Goal: Entertainment & Leisure: Consume media (video, audio)

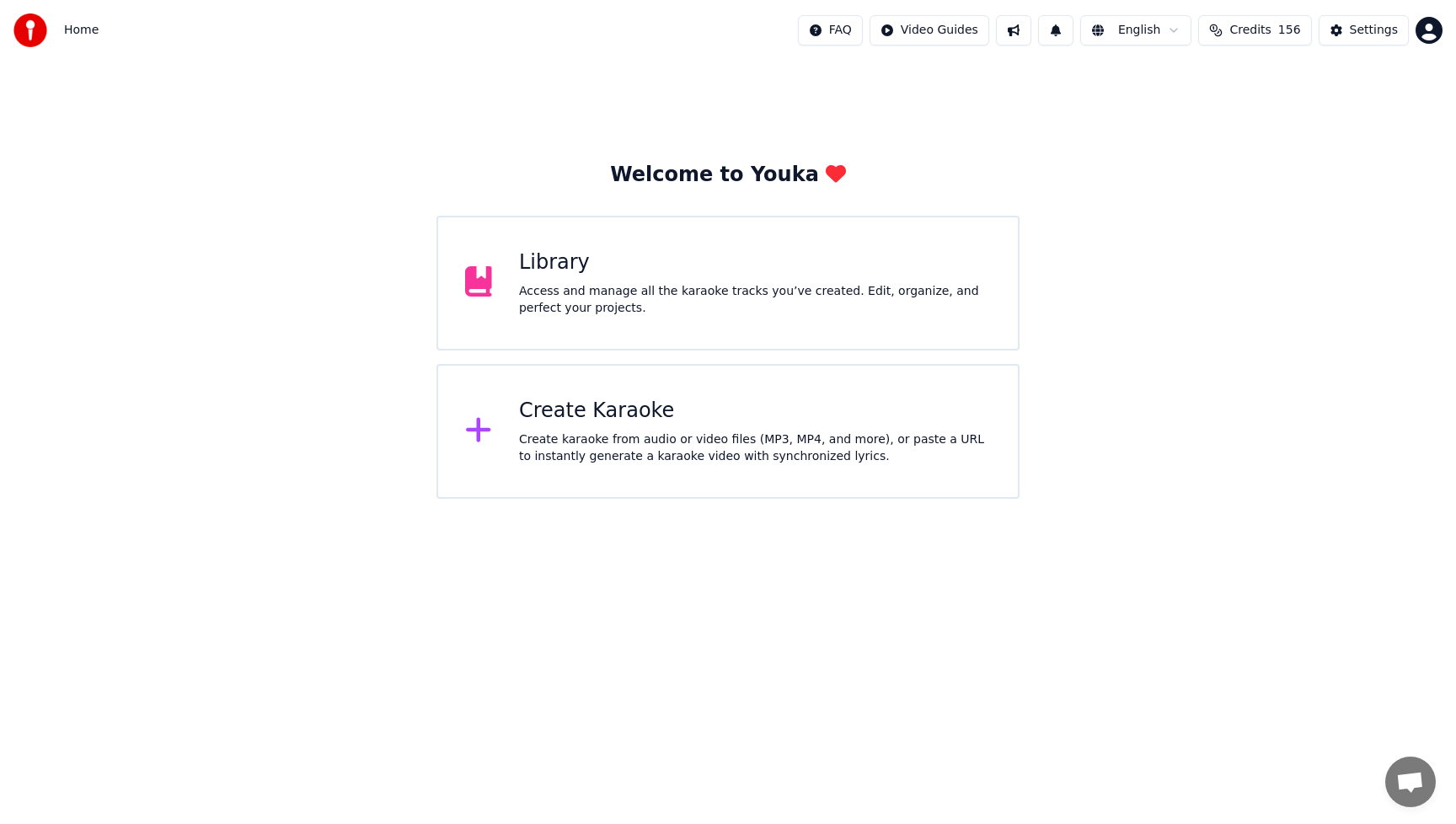
click at [527, 296] on div "Access and manage all the karaoke tracks you’ve created. Edit, organize, and pe…" at bounding box center [754, 300] width 472 height 34
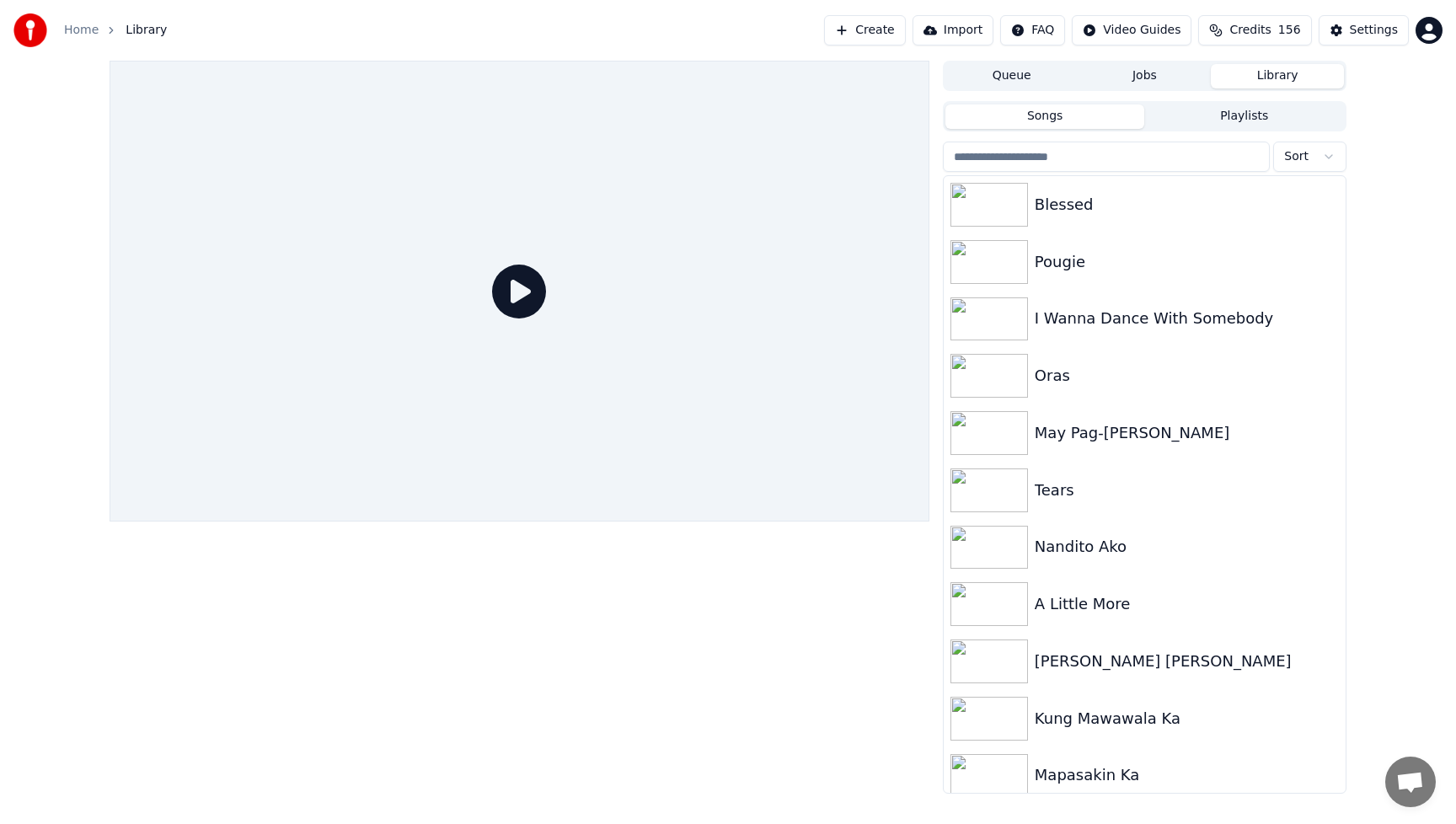
click at [886, 31] on button "Create" at bounding box center [865, 30] width 81 height 31
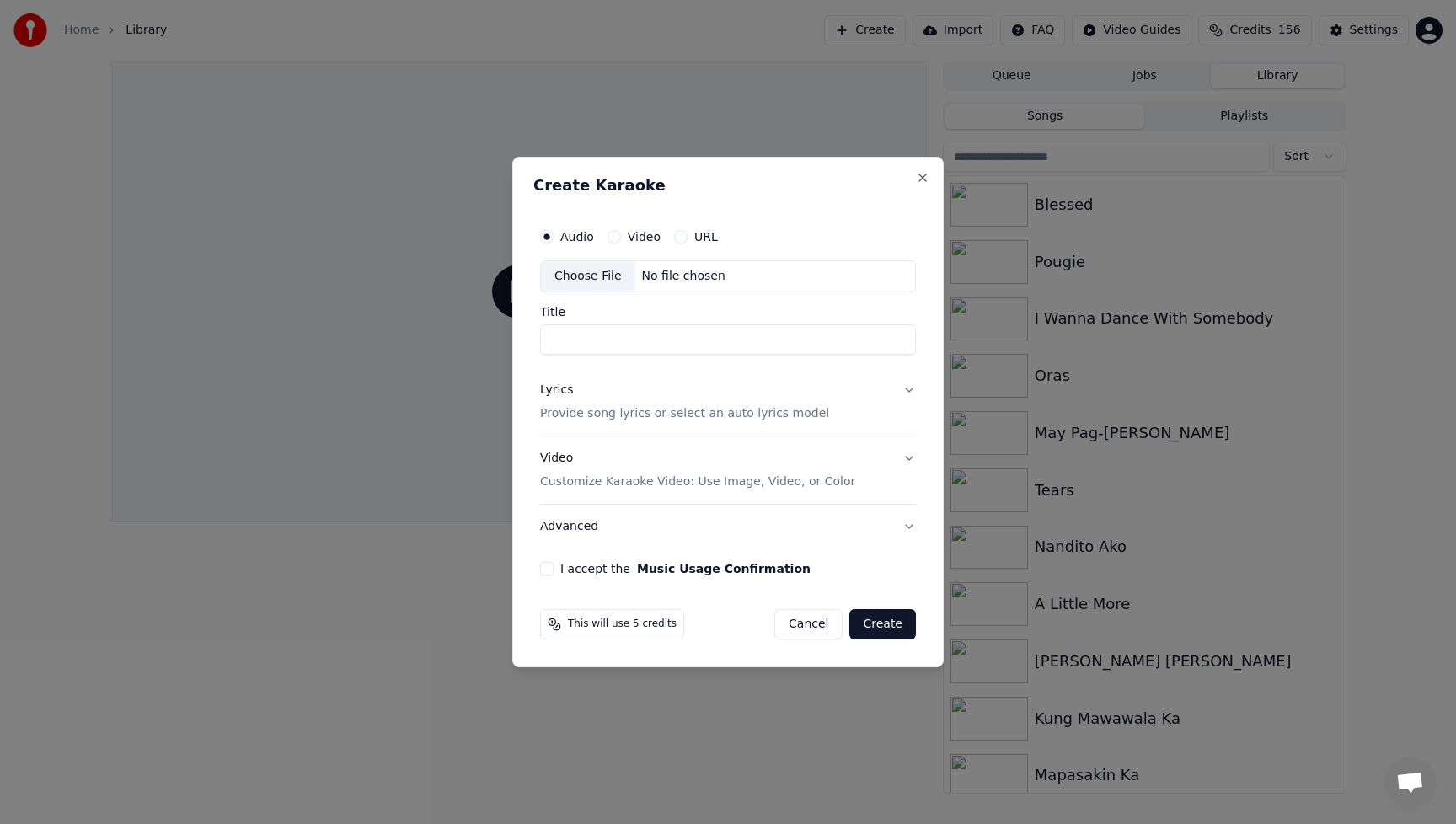
drag, startPoint x: 808, startPoint y: 629, endPoint x: 860, endPoint y: 584, distance: 68.8
click at [808, 629] on button "Cancel" at bounding box center [808, 624] width 69 height 31
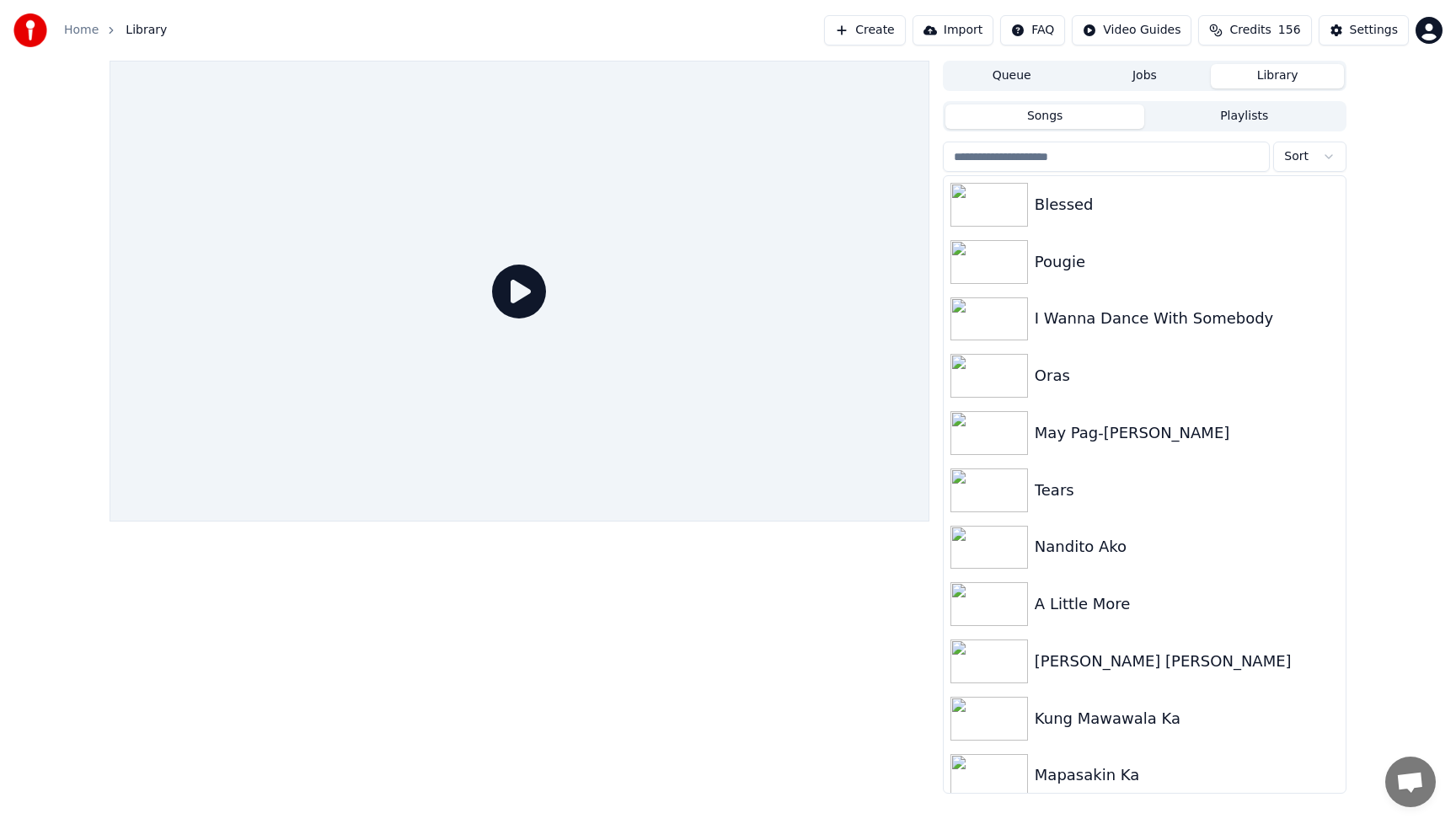
click at [865, 27] on button "Create" at bounding box center [865, 30] width 81 height 31
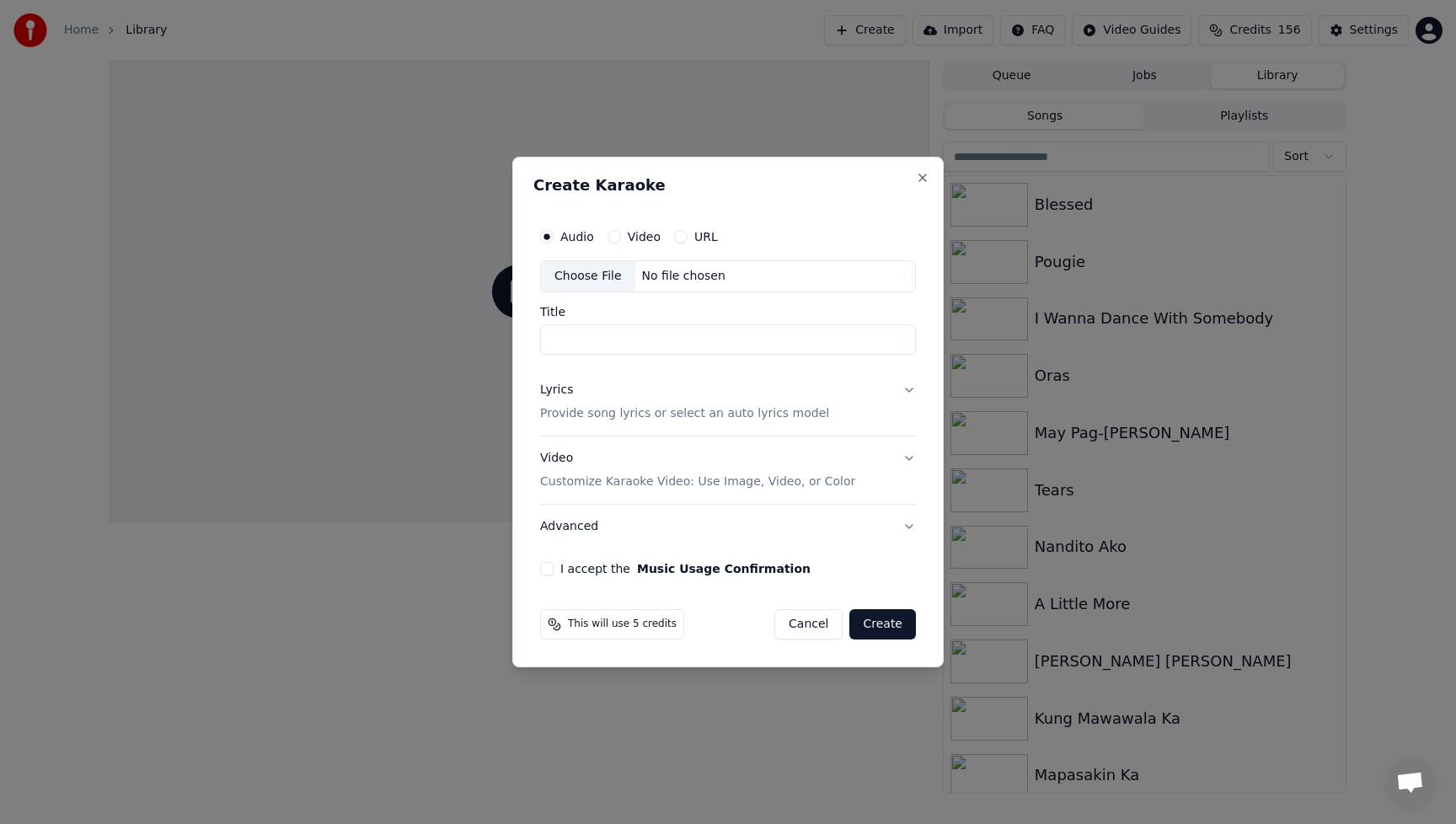
click at [588, 283] on div "Choose File" at bounding box center [587, 276] width 94 height 31
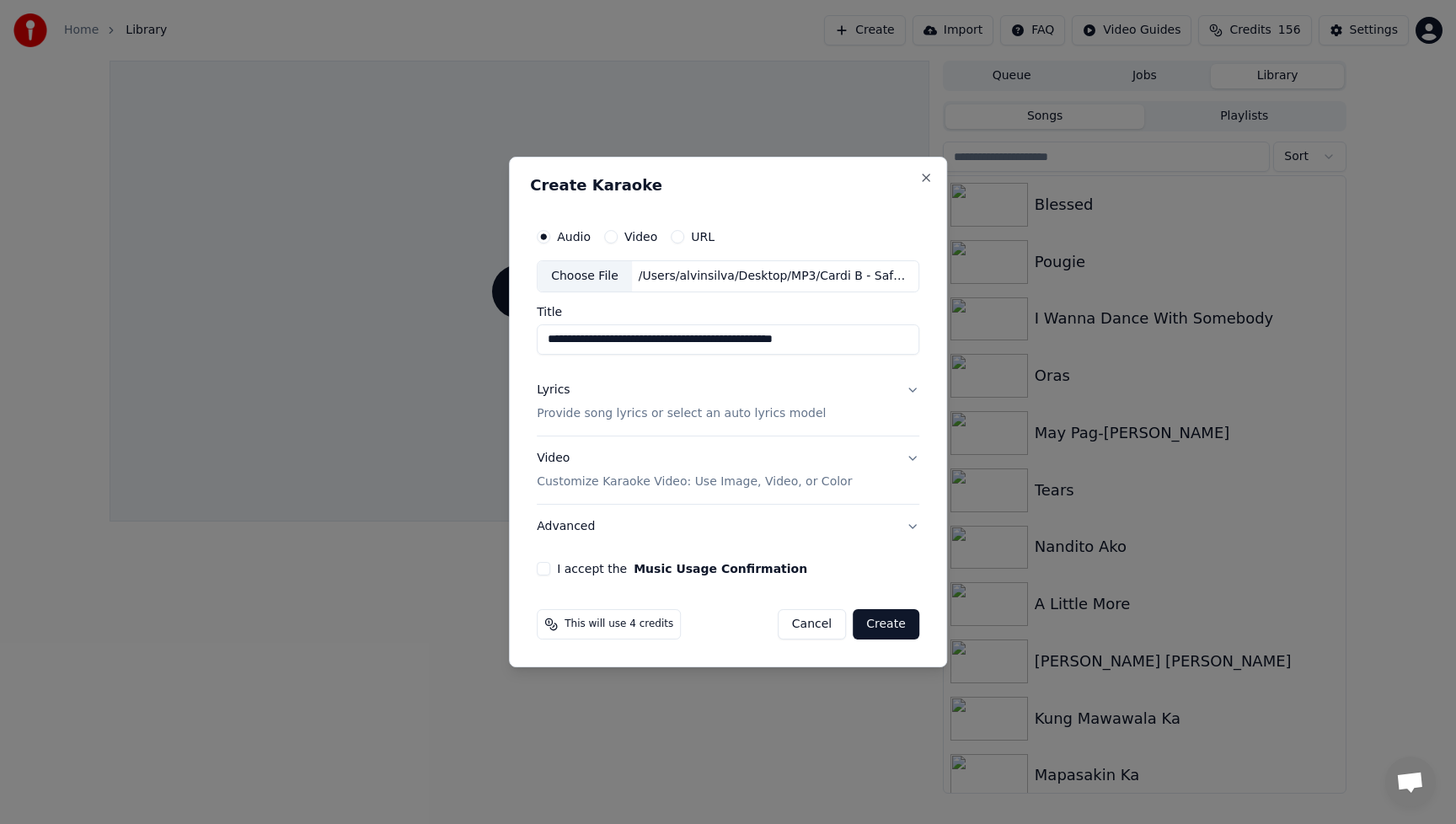
drag, startPoint x: 601, startPoint y: 341, endPoint x: 505, endPoint y: 339, distance: 96.0
click at [505, 339] on body "**********" at bounding box center [728, 412] width 1456 height 824
drag, startPoint x: 580, startPoint y: 340, endPoint x: 843, endPoint y: 341, distance: 263.0
click at [843, 341] on input "**********" at bounding box center [728, 339] width 383 height 31
type input "****"
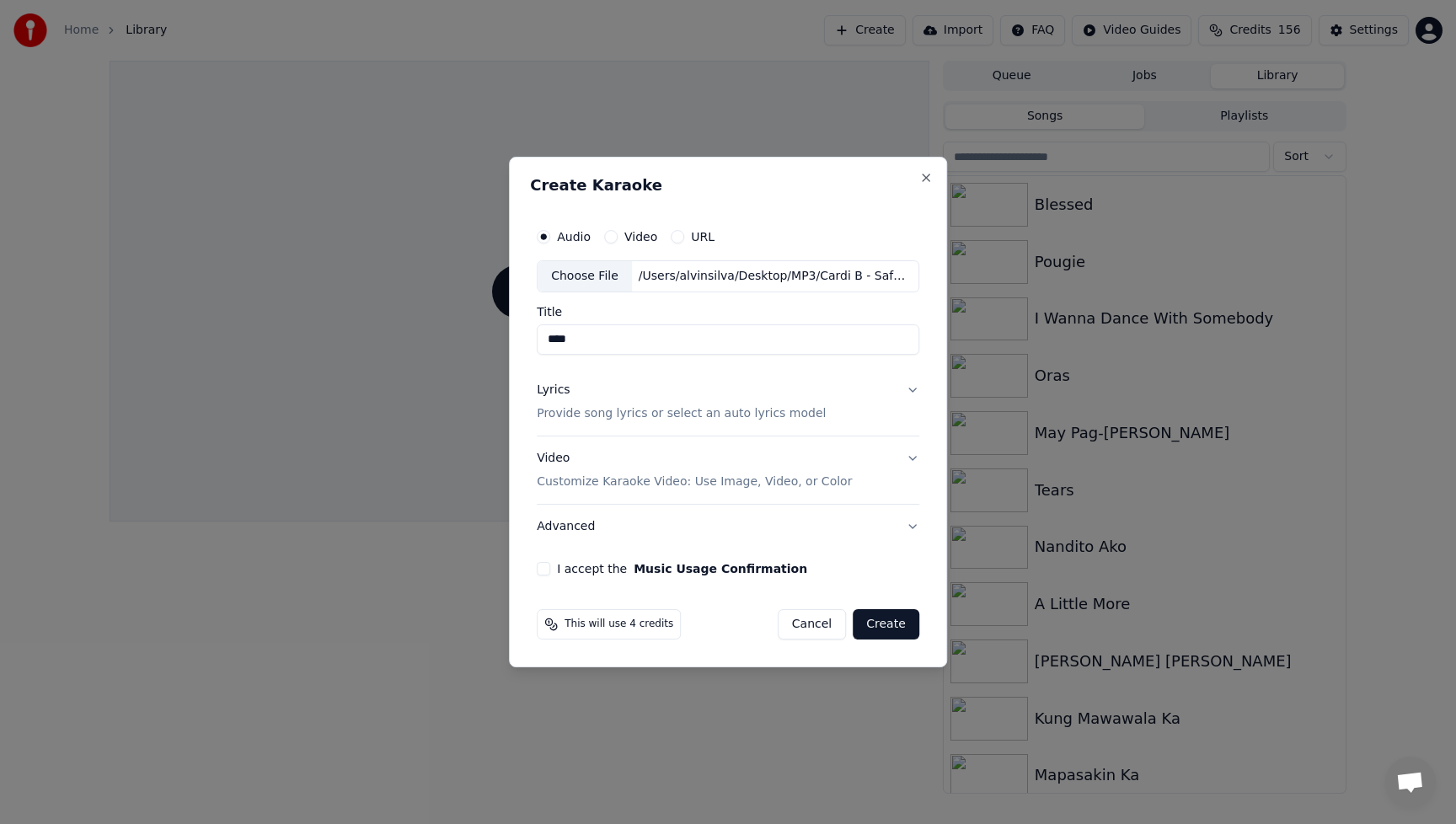
click at [910, 389] on button "Lyrics Provide song lyrics or select an auto lyrics model" at bounding box center [728, 403] width 383 height 68
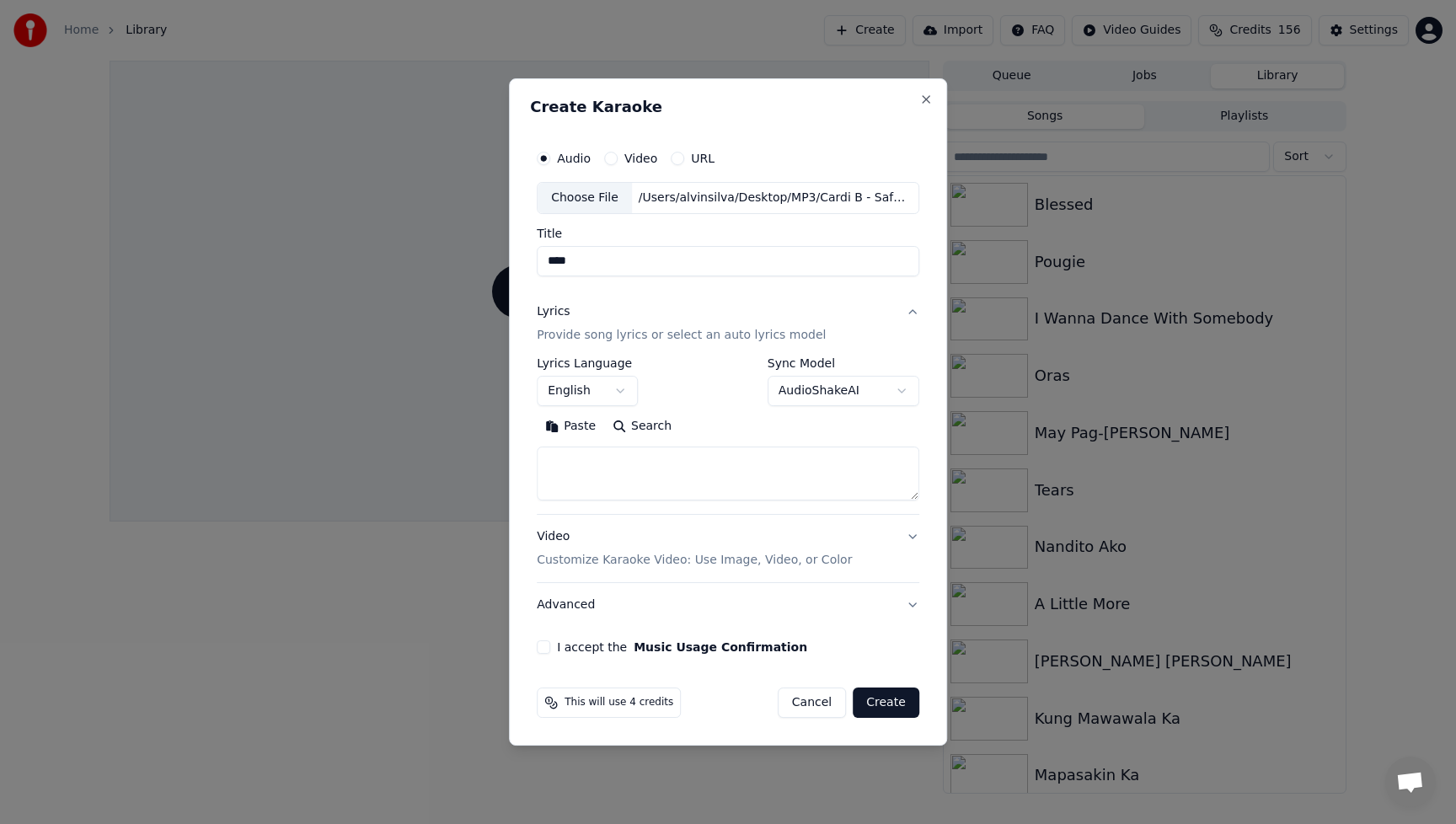
click at [901, 390] on body "**********" at bounding box center [728, 412] width 1456 height 824
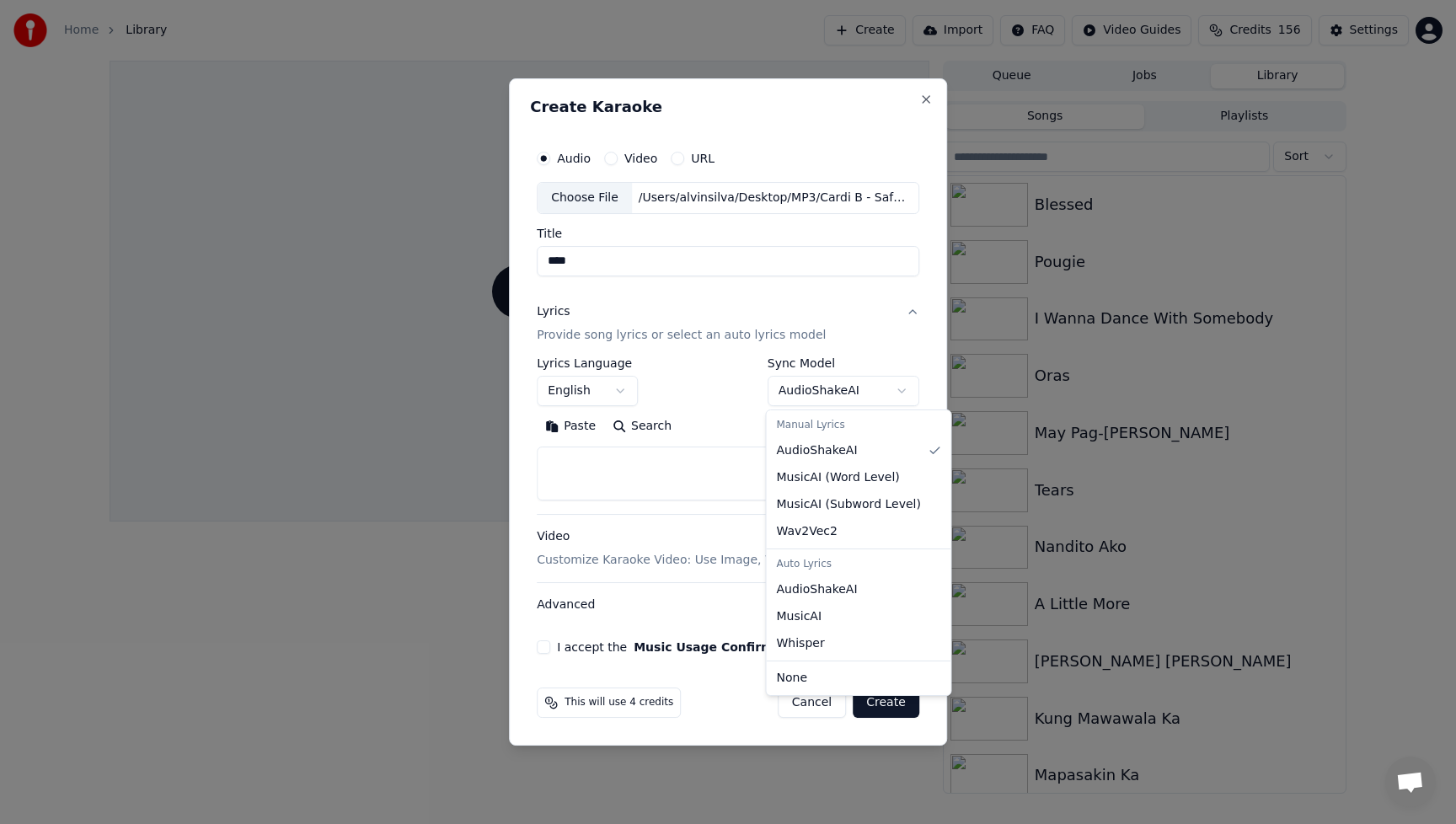
select select "**********"
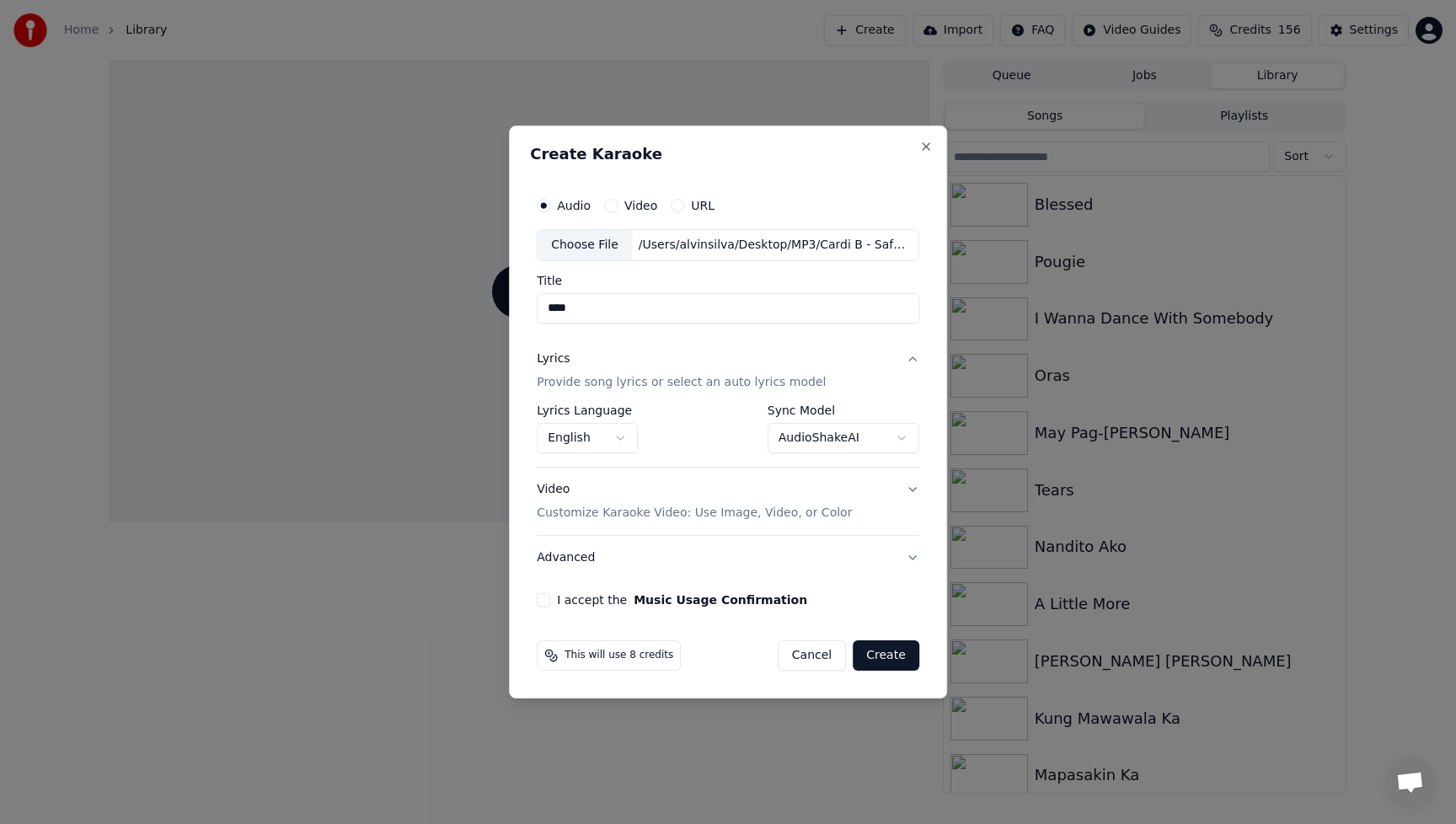
click at [557, 487] on div "Video Customize Karaoke Video: Use Image, Video, or Color" at bounding box center [694, 501] width 315 height 41
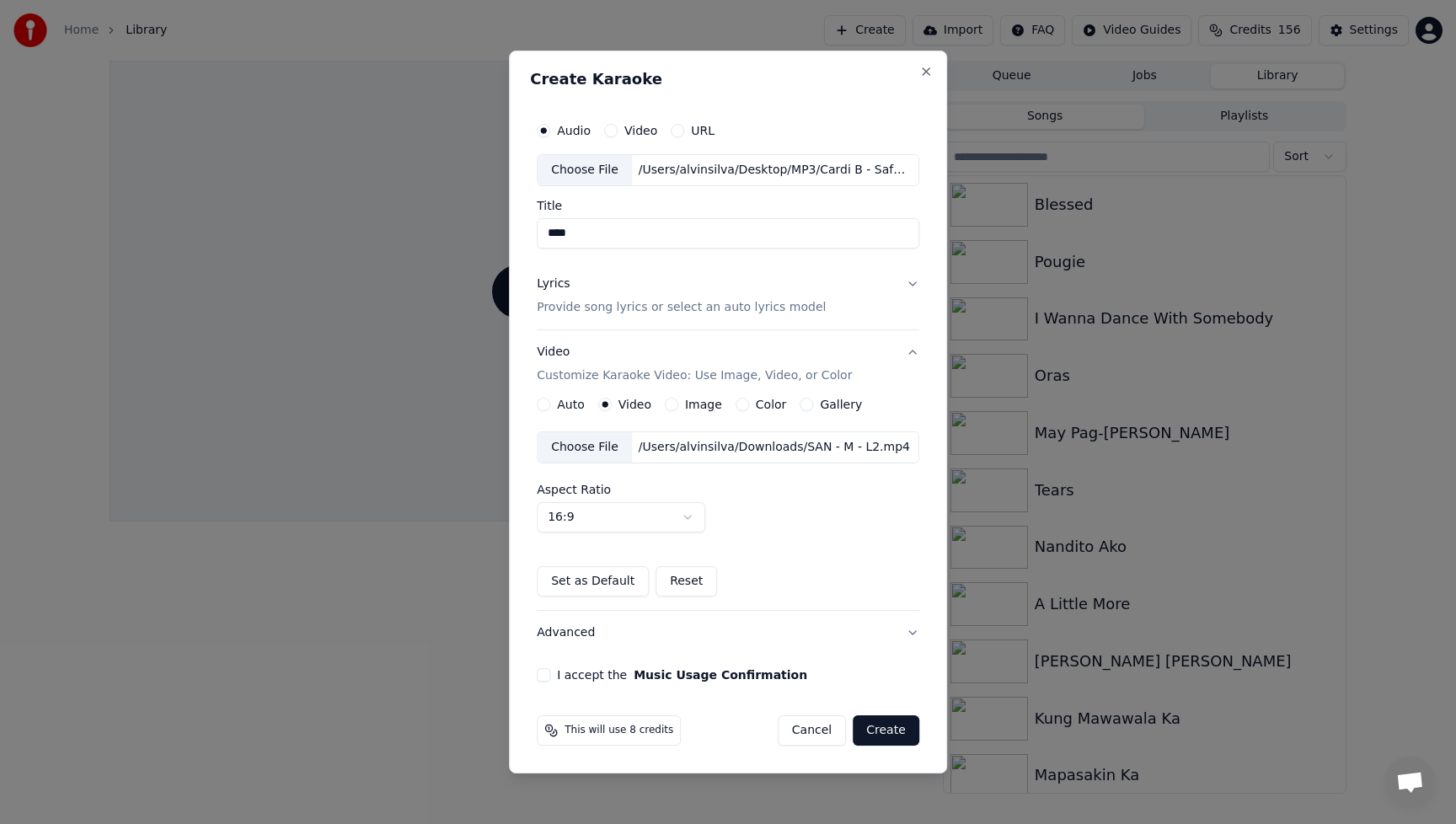
click at [597, 448] on div "Choose File" at bounding box center [584, 447] width 94 height 31
click at [546, 676] on button "I accept the Music Usage Confirmation" at bounding box center [544, 675] width 14 height 14
click at [888, 730] on button "Create" at bounding box center [886, 731] width 67 height 31
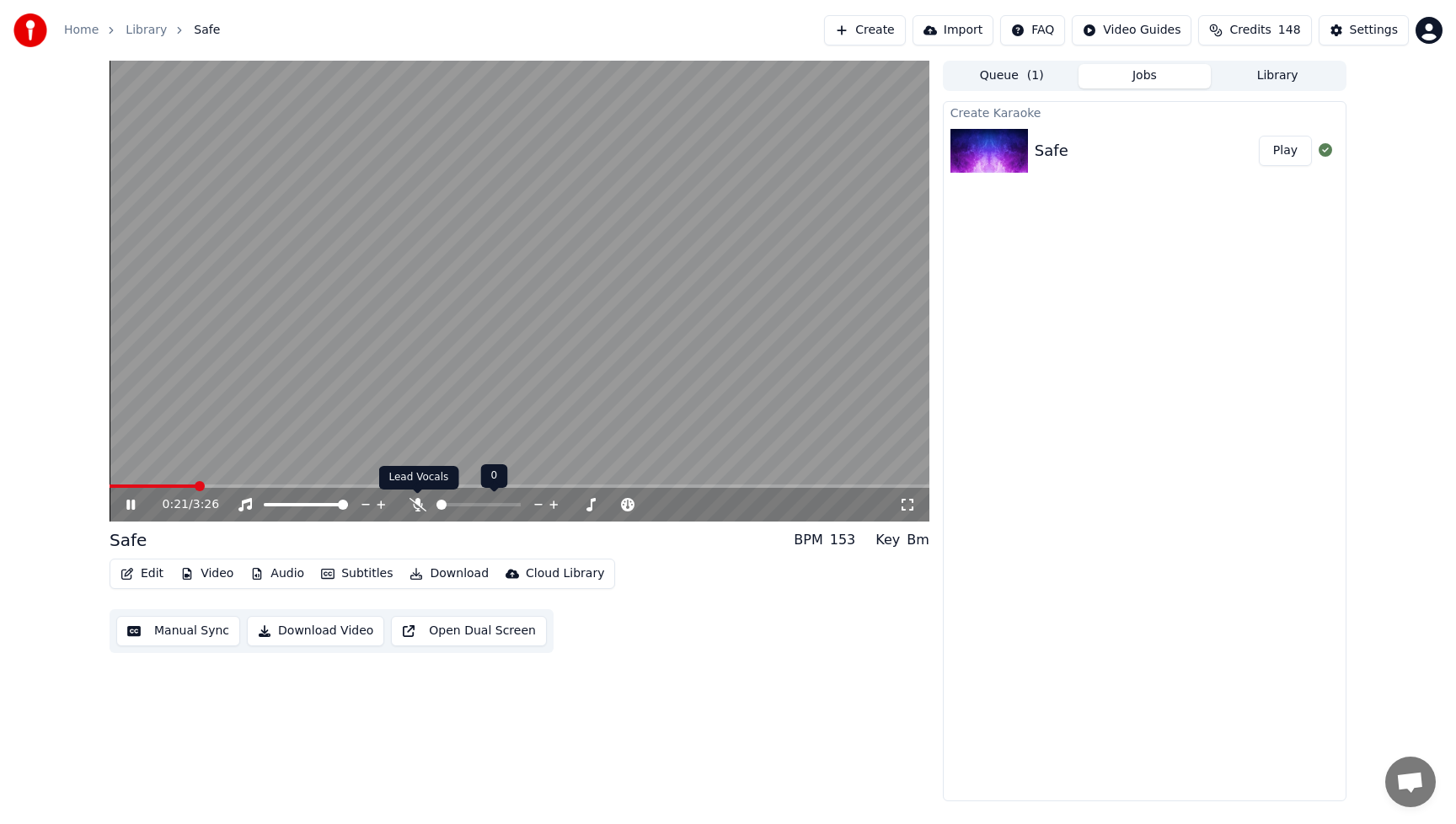
click at [415, 509] on icon at bounding box center [417, 505] width 17 height 14
click at [118, 488] on span at bounding box center [218, 486] width 217 height 3
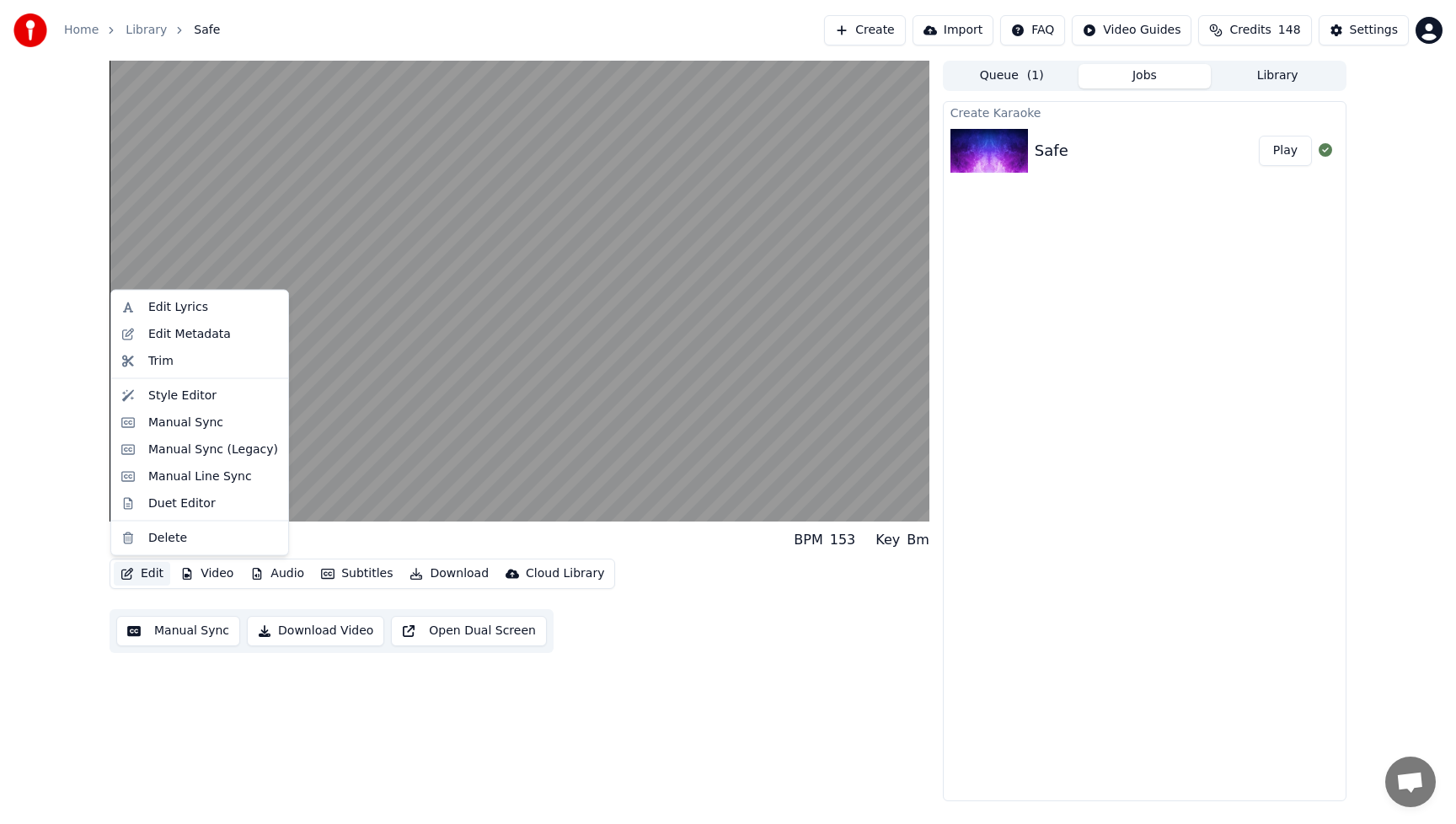
click at [156, 574] on button "Edit" at bounding box center [141, 575] width 57 height 24
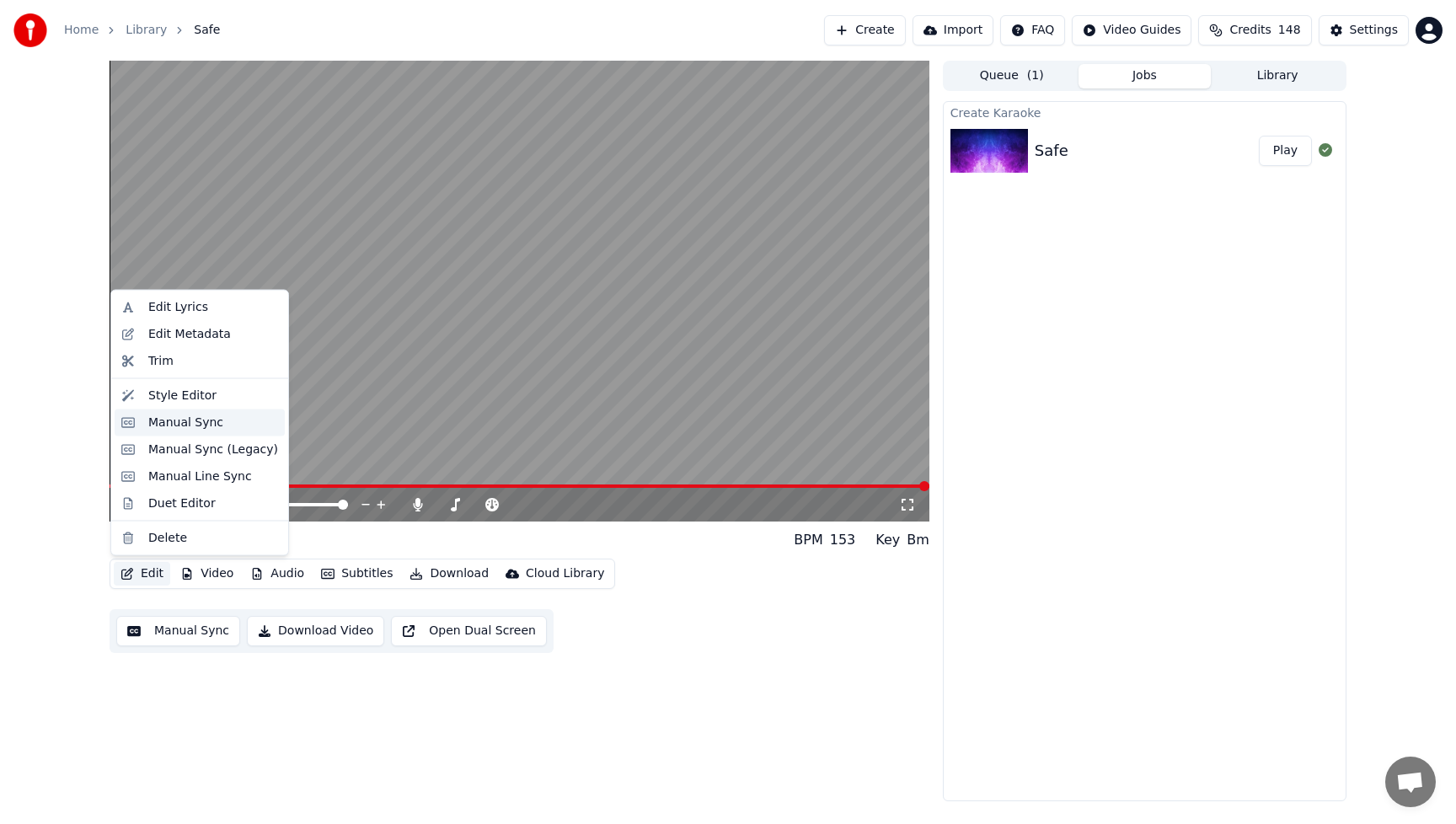
click at [172, 418] on div "Manual Sync" at bounding box center [185, 421] width 75 height 17
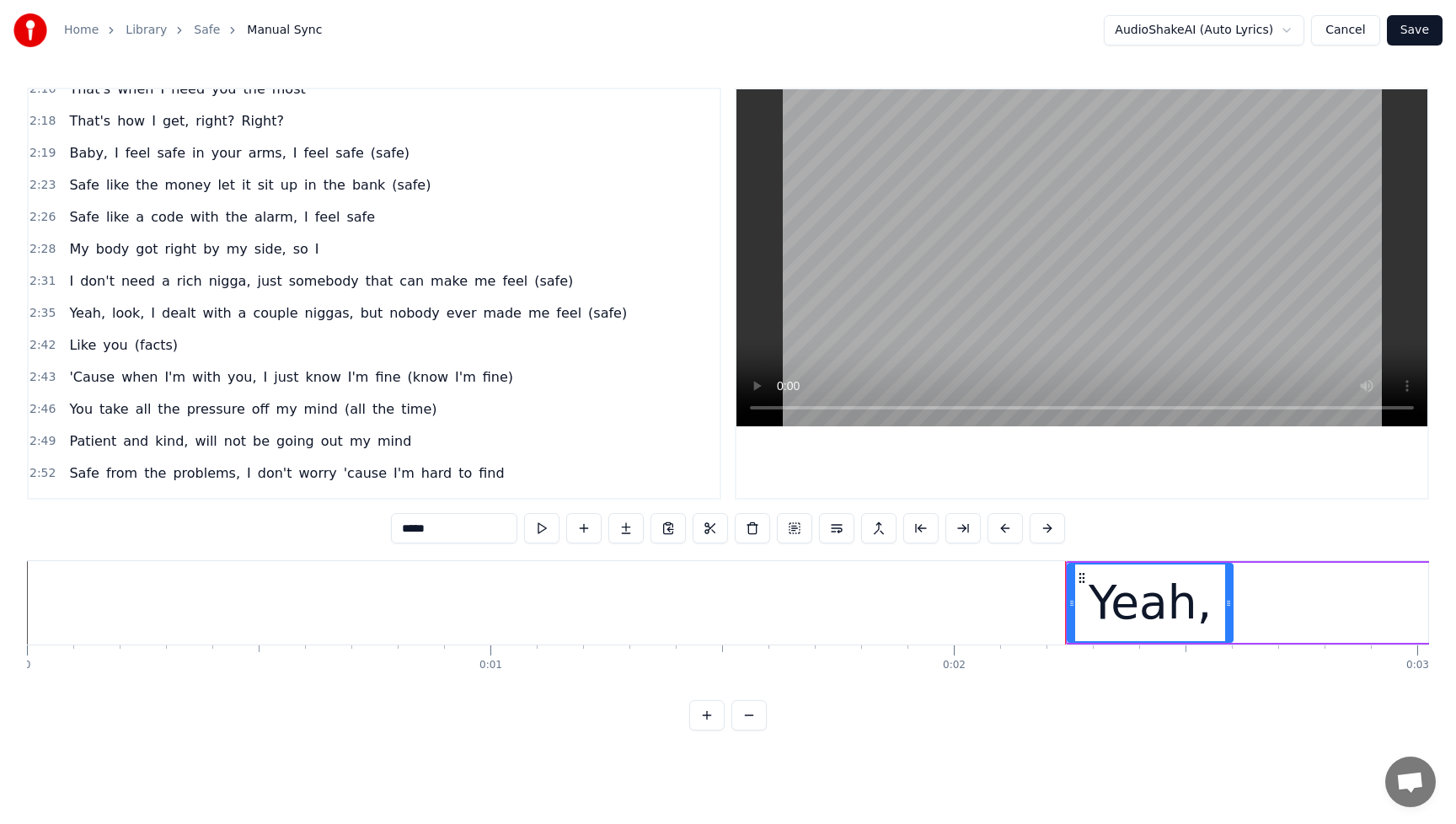
scroll to position [1641, 0]
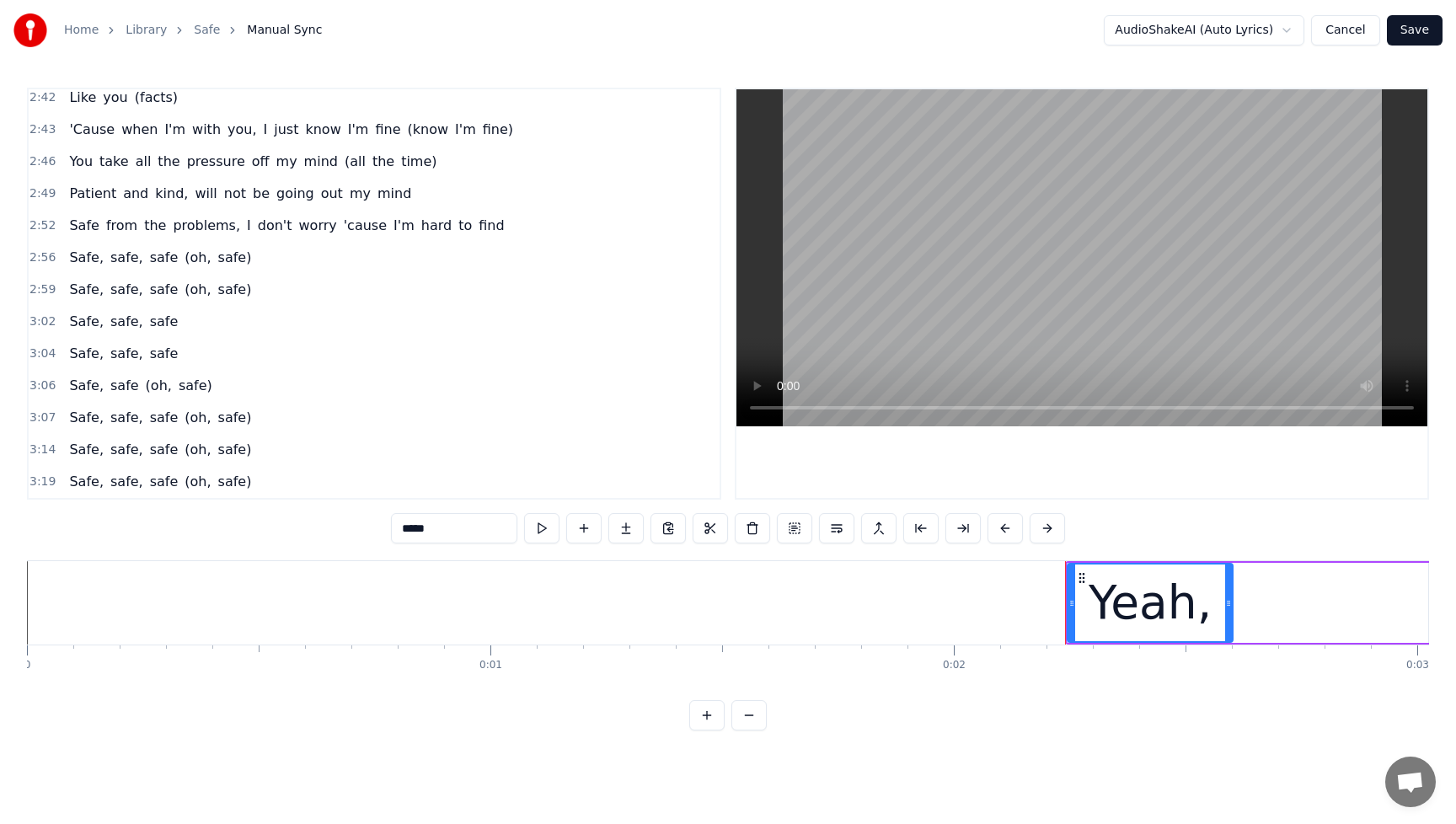
click at [102, 469] on div "Safe, safe, safe (oh, safe)" at bounding box center [160, 482] width 196 height 31
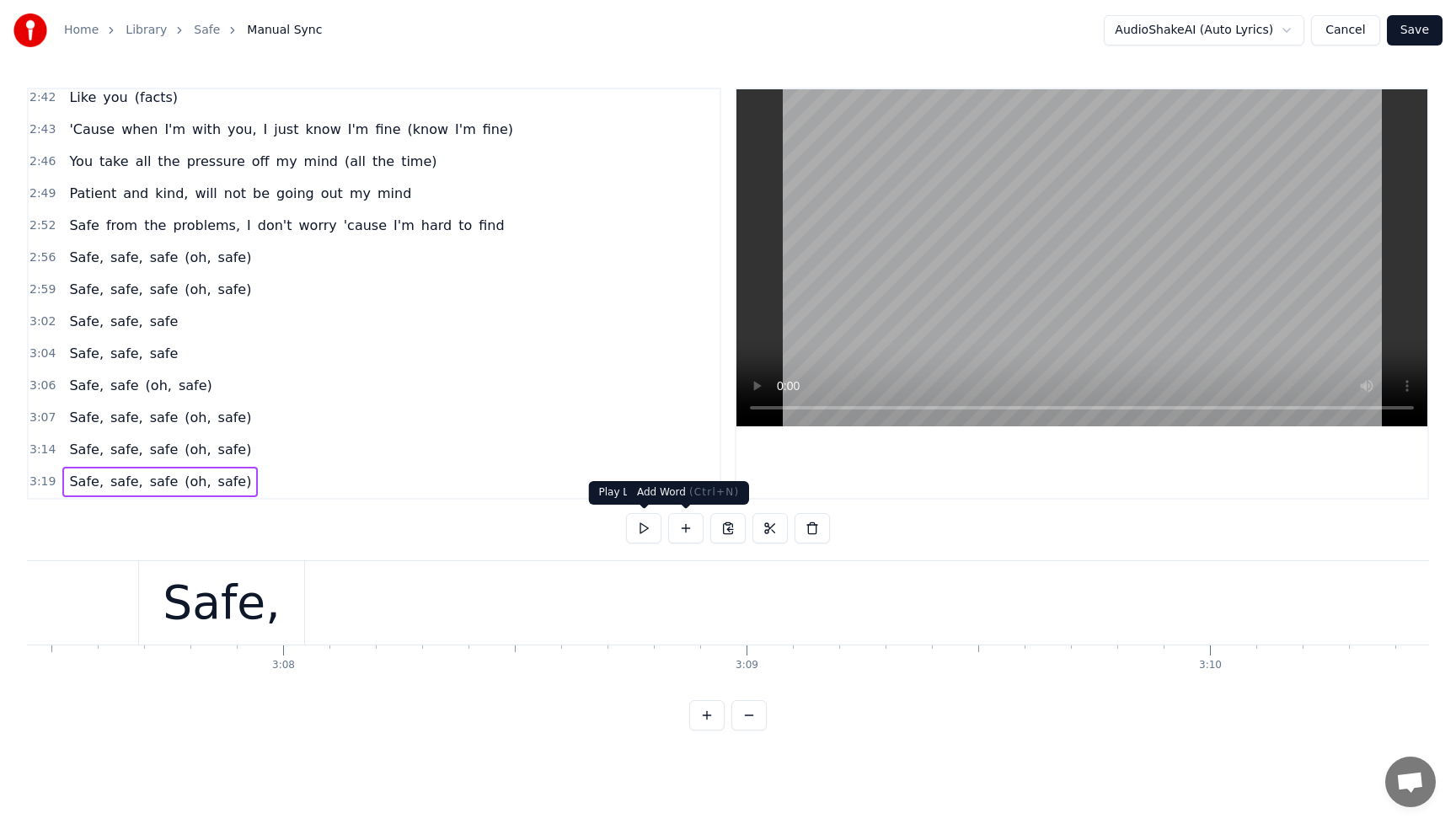
scroll to position [0, 92331]
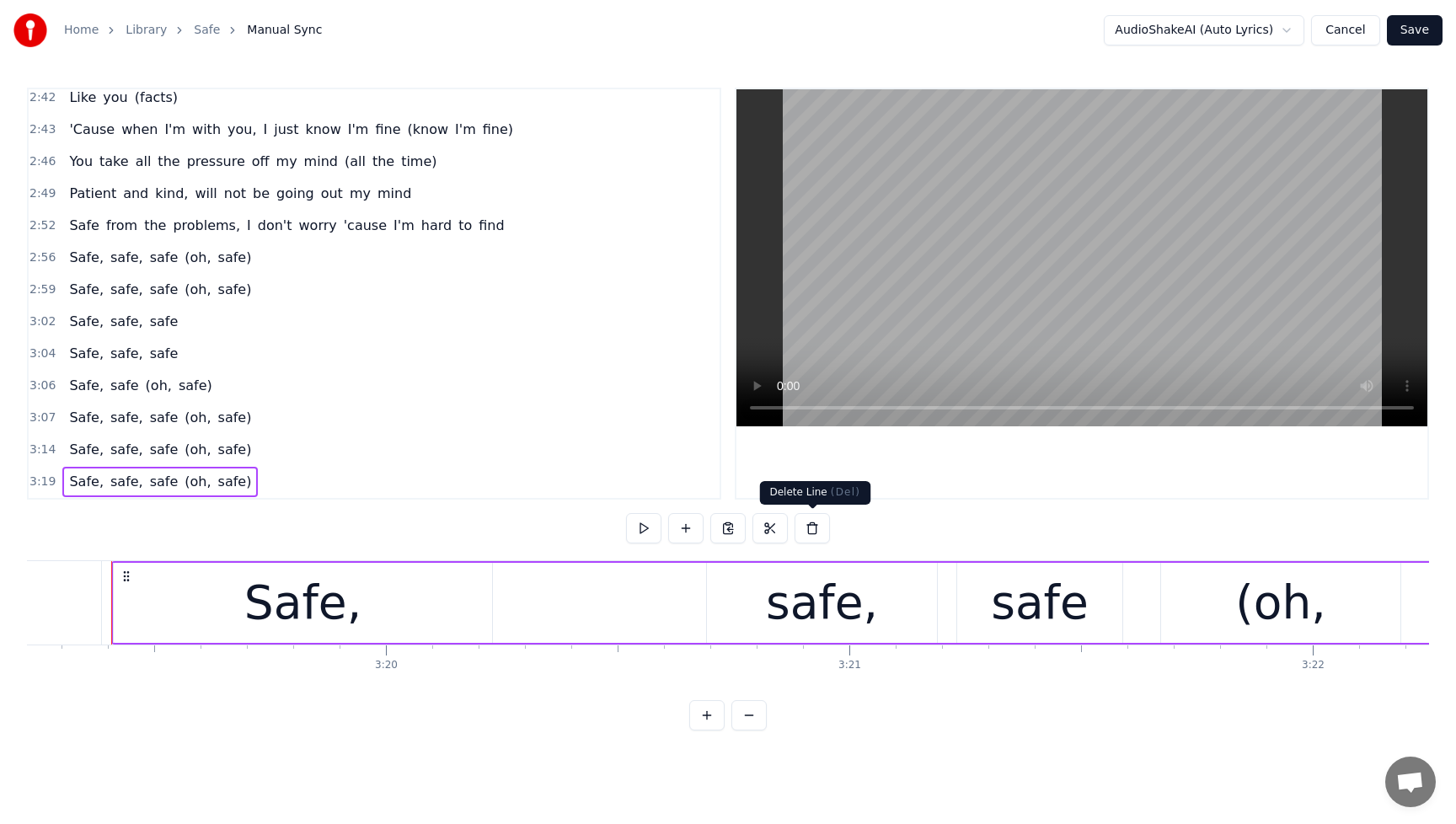
click at [817, 533] on button at bounding box center [813, 528] width 36 height 31
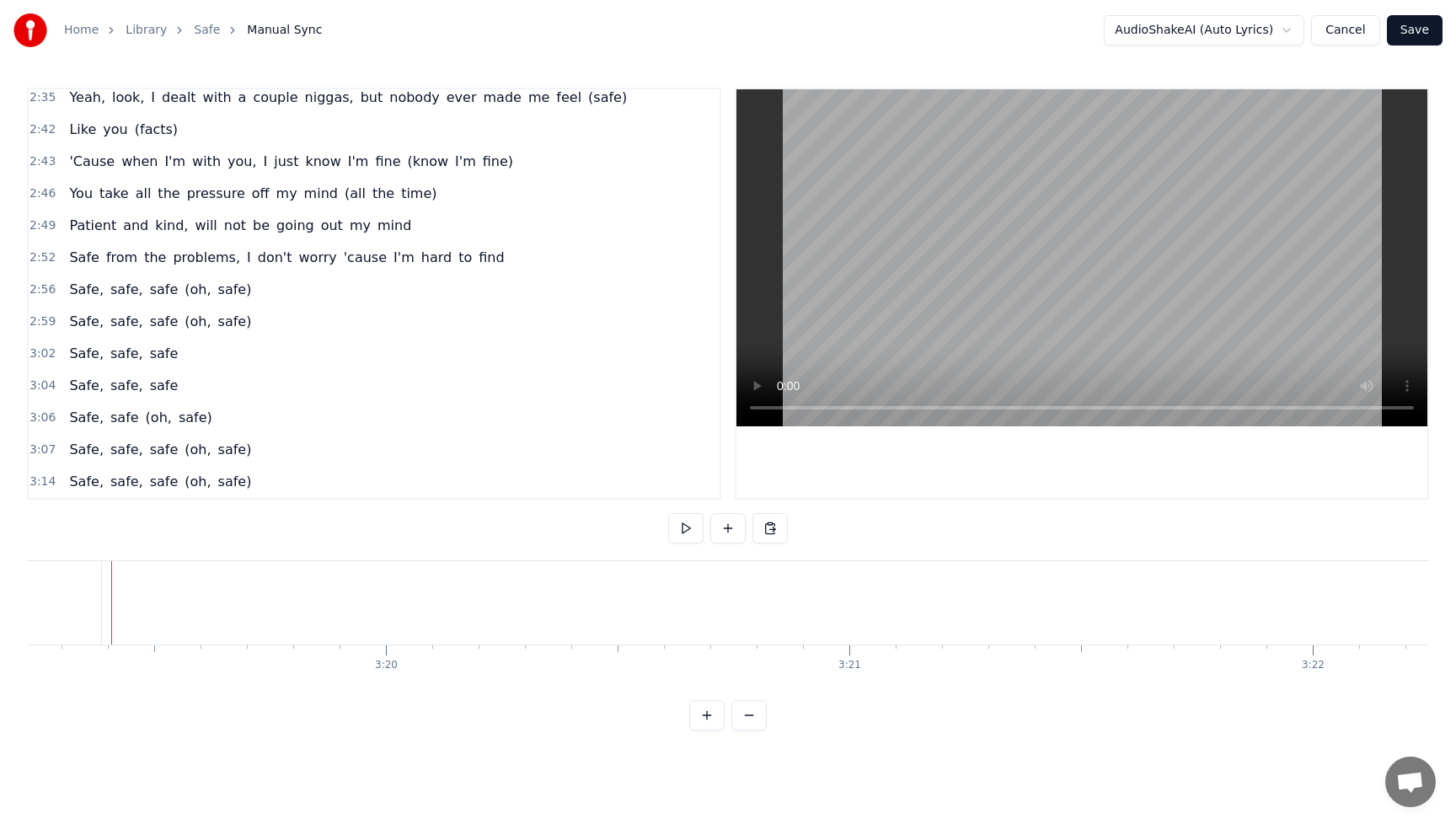
click at [78, 470] on div "Safe, safe, safe (oh, safe)" at bounding box center [160, 482] width 196 height 31
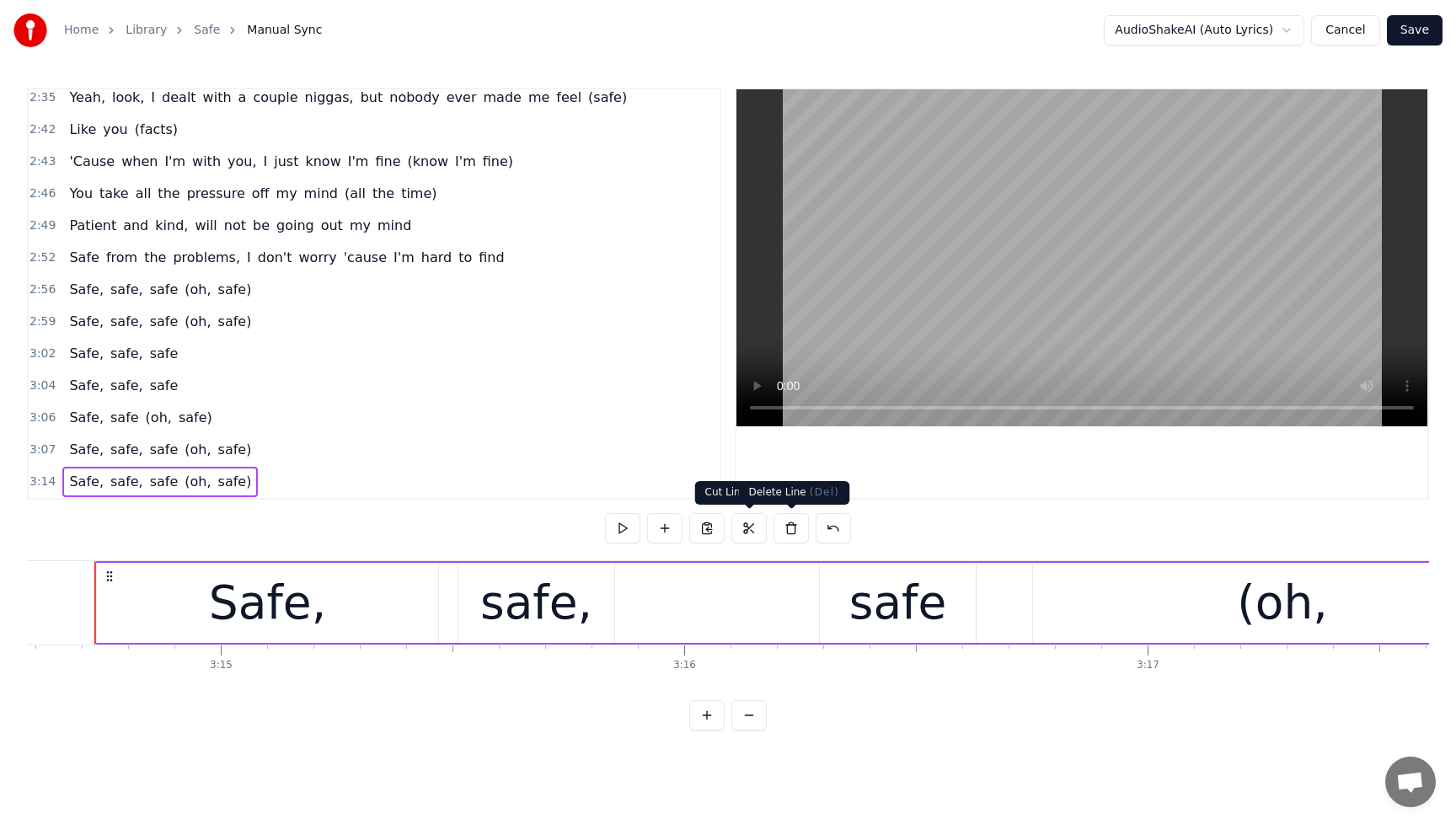
scroll to position [0, 90163]
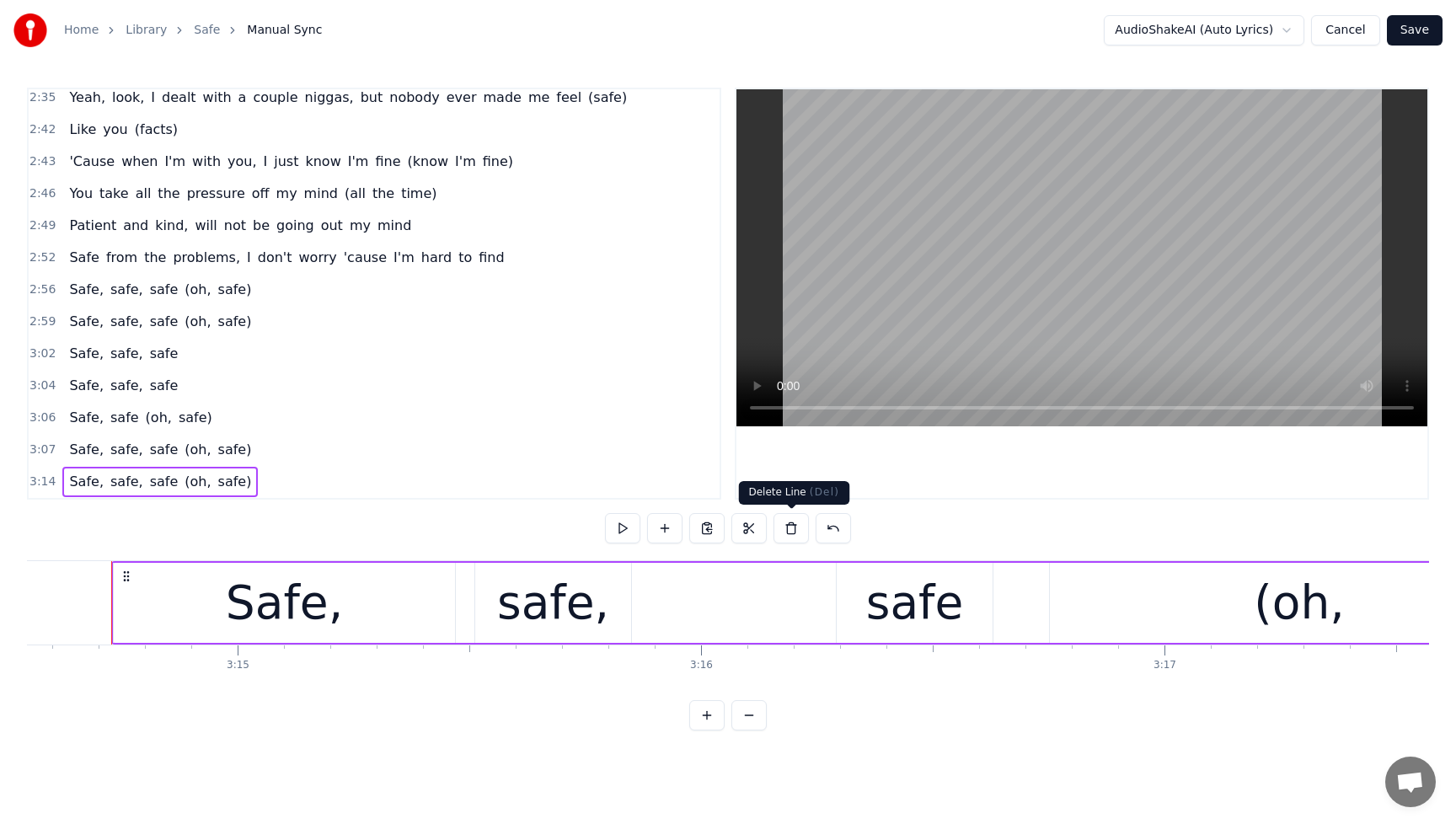
click at [786, 534] on button at bounding box center [791, 528] width 36 height 31
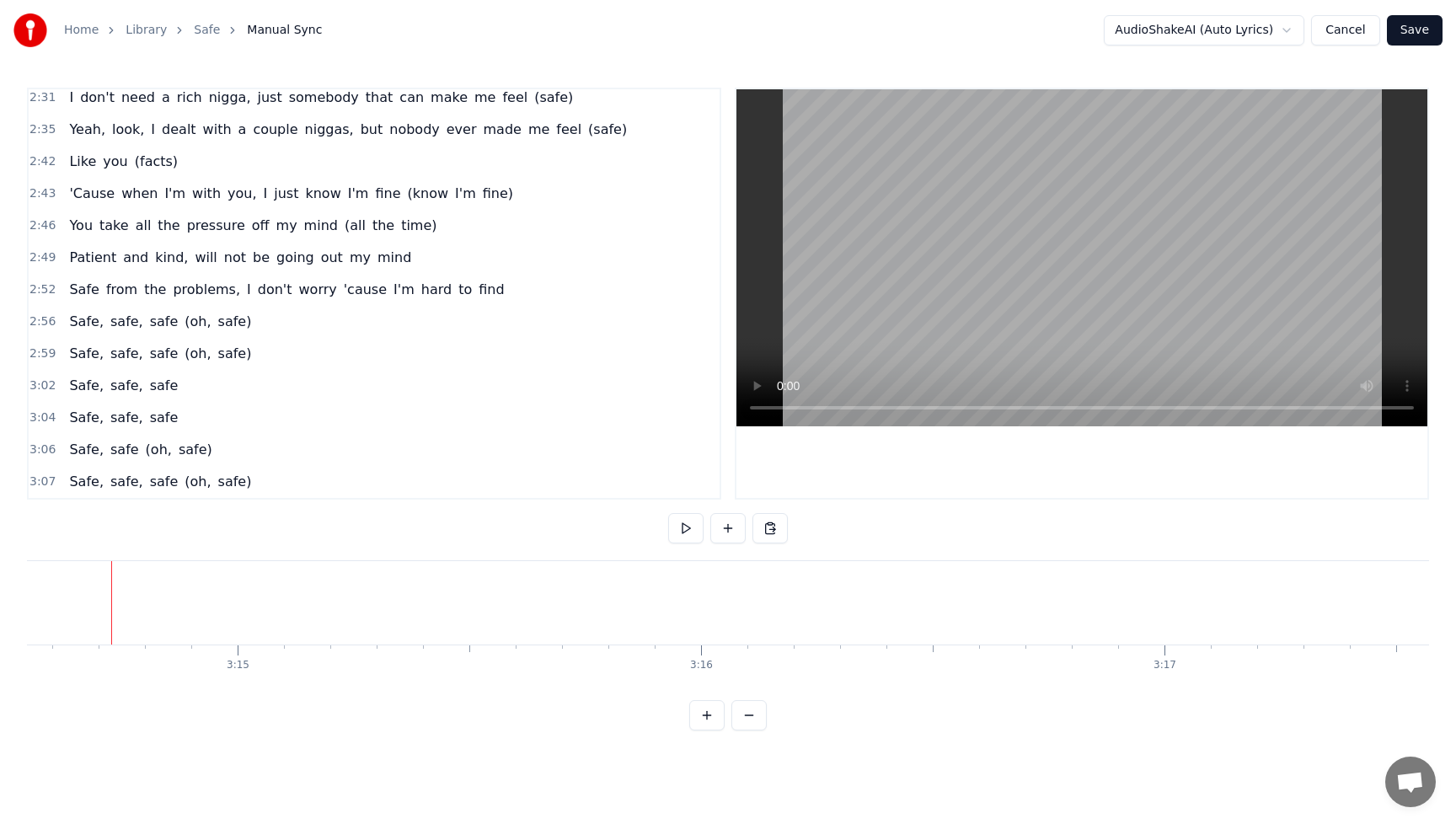
click at [77, 471] on div "Safe, safe, safe (oh, safe)" at bounding box center [160, 482] width 196 height 31
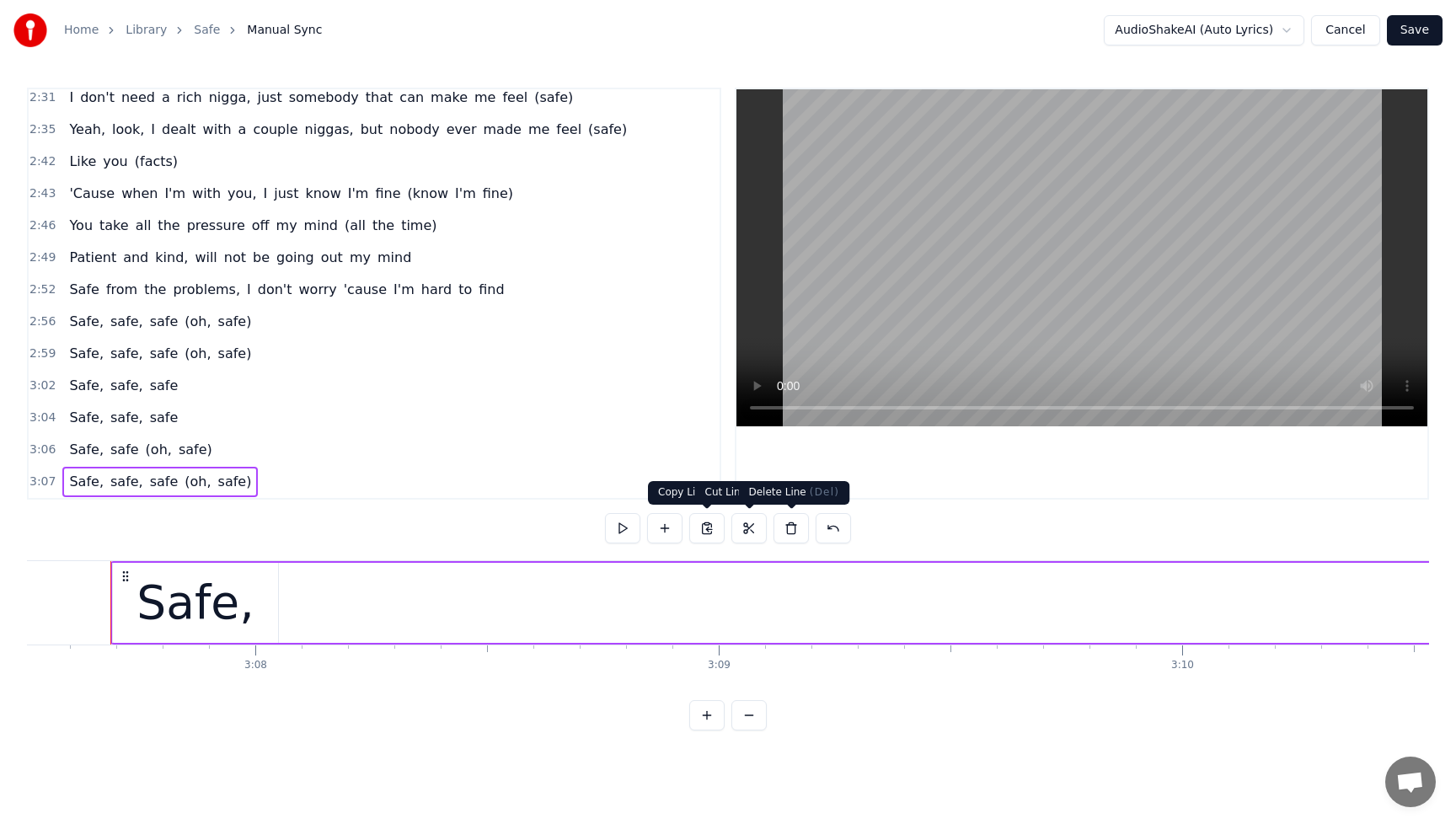
scroll to position [0, 86900]
click at [793, 525] on button at bounding box center [791, 528] width 36 height 31
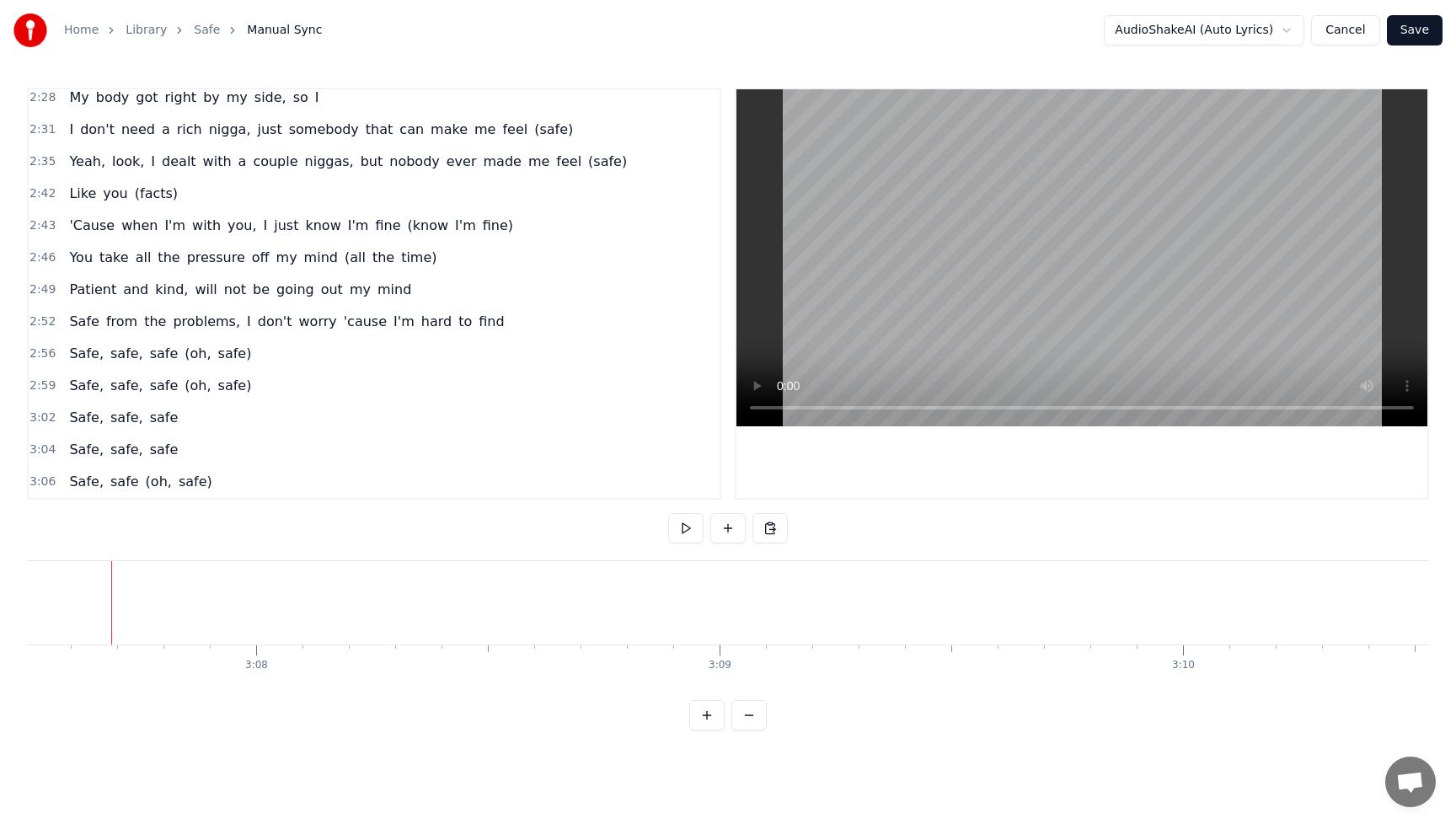
scroll to position [1545, 0]
click at [77, 484] on span "Safe," at bounding box center [86, 482] width 38 height 20
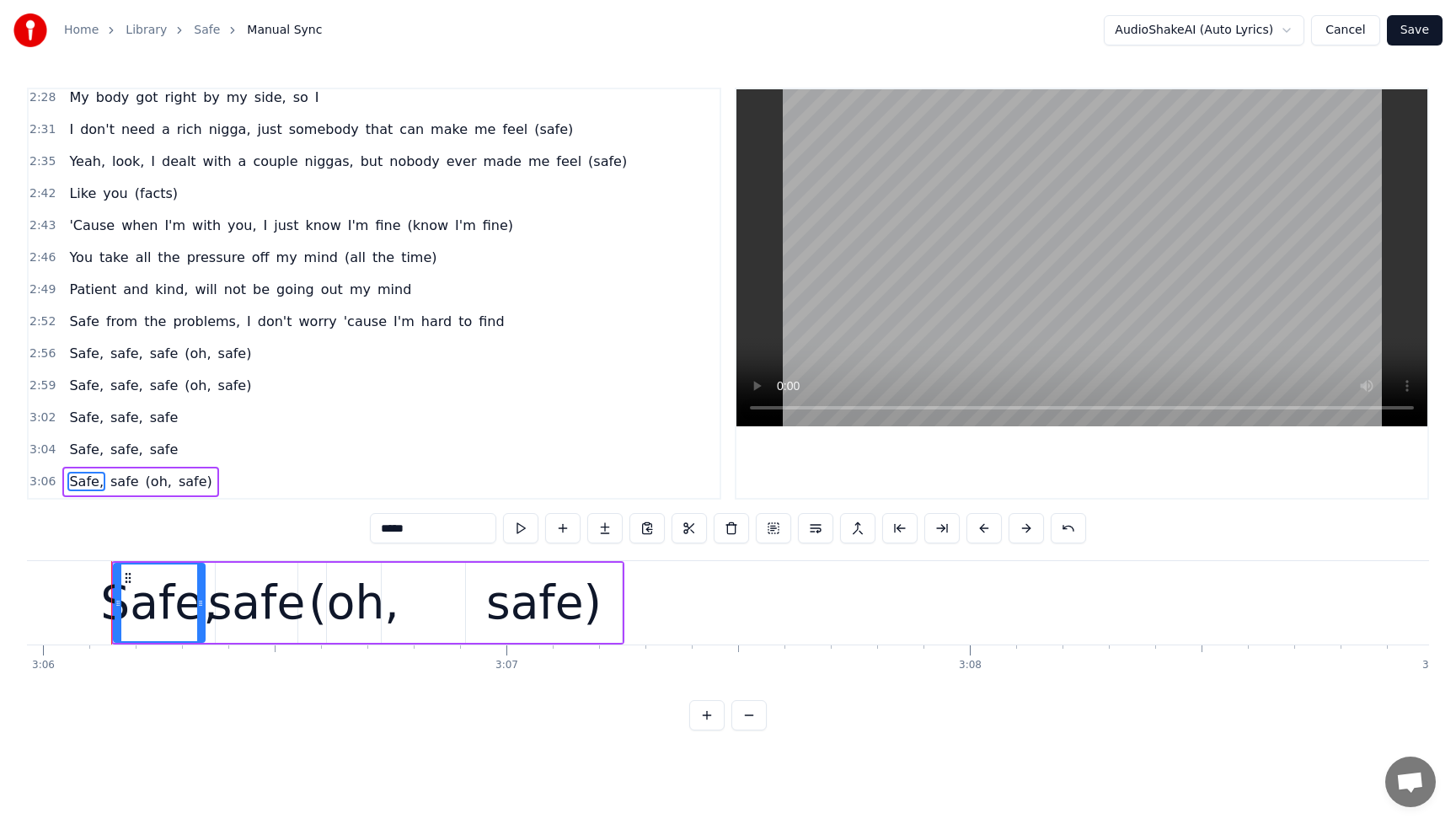
scroll to position [0, 86186]
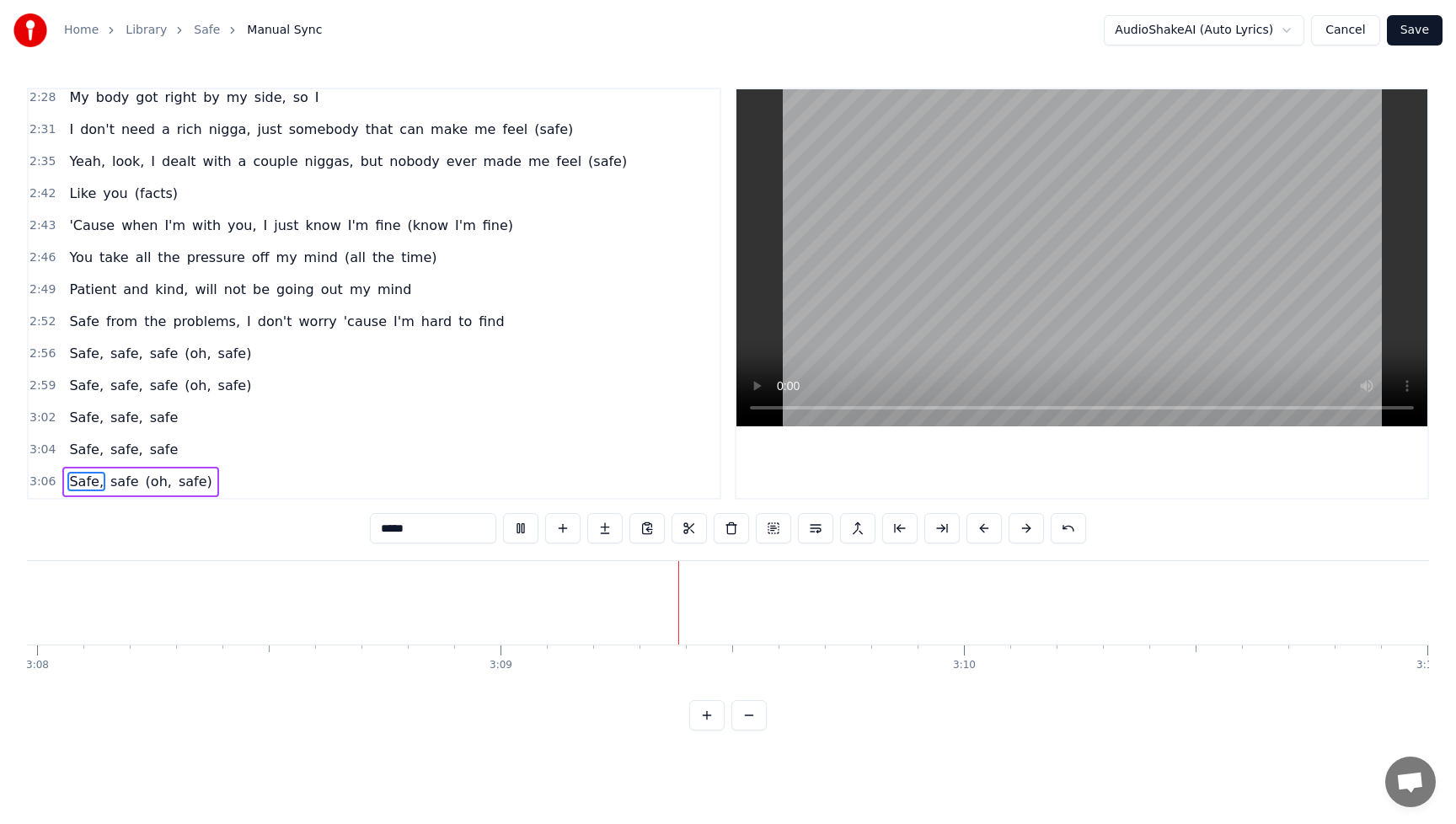
click at [117, 467] on div "Safe, safe (oh, safe)" at bounding box center [140, 482] width 156 height 31
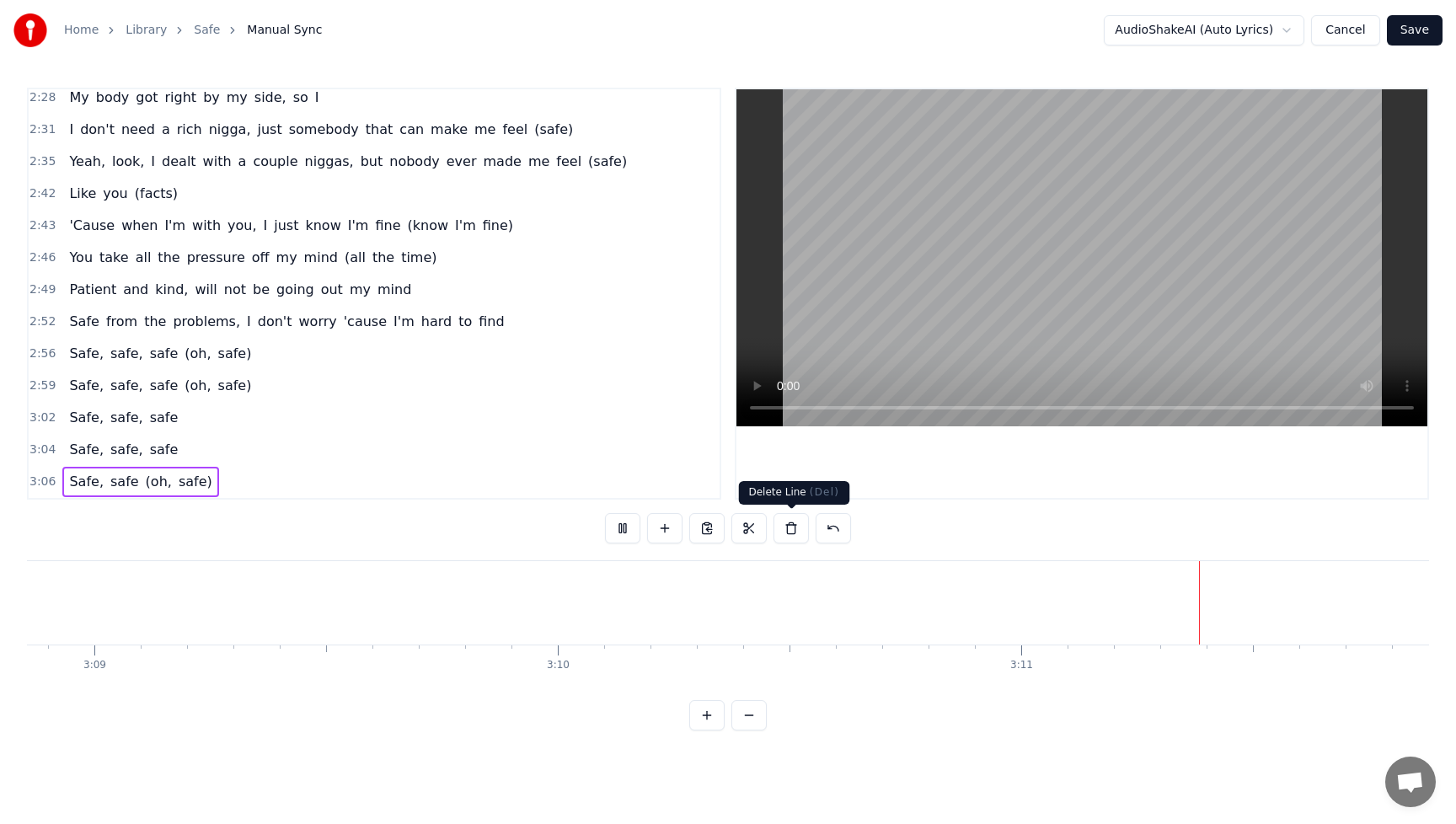
click at [789, 526] on button at bounding box center [791, 528] width 36 height 31
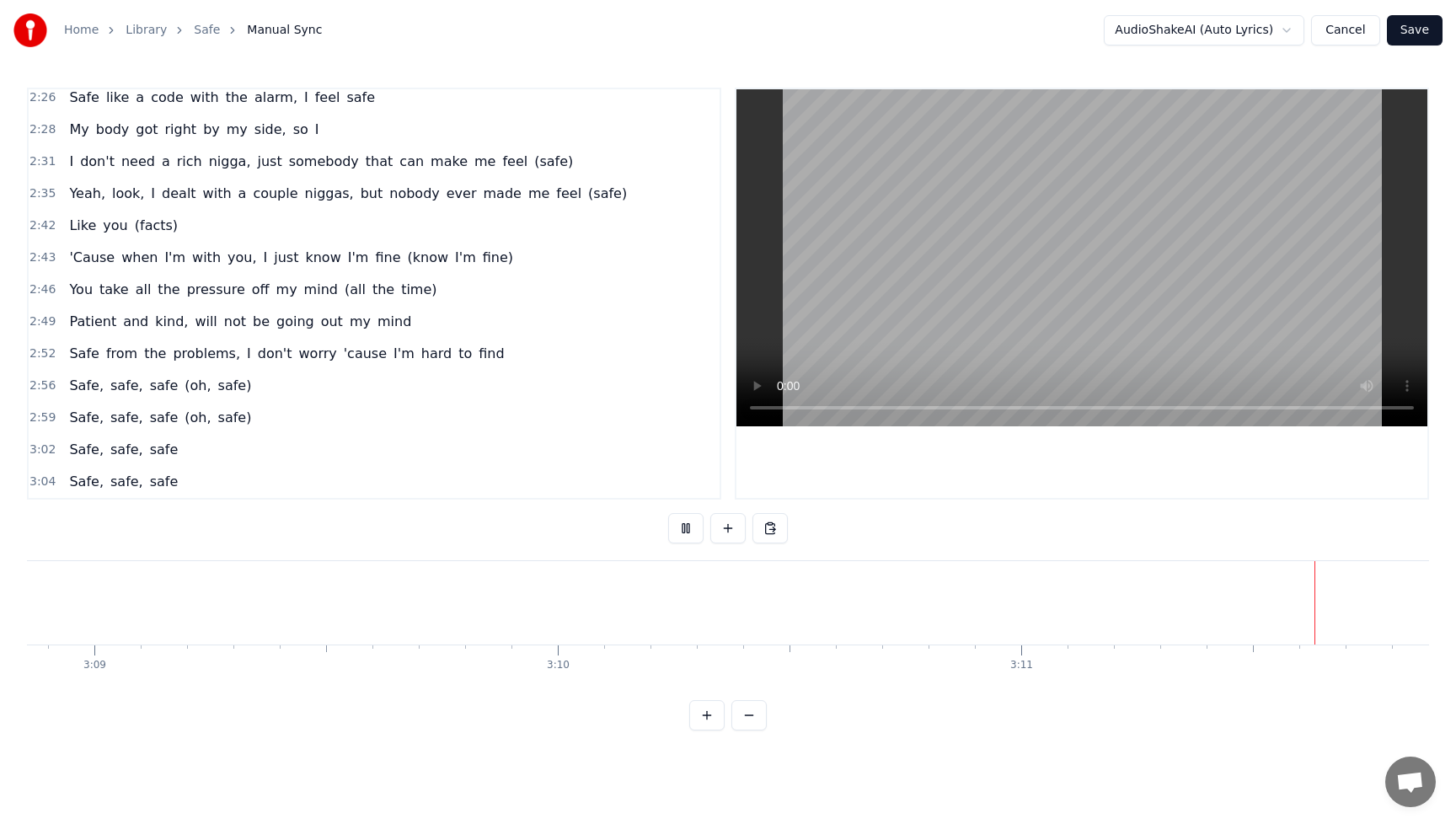
scroll to position [1513, 0]
click at [77, 474] on span "Safe," at bounding box center [86, 482] width 38 height 20
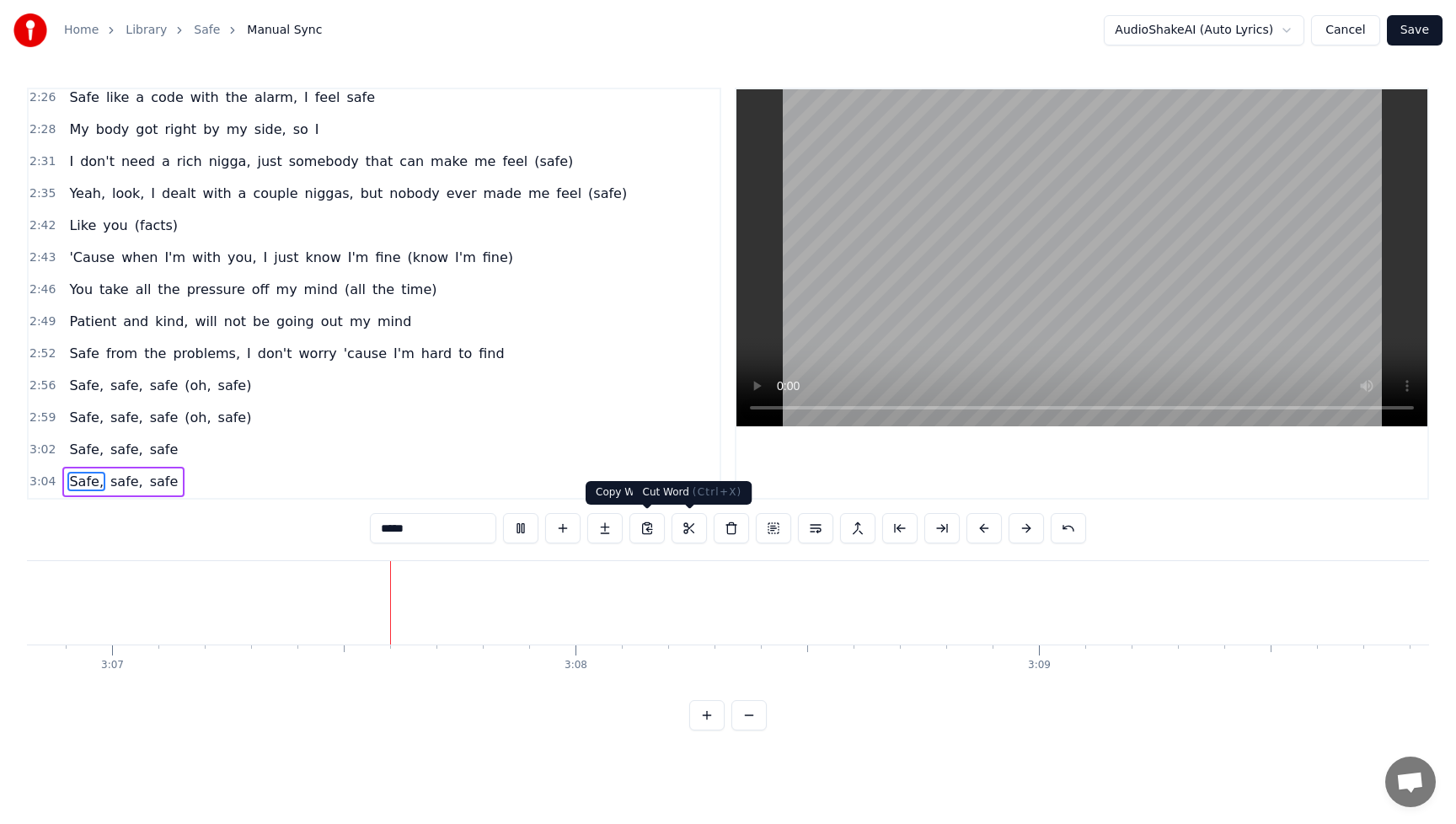
scroll to position [0, 86600]
click at [726, 530] on button at bounding box center [731, 528] width 36 height 31
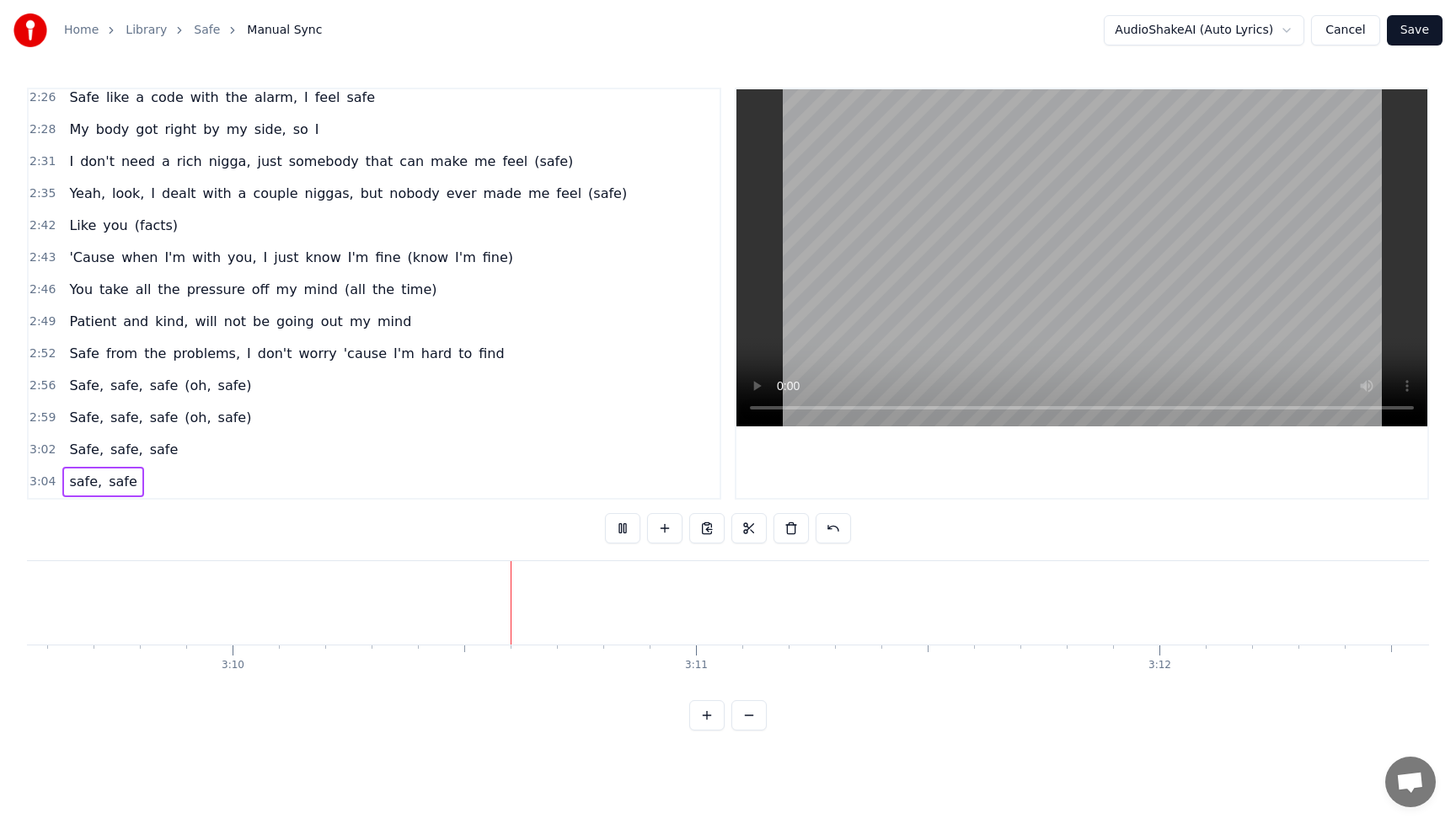
click at [74, 472] on span "safe," at bounding box center [85, 482] width 36 height 20
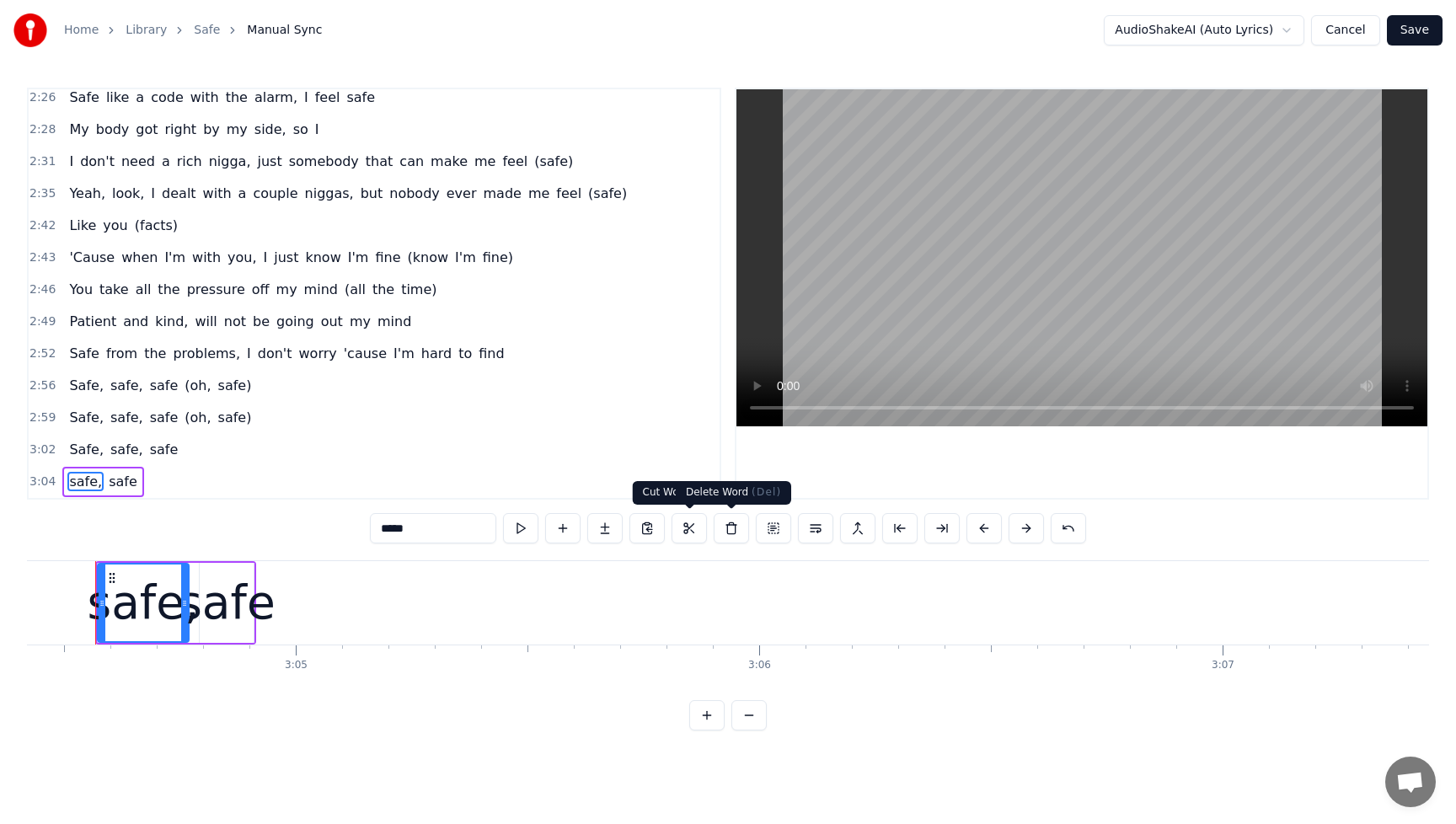
scroll to position [0, 85454]
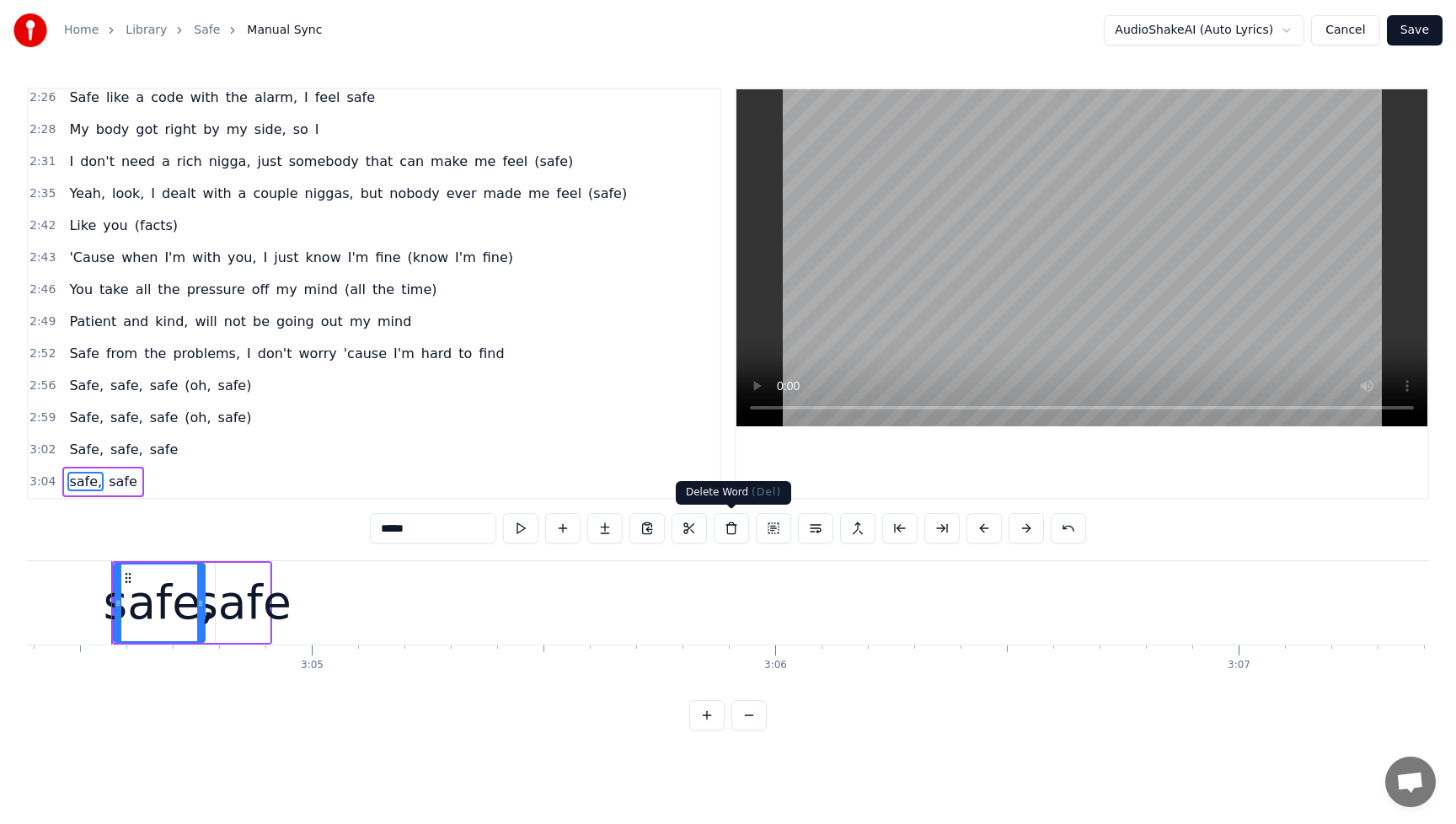
click at [727, 524] on button at bounding box center [731, 528] width 36 height 31
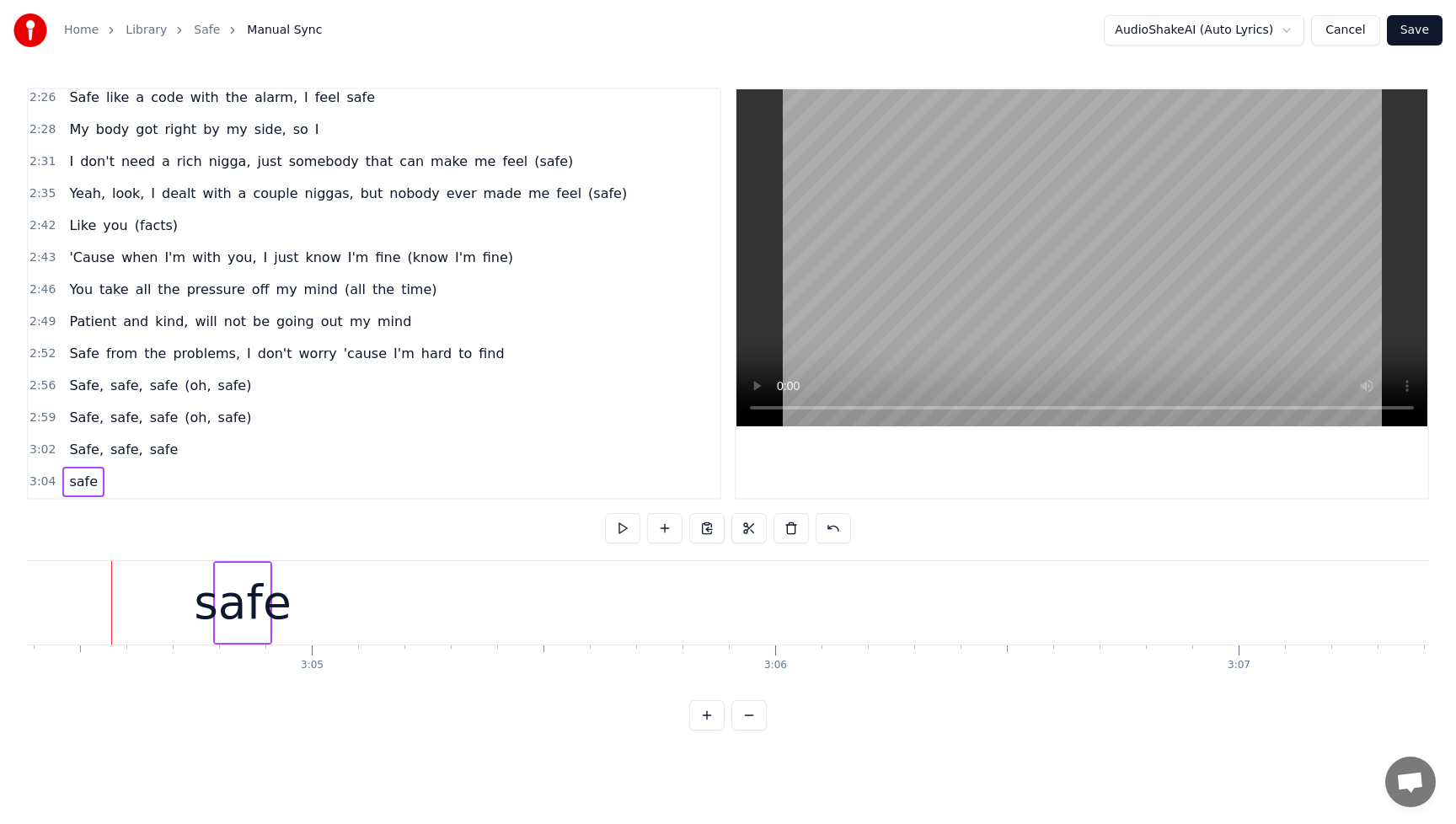
click at [75, 473] on span "safe" at bounding box center [83, 482] width 32 height 20
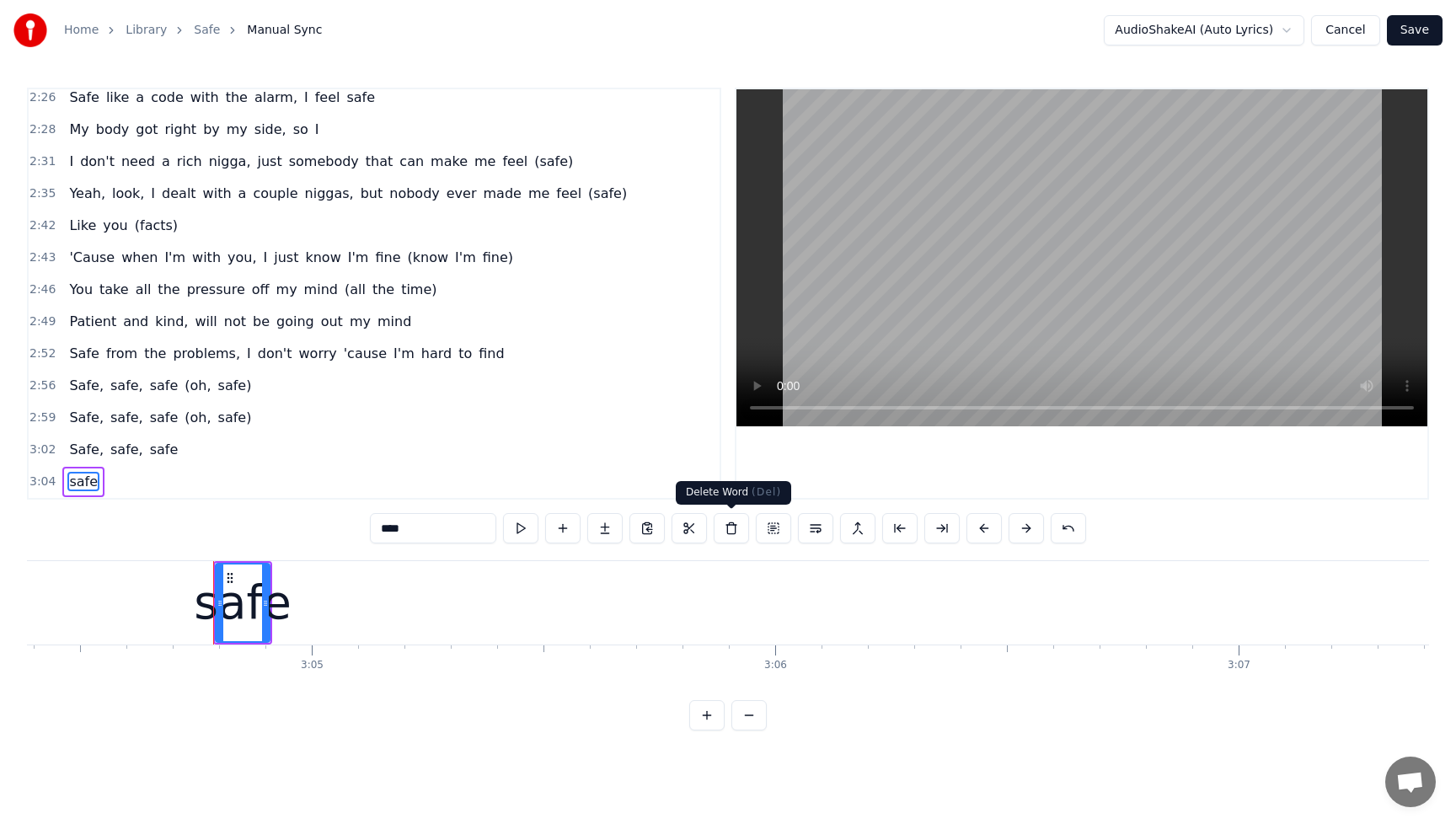
click at [738, 524] on button at bounding box center [731, 528] width 36 height 31
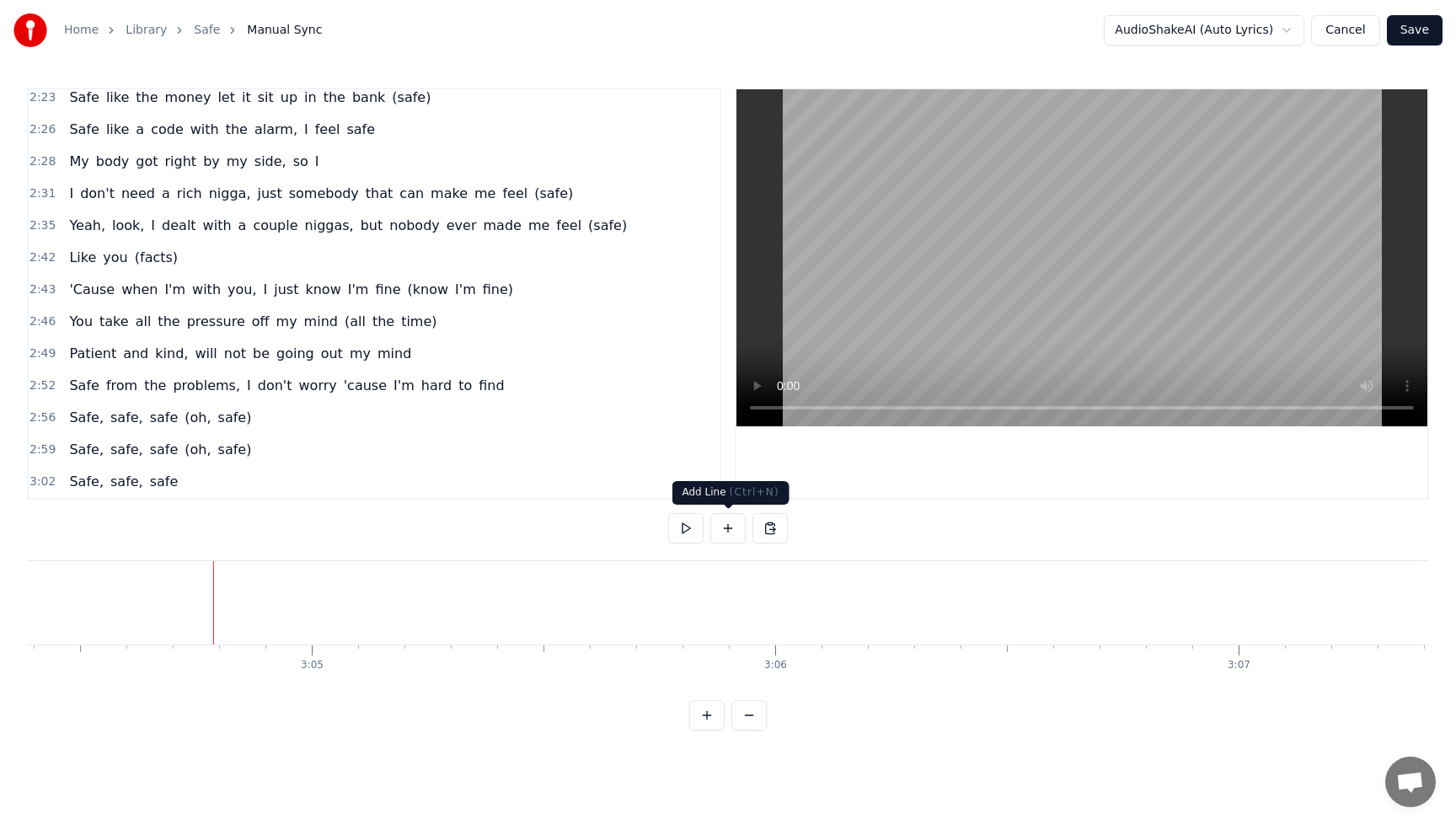
scroll to position [1481, 0]
click at [76, 473] on span "Safe," at bounding box center [86, 482] width 38 height 20
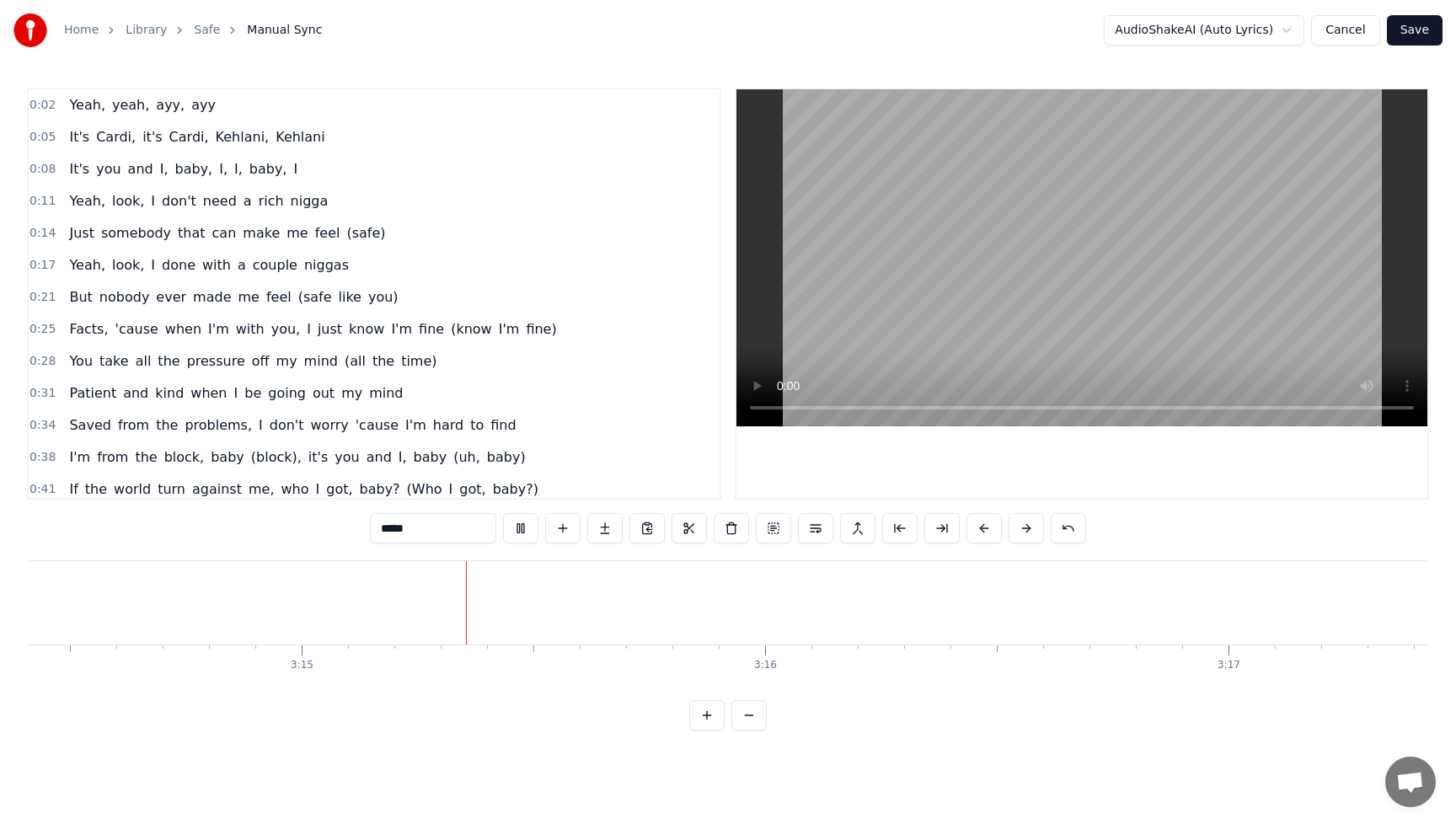
scroll to position [0, 90105]
click at [84, 137] on span "It's" at bounding box center [80, 137] width 24 height 20
type input "****"
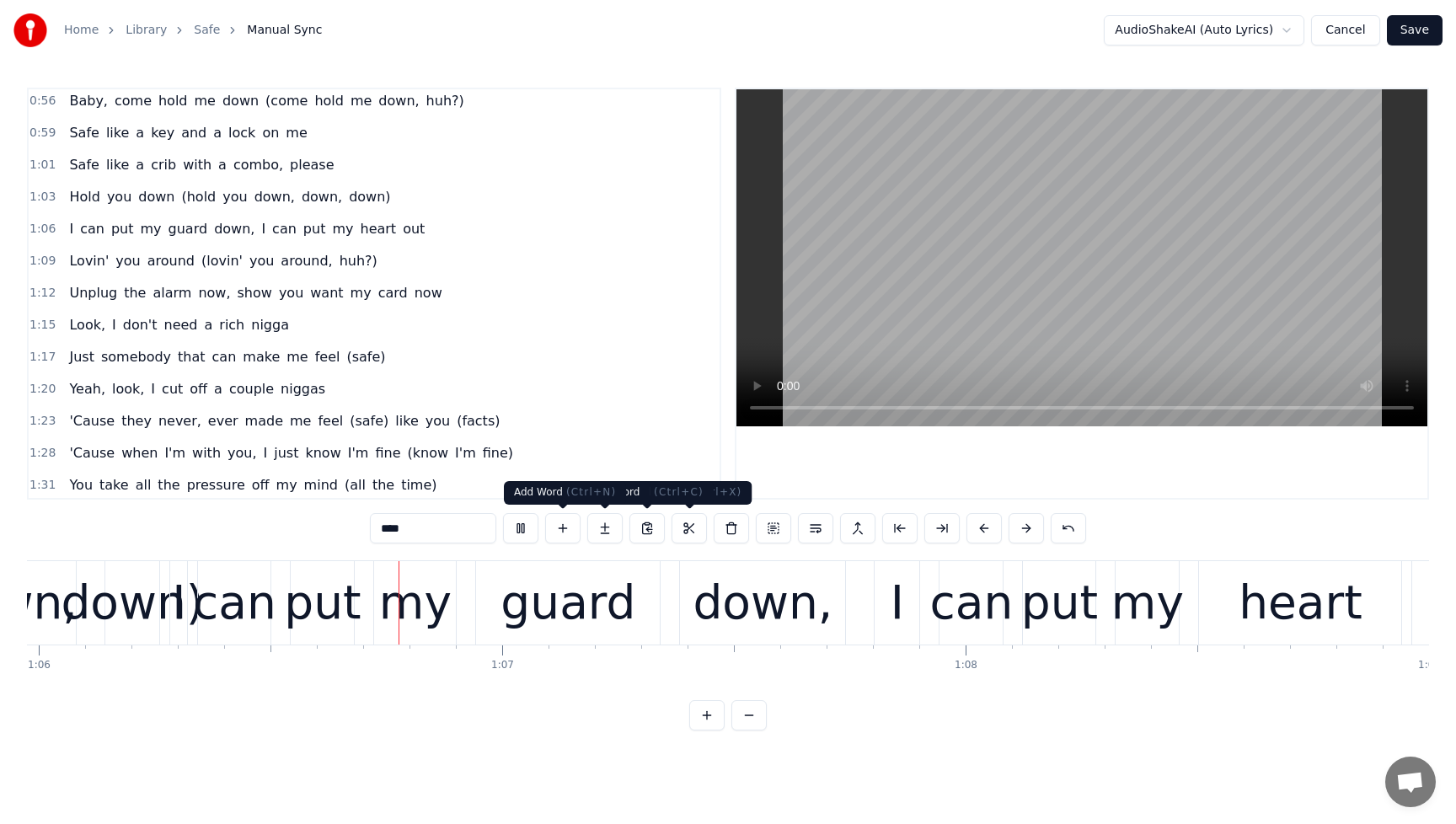
scroll to position [0, 30615]
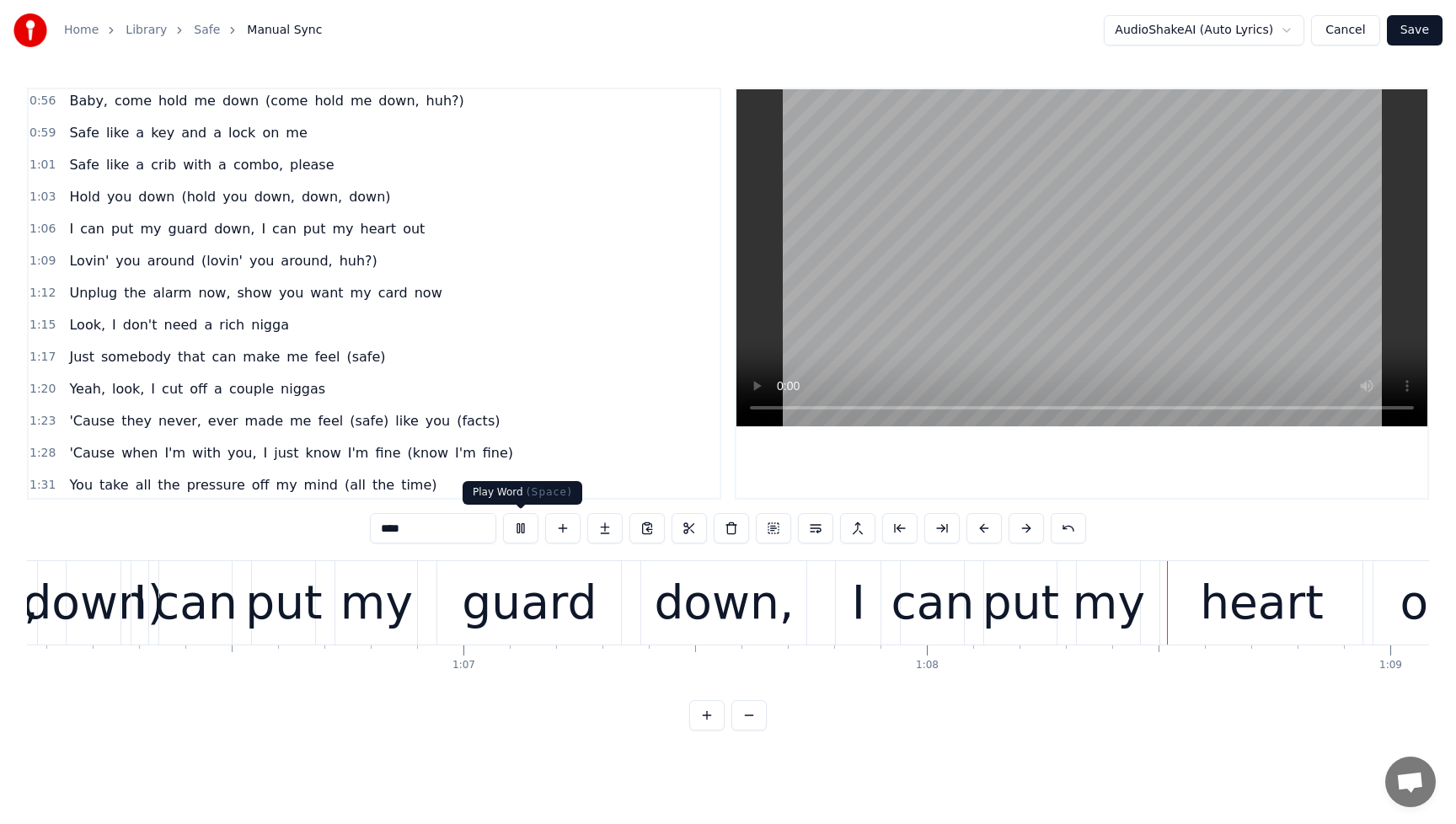
click at [527, 529] on button at bounding box center [521, 528] width 36 height 31
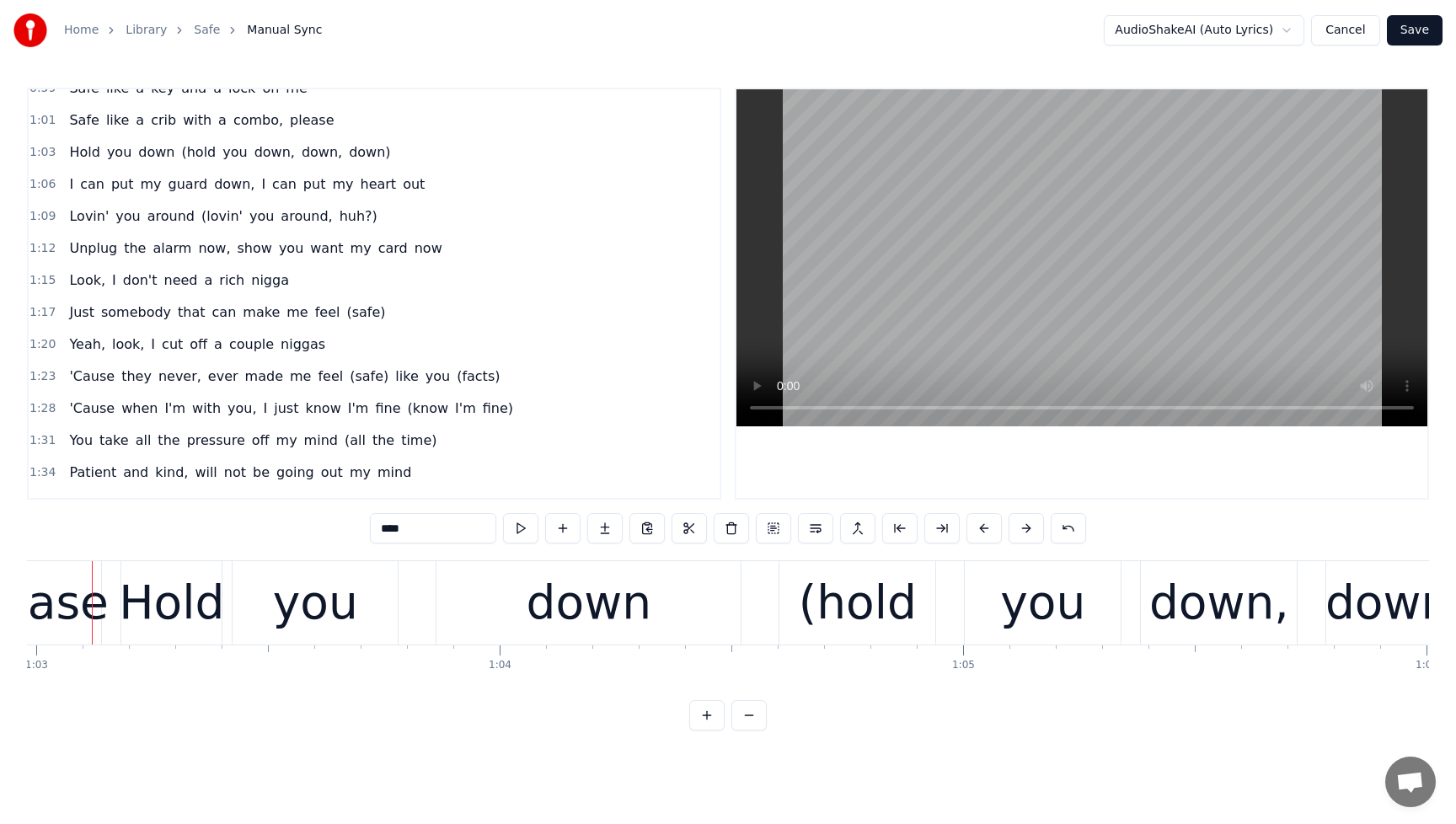
scroll to position [0, 29168]
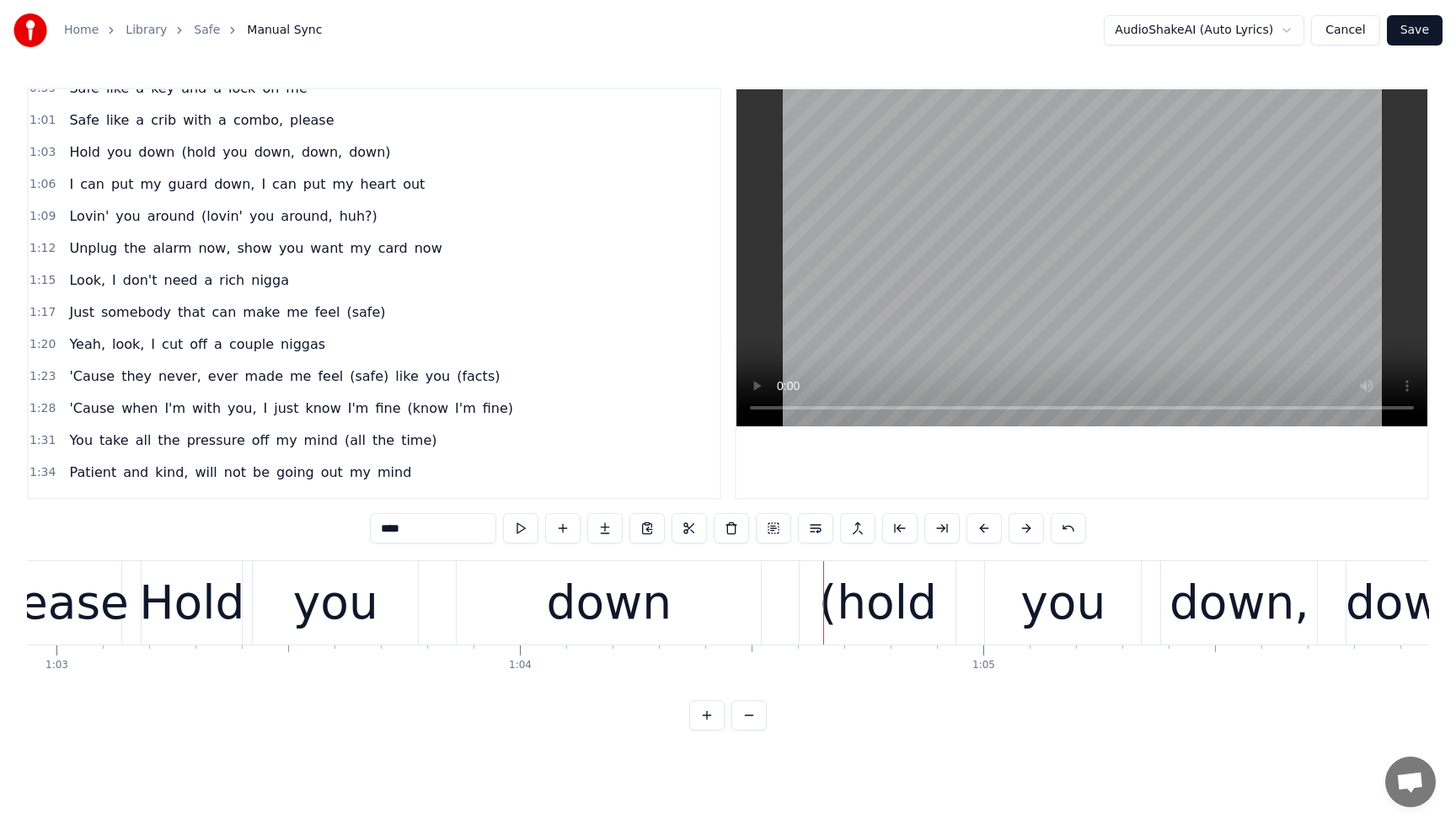
click at [180, 154] on span "(hold" at bounding box center [199, 152] width 38 height 20
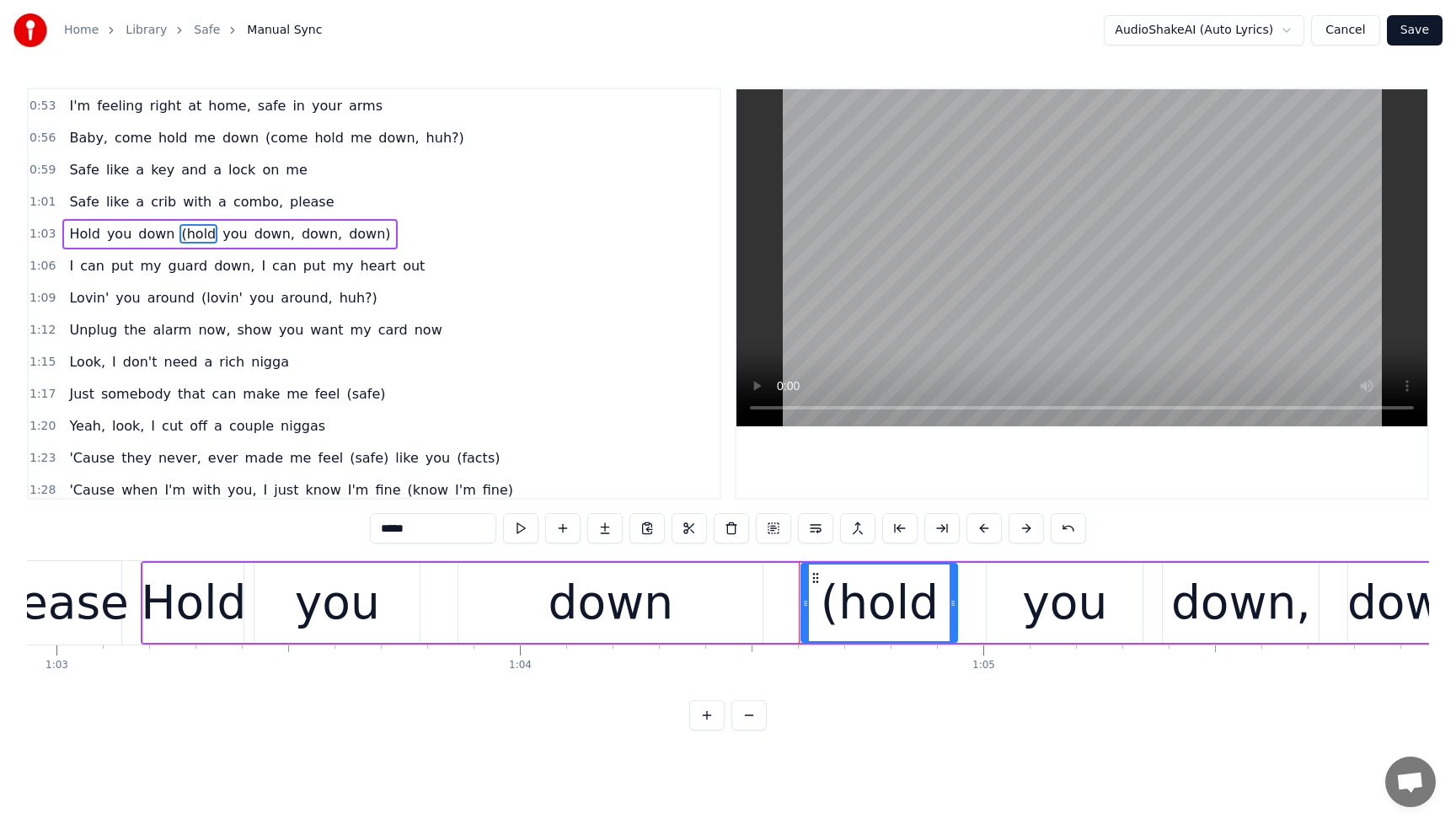
scroll to position [451, 0]
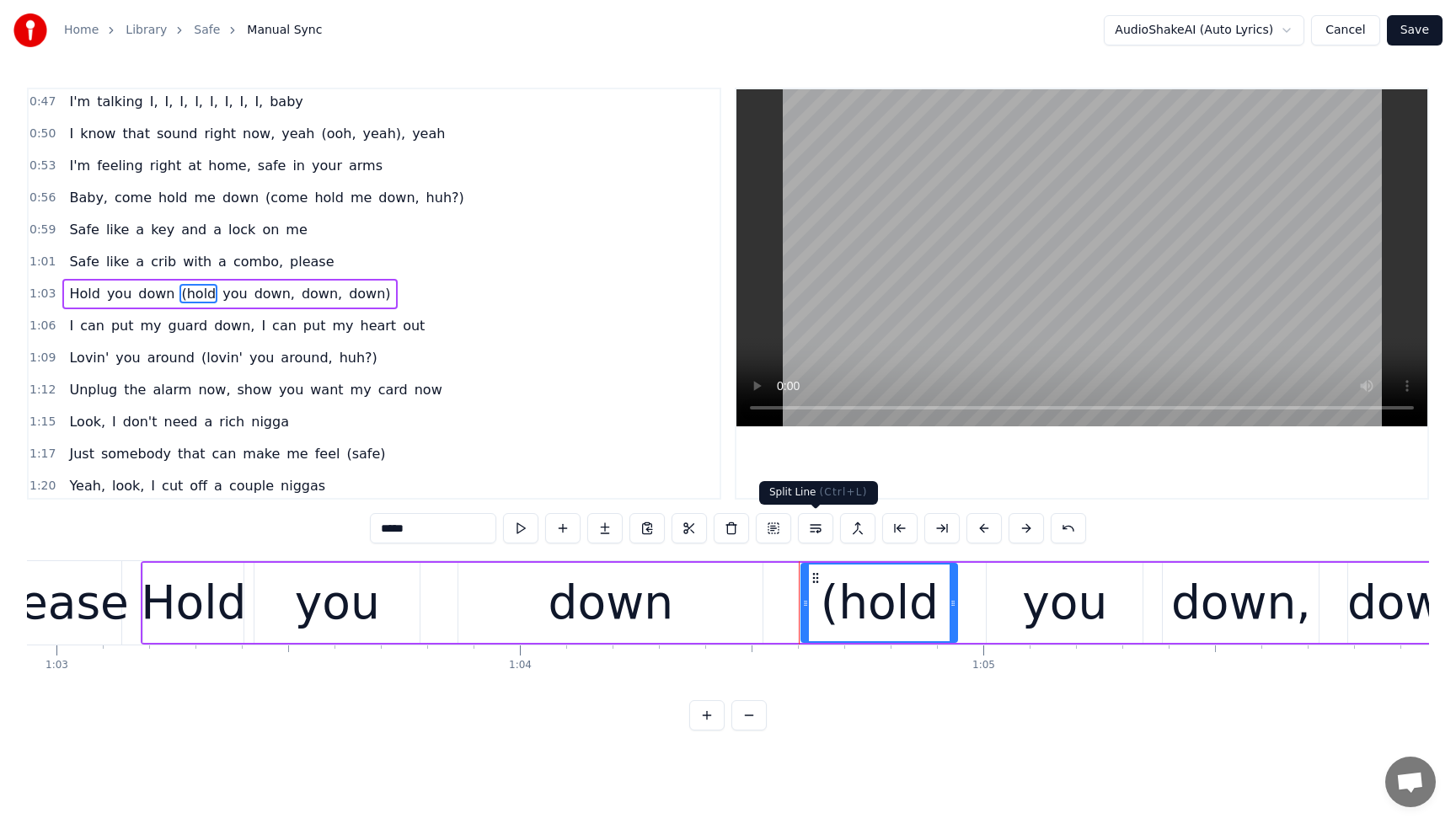
click at [819, 532] on button at bounding box center [816, 528] width 36 height 31
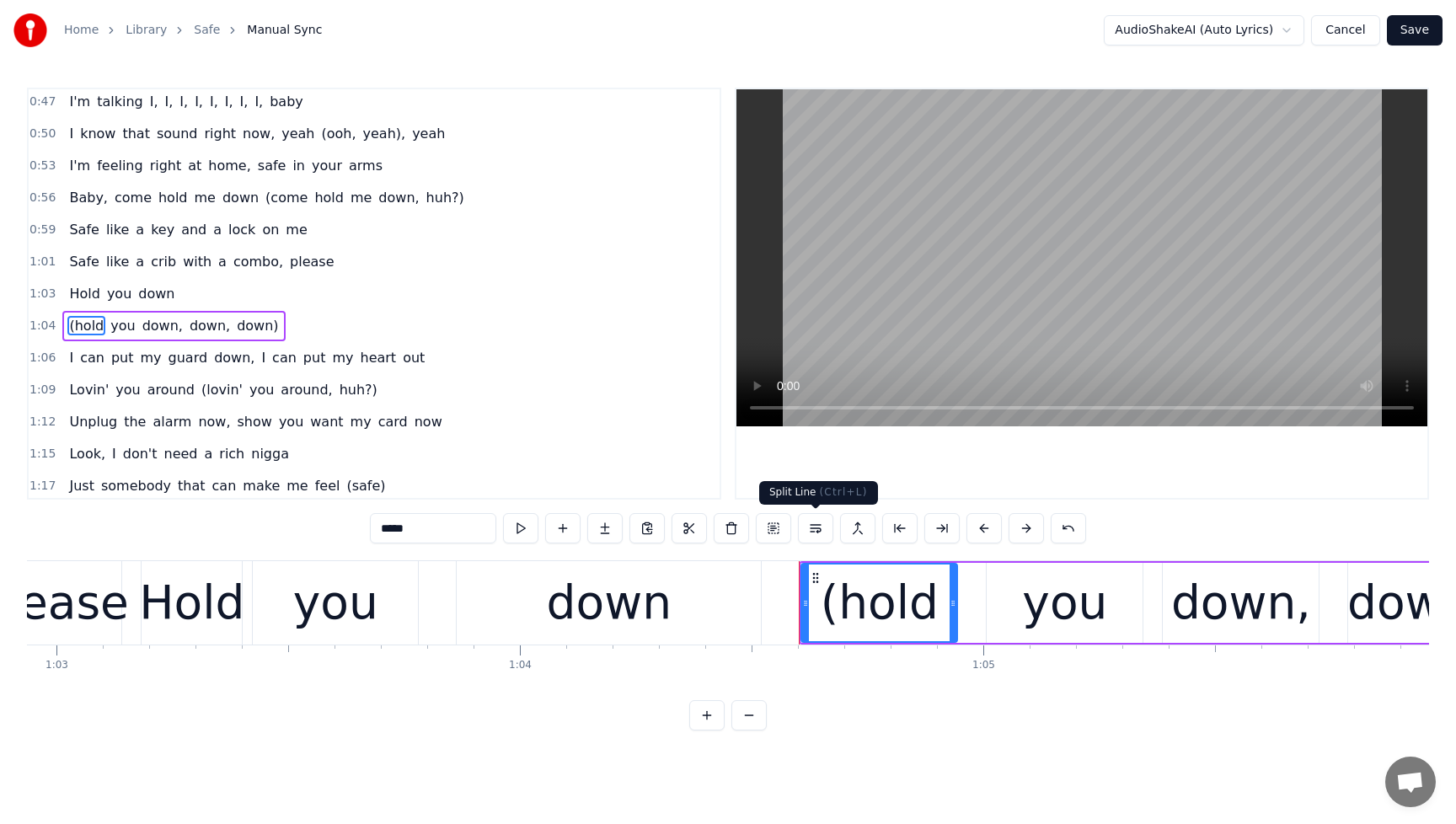
scroll to position [484, 0]
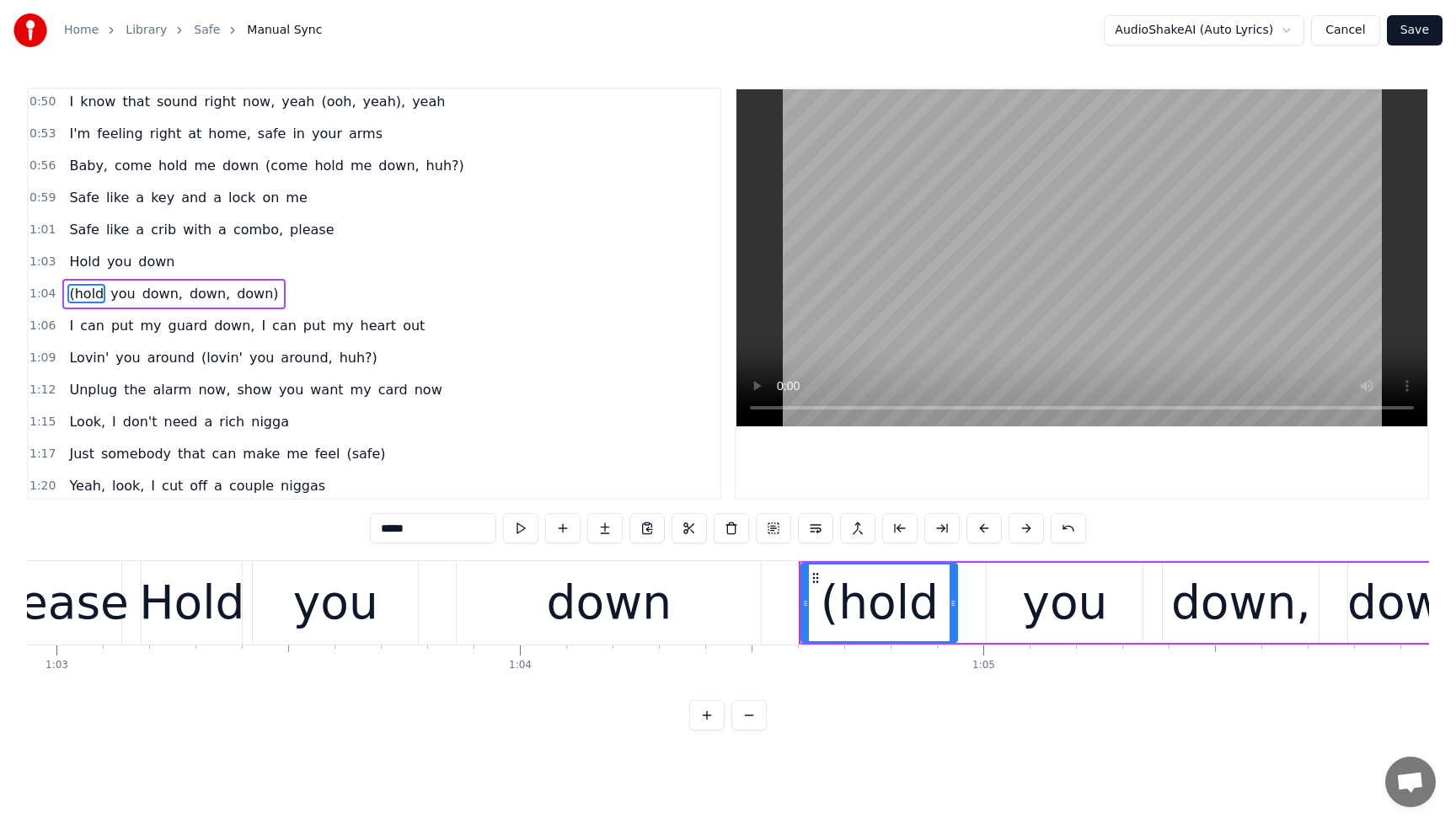
click at [81, 268] on span "Hold" at bounding box center [84, 262] width 34 height 20
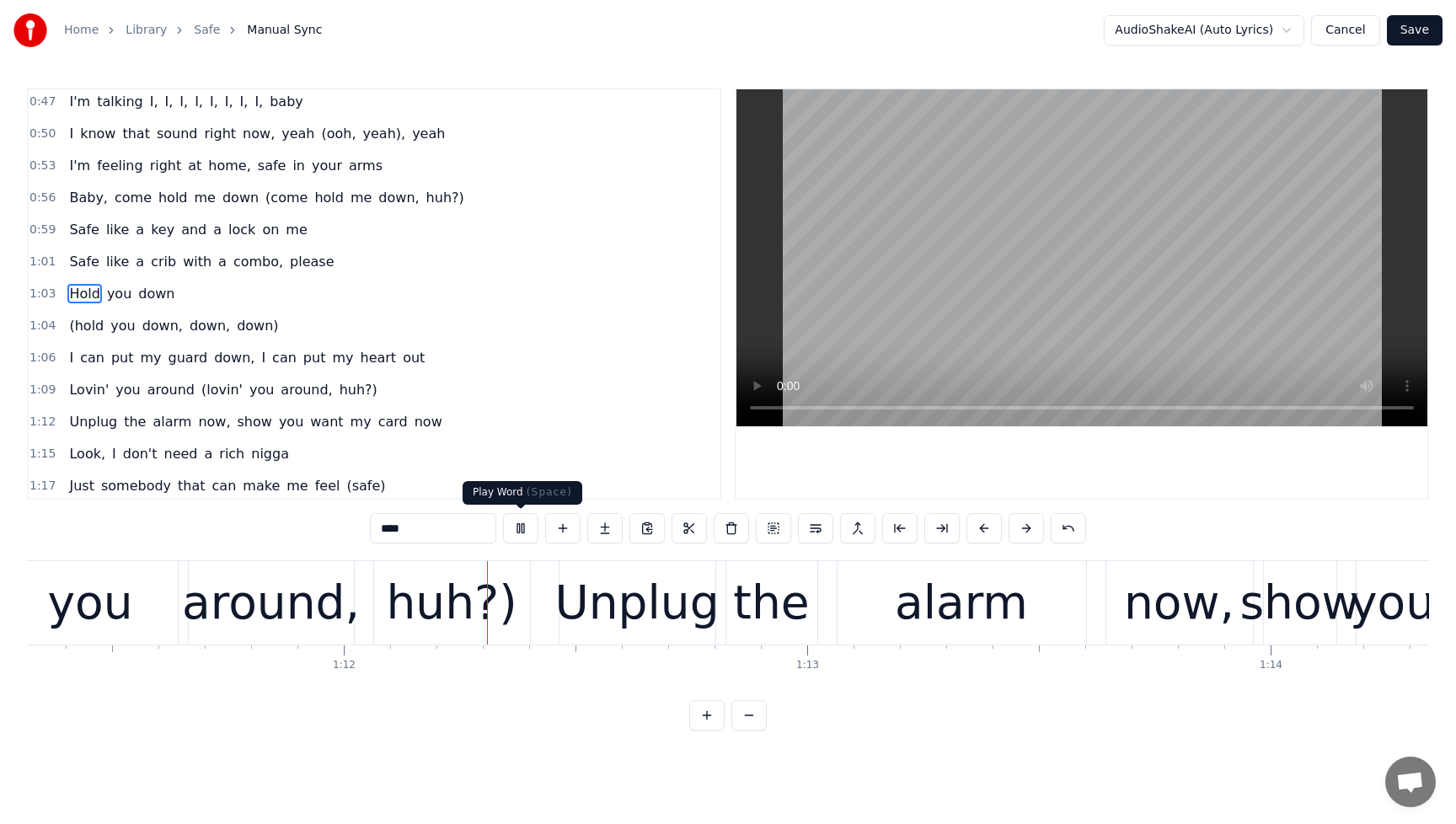
scroll to position [0, 33102]
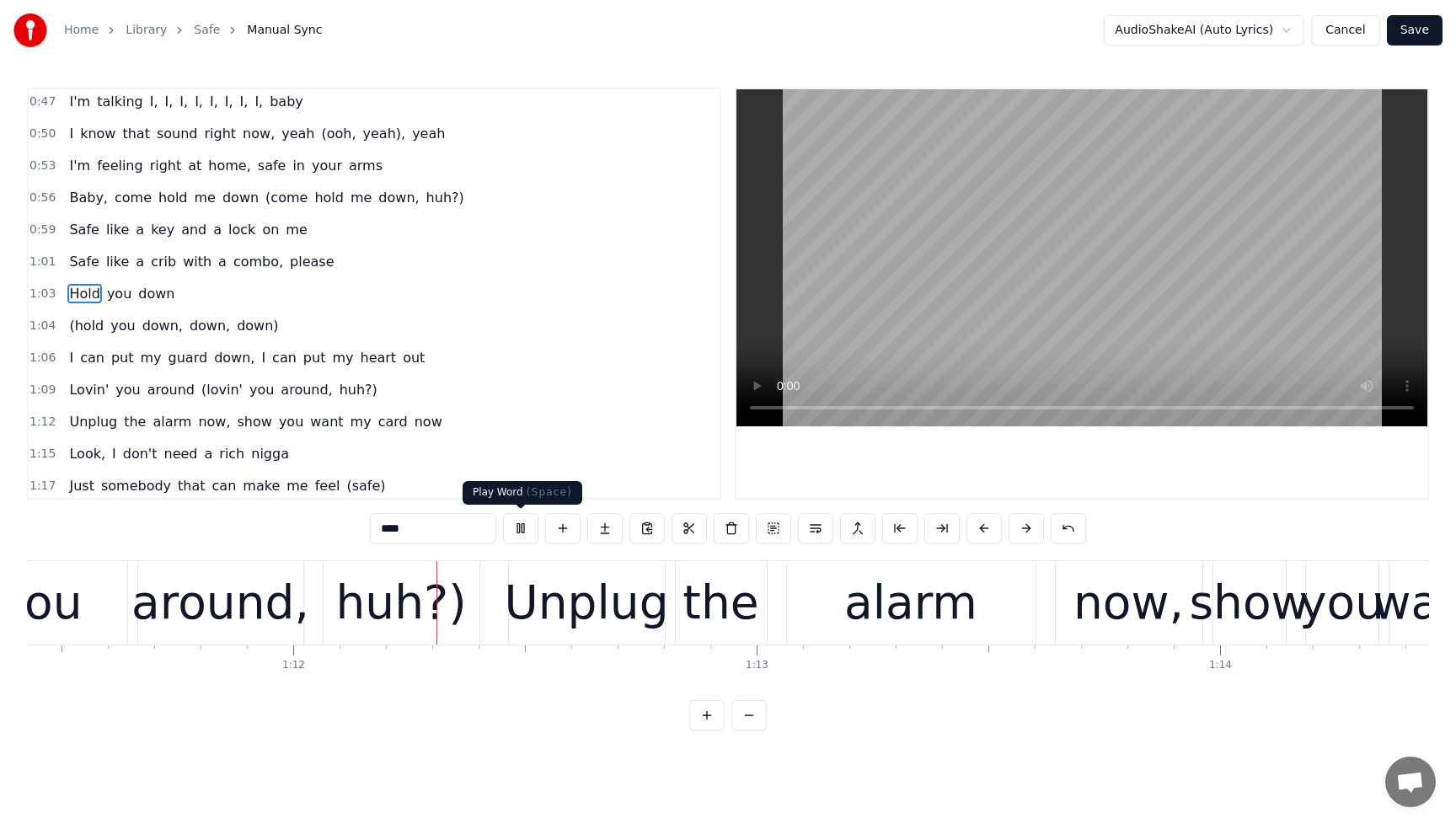
click at [526, 526] on button at bounding box center [521, 528] width 36 height 31
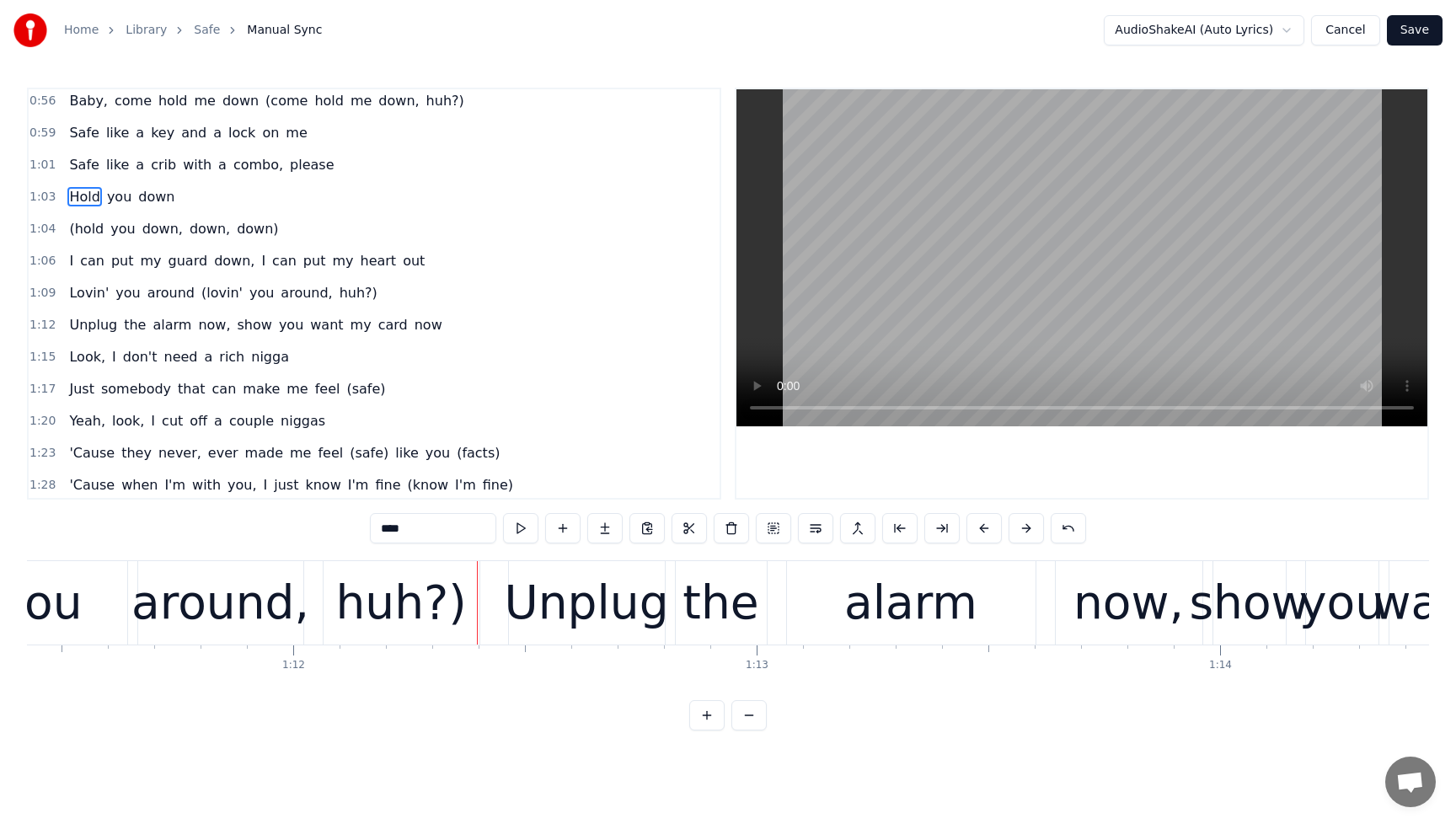
scroll to position [571, 0]
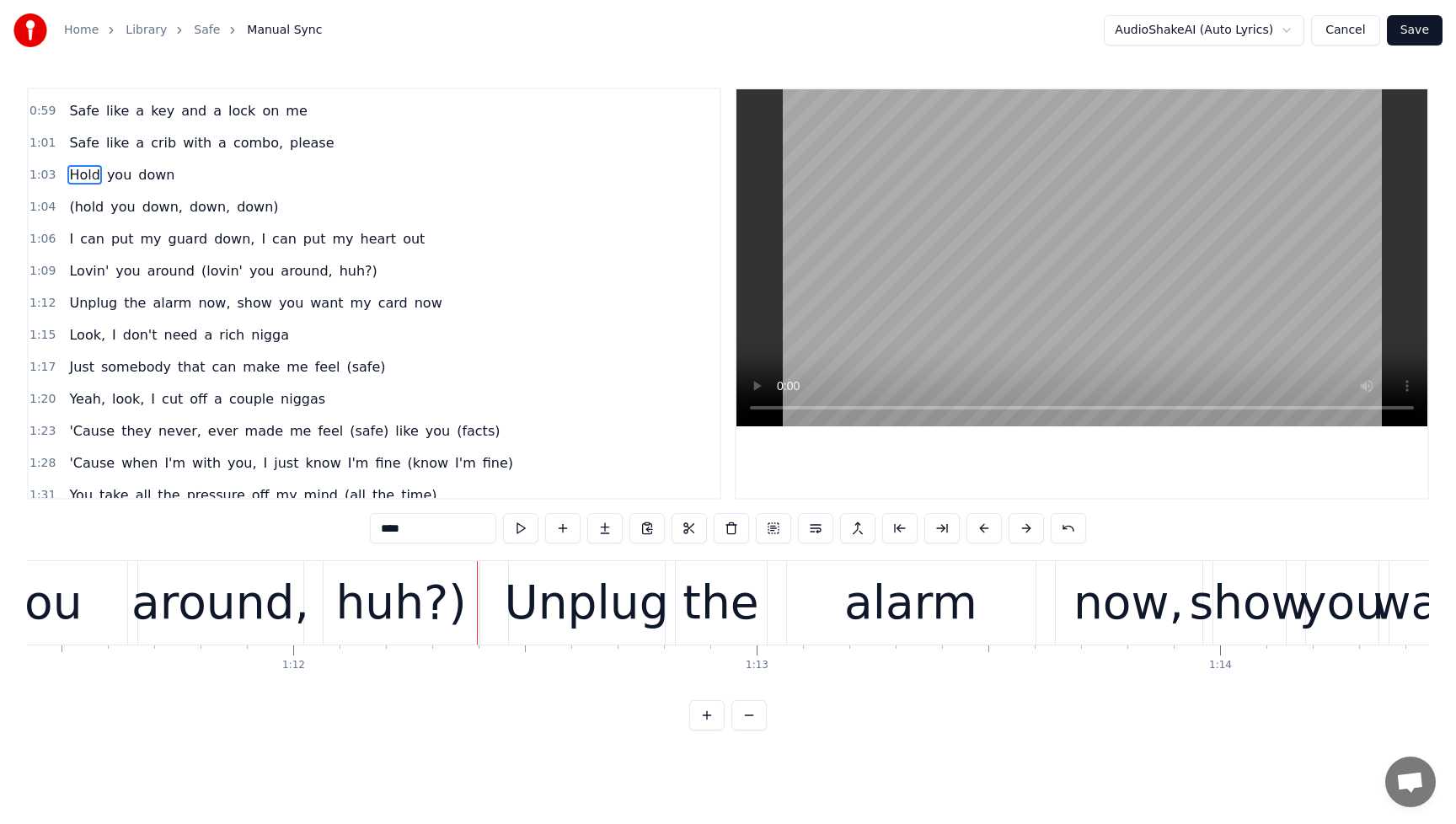
click at [200, 273] on span "(lovin'" at bounding box center [222, 271] width 45 height 20
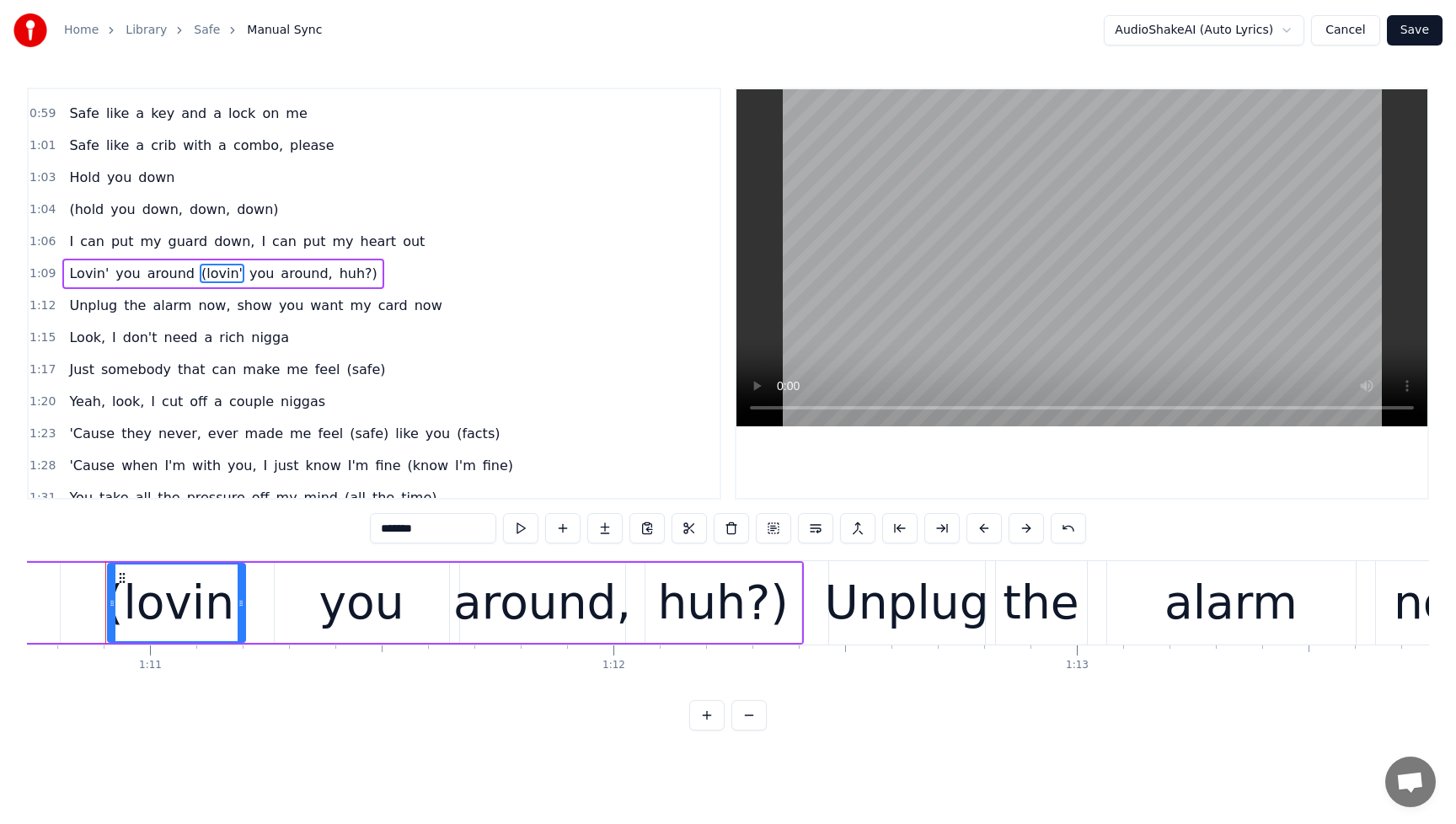
scroll to position [0, 32775]
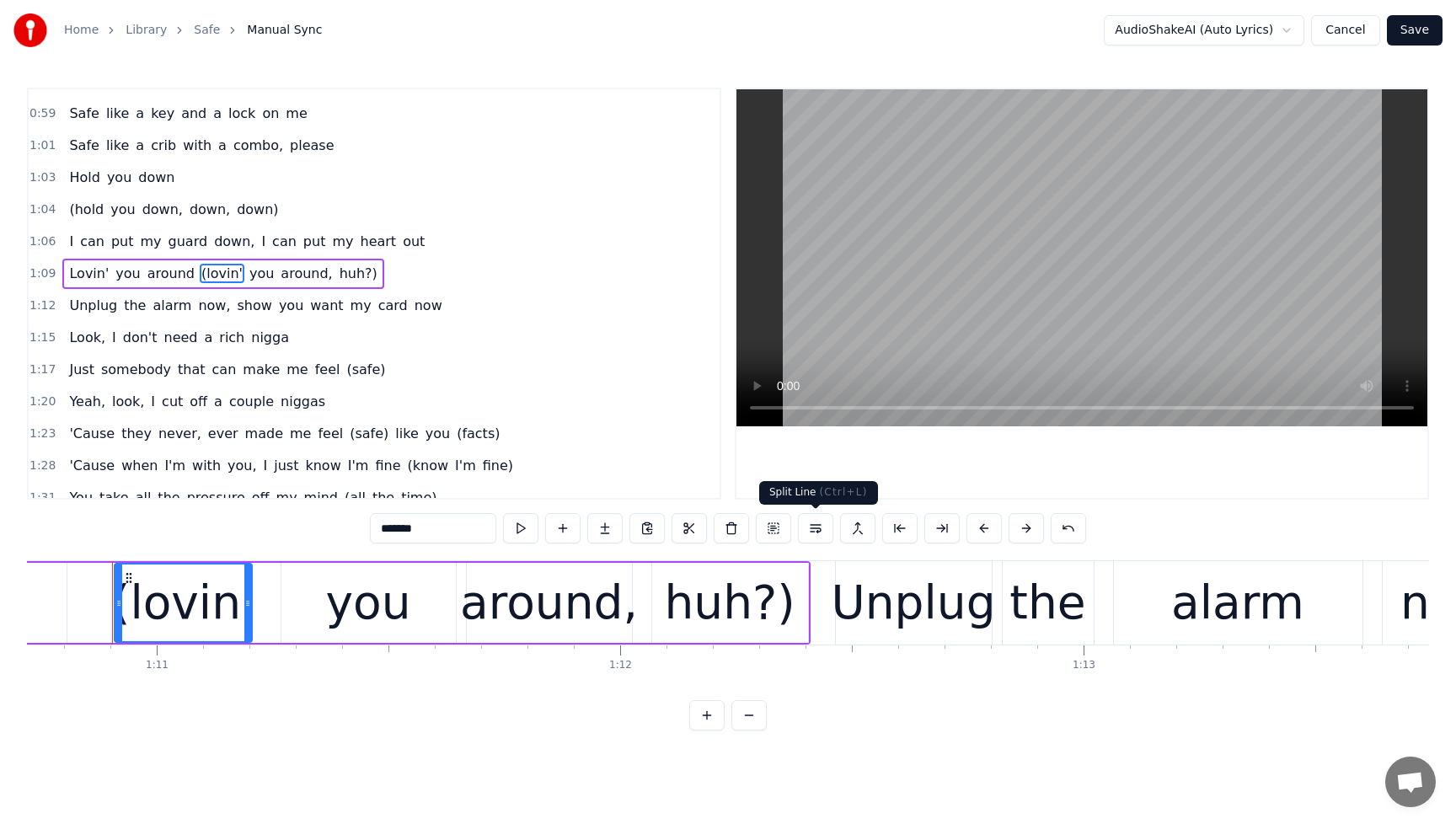
click at [814, 528] on button at bounding box center [816, 528] width 36 height 31
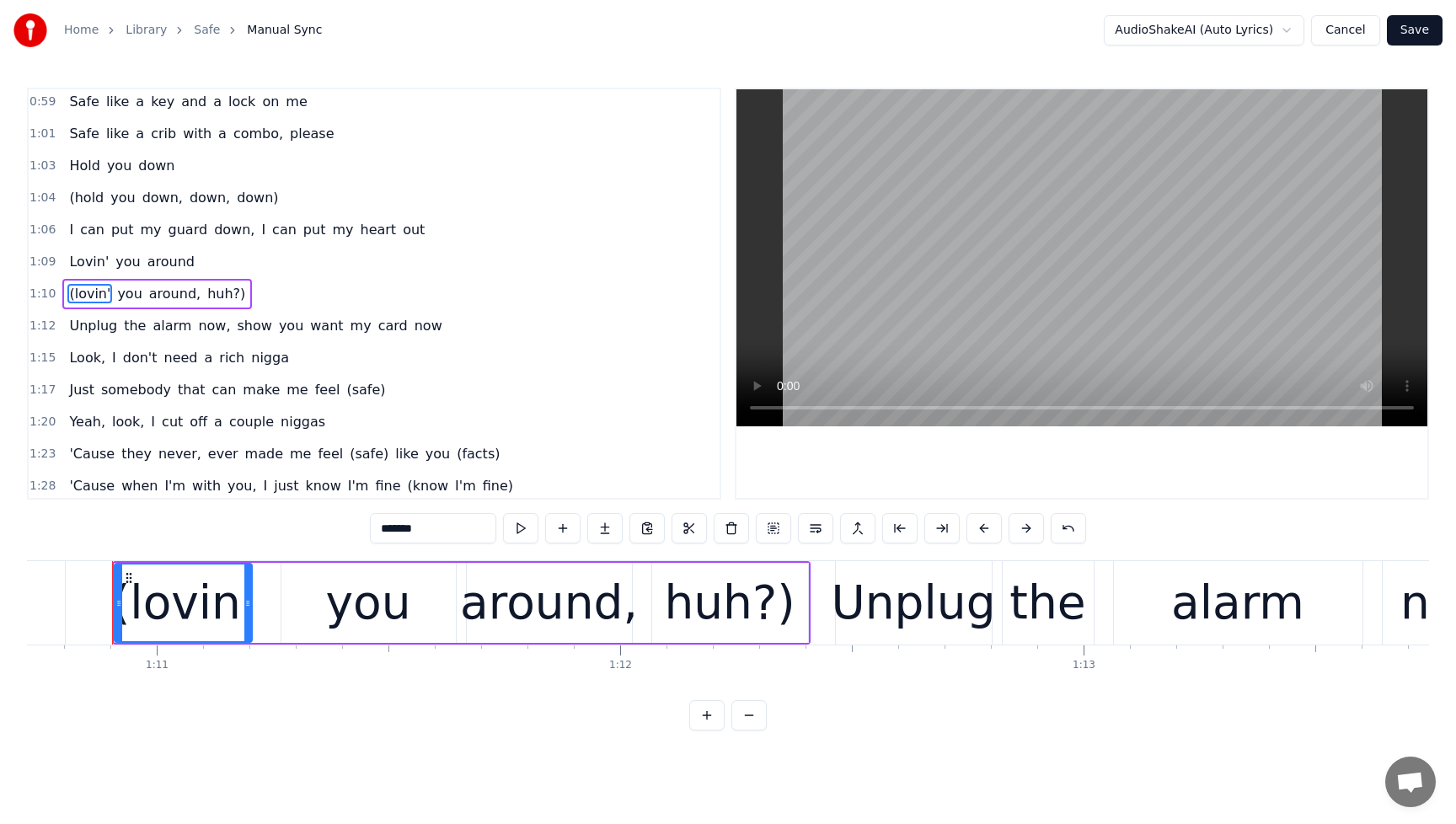
click at [70, 266] on span "Lovin'" at bounding box center [88, 262] width 43 height 20
type input "******"
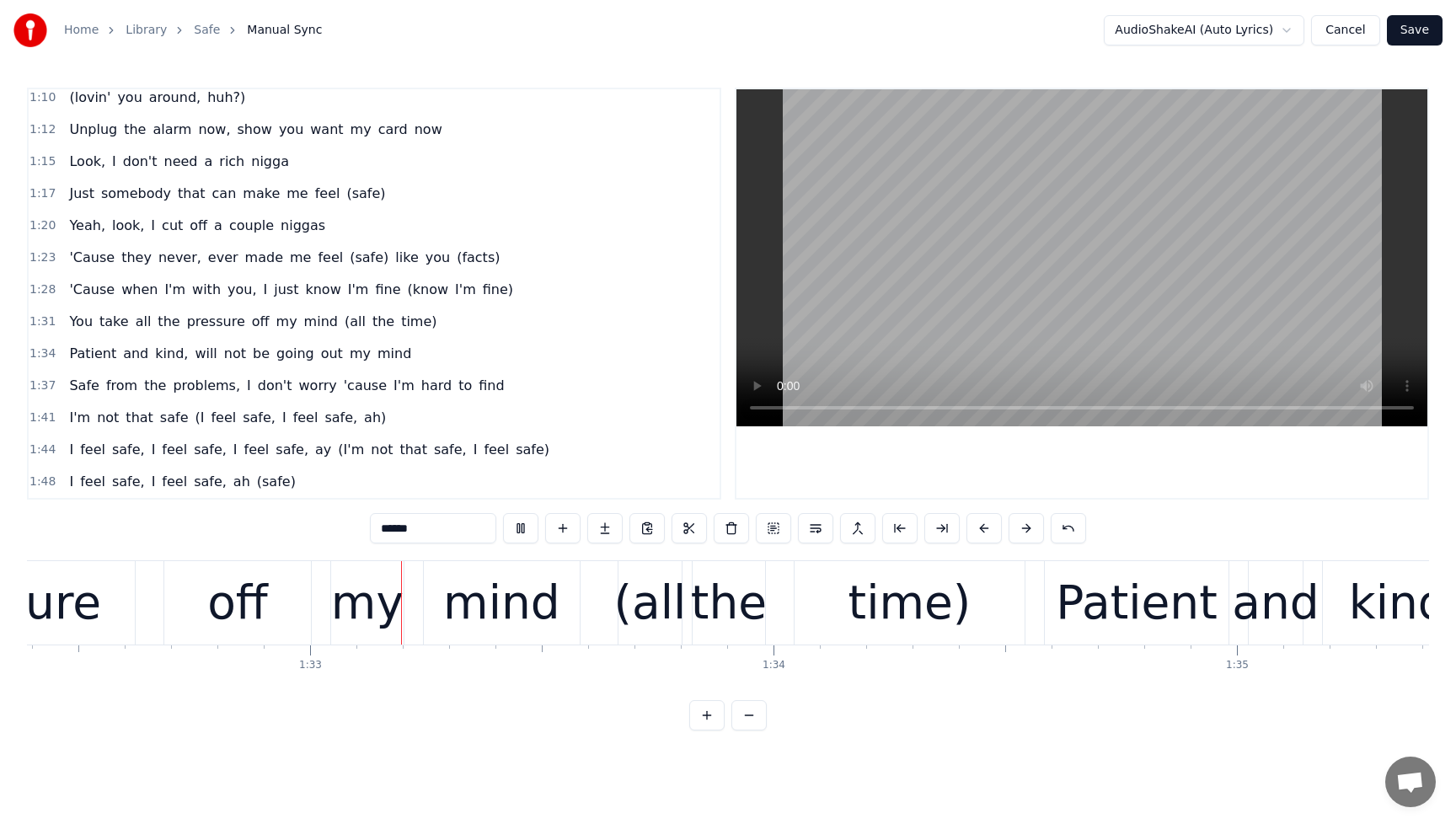
scroll to position [0, 42824]
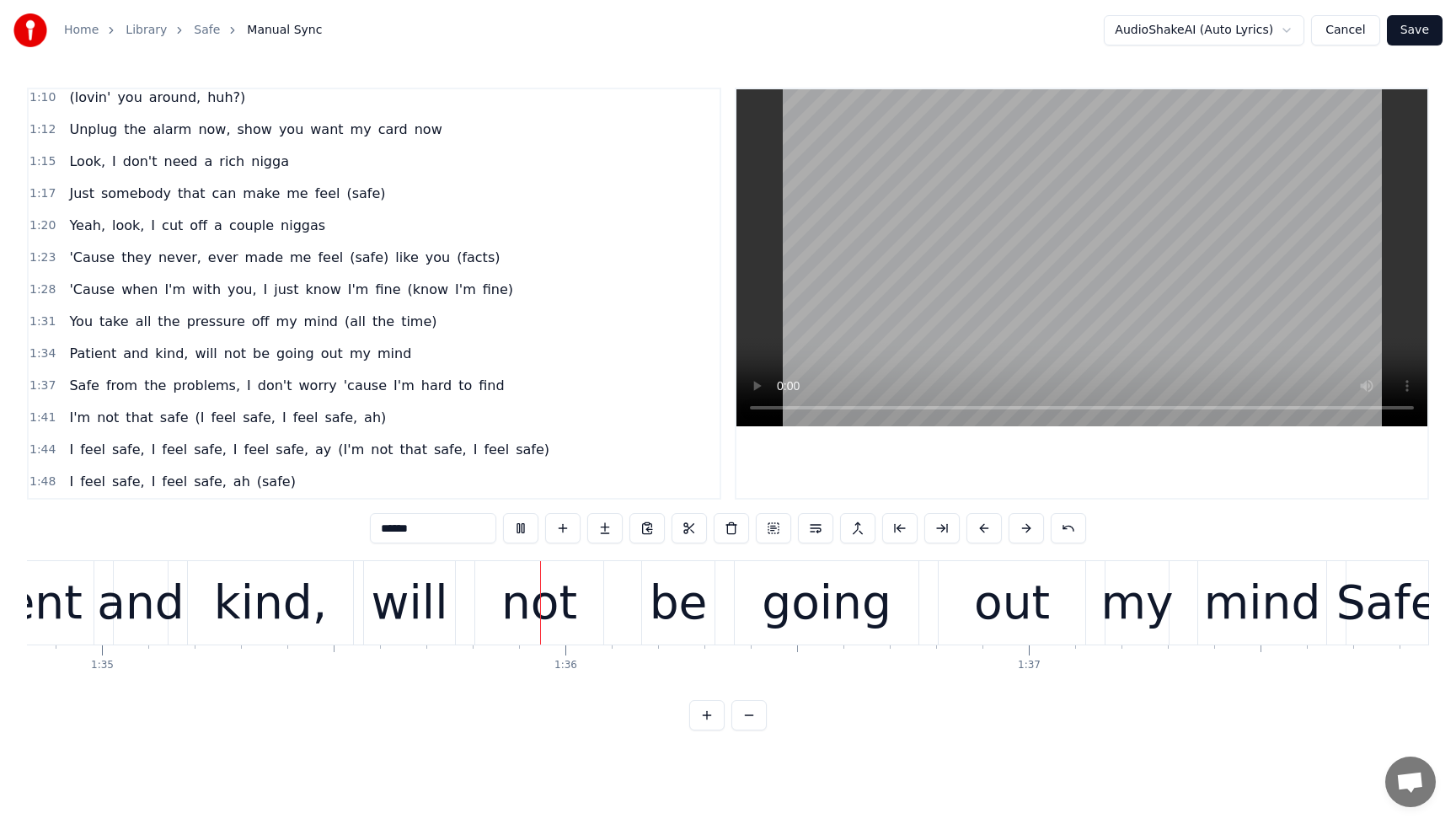
click at [1412, 30] on button "Save" at bounding box center [1415, 30] width 56 height 31
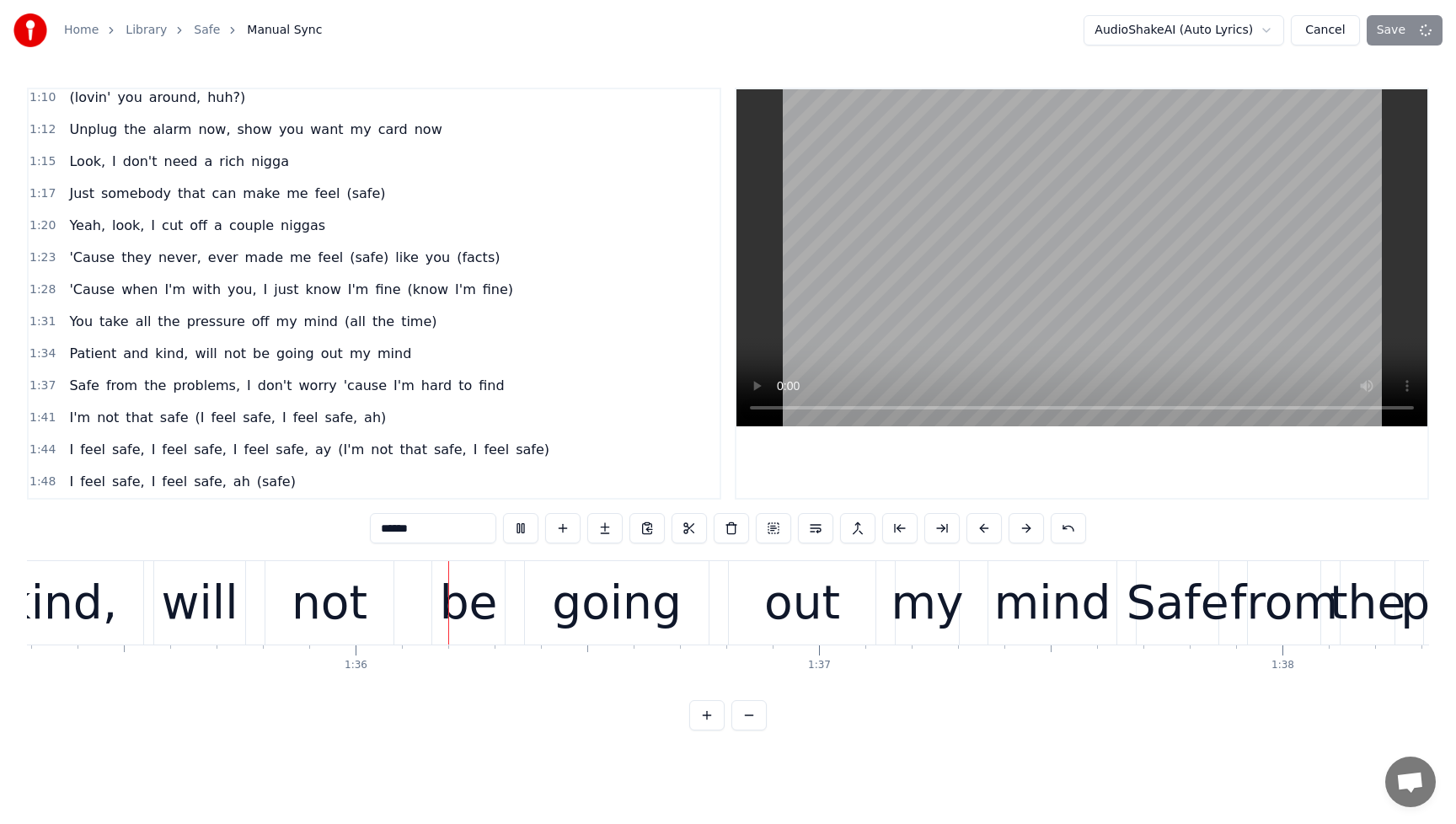
scroll to position [0, 44176]
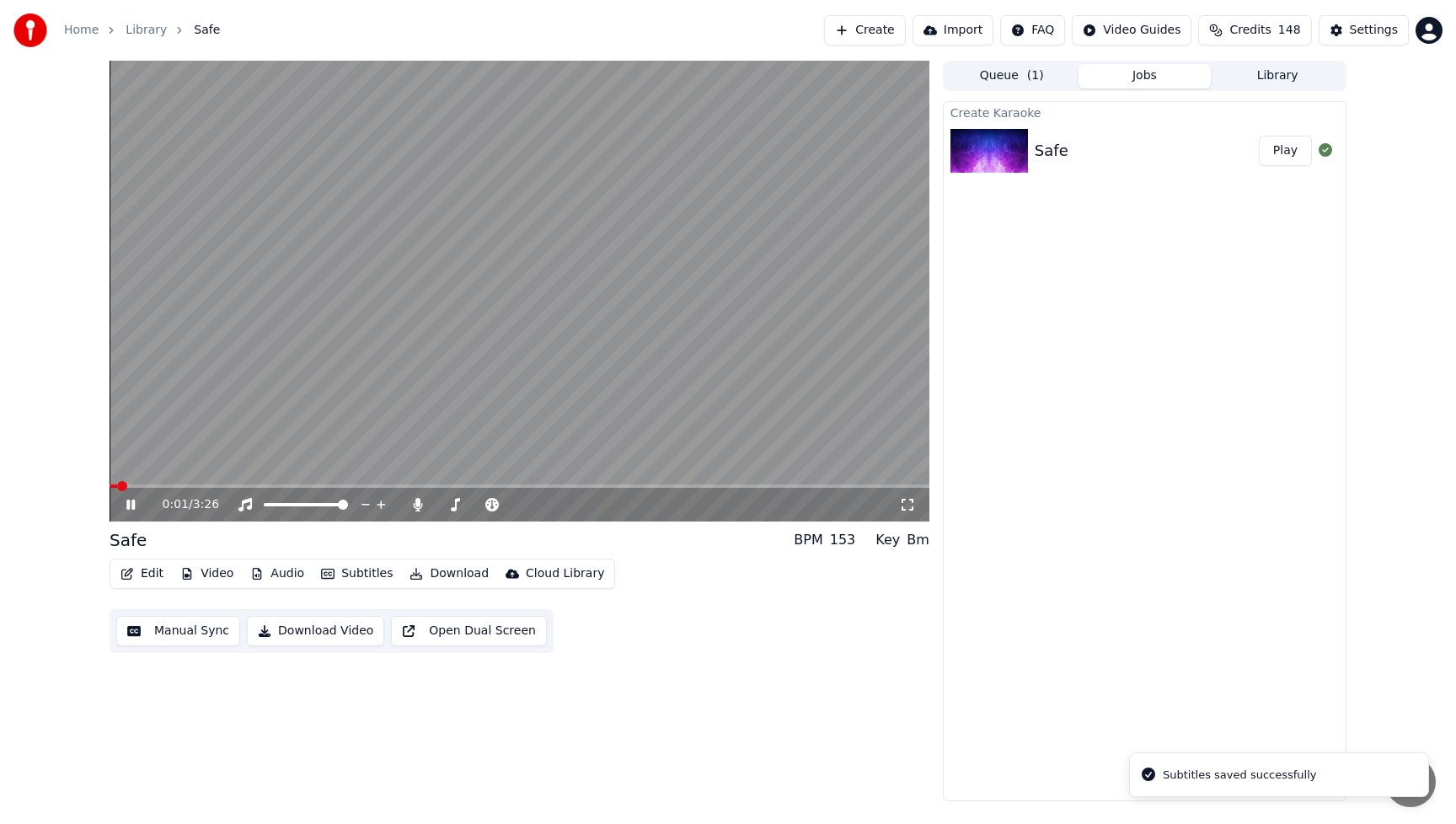
click at [137, 576] on button "Edit" at bounding box center [141, 575] width 57 height 24
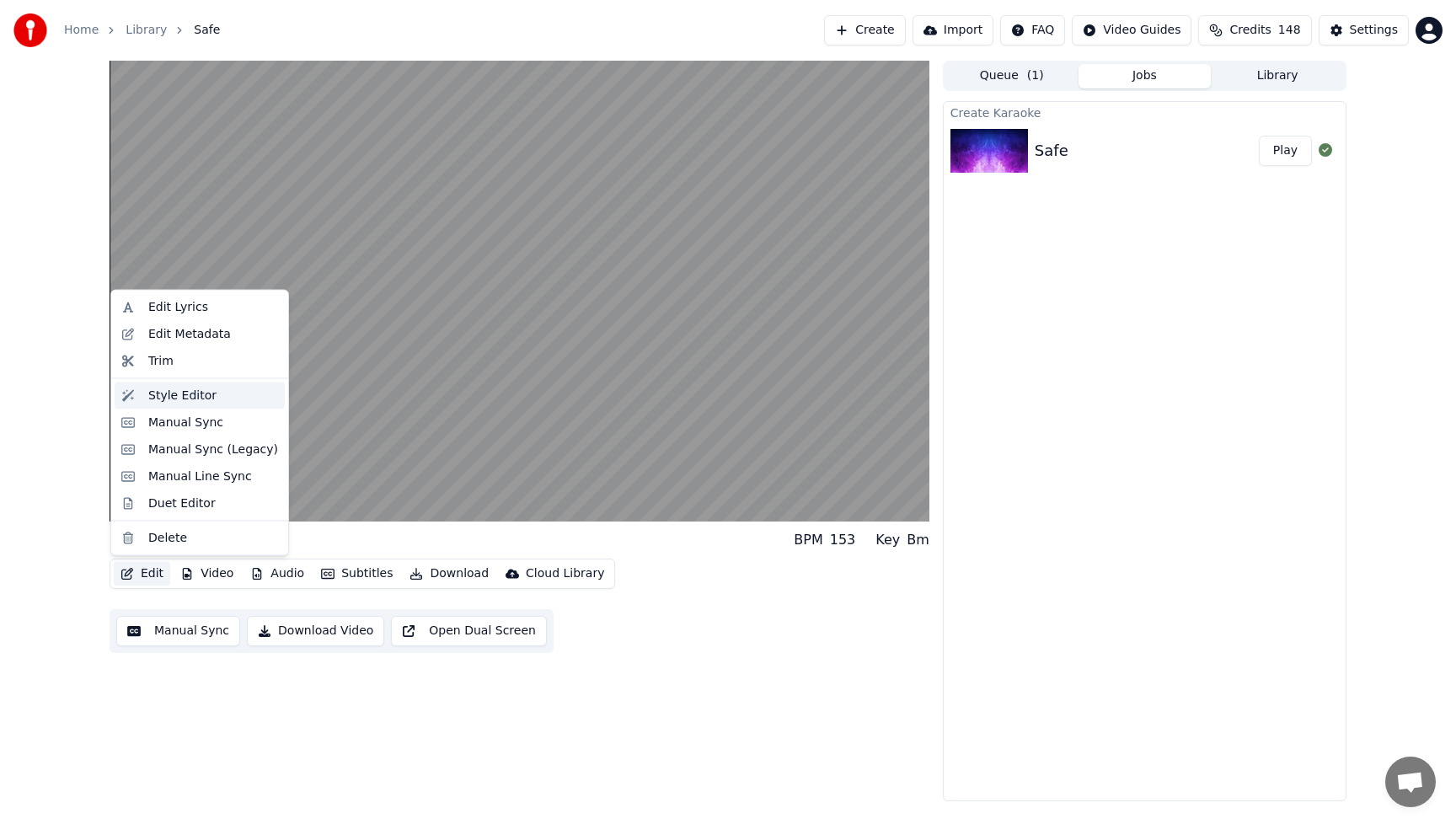
click at [155, 396] on div "Style Editor" at bounding box center [182, 395] width 69 height 17
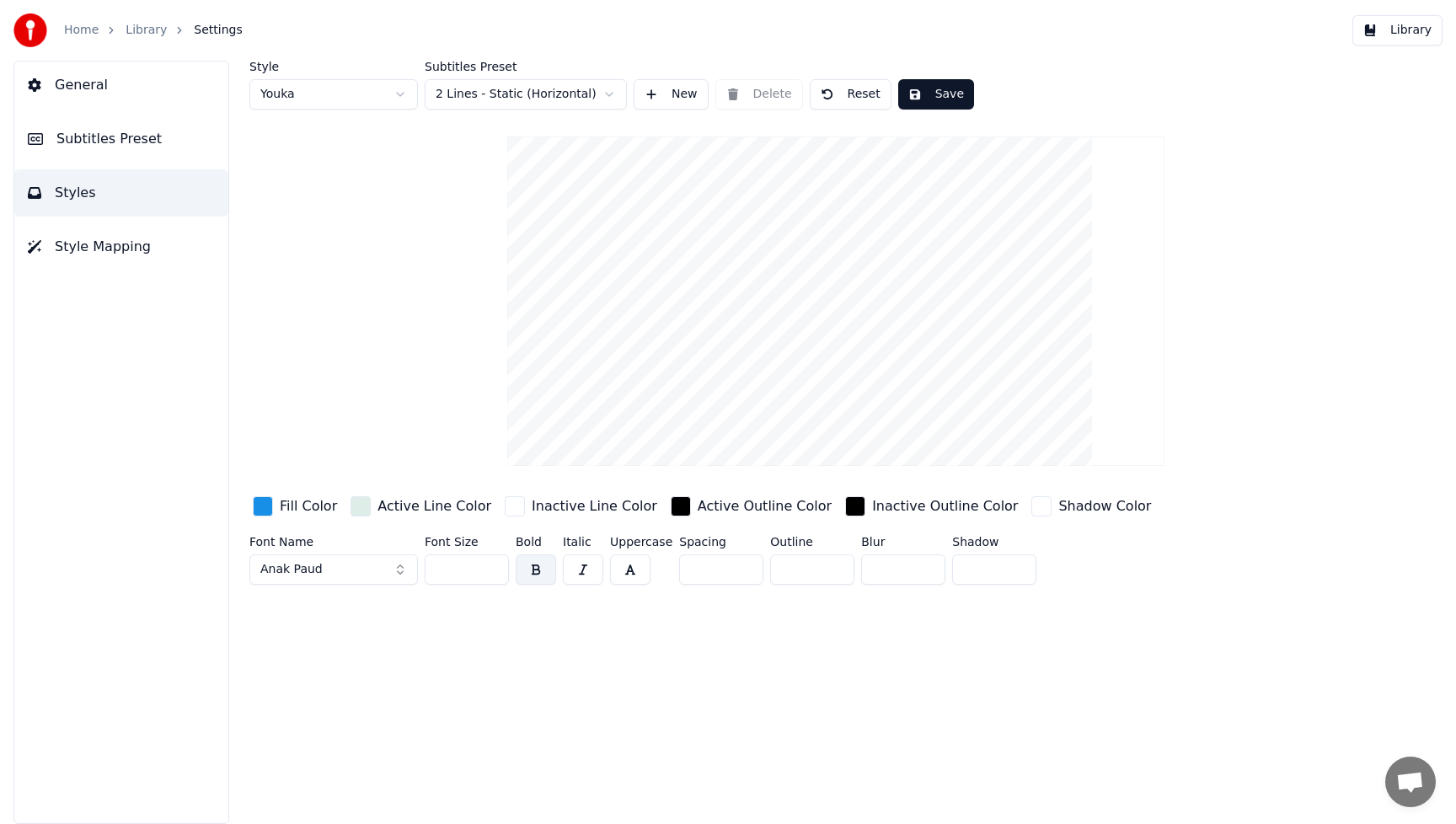
click at [253, 506] on div "button" at bounding box center [262, 506] width 20 height 20
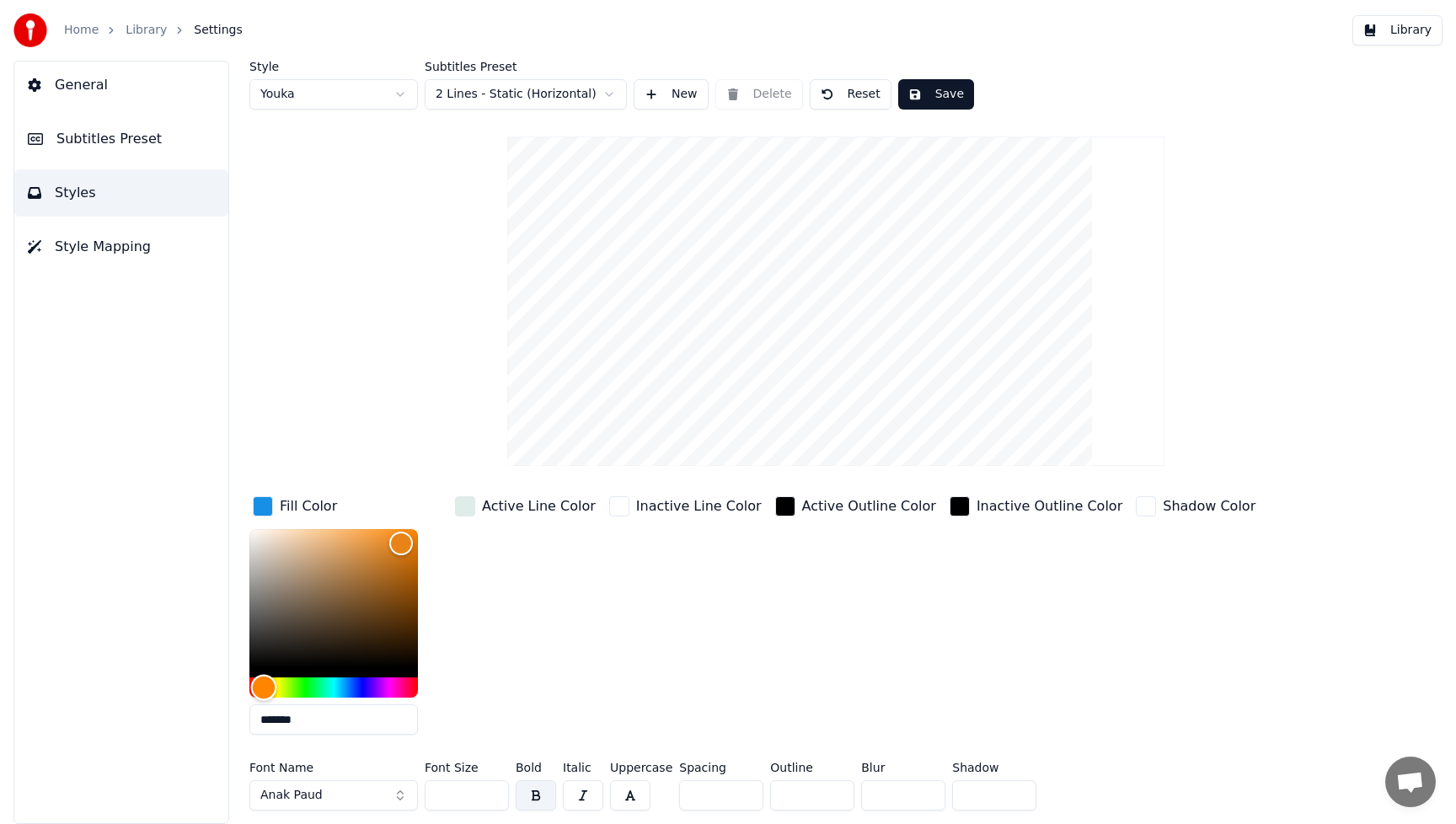
type input "*******"
click at [263, 690] on div "Hue" at bounding box center [334, 688] width 169 height 20
click at [571, 654] on div "Active Line Color" at bounding box center [525, 620] width 147 height 255
click at [394, 795] on button "Anak Paud" at bounding box center [334, 795] width 169 height 31
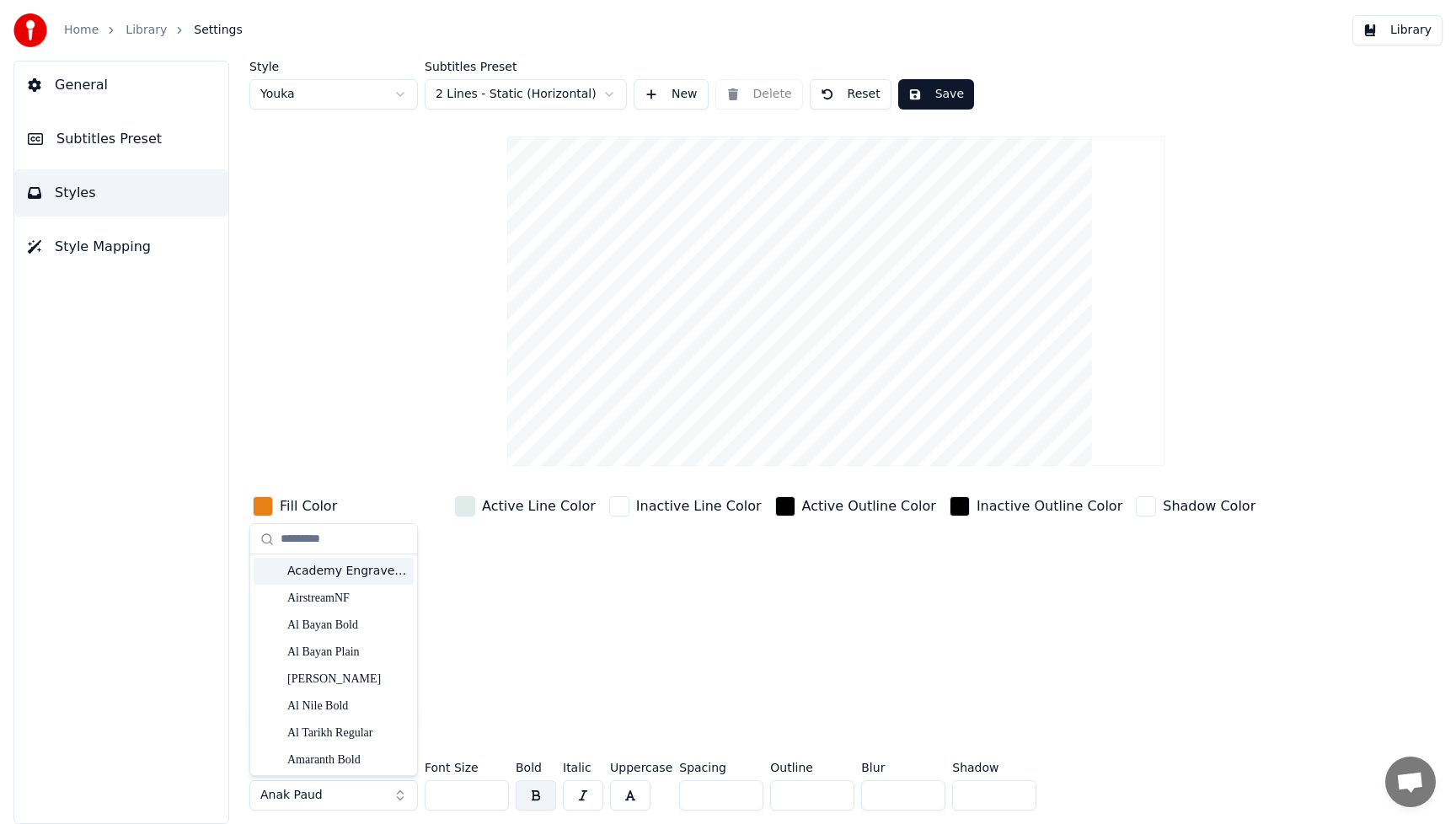
click at [345, 533] on input "text" at bounding box center [343, 540] width 126 height 34
type input "*****"
click at [313, 648] on div "Cherish Moment" at bounding box center [347, 652] width 119 height 17
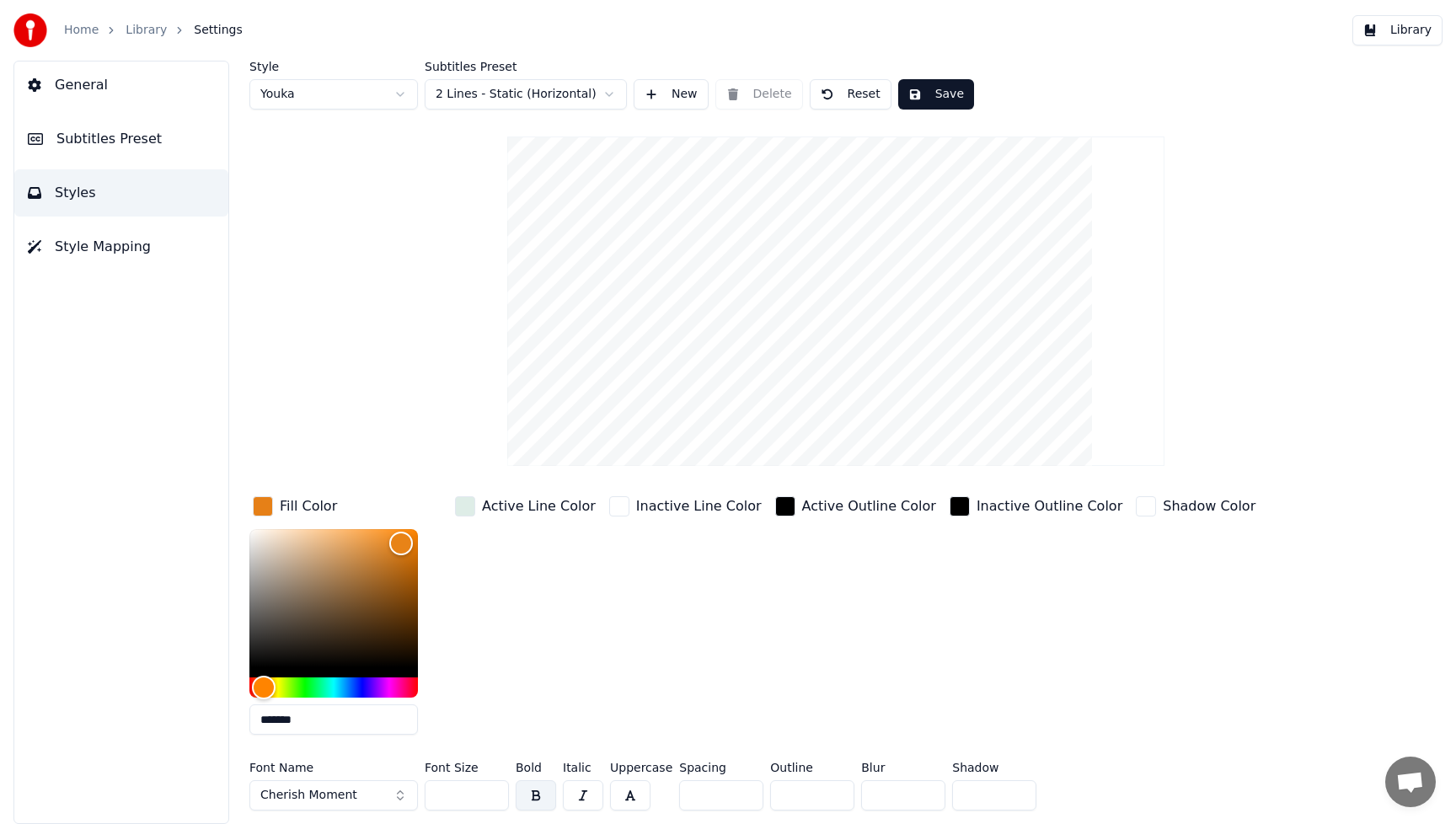
click at [945, 98] on button "Save" at bounding box center [936, 94] width 76 height 31
click at [1414, 31] on button "Library" at bounding box center [1397, 30] width 90 height 31
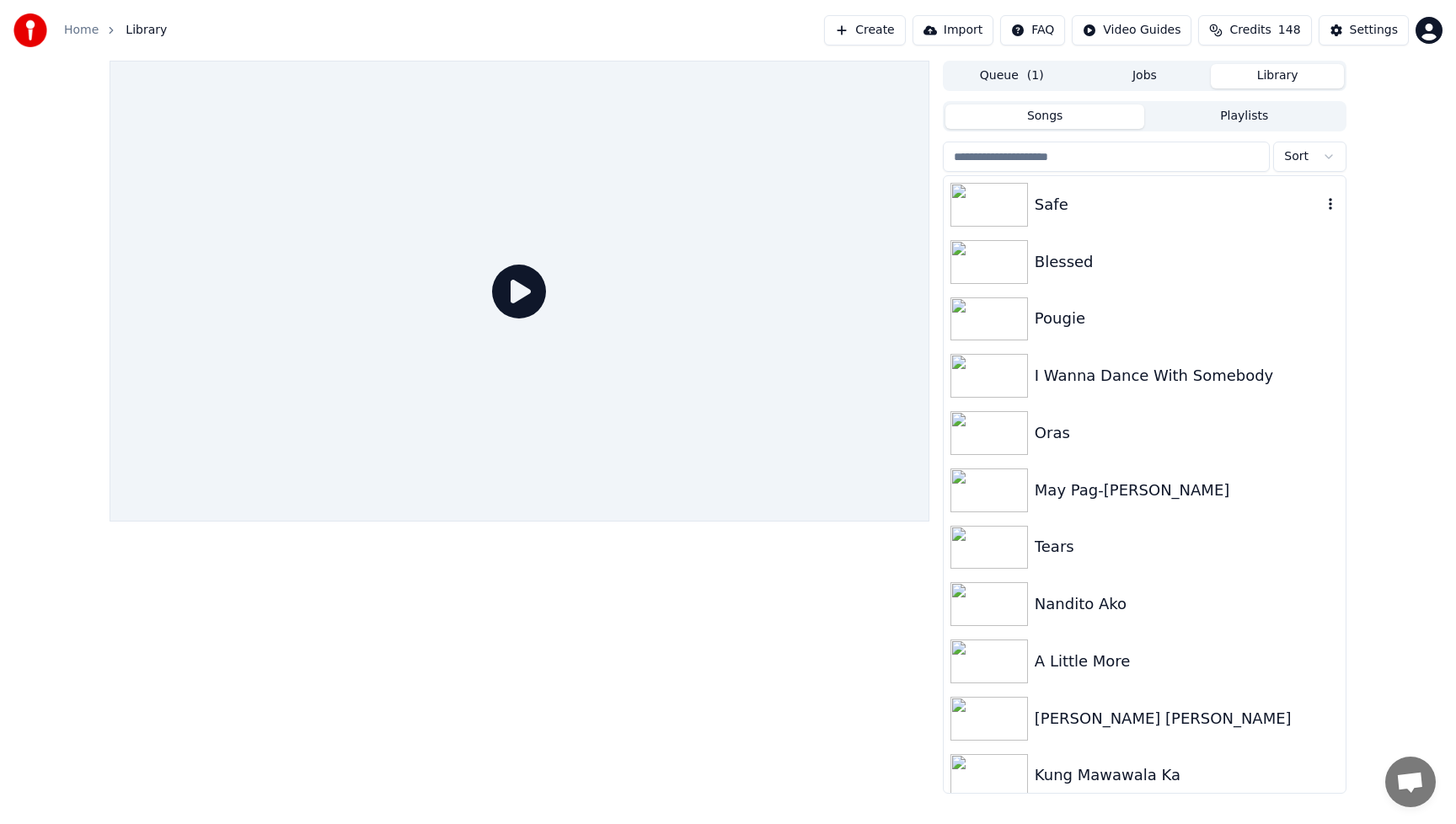
click at [1067, 202] on div "Safe" at bounding box center [1178, 205] width 287 height 24
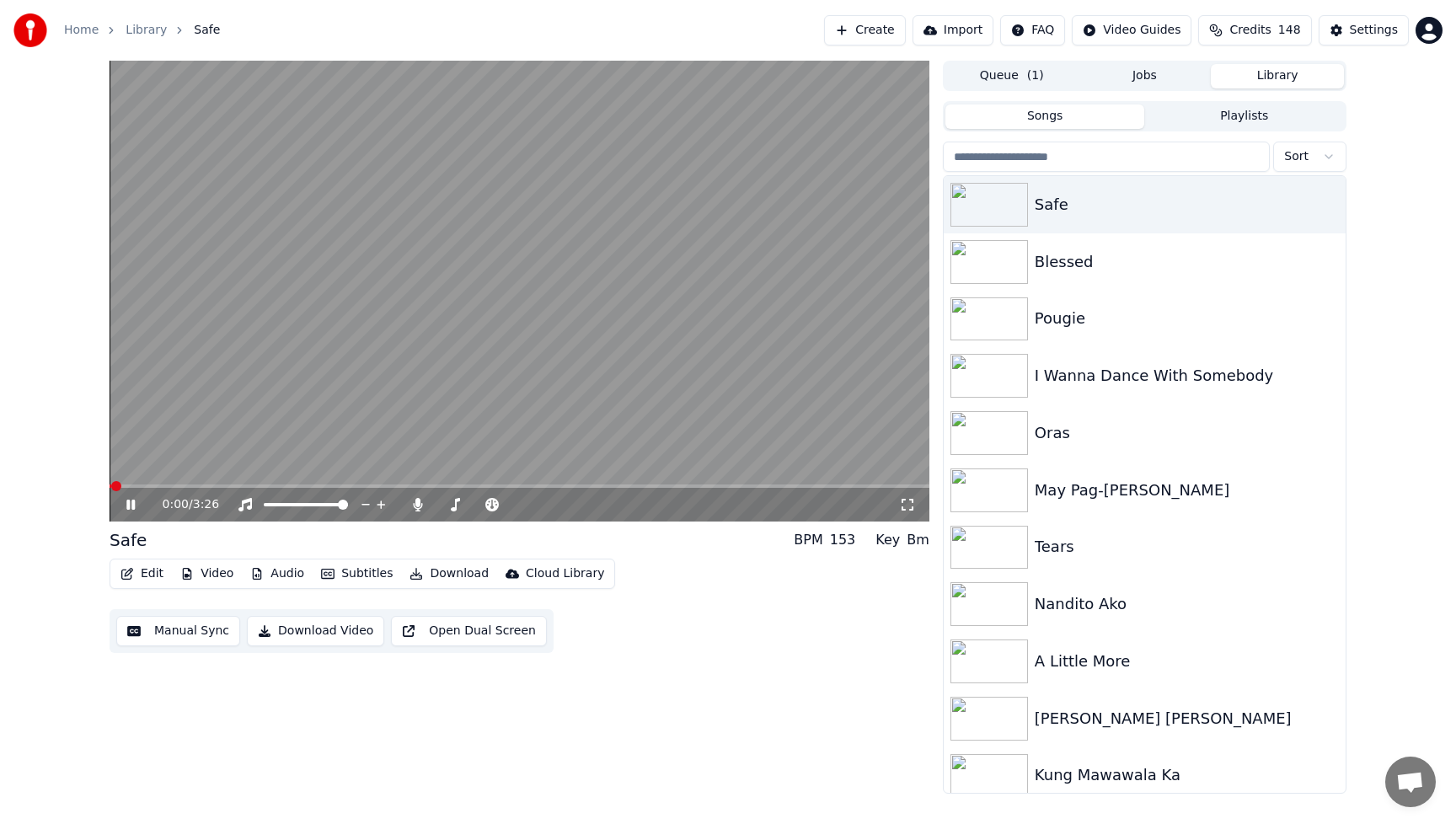
click at [213, 579] on button "Video" at bounding box center [207, 575] width 67 height 24
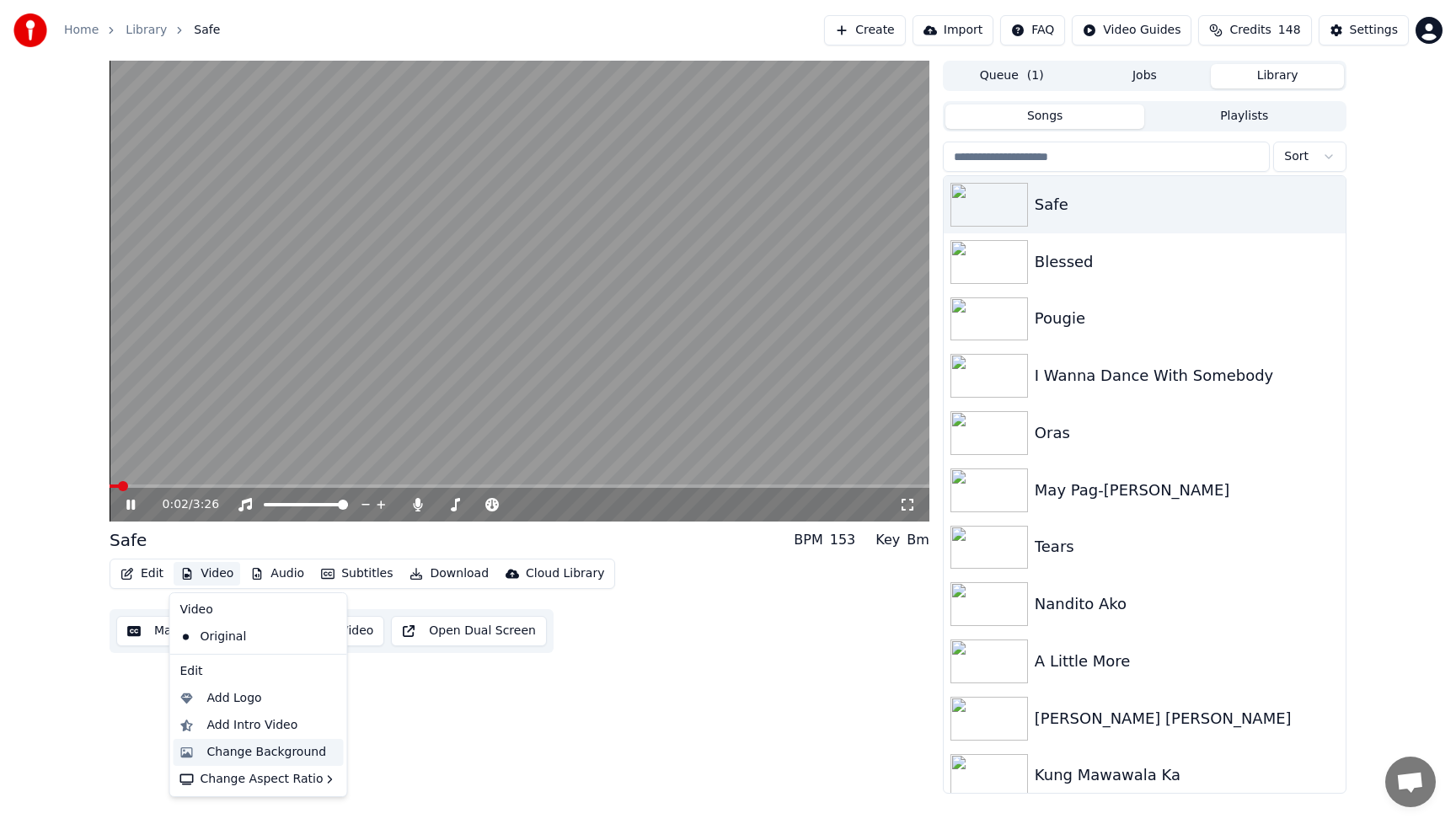
click at [238, 742] on div "Change Background" at bounding box center [258, 752] width 170 height 27
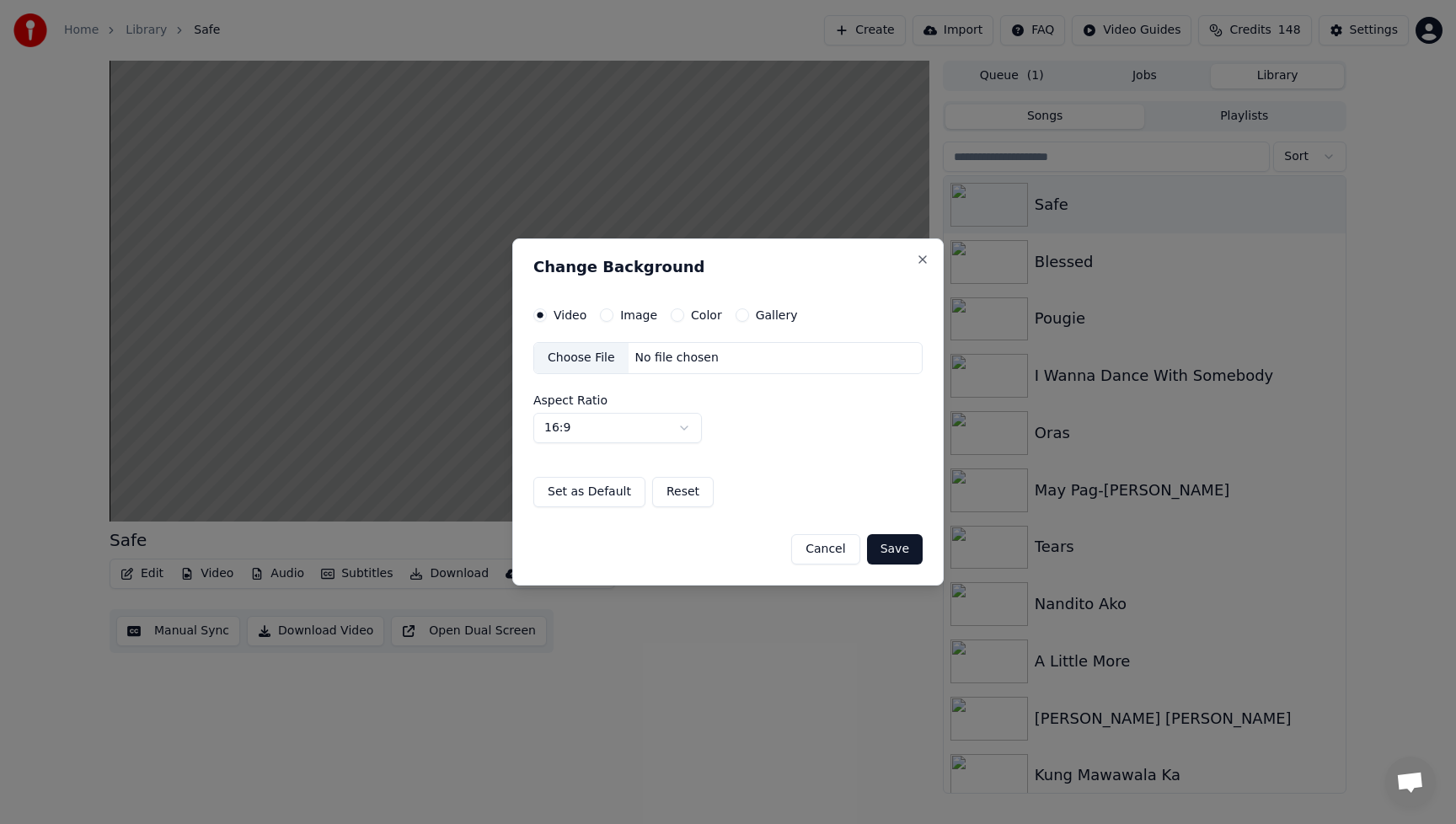
click at [603, 314] on button "Image" at bounding box center [607, 315] width 14 height 14
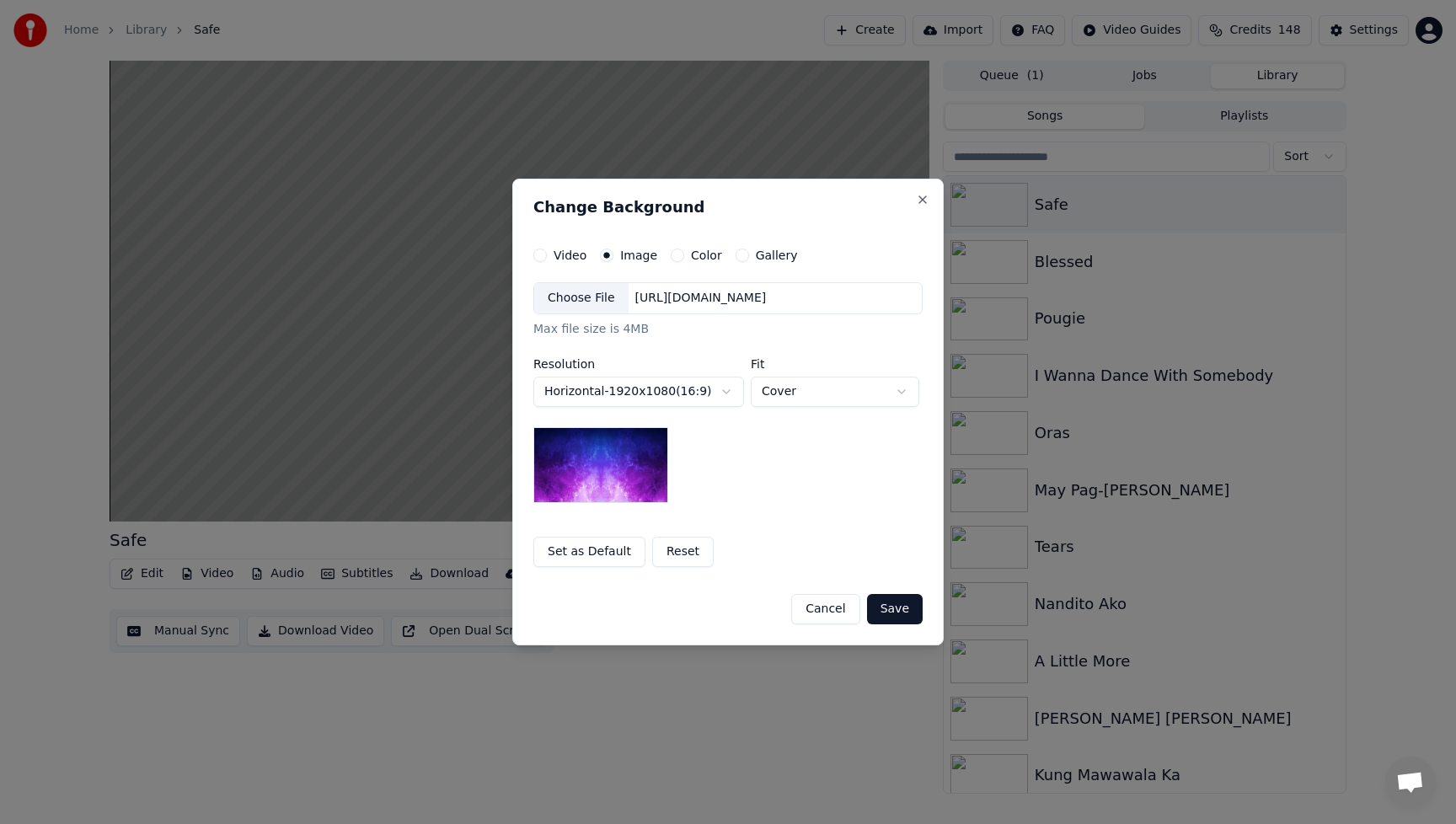
click at [593, 301] on div "Choose File" at bounding box center [581, 298] width 94 height 31
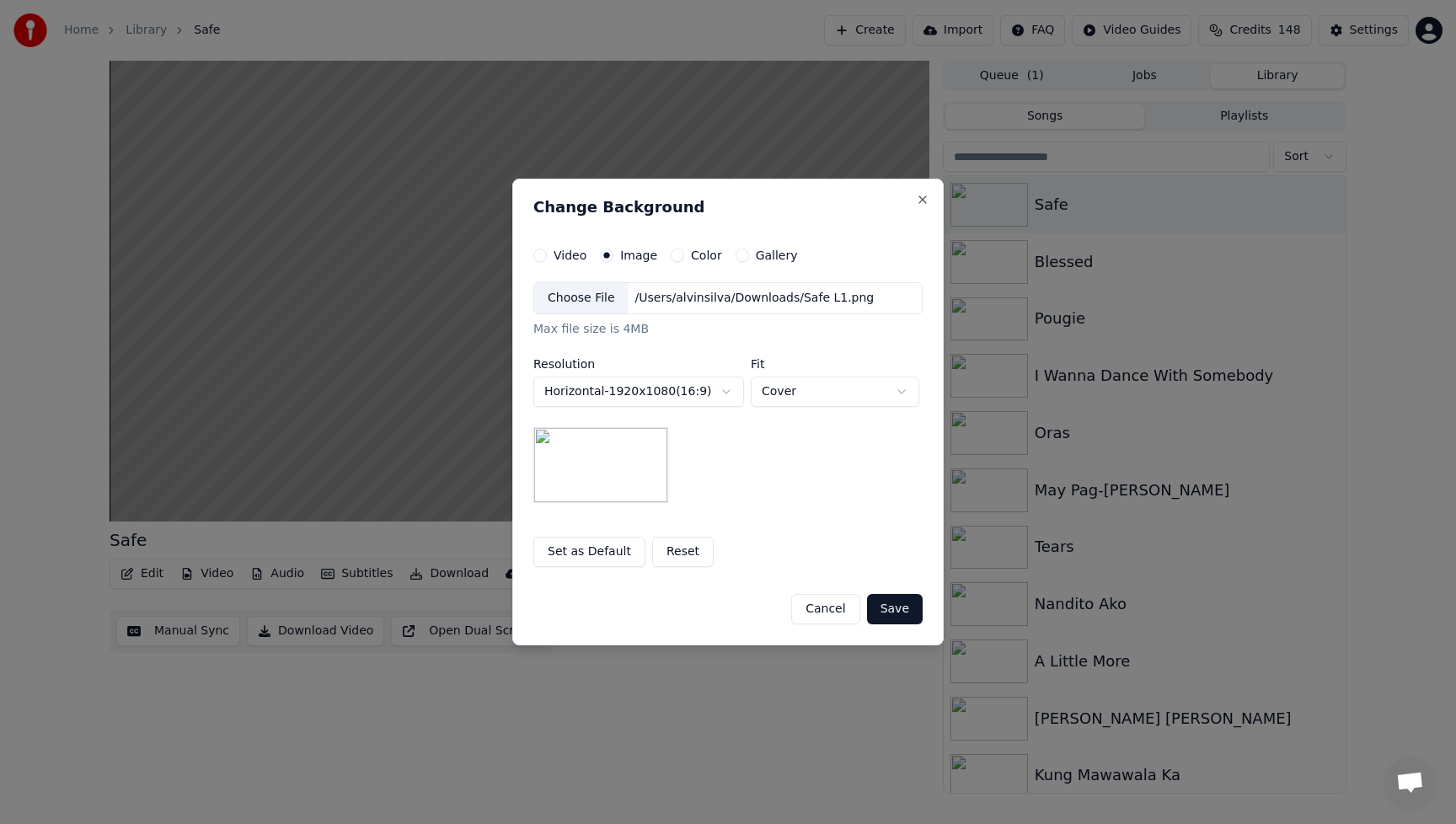
click at [828, 616] on button "Cancel" at bounding box center [825, 609] width 69 height 31
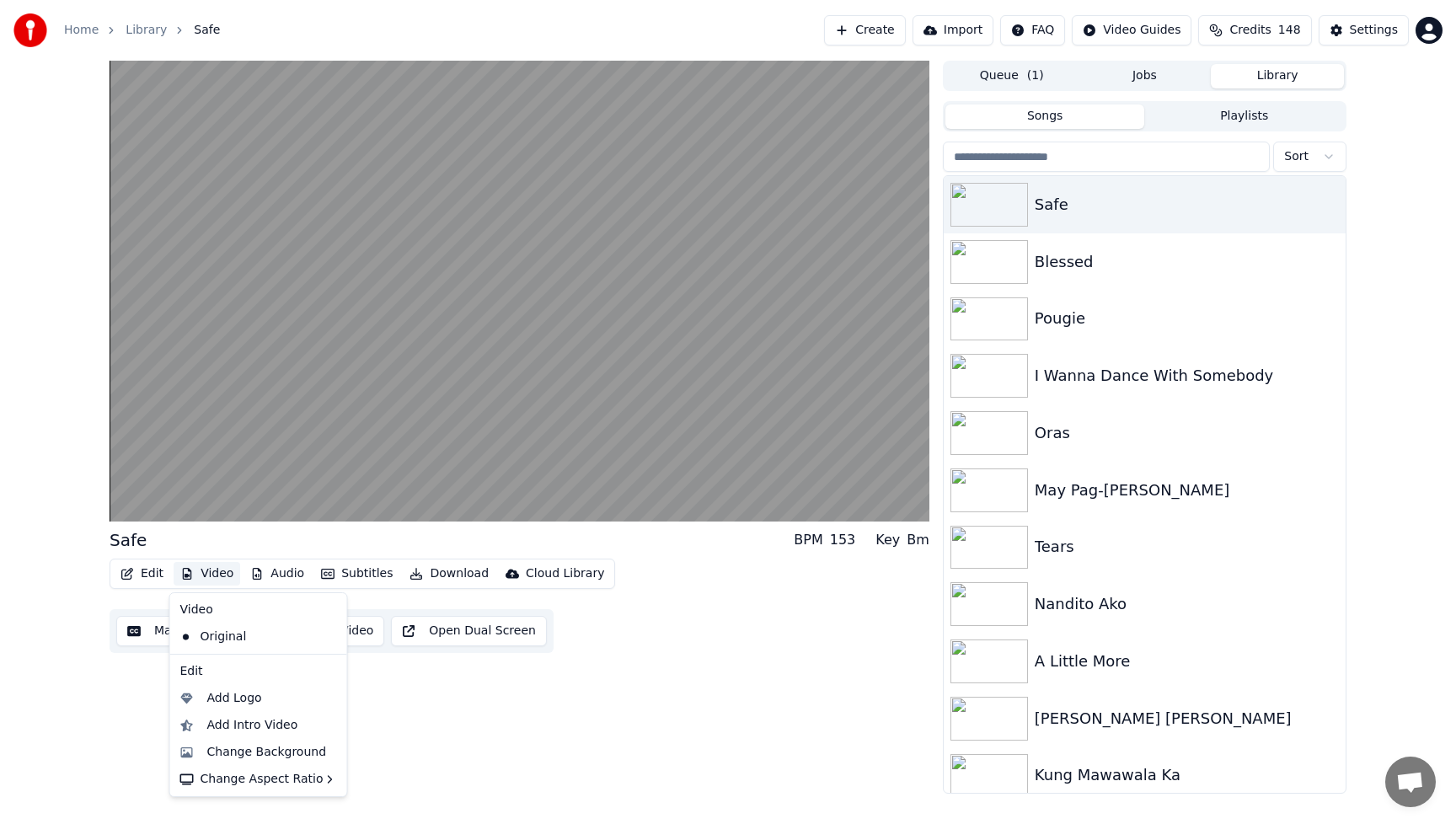
click at [219, 577] on button "Video" at bounding box center [207, 575] width 67 height 24
click at [250, 732] on div "Add Intro Video" at bounding box center [253, 726] width 91 height 17
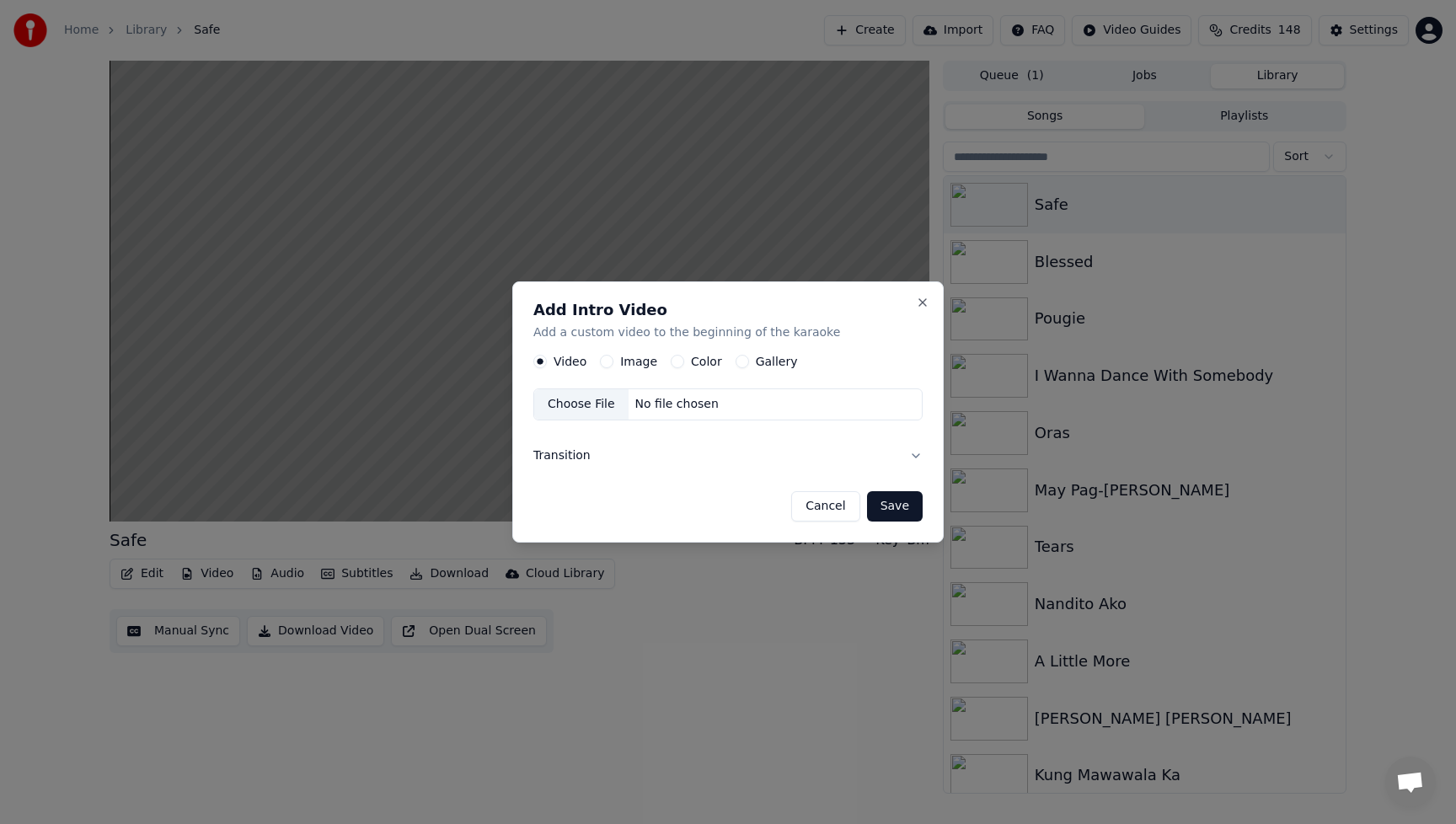
click at [609, 362] on button "Image" at bounding box center [607, 362] width 14 height 14
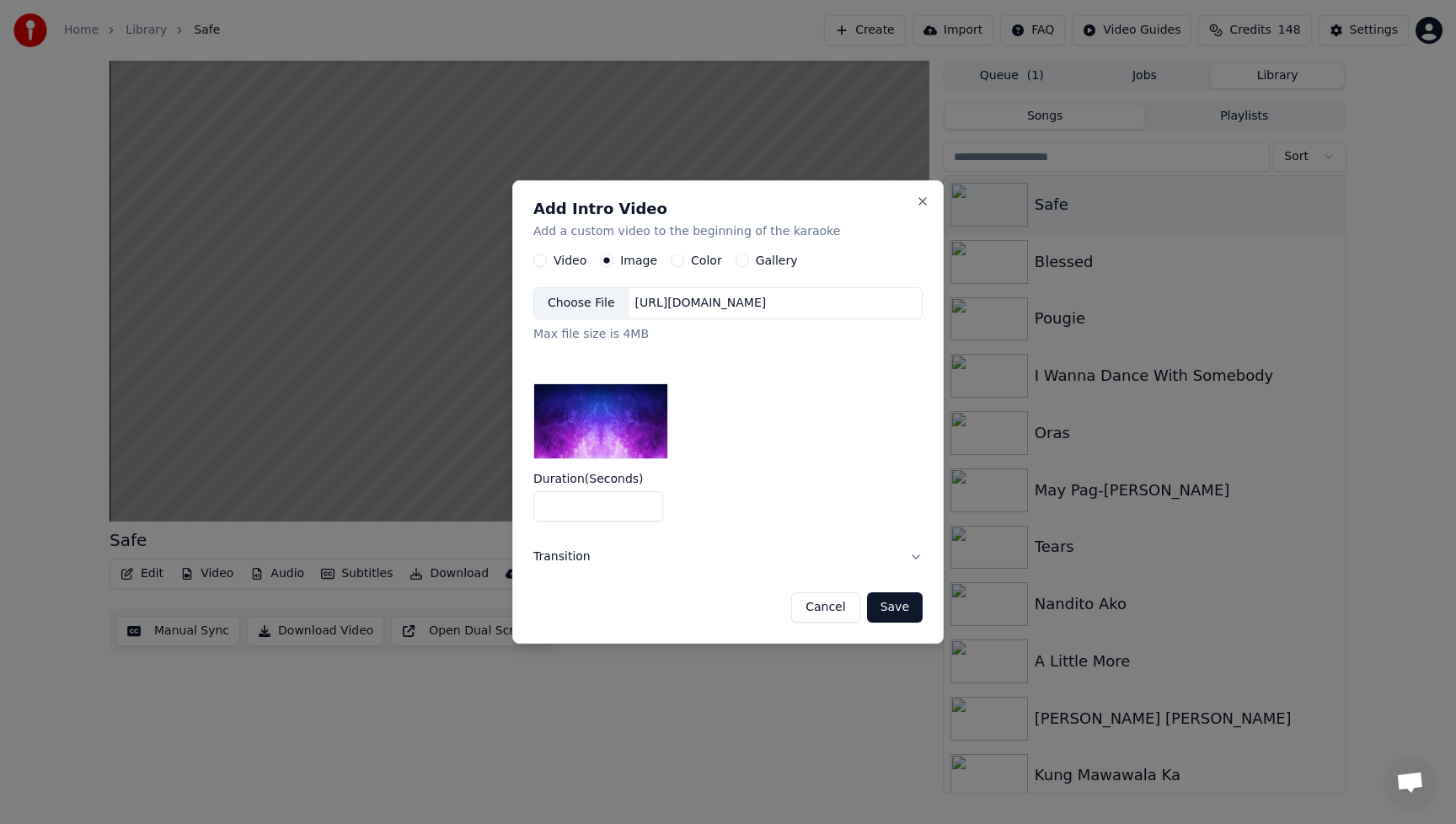
click at [645, 511] on input "*" at bounding box center [598, 506] width 130 height 31
click at [648, 505] on input "*" at bounding box center [598, 506] width 130 height 31
type input "*"
click at [648, 505] on input "*" at bounding box center [598, 506] width 130 height 31
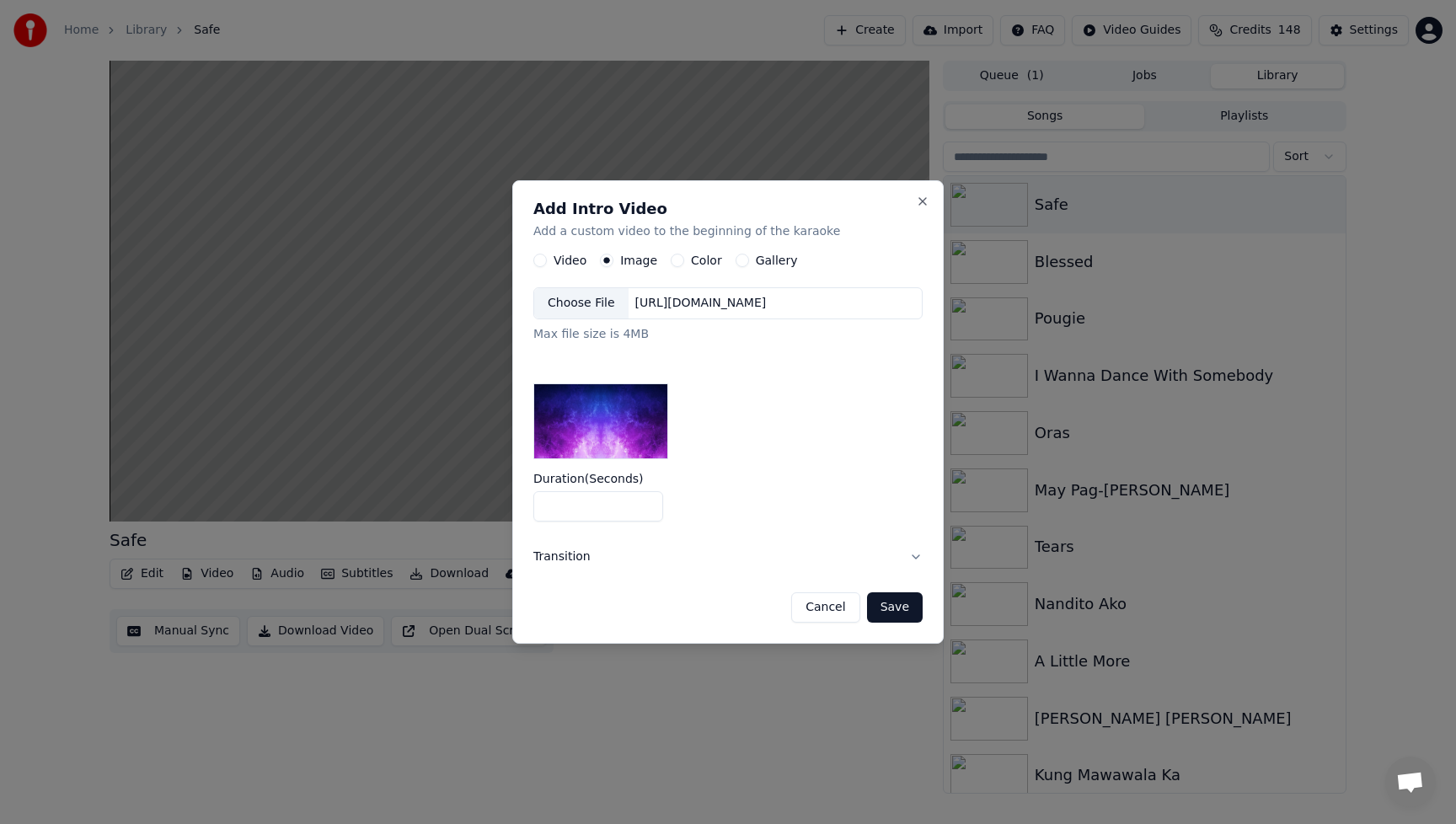
click at [589, 296] on div "Choose File" at bounding box center [581, 303] width 94 height 31
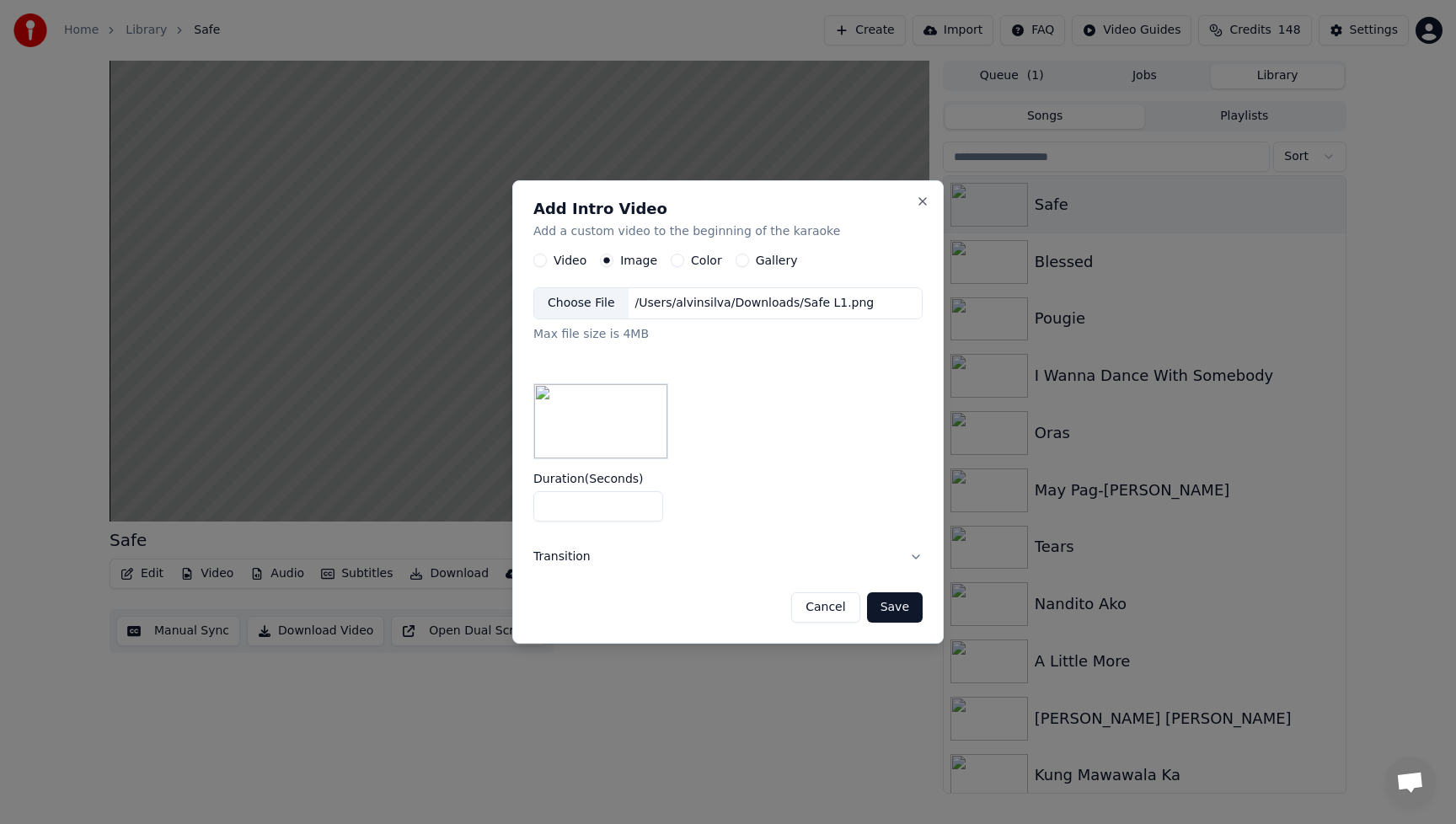
click at [896, 612] on button "Save" at bounding box center [894, 607] width 56 height 31
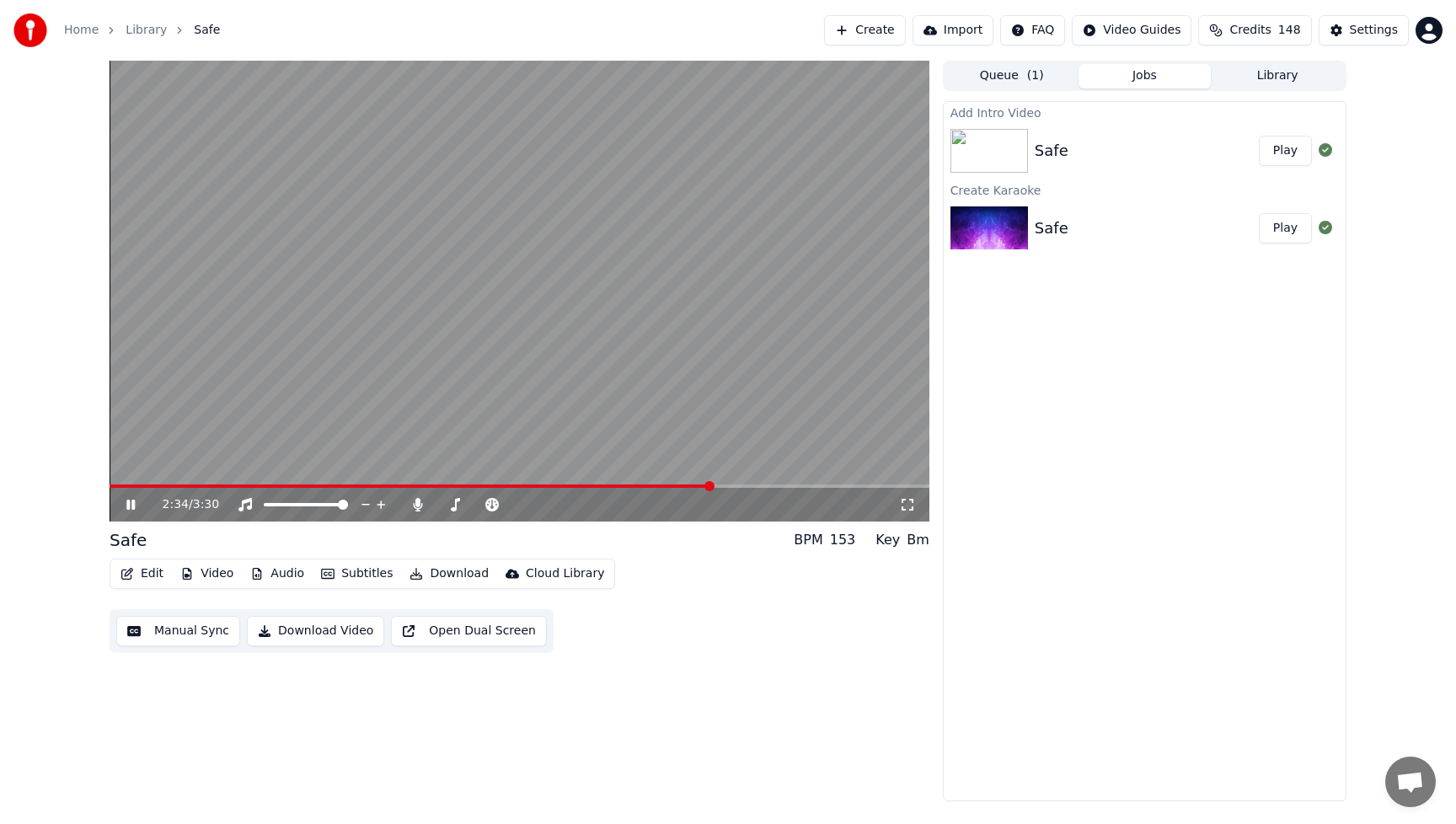
click at [505, 489] on div "2:34 / 3:30" at bounding box center [519, 505] width 820 height 34
click at [514, 487] on span at bounding box center [411, 486] width 605 height 3
click at [611, 485] on span at bounding box center [519, 486] width 820 height 3
click at [1296, 152] on button "Play" at bounding box center [1285, 151] width 53 height 31
click at [128, 506] on icon at bounding box center [130, 505] width 8 height 10
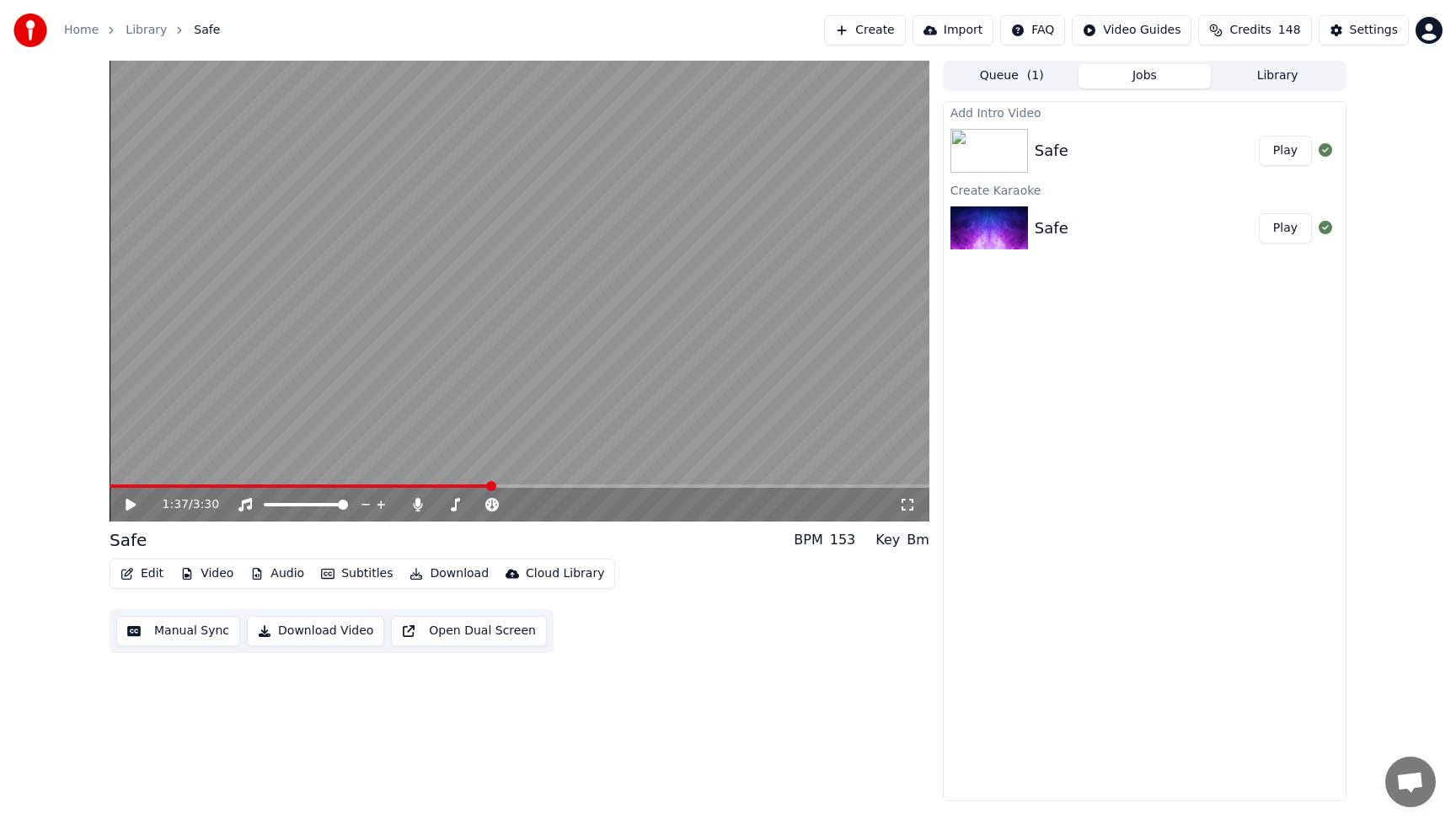
click at [1013, 75] on button "Queue ( 1 )" at bounding box center [1012, 76] width 133 height 25
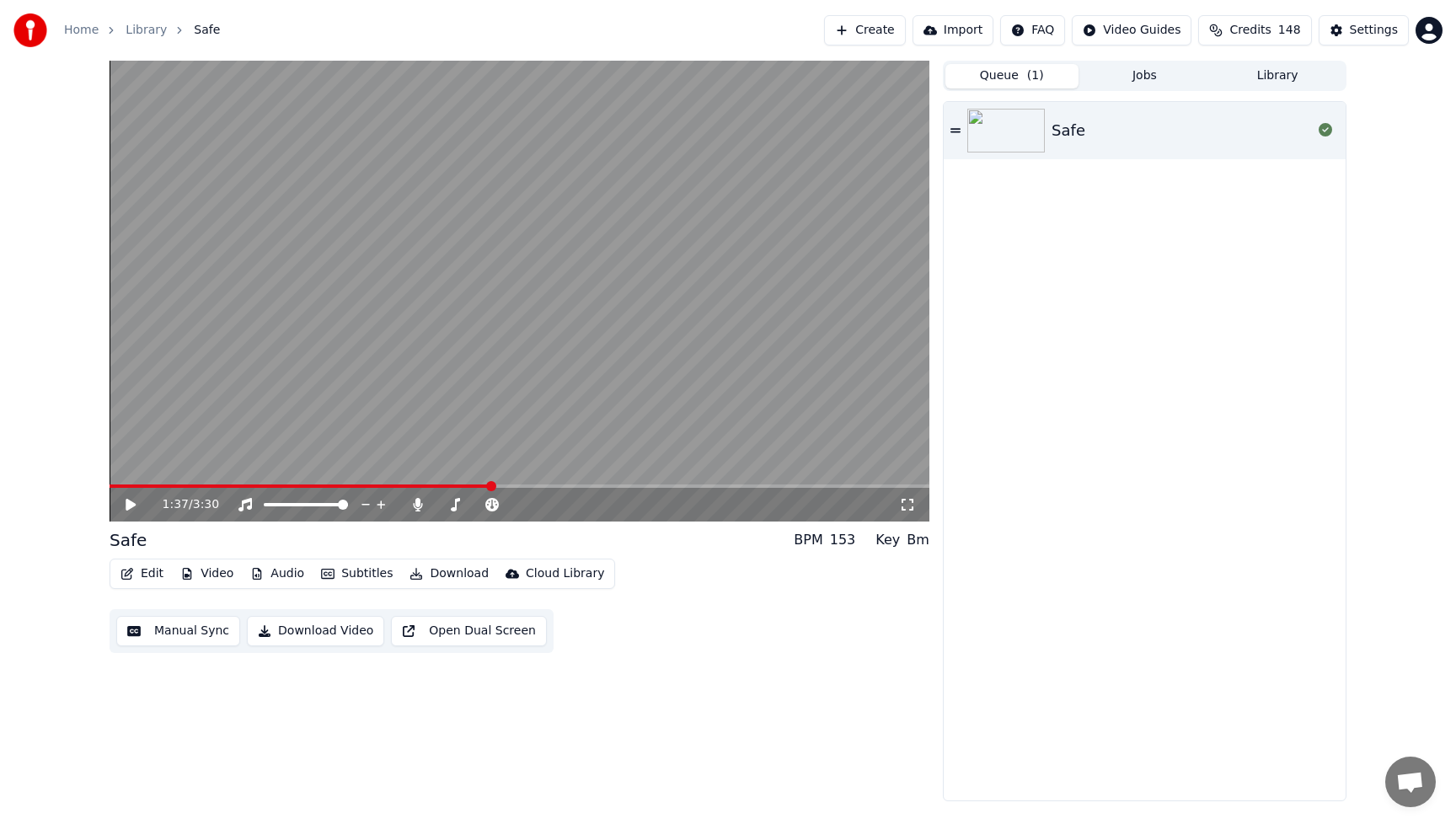
click at [1015, 139] on img at bounding box center [1006, 130] width 78 height 44
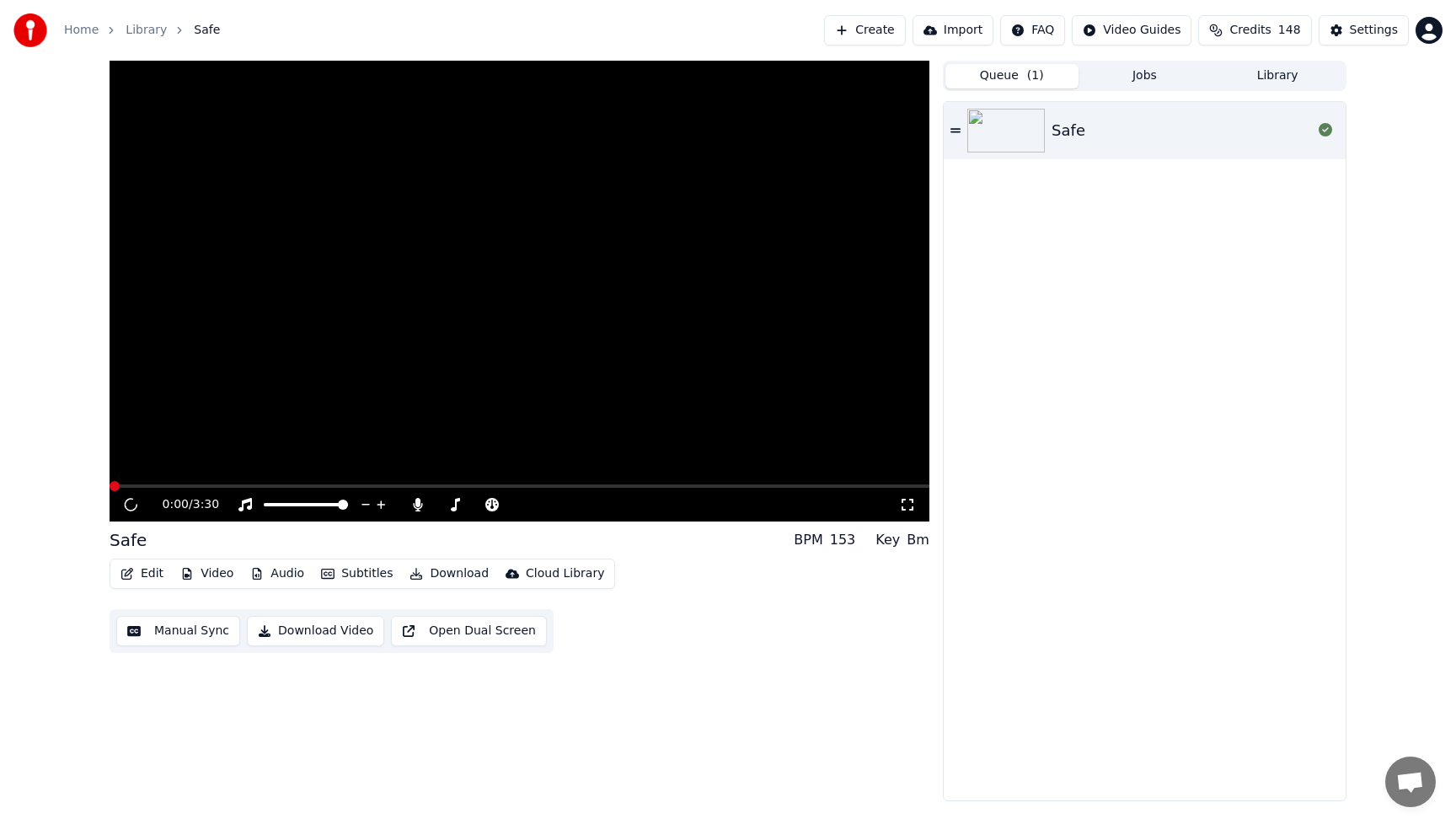
click at [1015, 139] on img at bounding box center [1006, 130] width 78 height 44
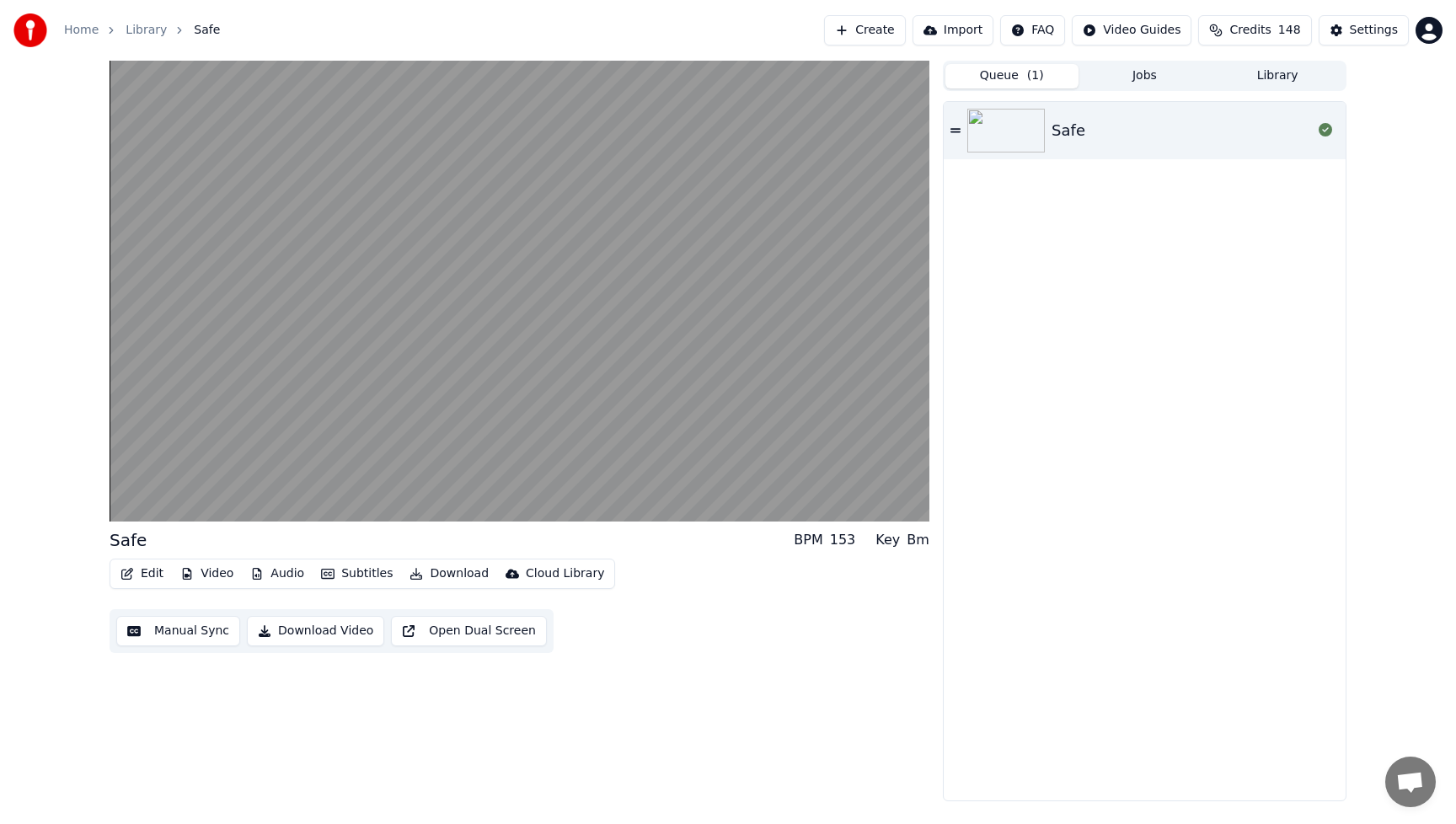
click at [338, 634] on button "Download Video" at bounding box center [315, 631] width 137 height 31
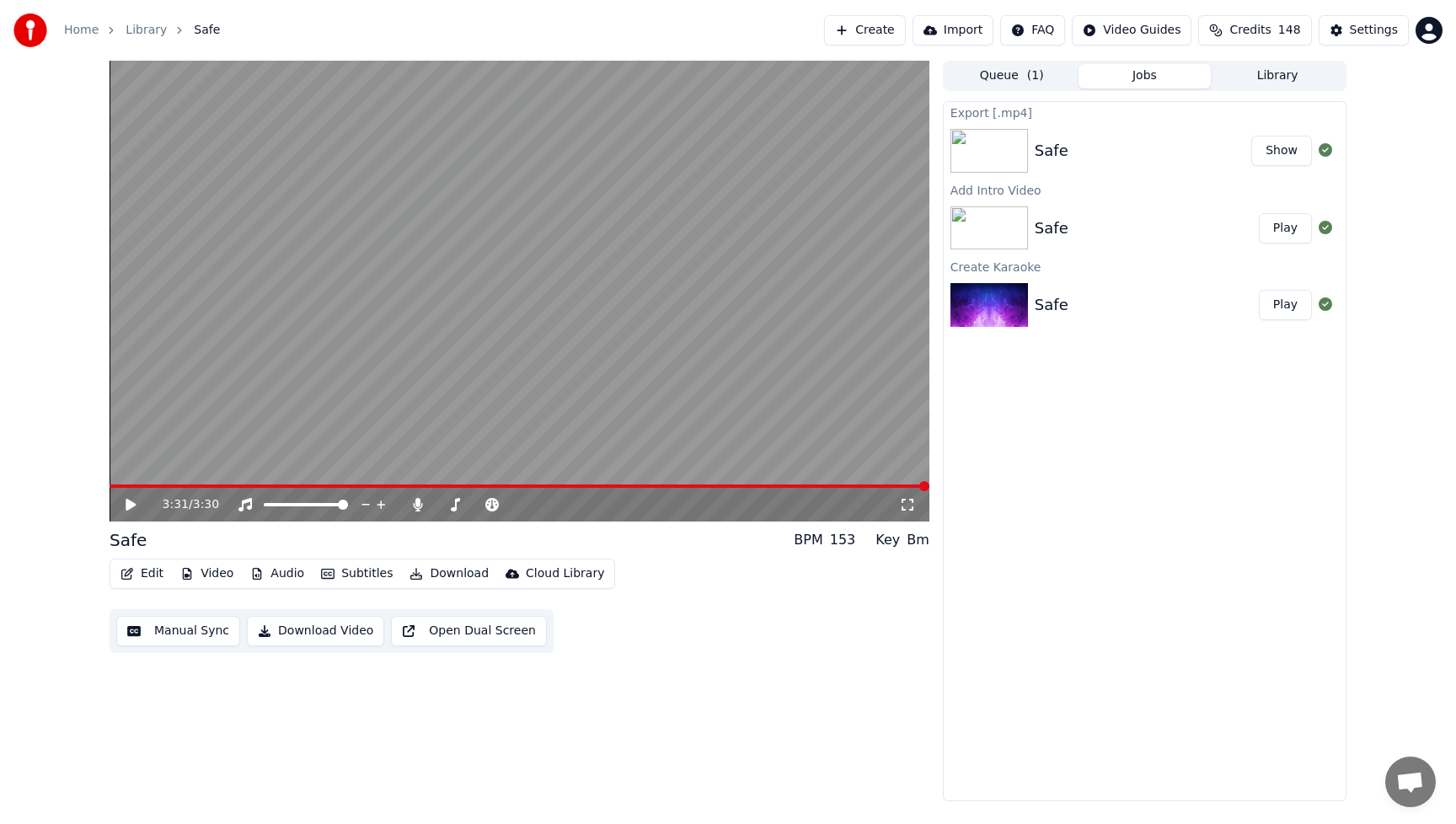
click at [225, 573] on button "Video" at bounding box center [207, 575] width 67 height 24
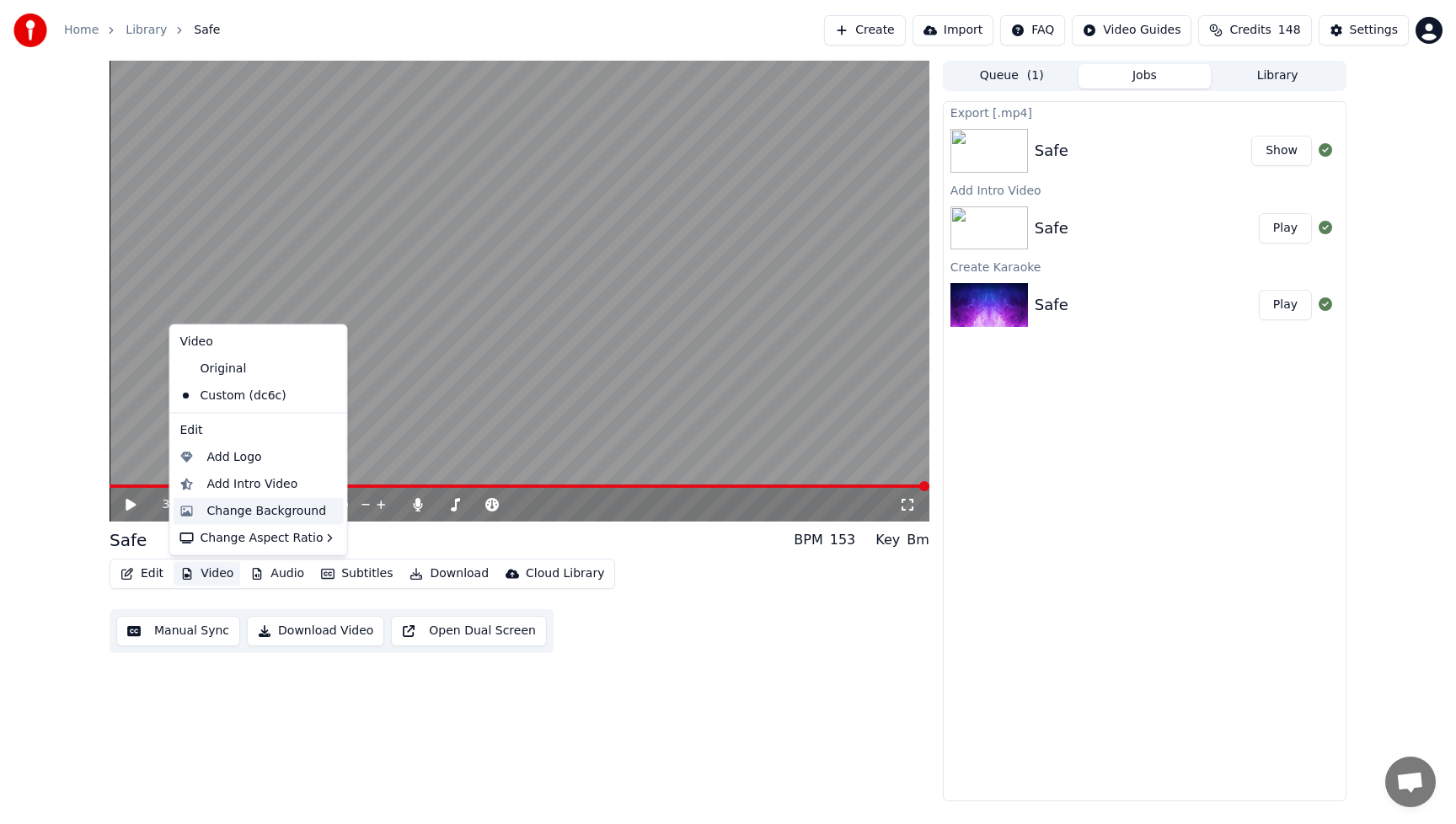
click at [234, 507] on div "Change Background" at bounding box center [267, 510] width 119 height 17
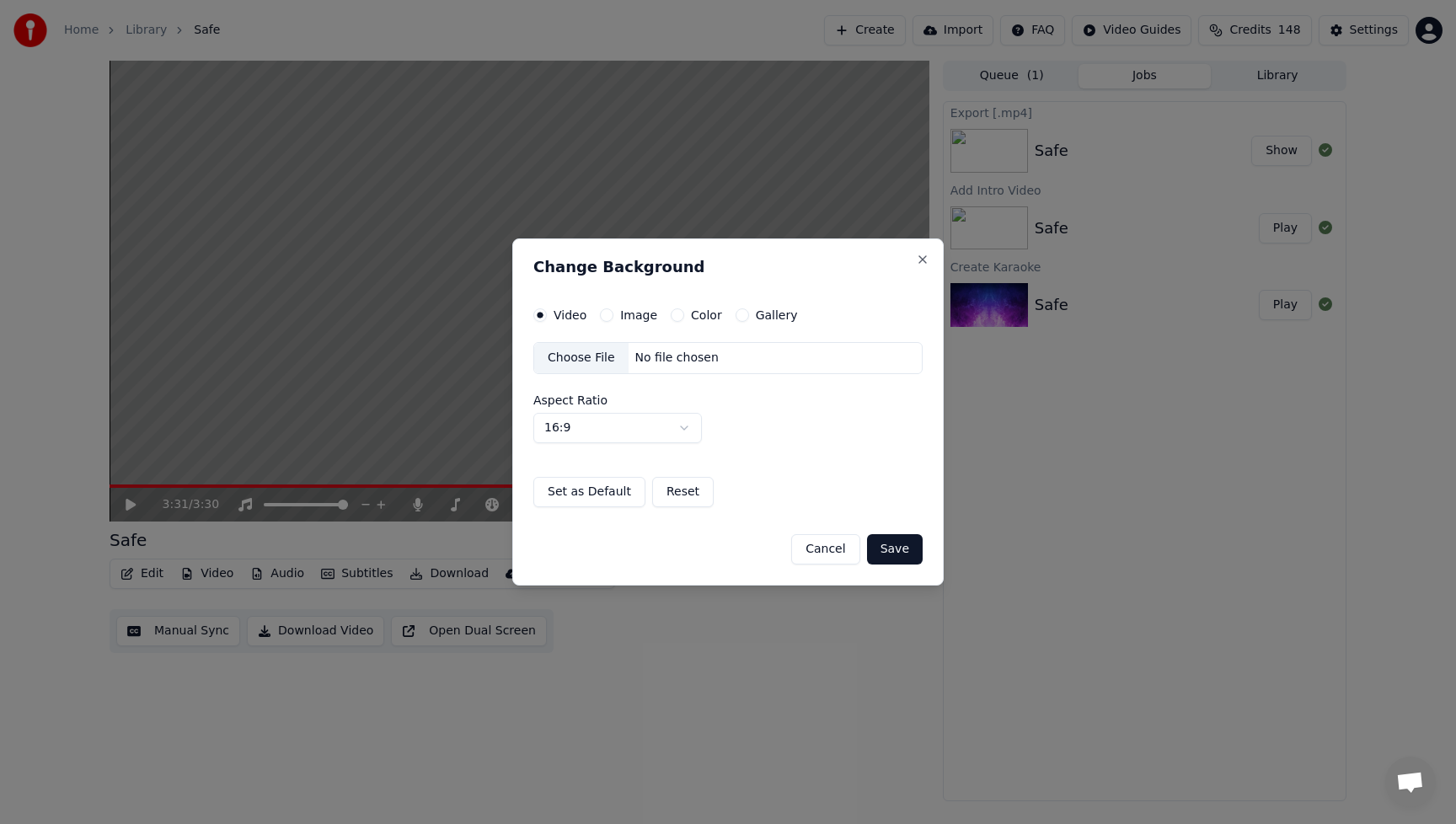
click at [598, 358] on div "Choose File" at bounding box center [581, 358] width 94 height 31
click at [900, 549] on button "Save" at bounding box center [894, 550] width 56 height 31
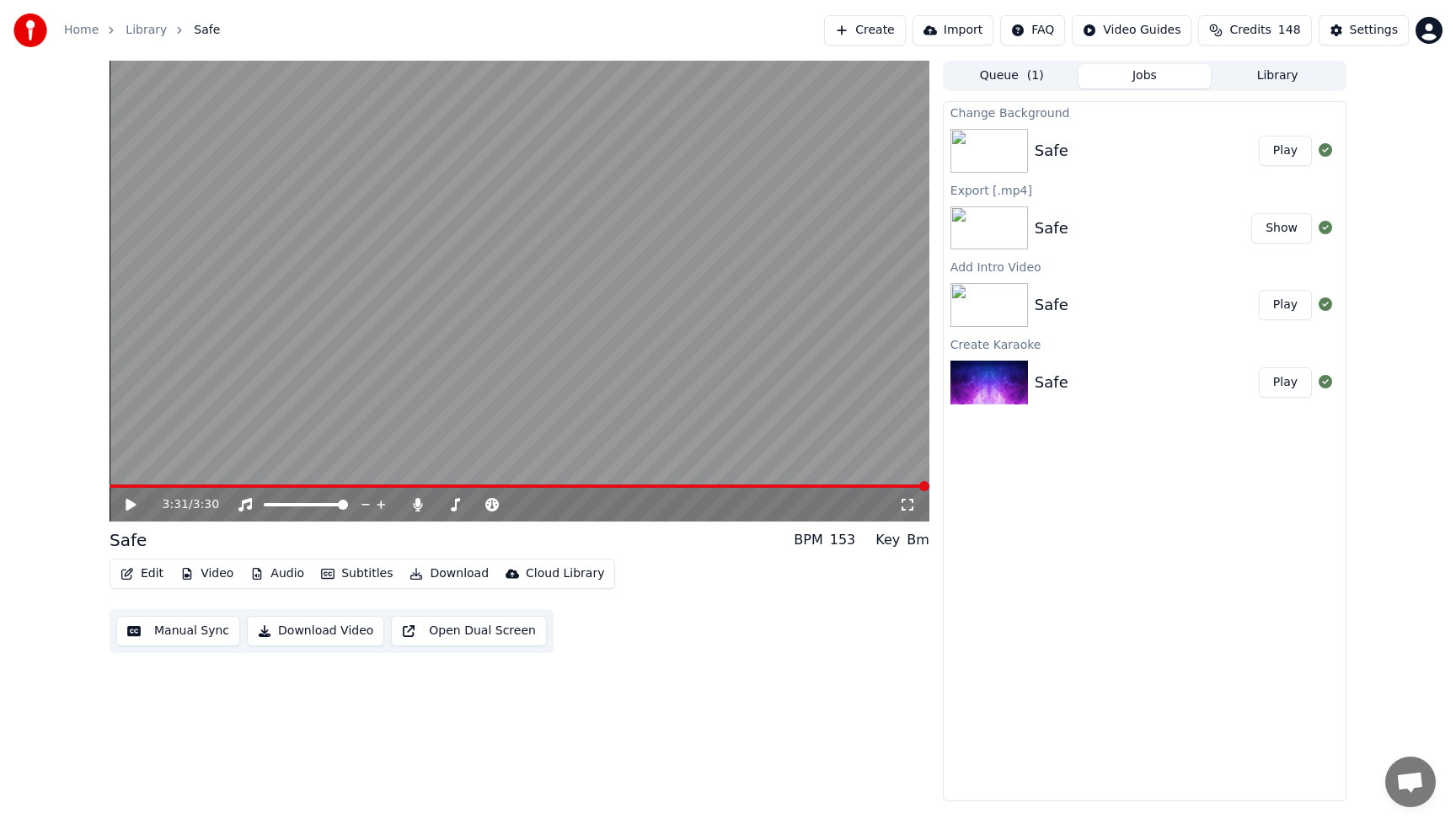
click at [1282, 151] on button "Play" at bounding box center [1285, 151] width 53 height 31
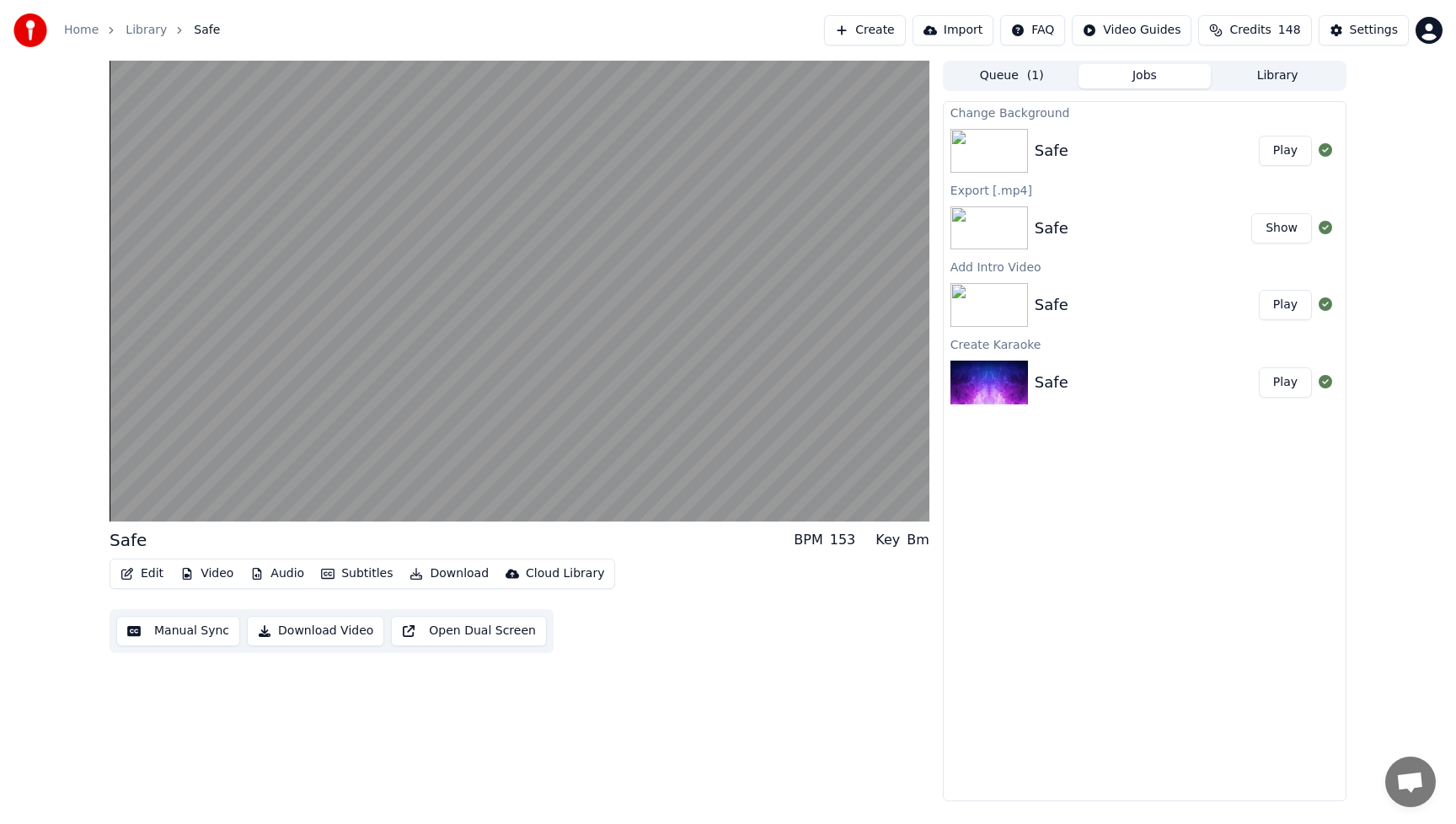
click at [211, 573] on button "Video" at bounding box center [207, 575] width 67 height 24
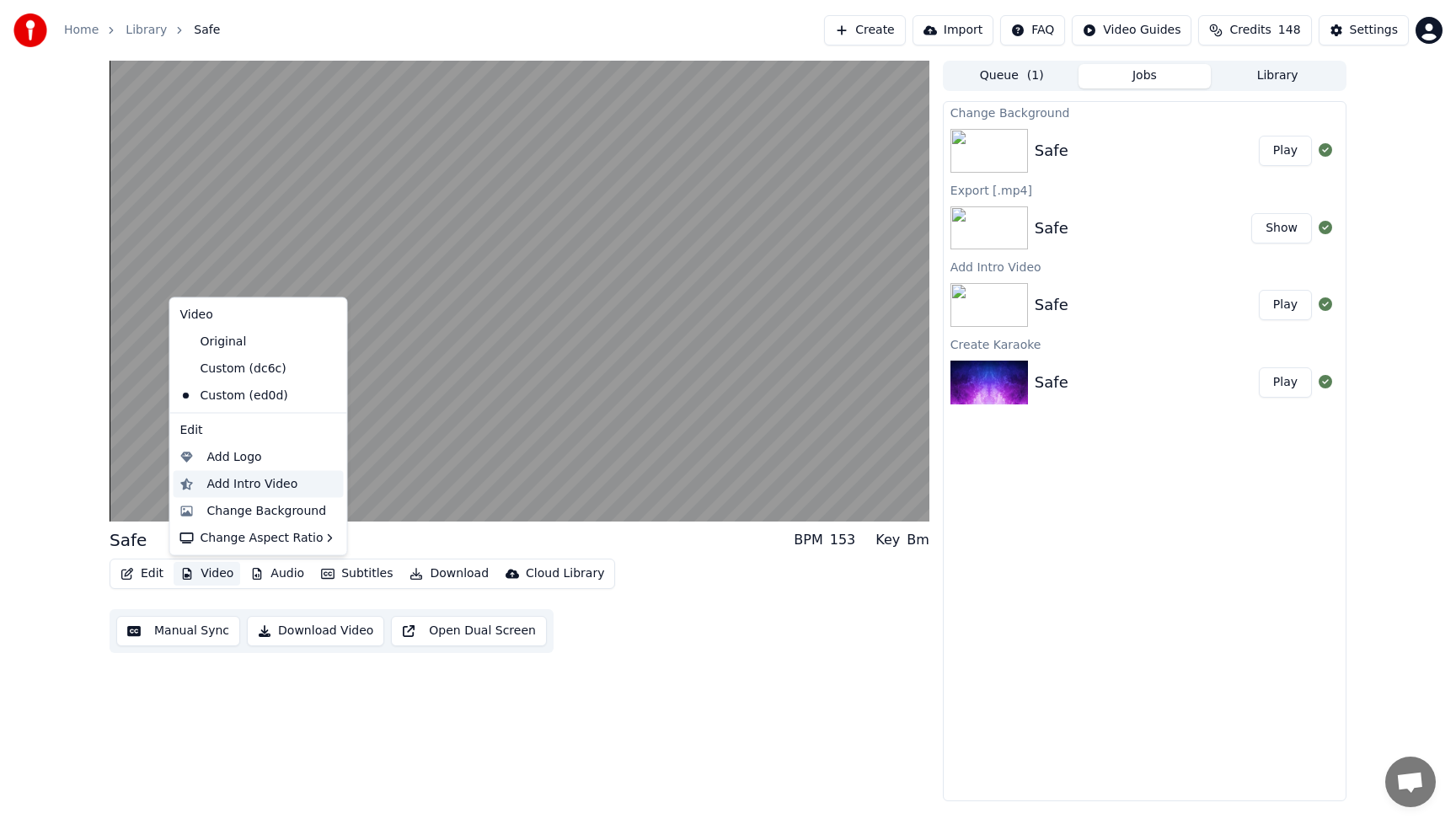
click at [226, 486] on div "Add Intro Video" at bounding box center [253, 483] width 91 height 17
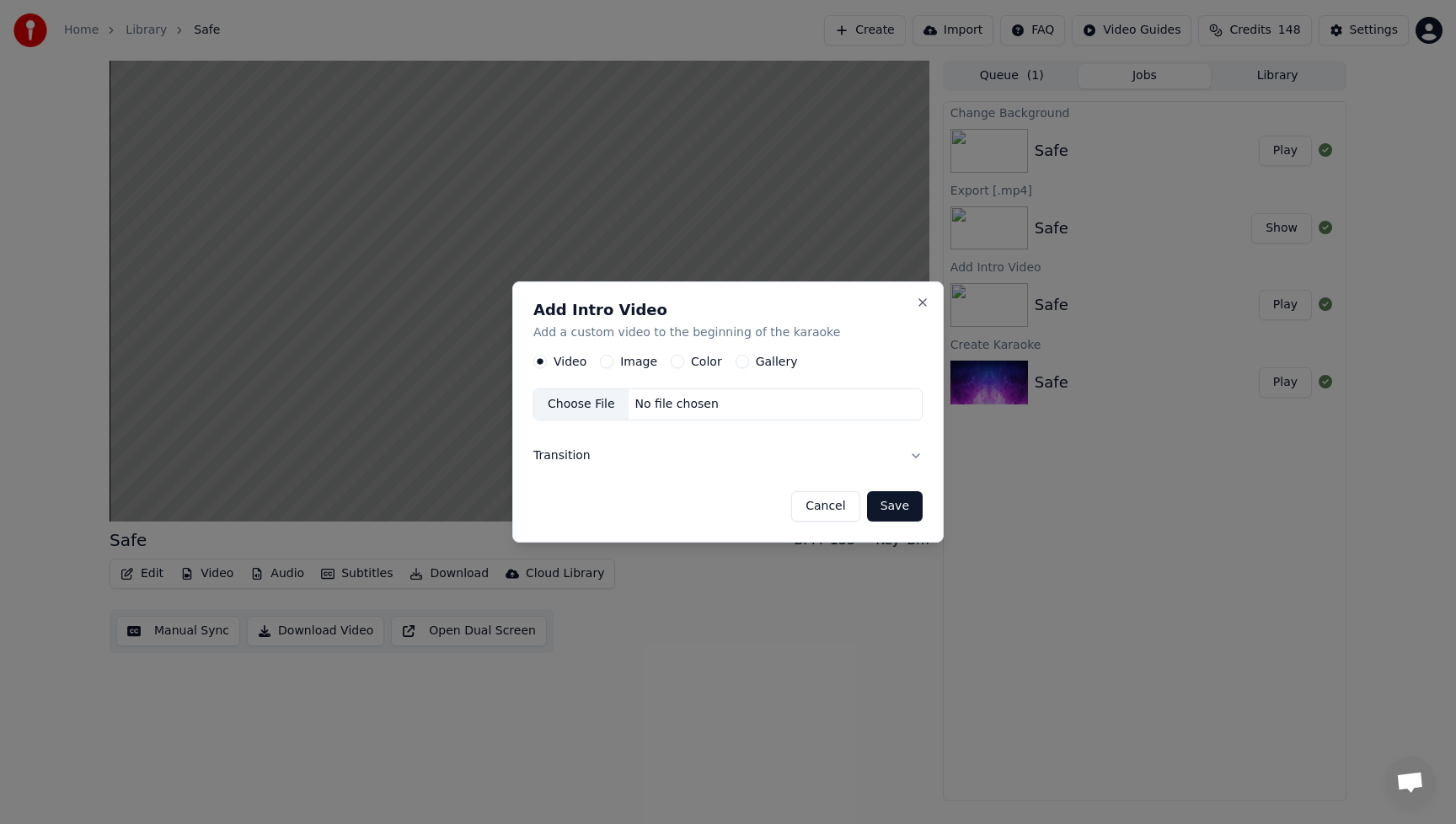
click at [608, 365] on button "Image" at bounding box center [607, 362] width 14 height 14
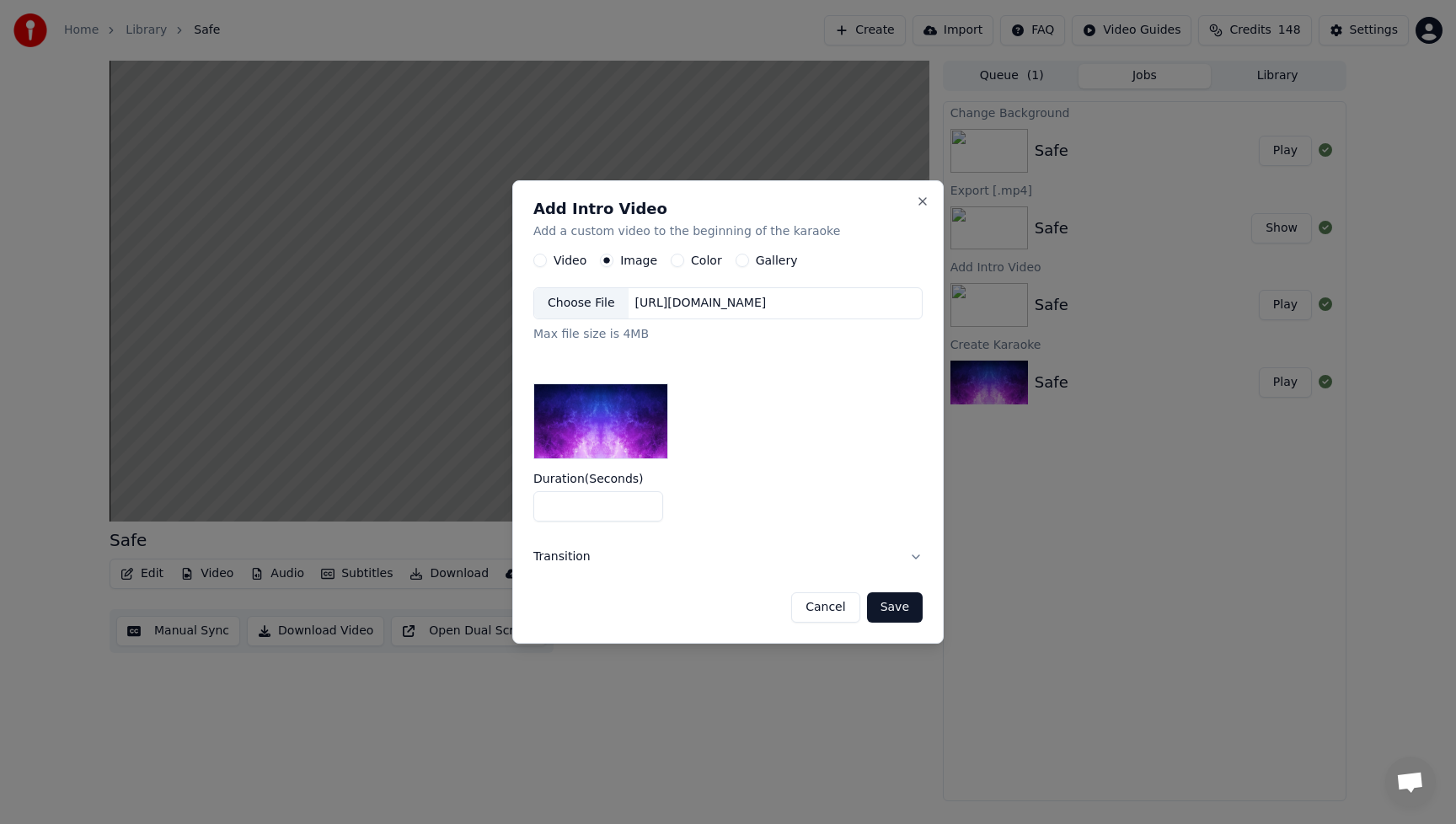
click at [596, 308] on div "Choose File" at bounding box center [581, 303] width 94 height 31
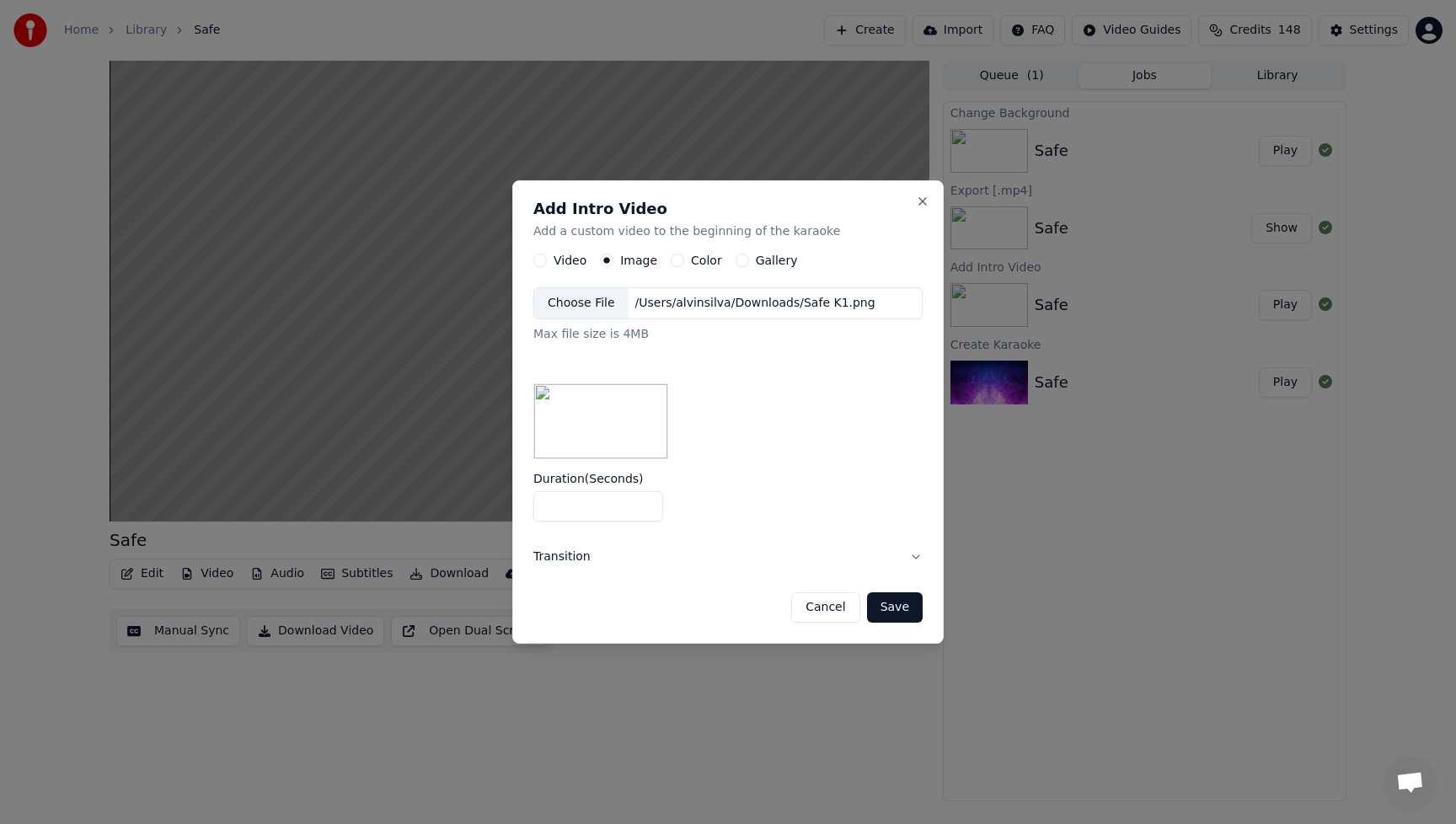
click at [911, 615] on button "Save" at bounding box center [894, 607] width 56 height 31
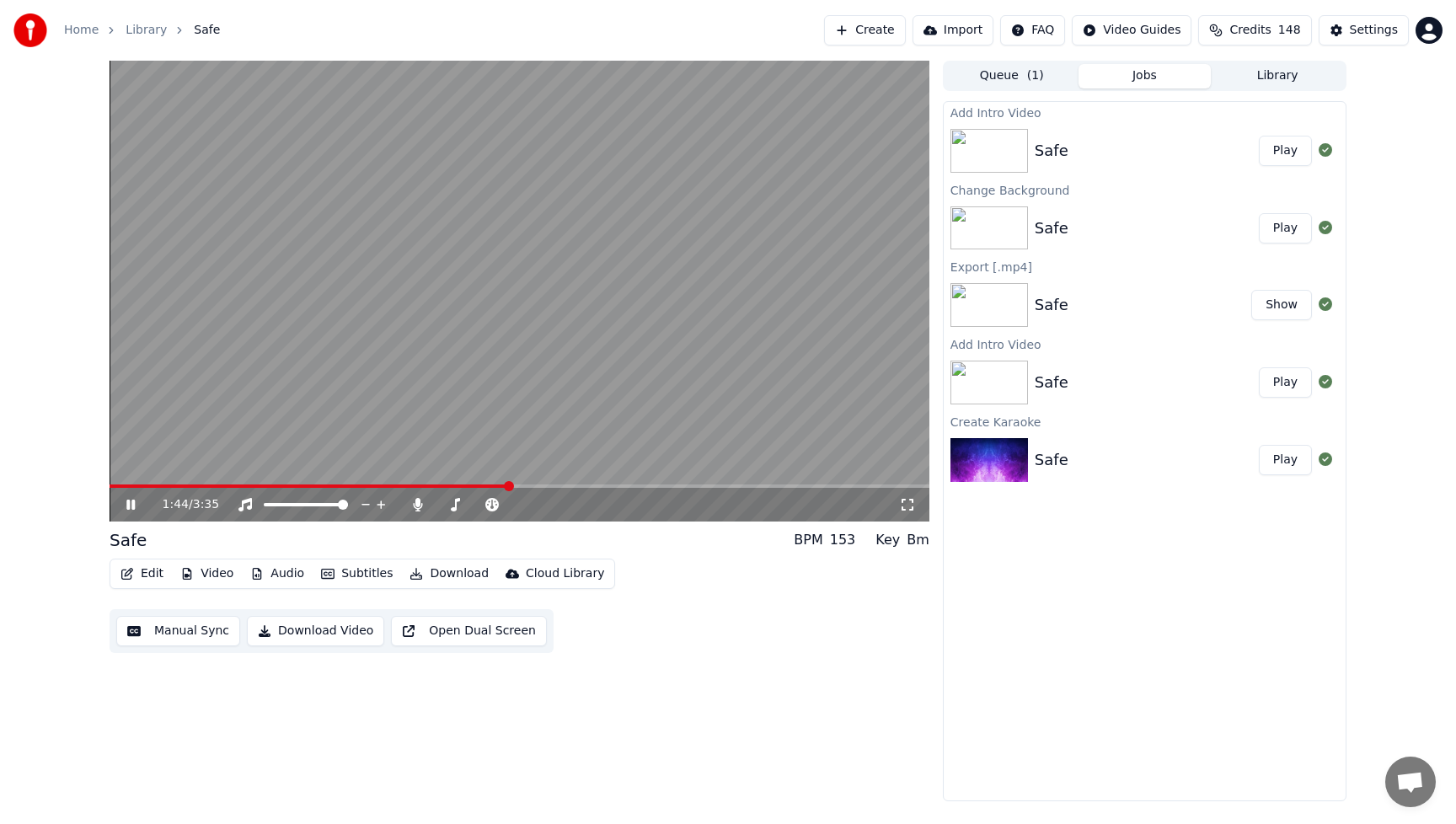
click at [159, 574] on button "Edit" at bounding box center [141, 575] width 57 height 24
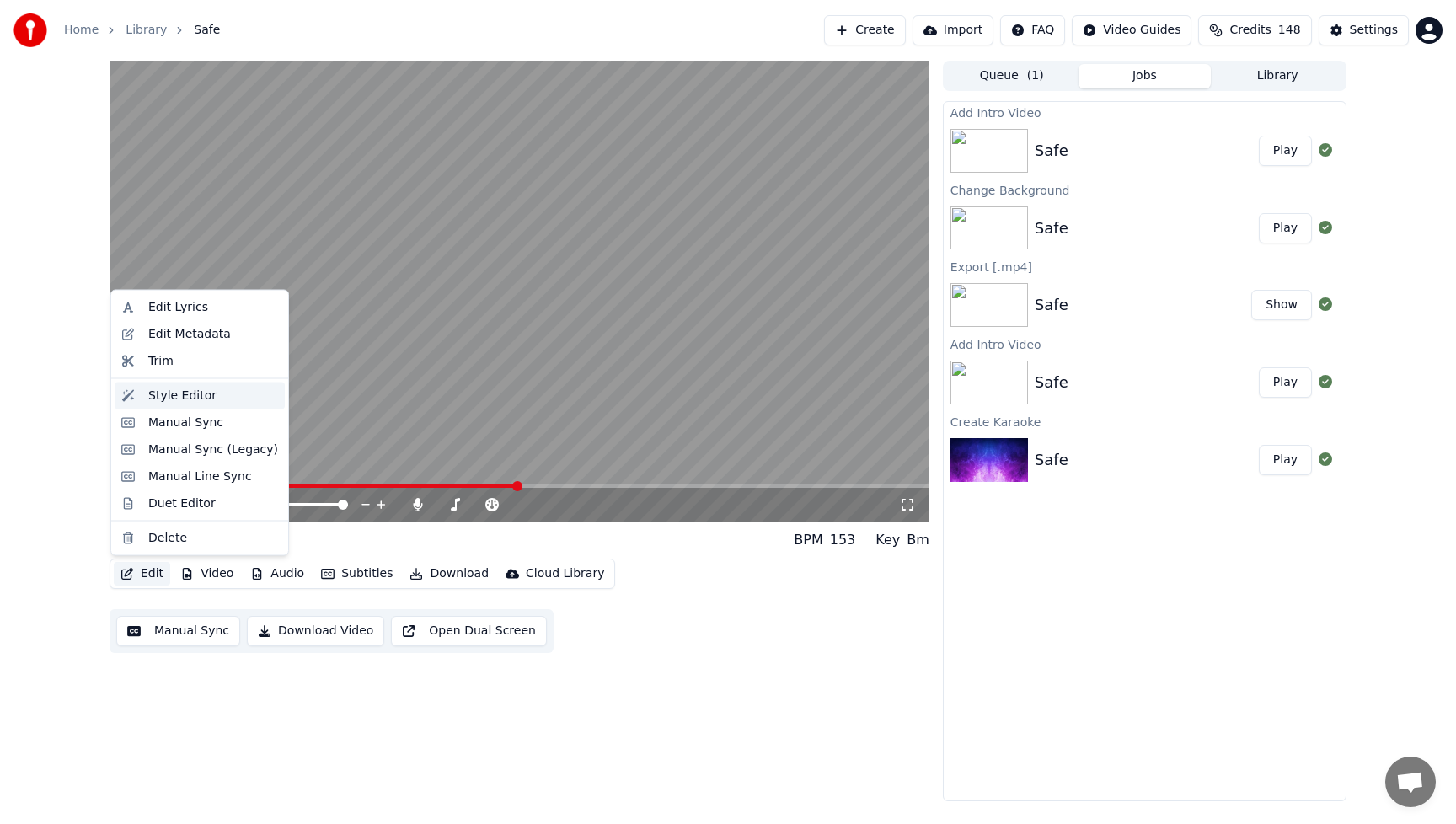
click at [171, 398] on div "Style Editor" at bounding box center [182, 395] width 69 height 17
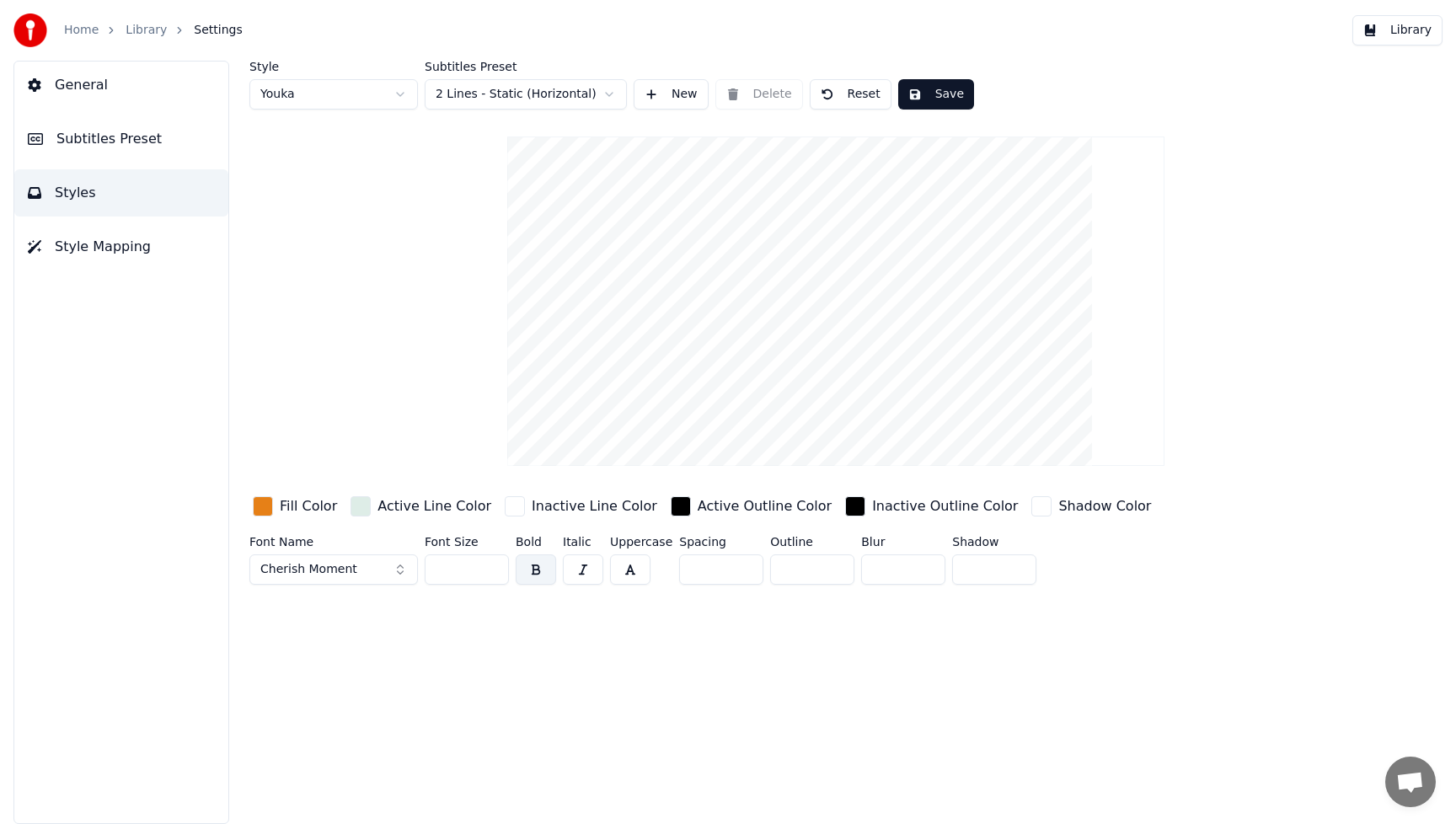
click at [395, 571] on button "Cherish Moment" at bounding box center [334, 570] width 169 height 31
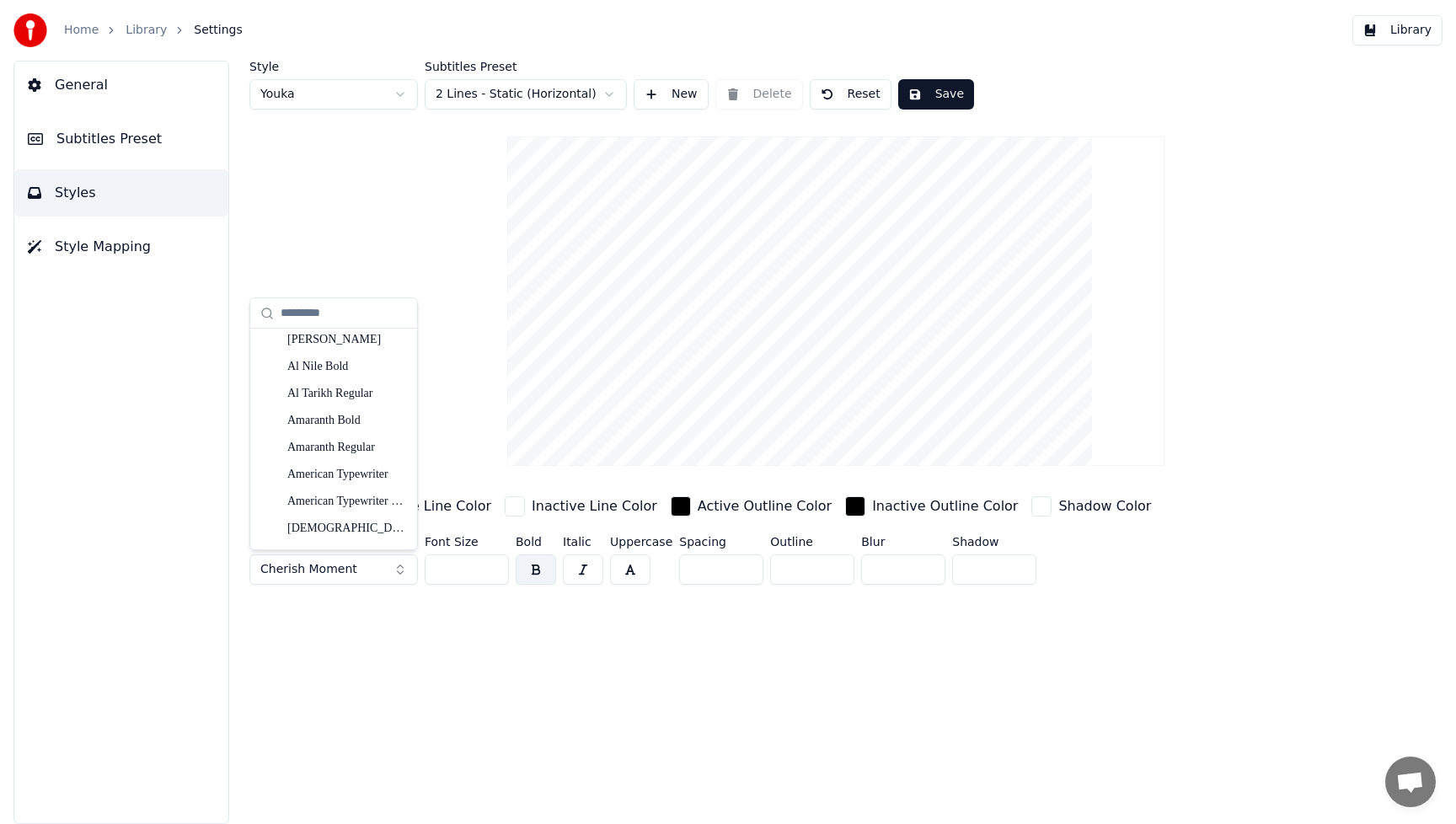
scroll to position [329, 0]
click at [325, 444] on div "Anak Paud" at bounding box center [347, 448] width 119 height 17
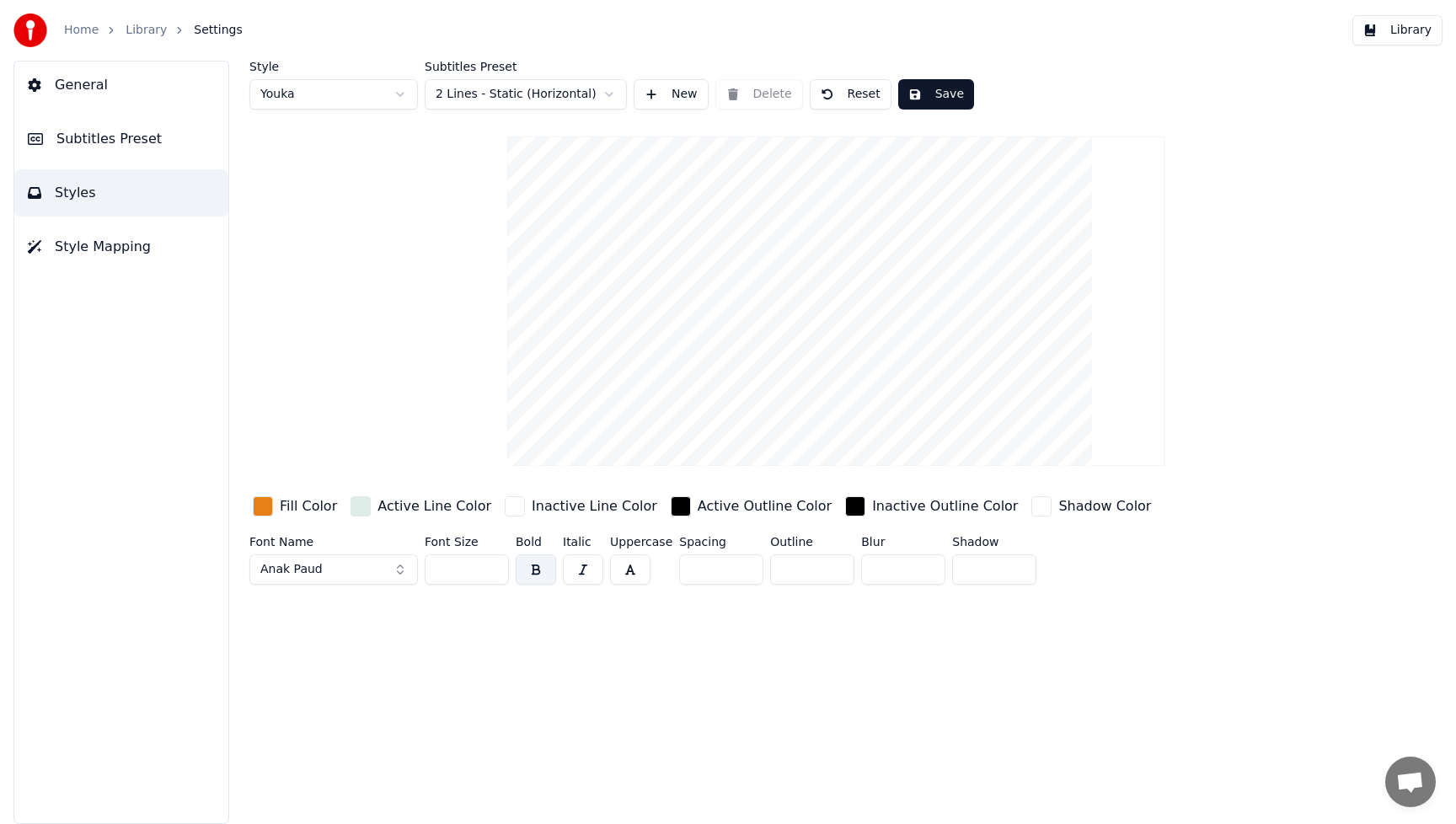
click at [257, 508] on div "button" at bounding box center [262, 506] width 20 height 20
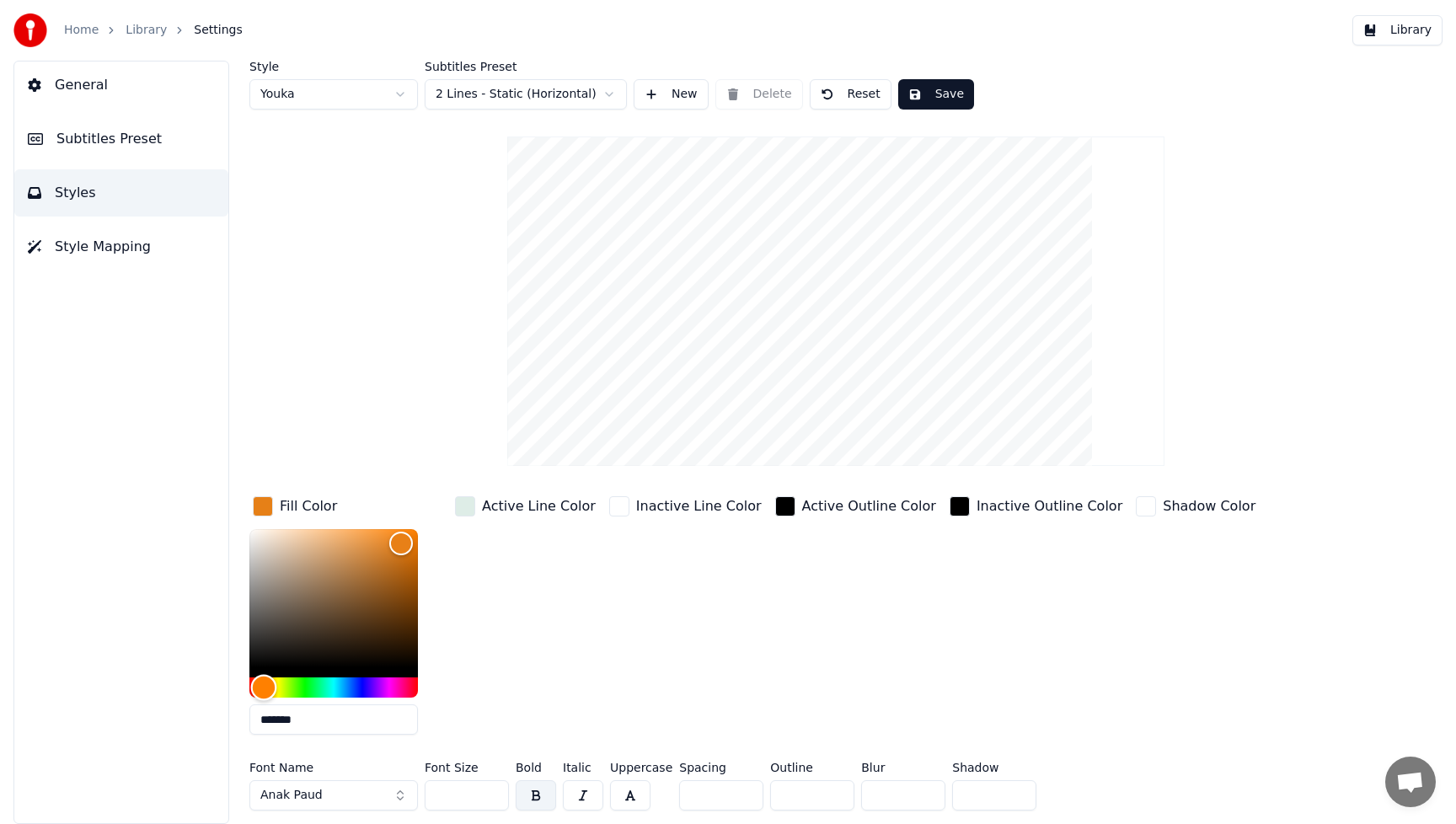
type input "*******"
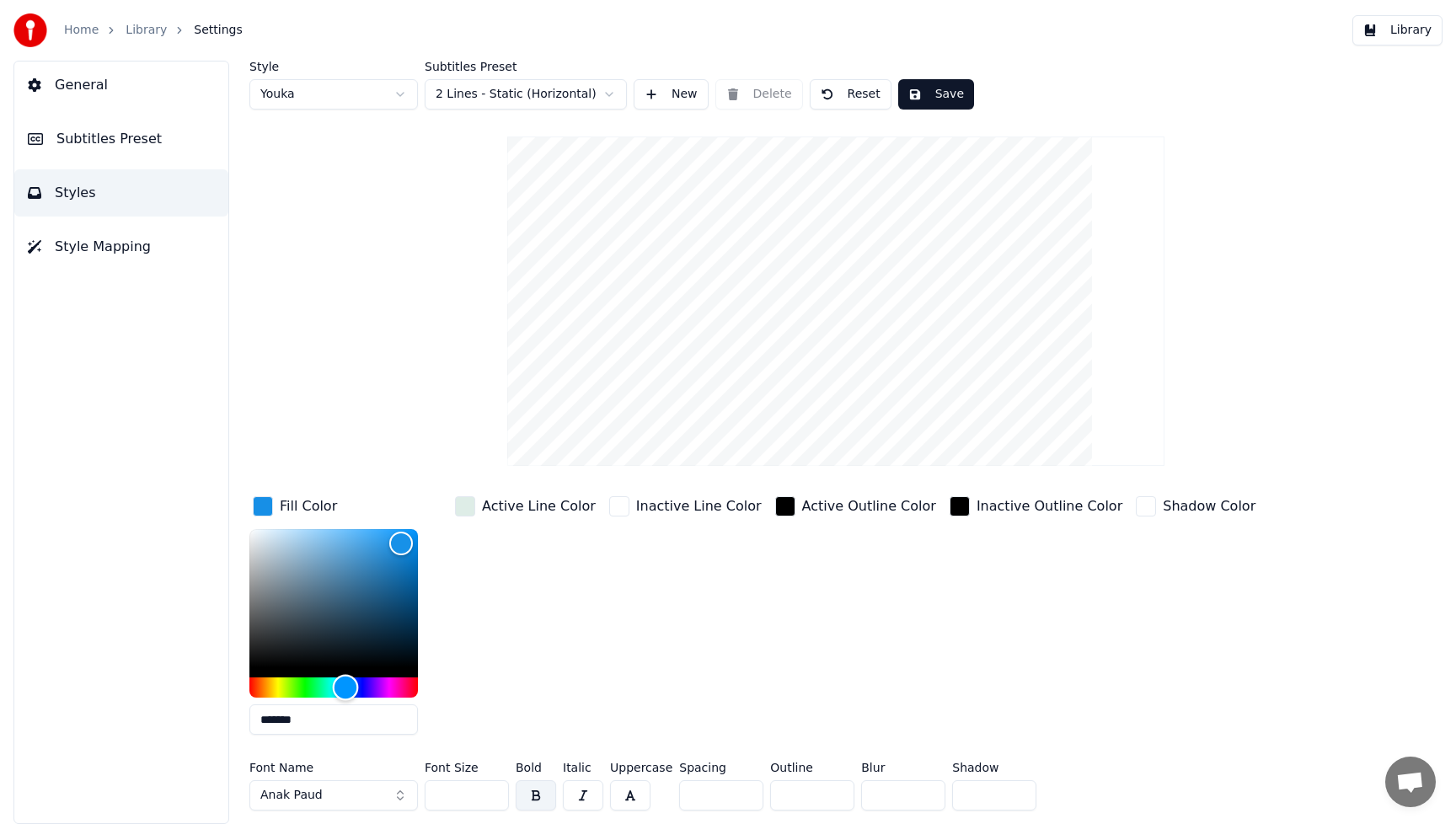
click at [346, 685] on div "Hue" at bounding box center [334, 688] width 169 height 20
click at [949, 90] on button "Save" at bounding box center [936, 94] width 76 height 31
click at [1409, 31] on button "Library" at bounding box center [1397, 30] width 90 height 31
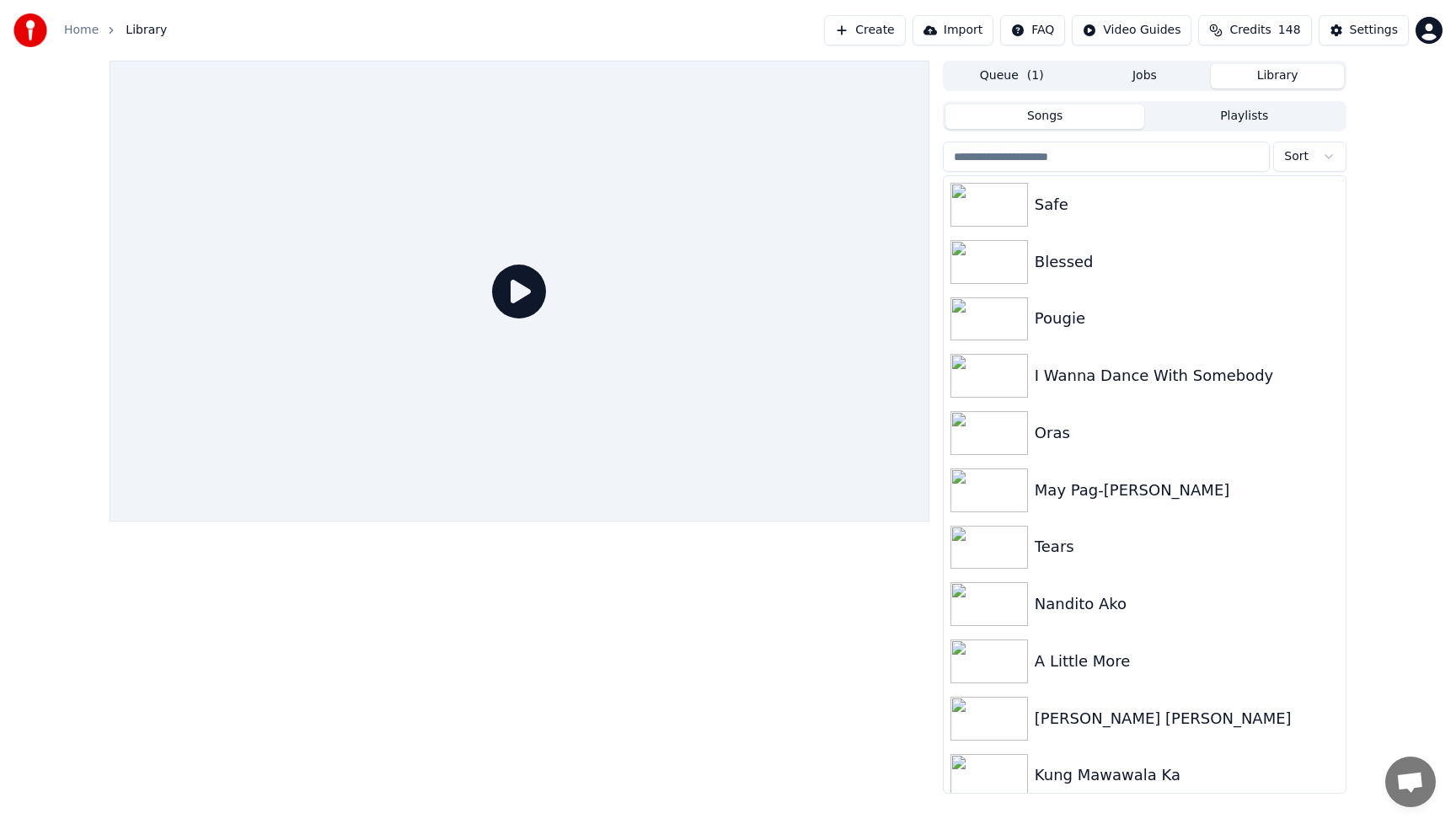
click at [518, 296] on icon at bounding box center [519, 291] width 54 height 54
click at [518, 293] on icon at bounding box center [519, 291] width 54 height 54
click at [1074, 206] on div "Safe" at bounding box center [1178, 205] width 287 height 24
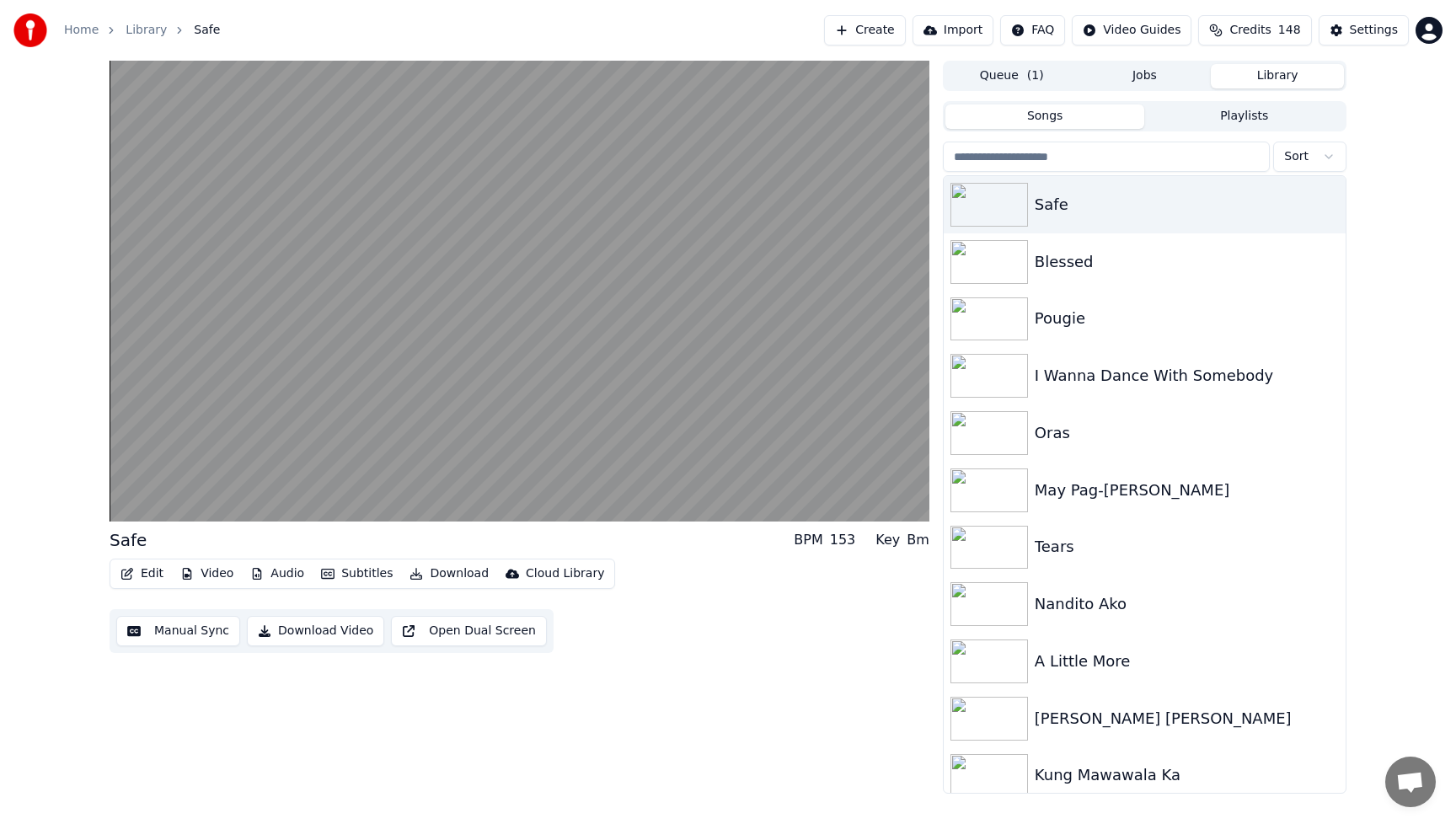
click at [282, 570] on button "Audio" at bounding box center [277, 575] width 68 height 24
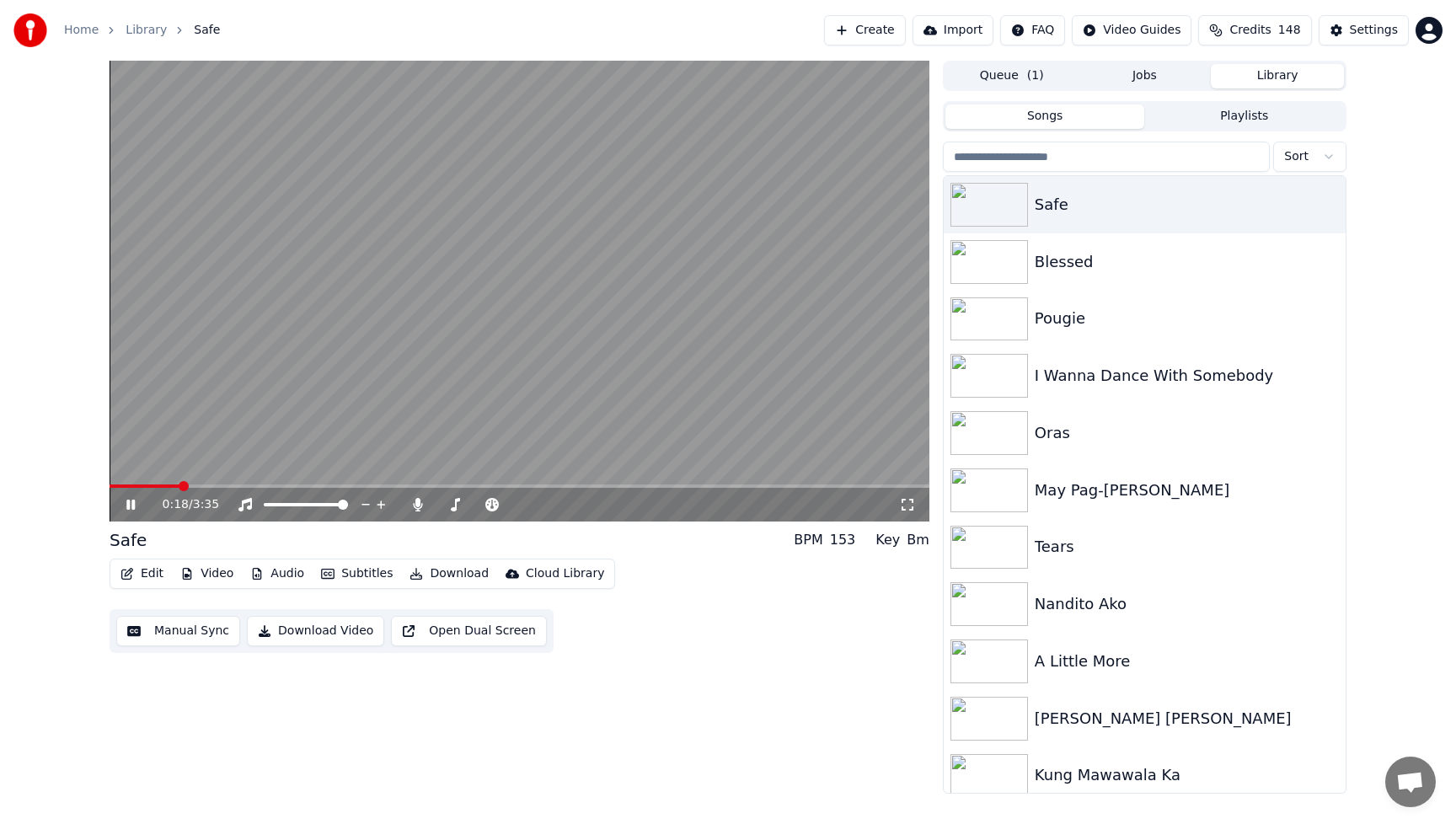
click at [739, 645] on div "Edit Video Audio Subtitles Download Cloud Library Manual Sync Download Video Op…" at bounding box center [519, 605] width 820 height 94
click at [417, 506] on icon at bounding box center [416, 505] width 9 height 14
click at [132, 501] on icon at bounding box center [130, 505] width 8 height 10
click at [322, 631] on button "Download Video" at bounding box center [315, 631] width 137 height 31
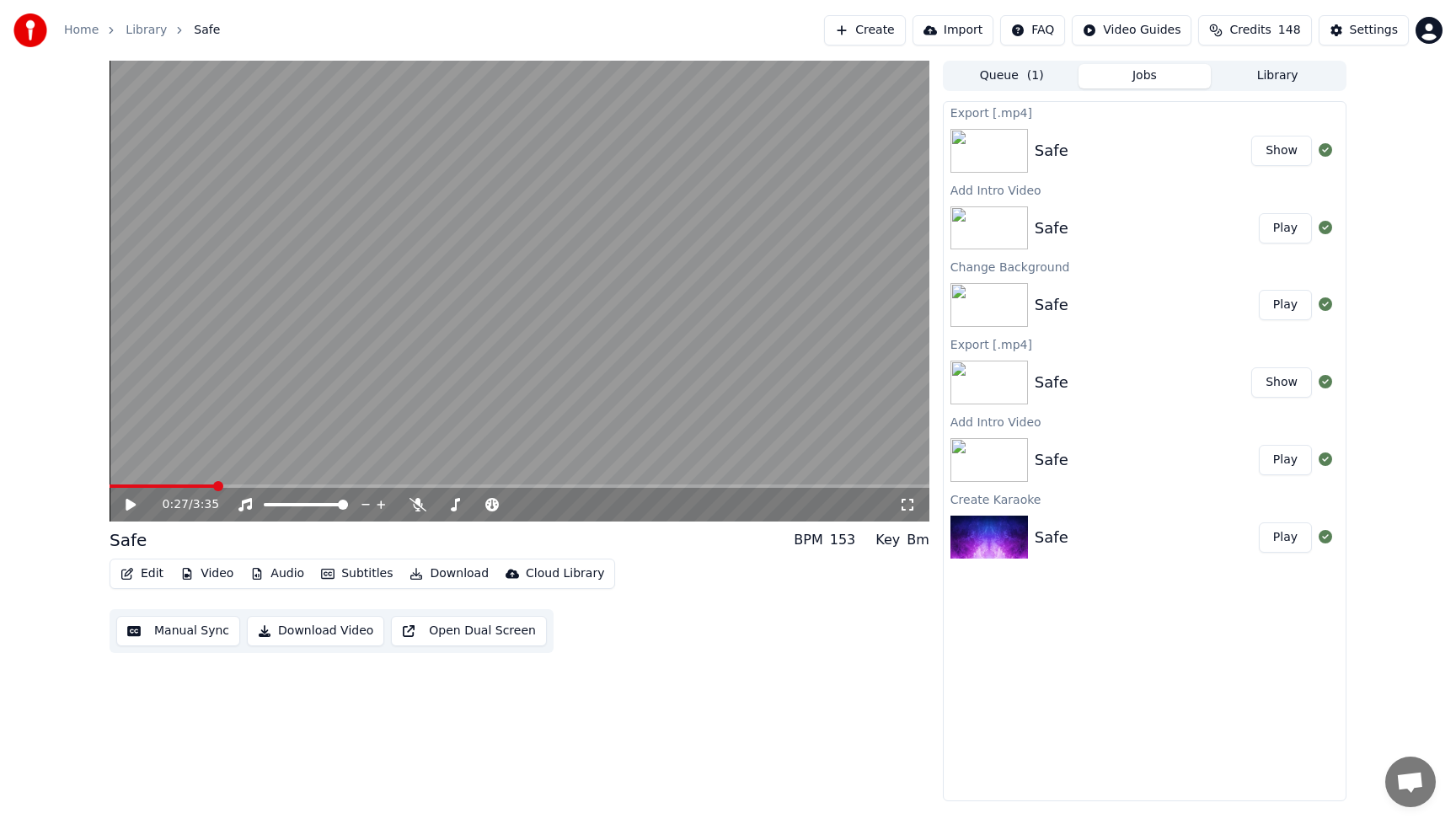
click at [1282, 31] on span "148" at bounding box center [1289, 30] width 23 height 17
click at [1110, 697] on div "Export [.mp4] Safe Show Add Intro Video Safe Play Change Background Safe Play E…" at bounding box center [1145, 451] width 404 height 701
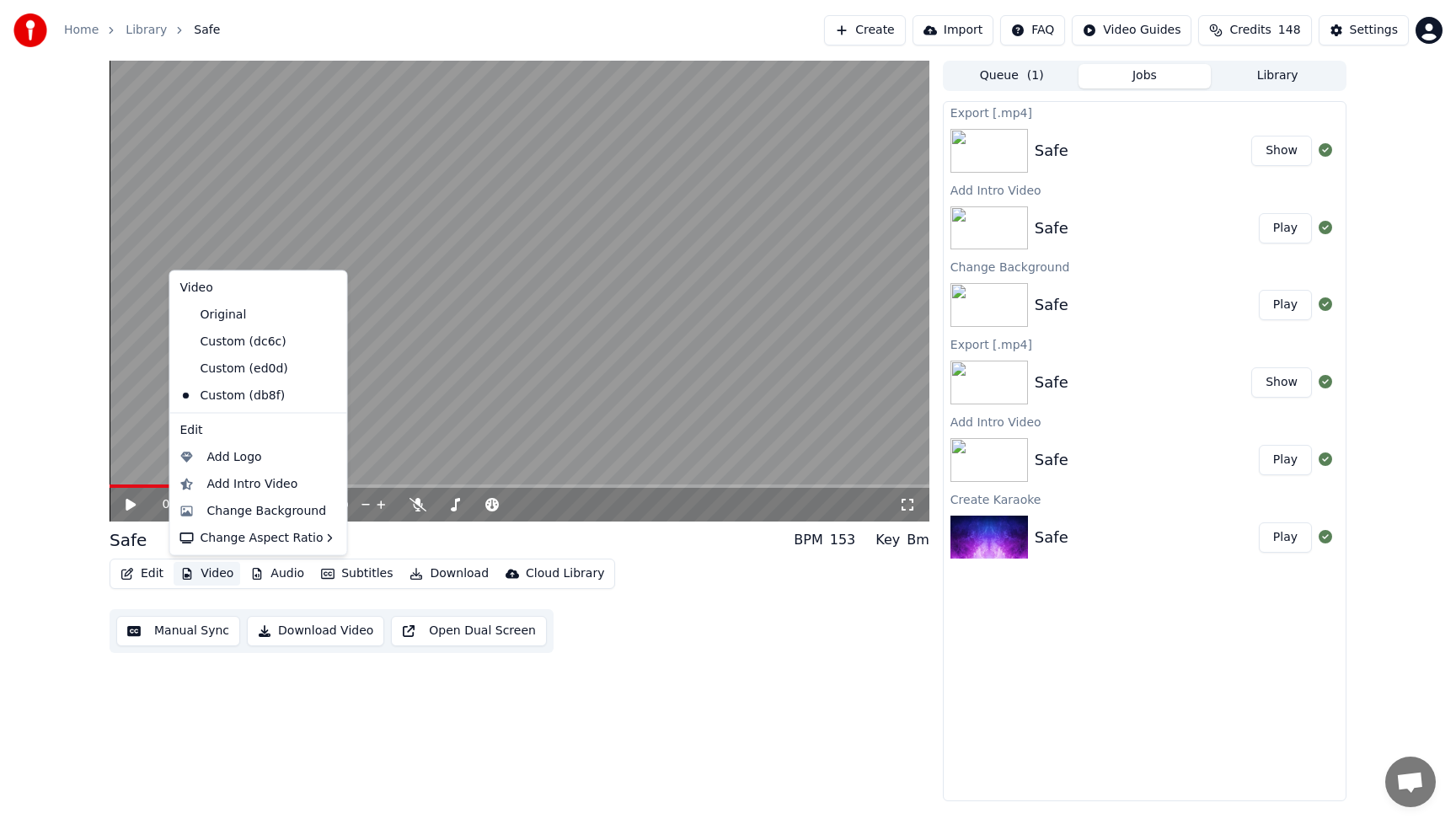
click at [210, 575] on button "Video" at bounding box center [207, 575] width 67 height 24
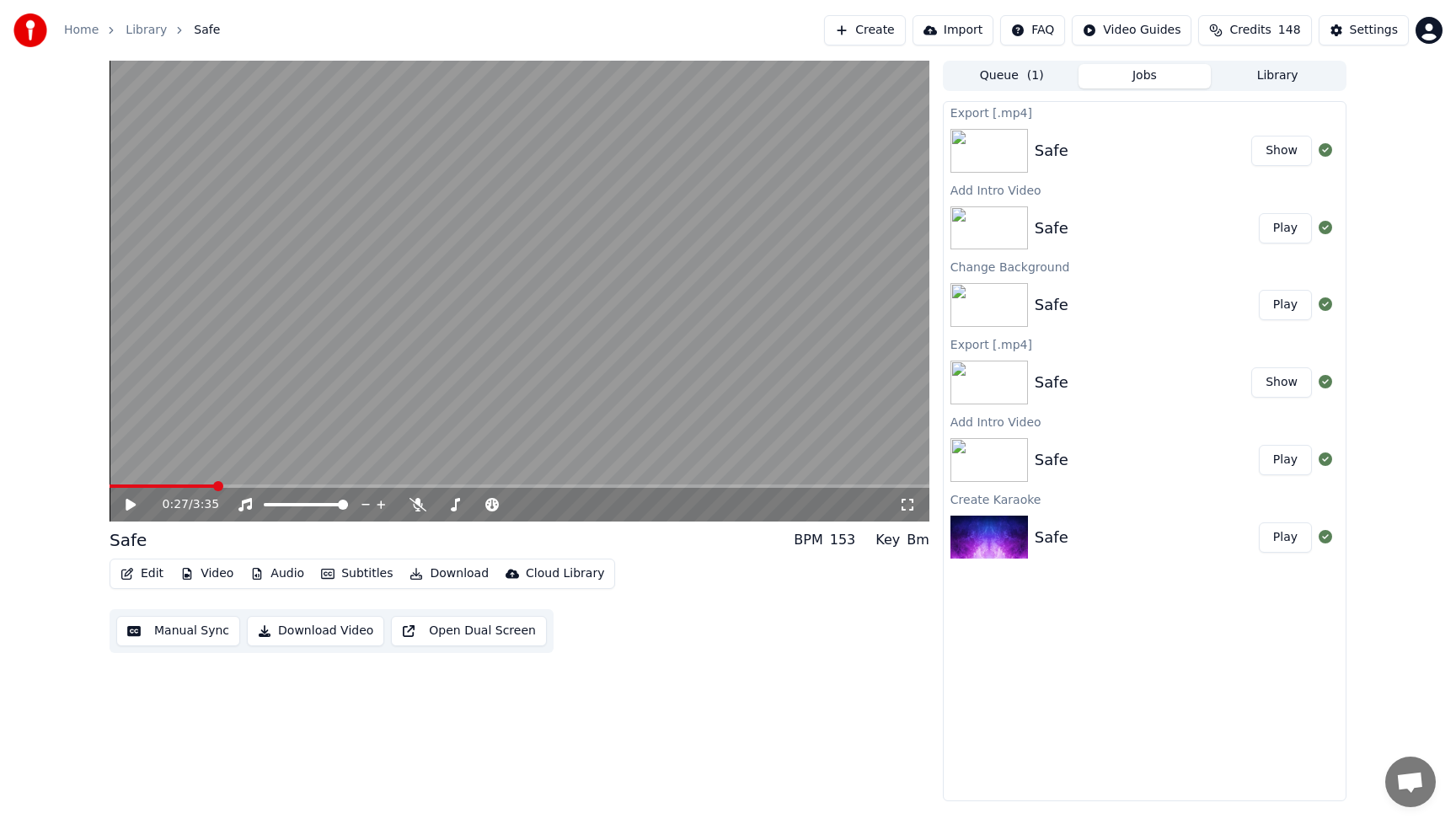
drag, startPoint x: 235, startPoint y: 710, endPoint x: 189, endPoint y: 654, distance: 72.5
click at [235, 708] on div "0:27 / 3:35 Safe BPM 153 Key Bm Edit Video Audio Subtitles Download Cloud Libra…" at bounding box center [519, 430] width 820 height 741
click at [146, 574] on button "Edit" at bounding box center [141, 575] width 57 height 24
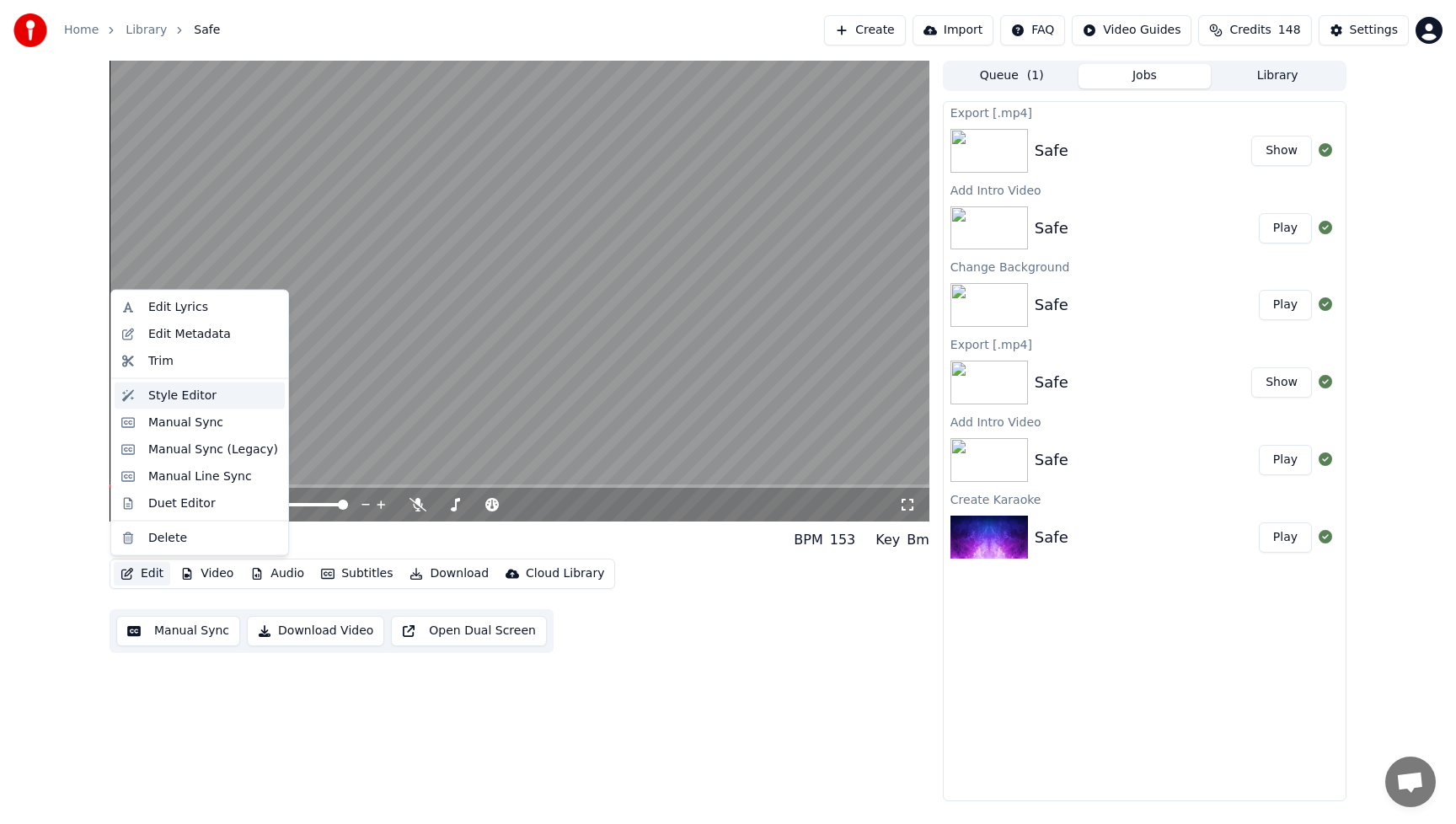
click at [184, 395] on div "Style Editor" at bounding box center [182, 395] width 69 height 17
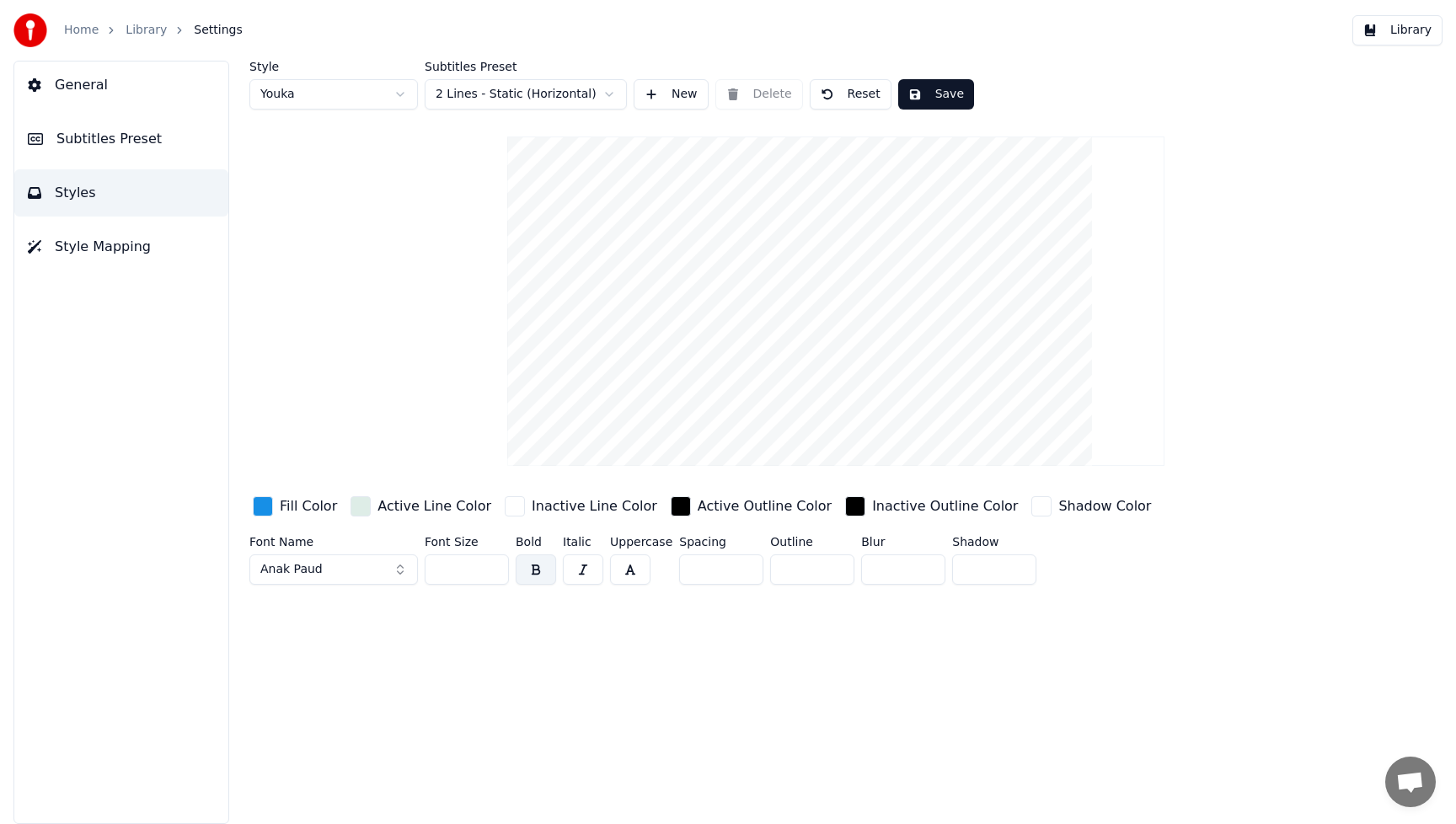
click at [255, 506] on div "button" at bounding box center [262, 506] width 20 height 20
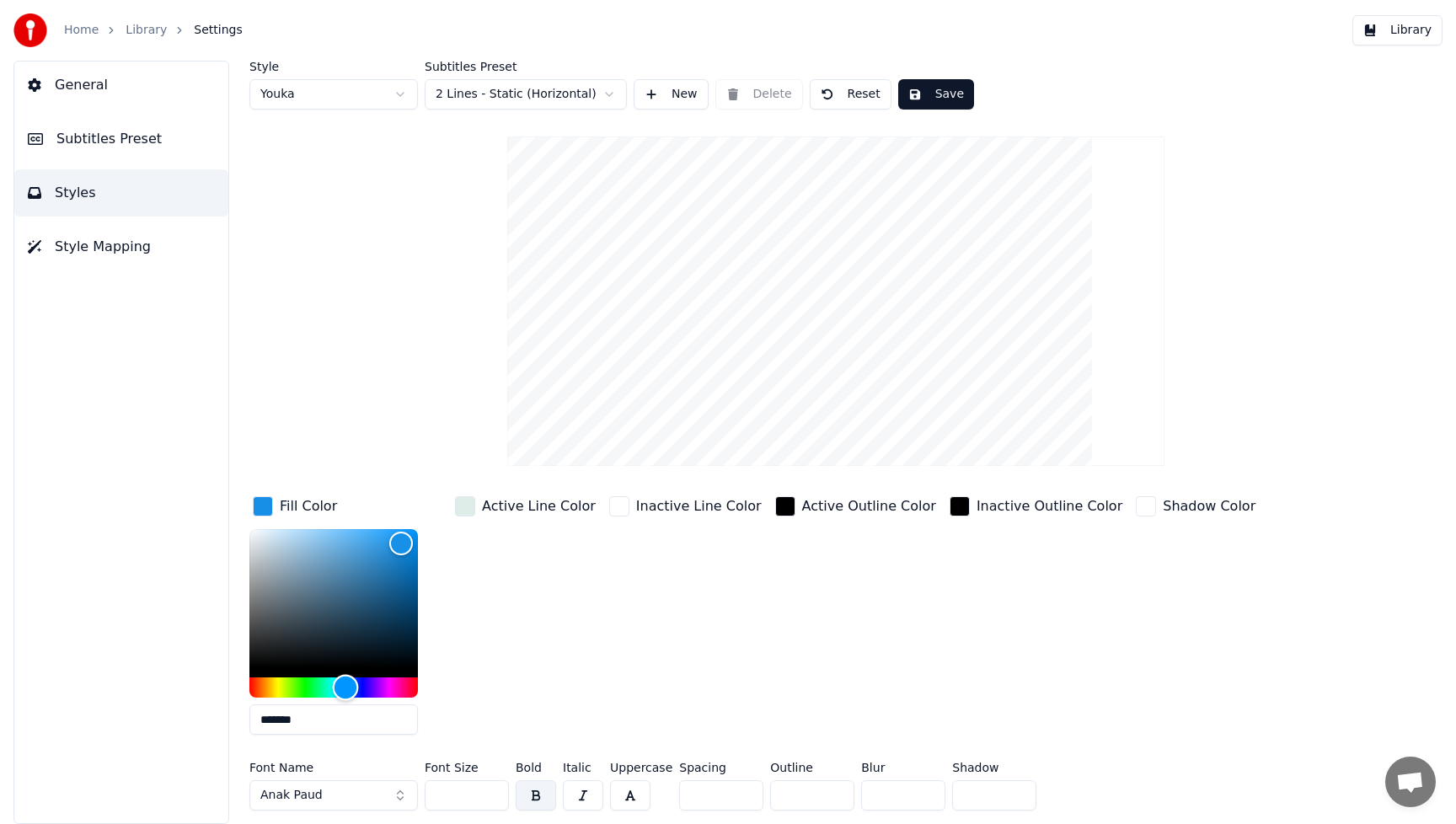
type input "*******"
click at [380, 689] on div "Hue" at bounding box center [334, 688] width 169 height 20
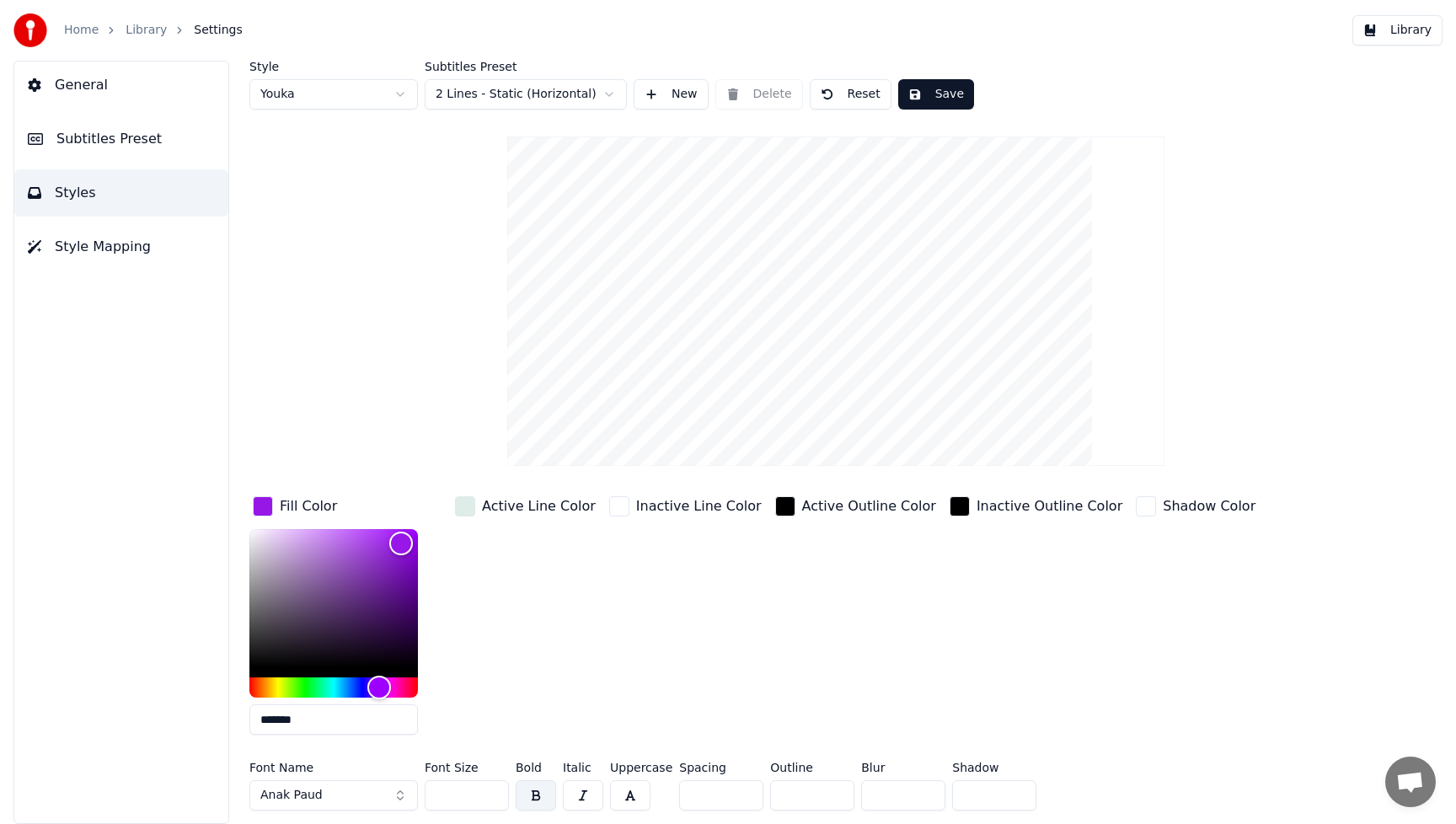
click at [520, 655] on div "Active Line Color" at bounding box center [525, 620] width 147 height 255
click at [391, 792] on button "Anak Paud" at bounding box center [334, 795] width 169 height 31
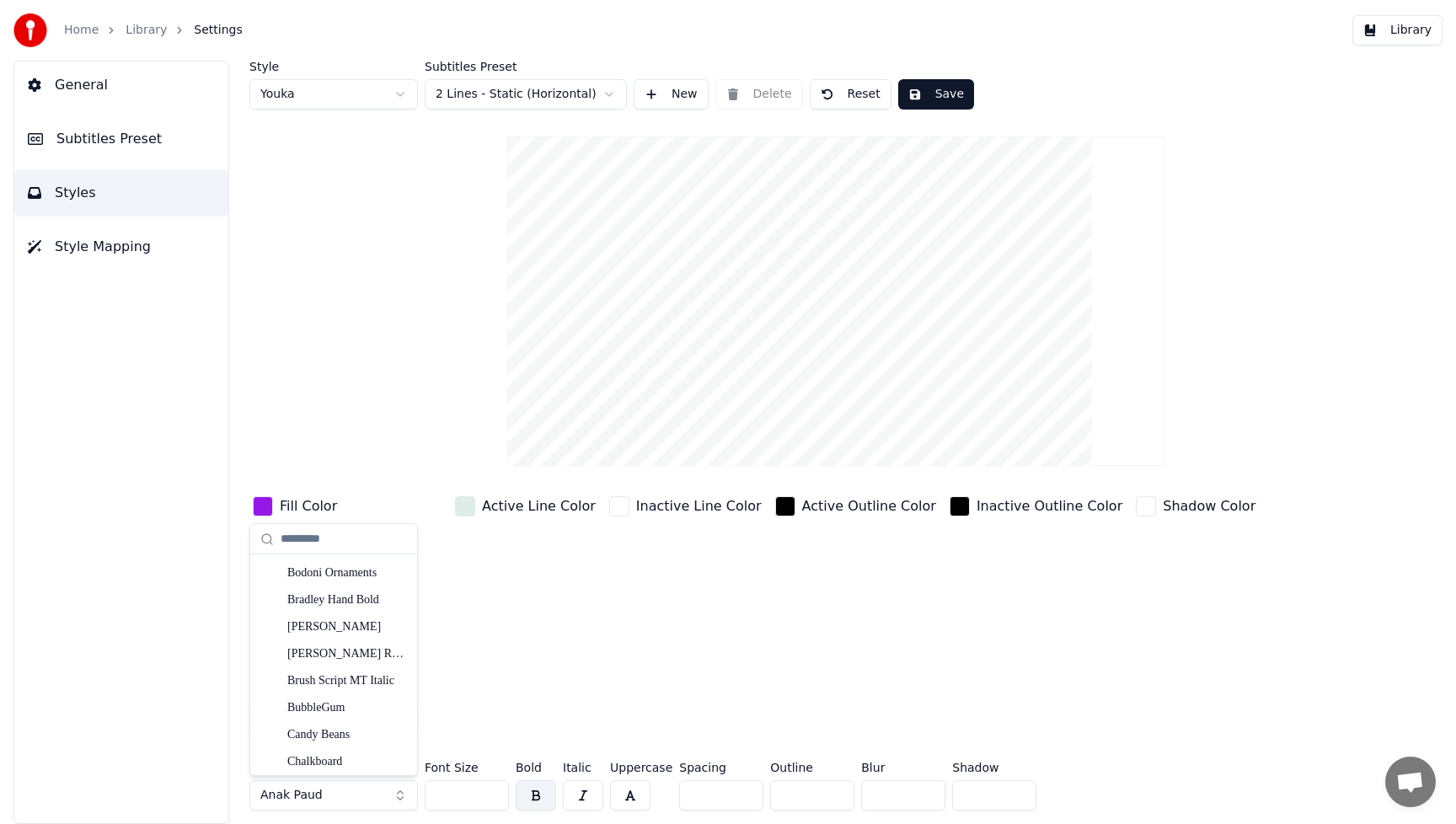
scroll to position [3165, 0]
click at [343, 724] on div "Candy Beans" at bounding box center [347, 722] width 119 height 17
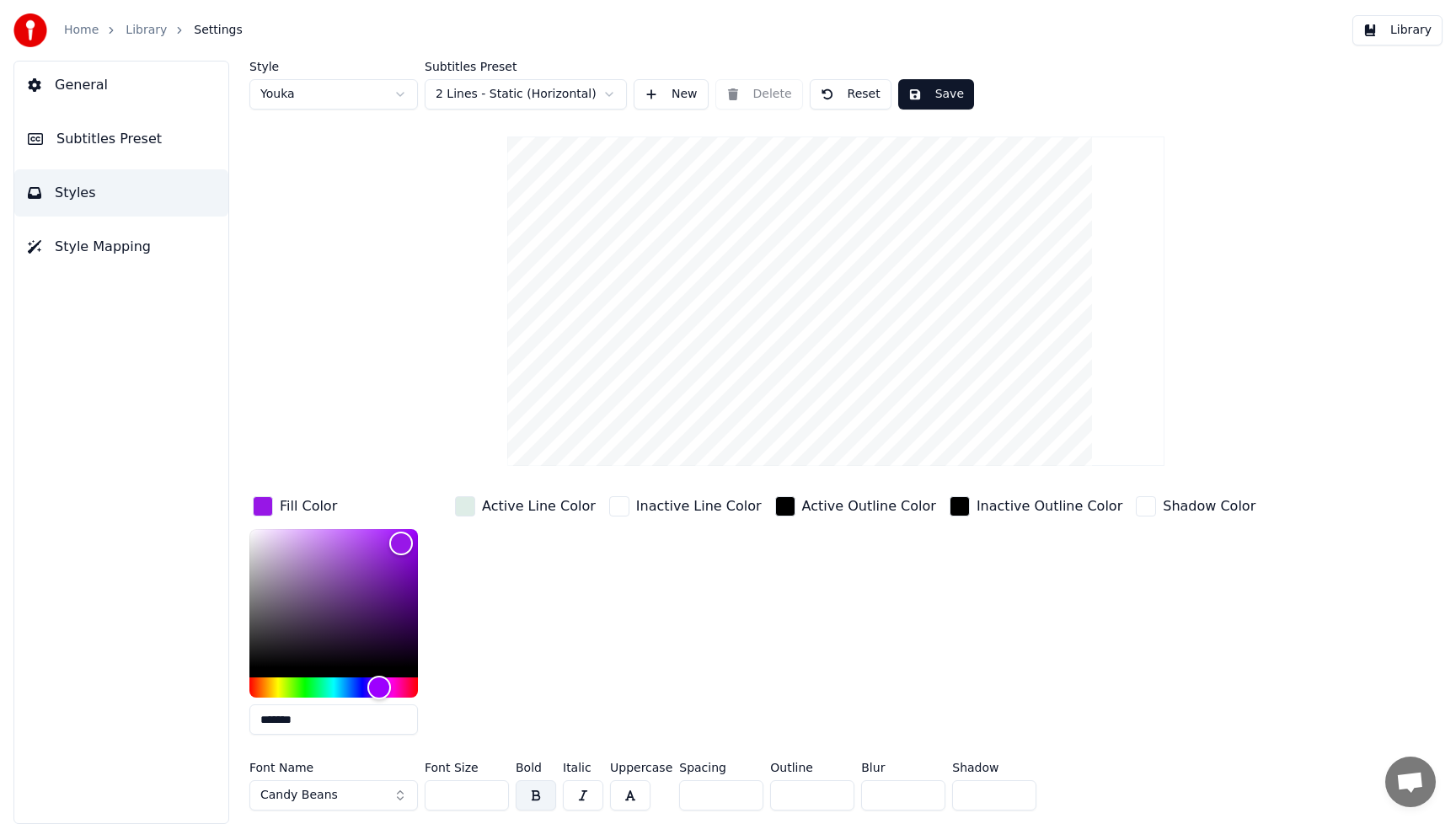
click at [403, 796] on button "Candy Beans" at bounding box center [334, 795] width 169 height 31
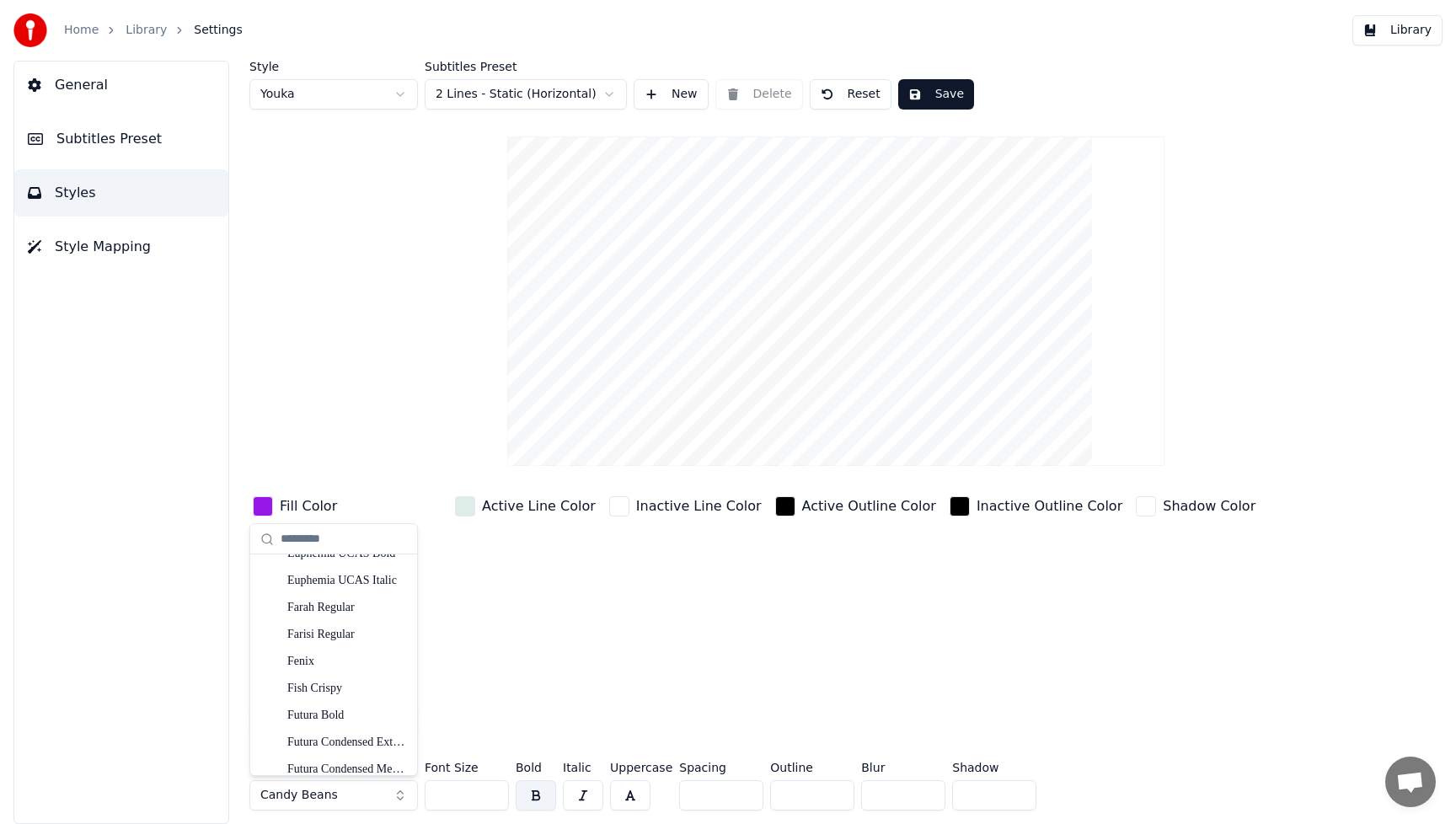
scroll to position [4893, 0]
click at [344, 698] on div "Fish Crispy" at bounding box center [347, 691] width 119 height 17
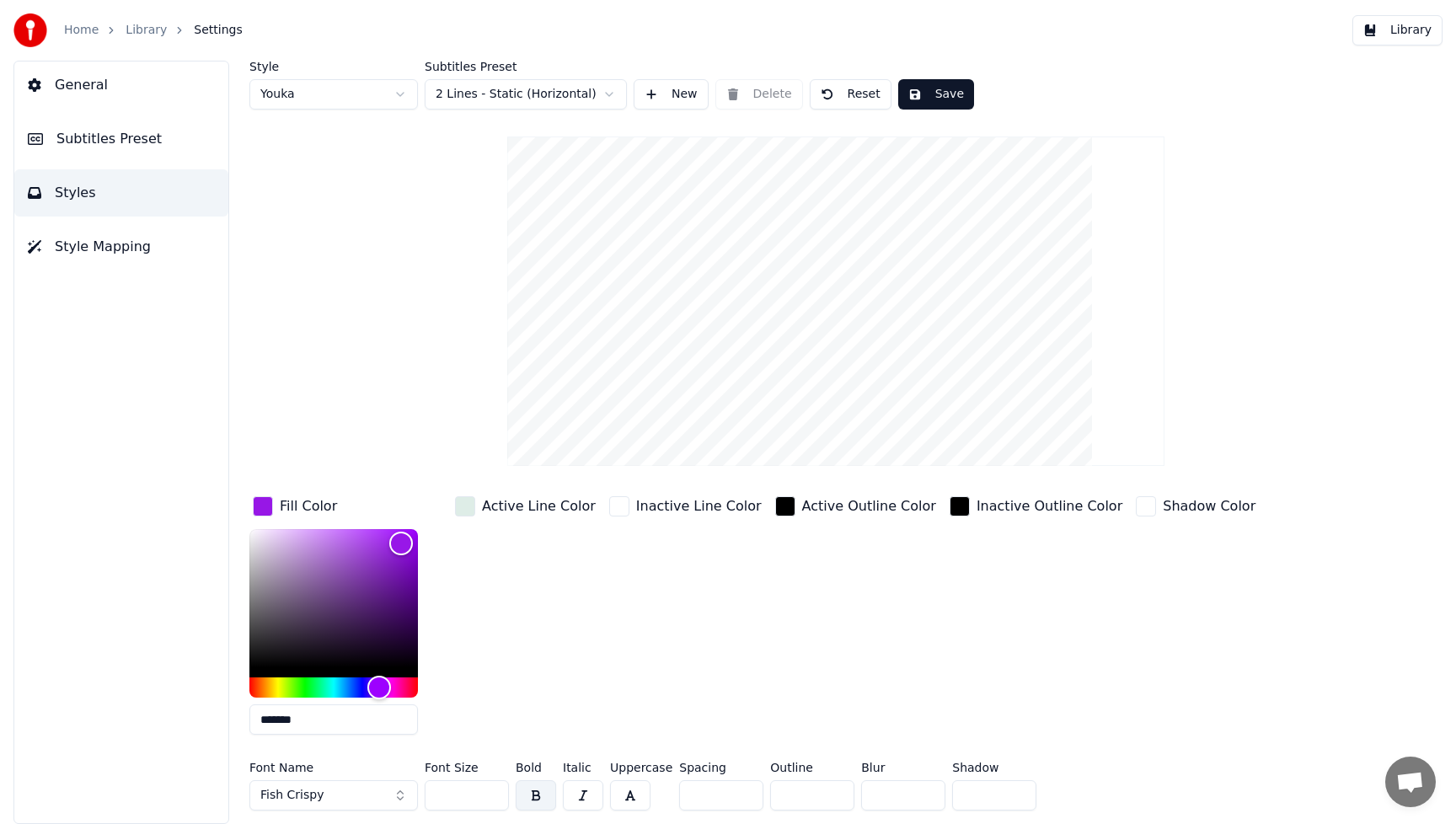
click at [476, 790] on input "***" at bounding box center [466, 795] width 84 height 31
drag, startPoint x: 473, startPoint y: 797, endPoint x: 412, endPoint y: 797, distance: 61.0
click at [412, 797] on div "Font Name Fish Crispy Font Size *** Bold Italic Uppercase Spacing * Outline * B…" at bounding box center [759, 789] width 1020 height 56
type input "***"
click at [818, 662] on div "Active Outline Color" at bounding box center [856, 620] width 168 height 255
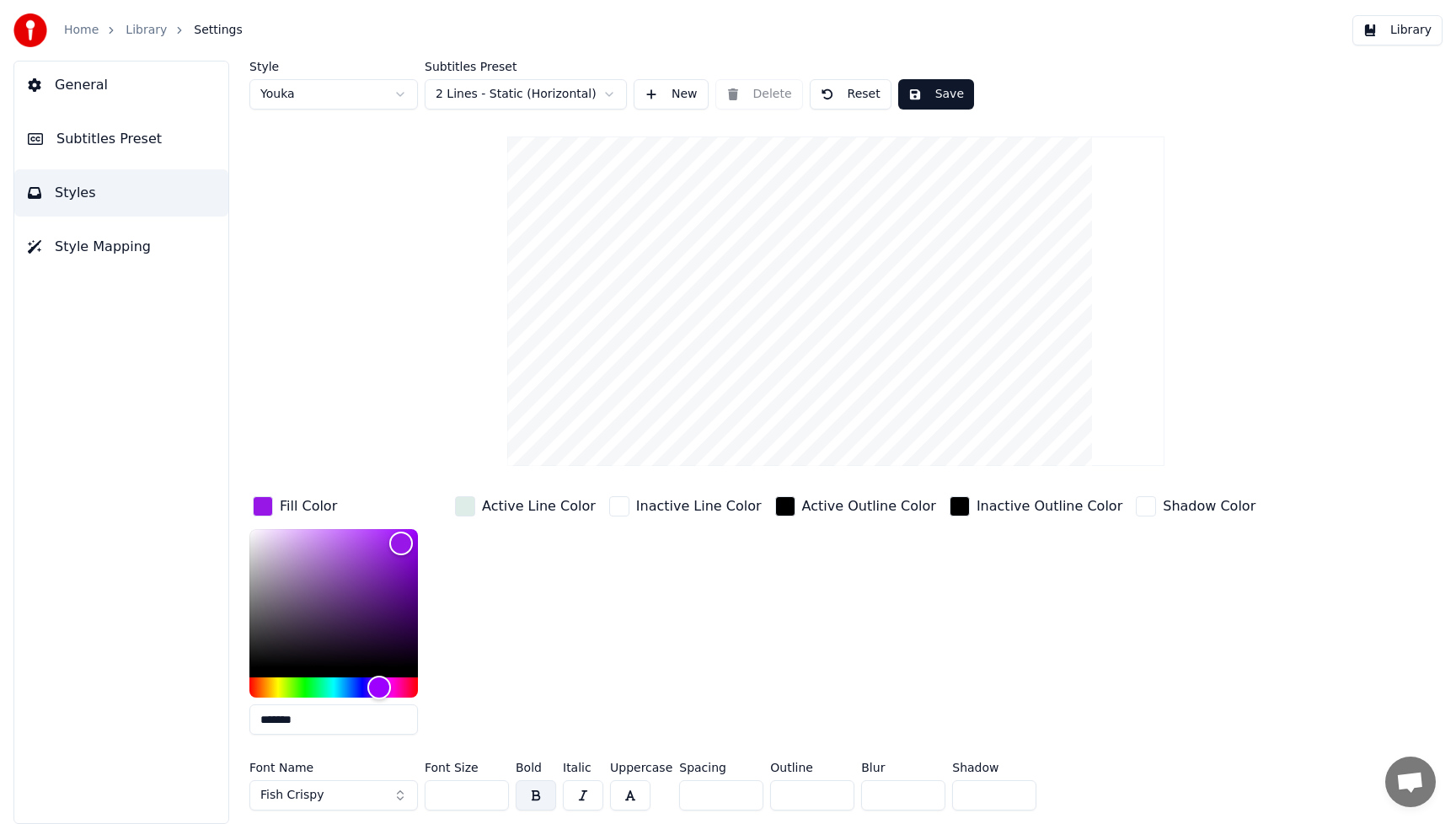
click at [951, 94] on button "Save" at bounding box center [936, 94] width 76 height 31
click at [1403, 32] on button "Library" at bounding box center [1397, 30] width 90 height 31
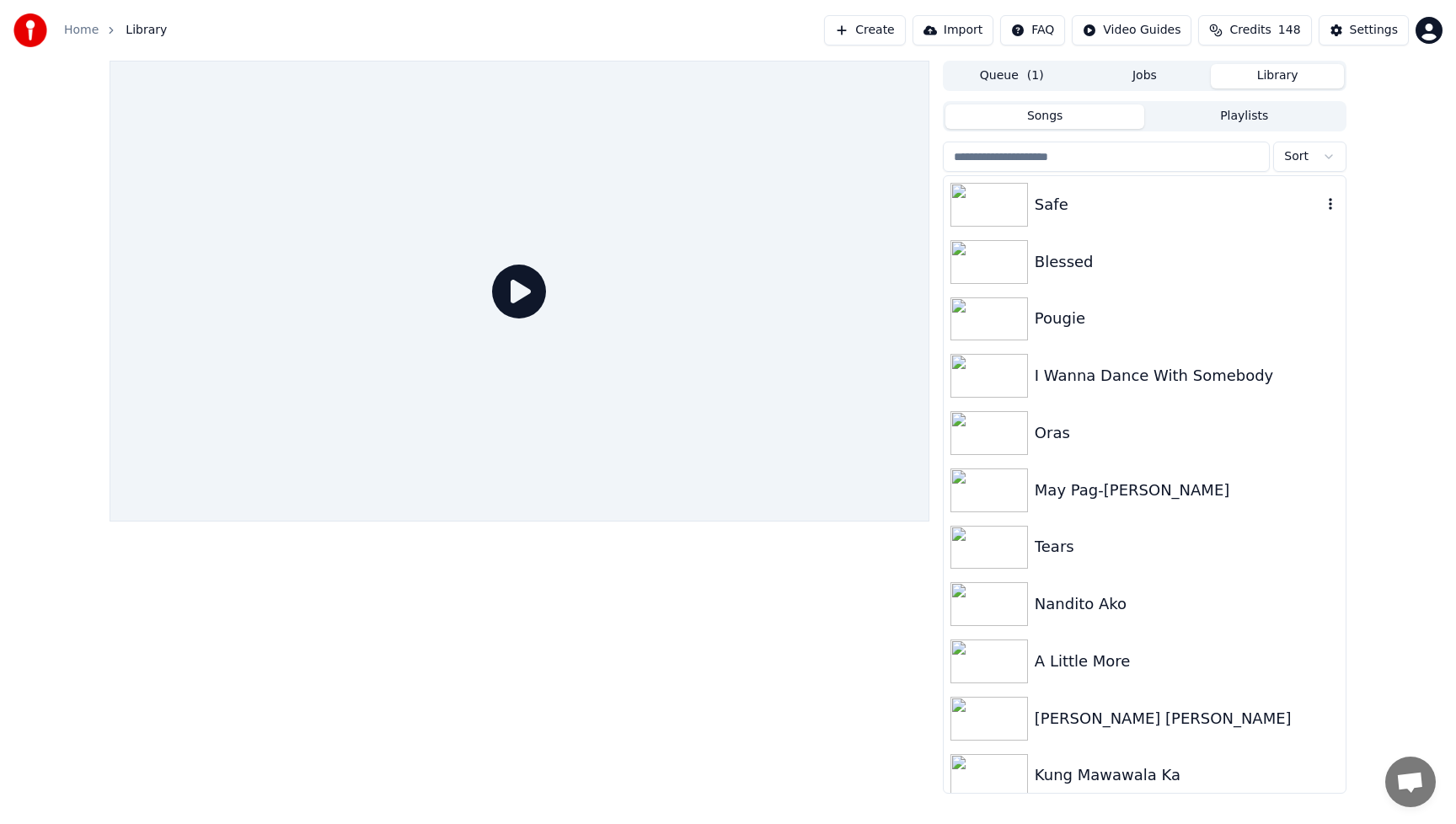
click at [1060, 199] on div "Safe" at bounding box center [1178, 205] width 287 height 24
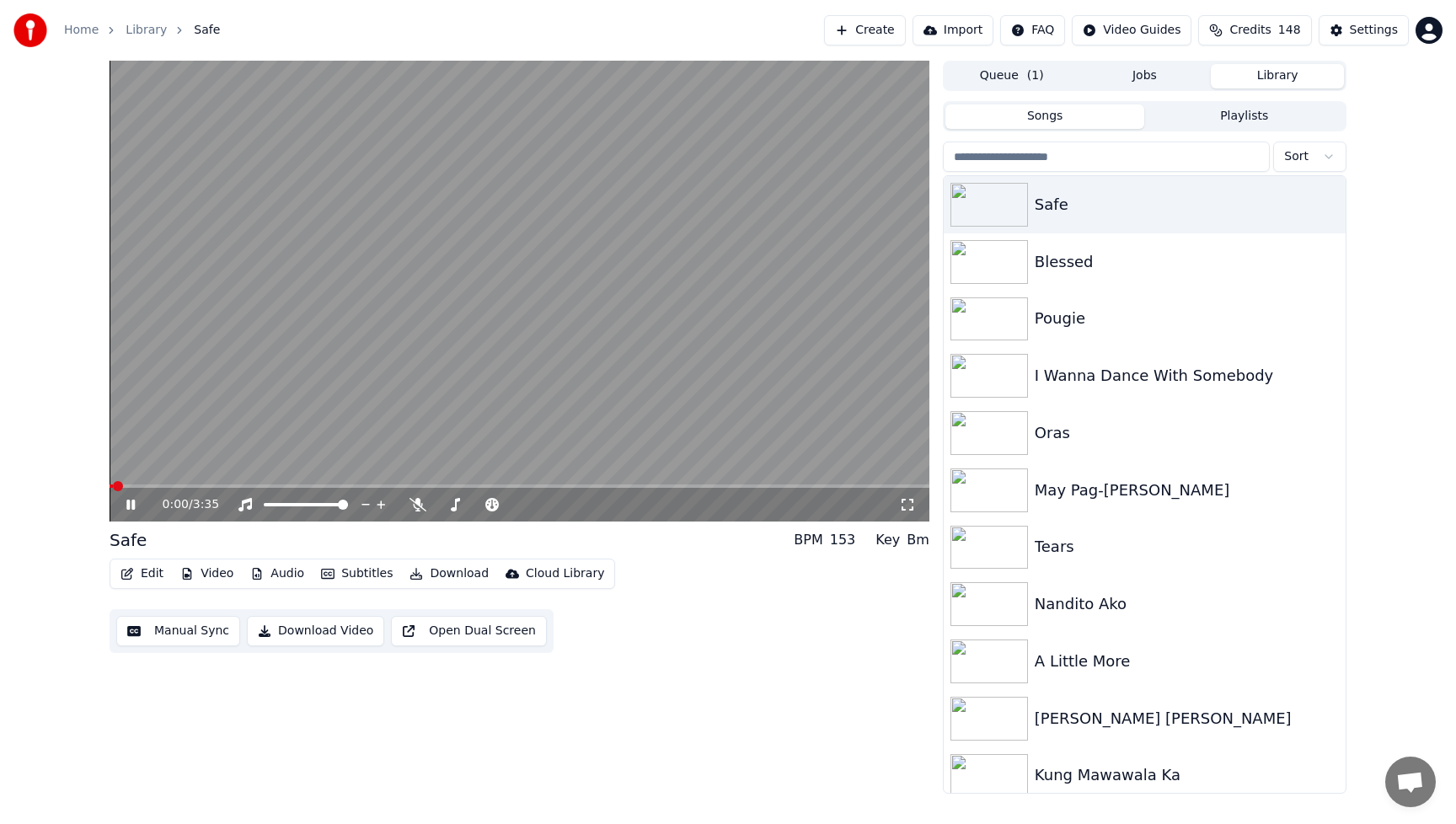
click at [131, 507] on icon at bounding box center [143, 505] width 40 height 14
click at [213, 577] on button "Video" at bounding box center [207, 575] width 67 height 24
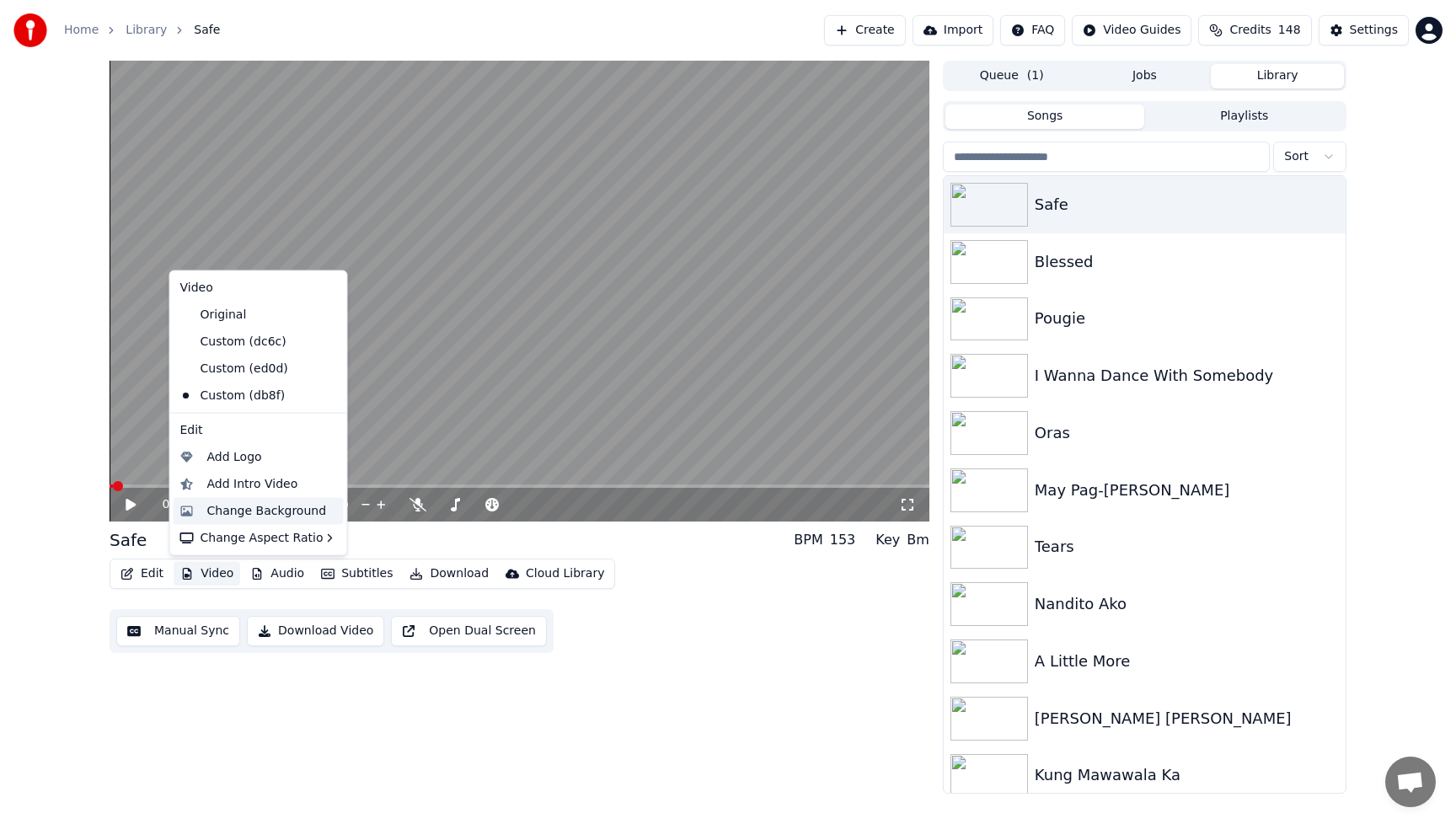
click at [208, 511] on div "Change Background" at bounding box center [267, 510] width 119 height 17
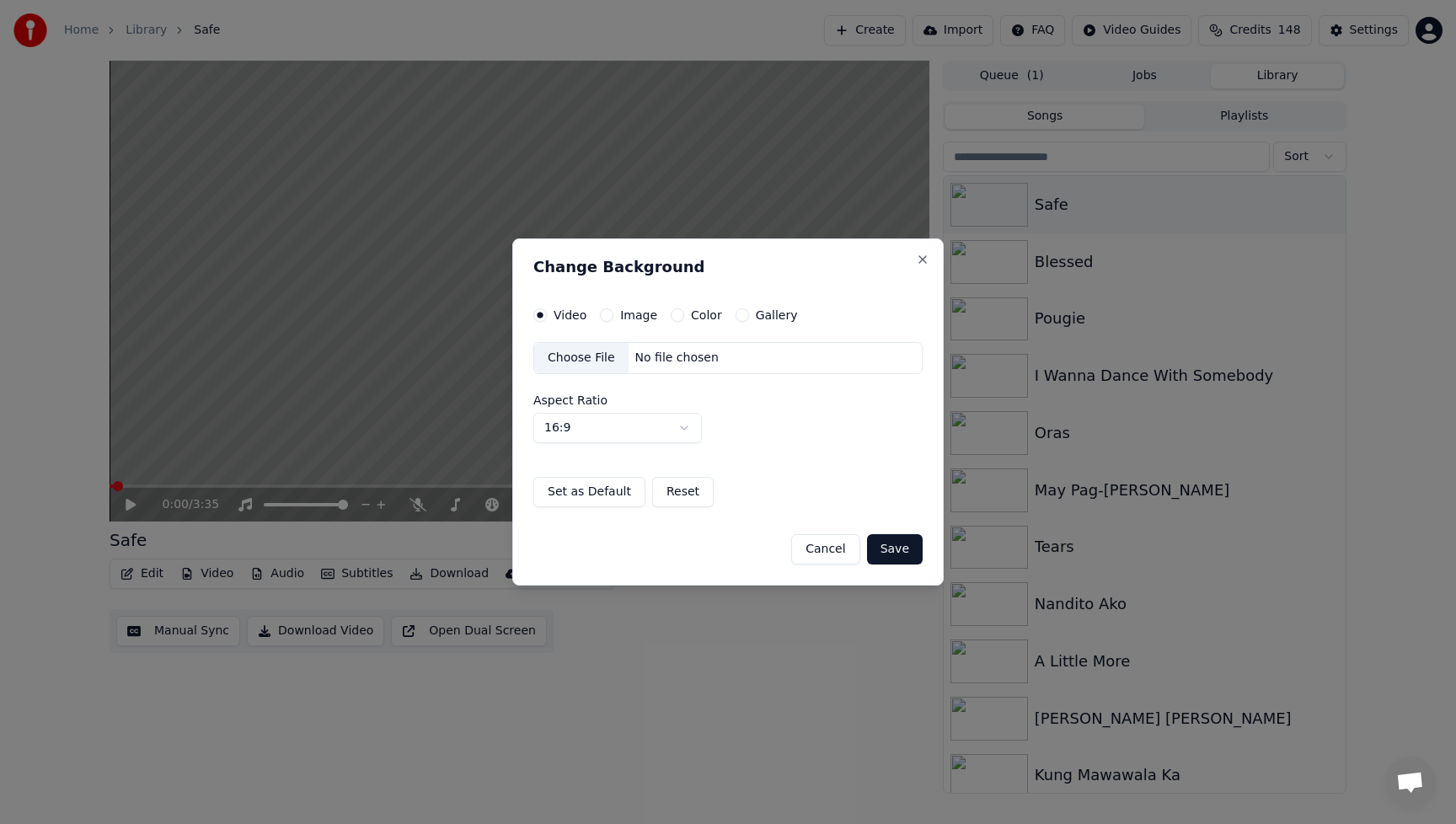
click at [583, 401] on label "Aspect Ratio" at bounding box center [728, 401] width 390 height 12
click at [594, 352] on div "Choose File" at bounding box center [581, 358] width 94 height 31
click at [896, 555] on button "Save" at bounding box center [894, 550] width 56 height 31
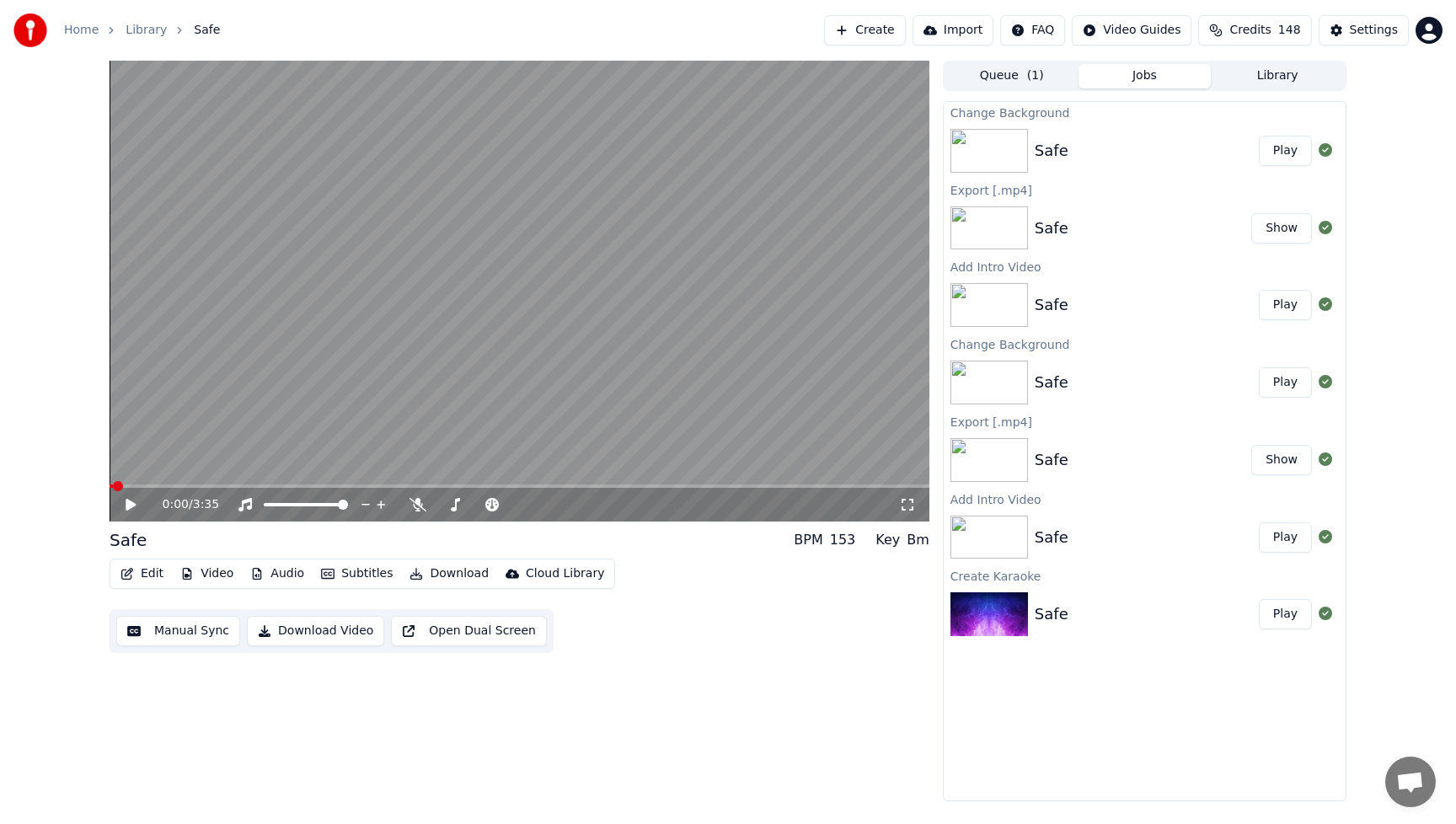
click at [1290, 150] on button "Play" at bounding box center [1285, 151] width 53 height 31
click at [415, 504] on icon at bounding box center [417, 505] width 17 height 14
click at [132, 508] on icon at bounding box center [130, 505] width 8 height 10
click at [152, 577] on button "Edit" at bounding box center [141, 575] width 57 height 24
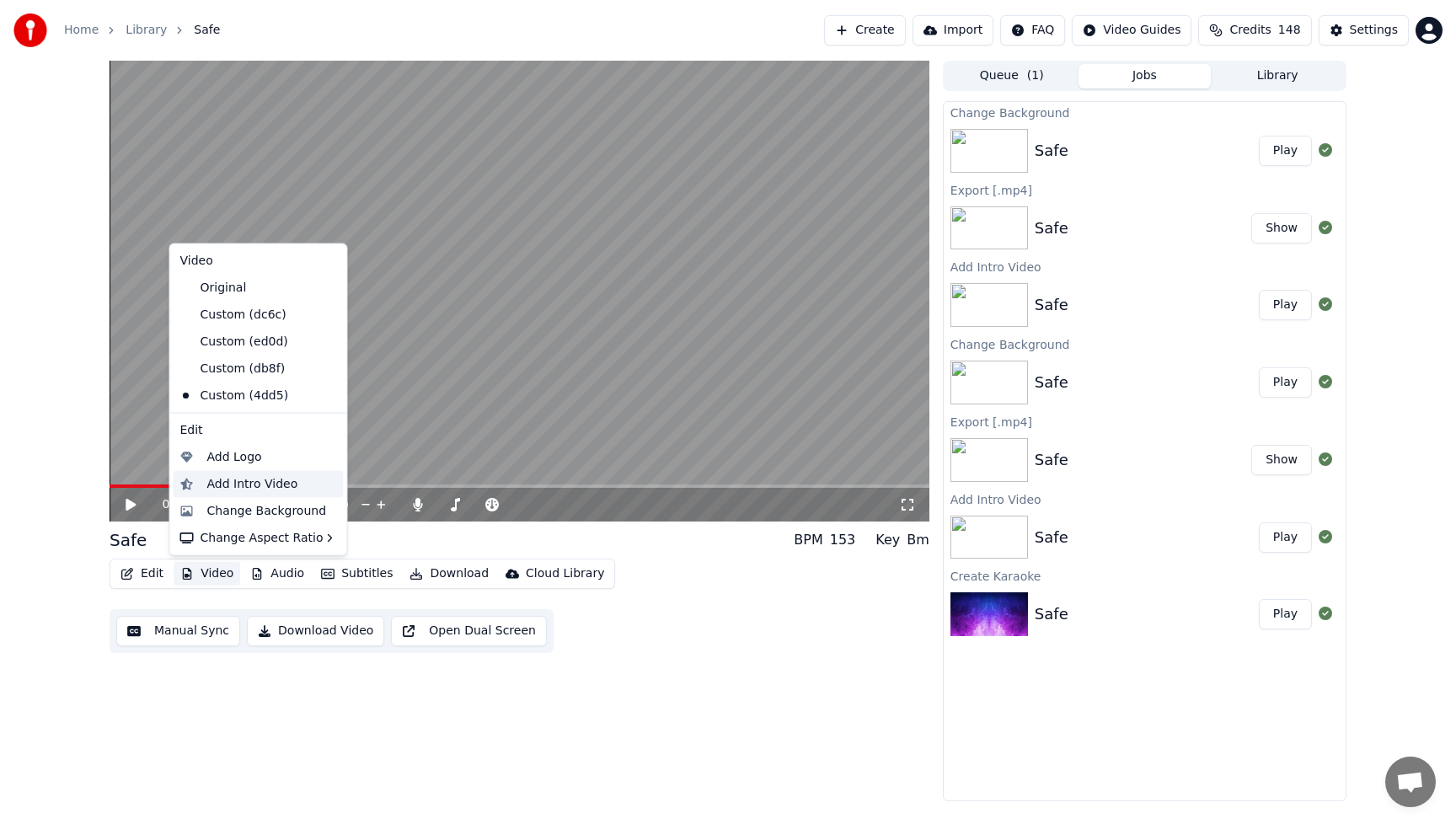
click at [251, 484] on div "Add Intro Video" at bounding box center [253, 483] width 91 height 17
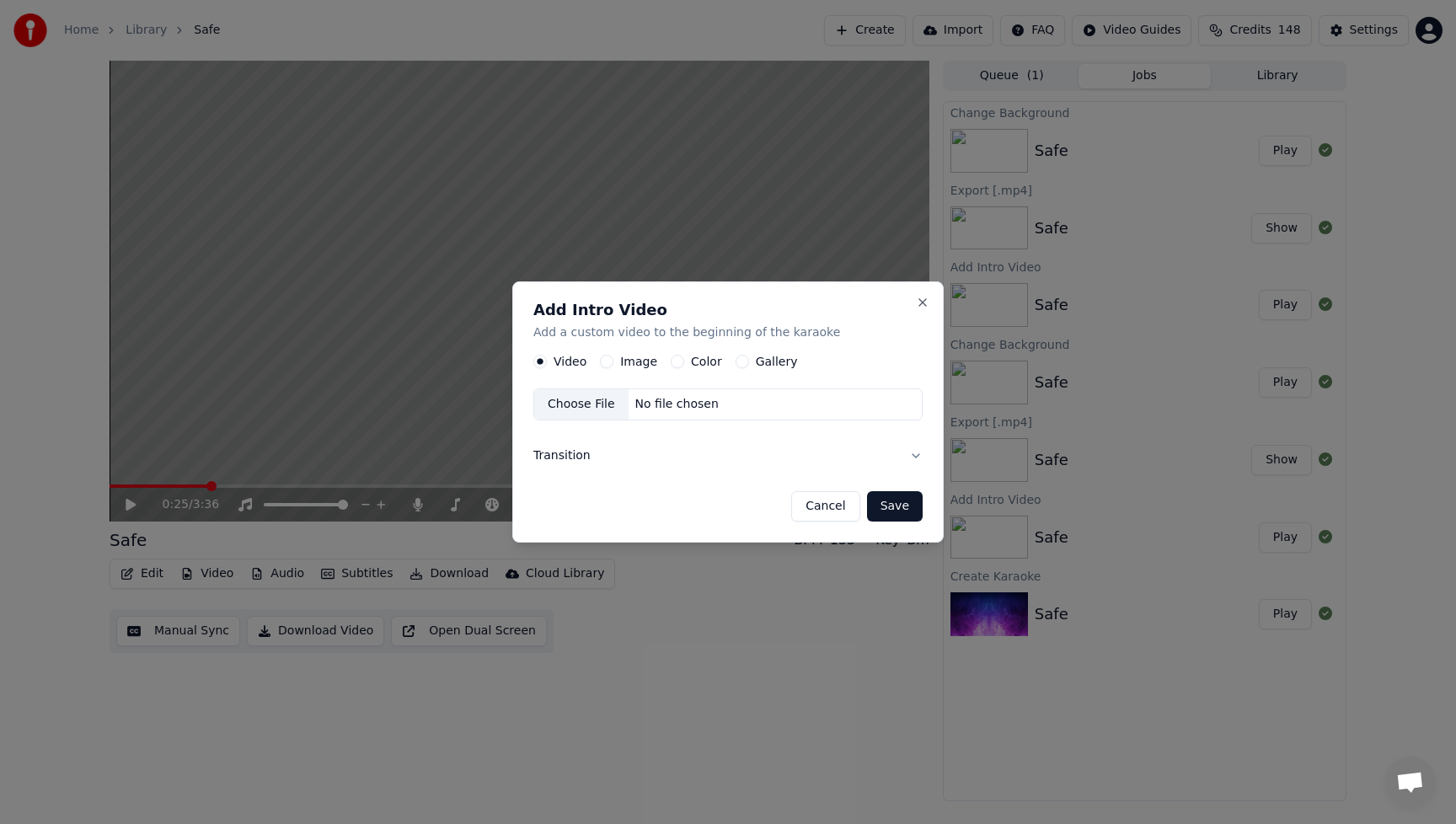
click at [605, 360] on button "Image" at bounding box center [607, 362] width 14 height 14
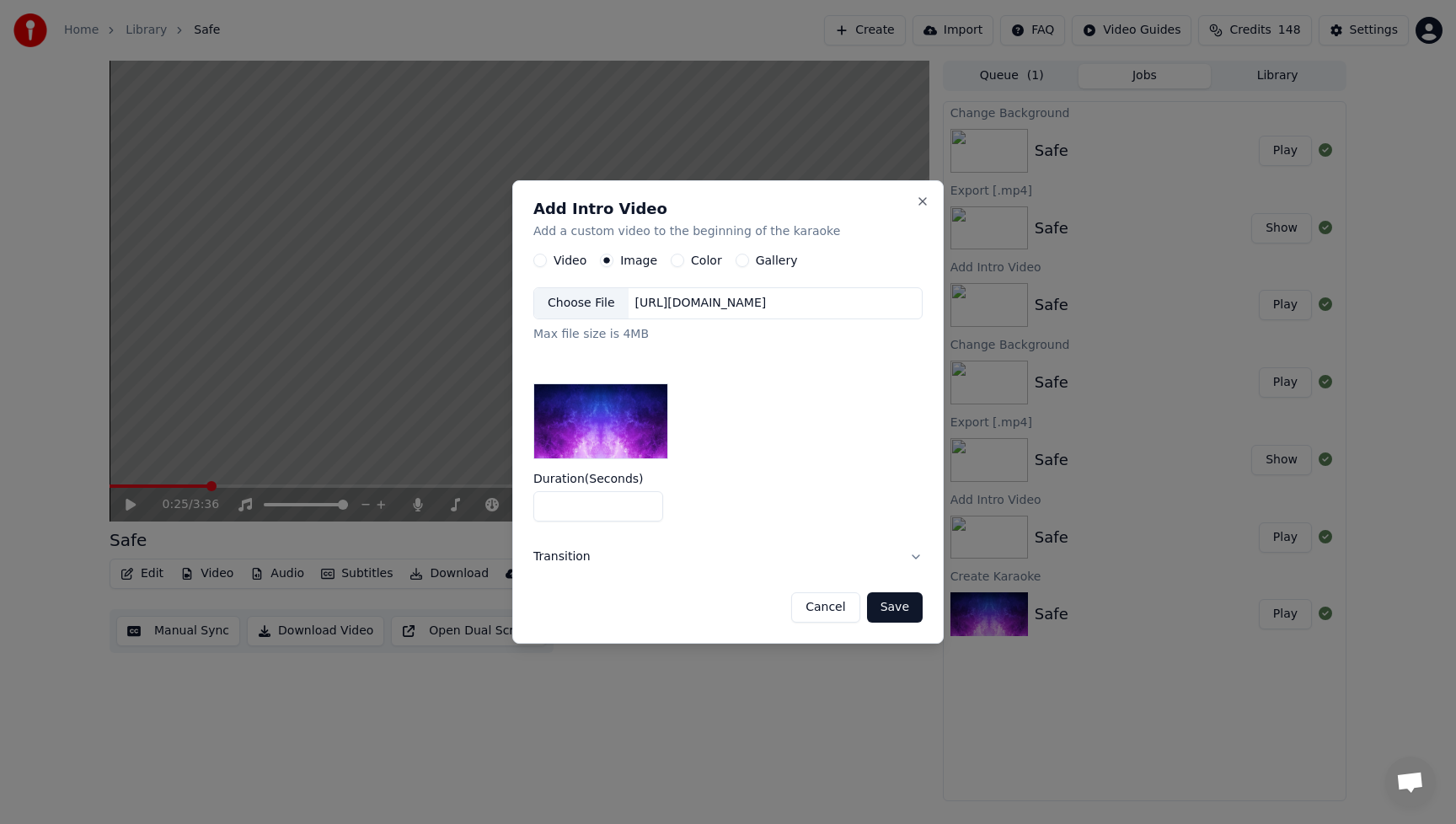
click at [601, 296] on div "Choose File" at bounding box center [581, 303] width 94 height 31
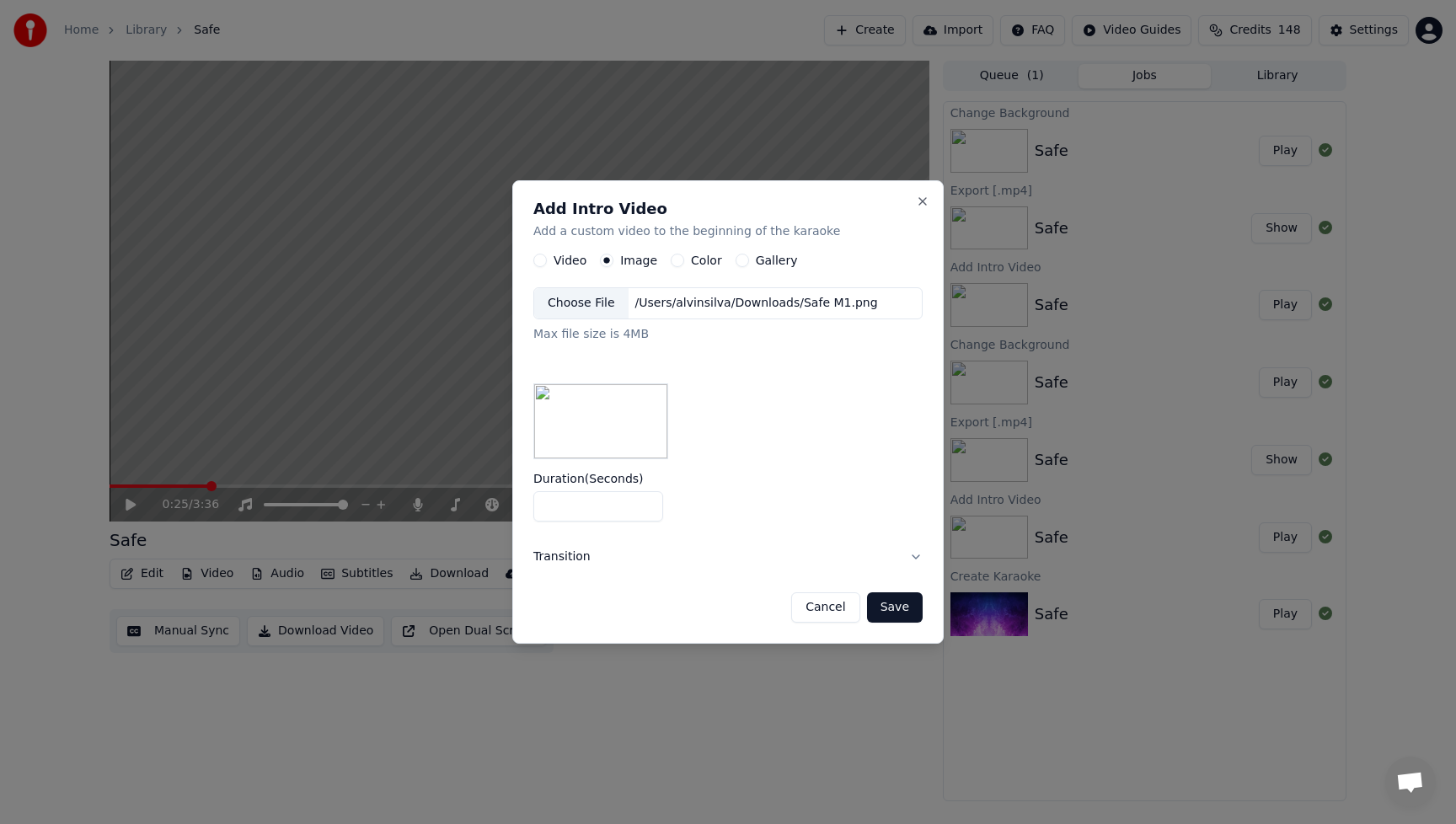
click at [895, 606] on button "Save" at bounding box center [894, 607] width 56 height 31
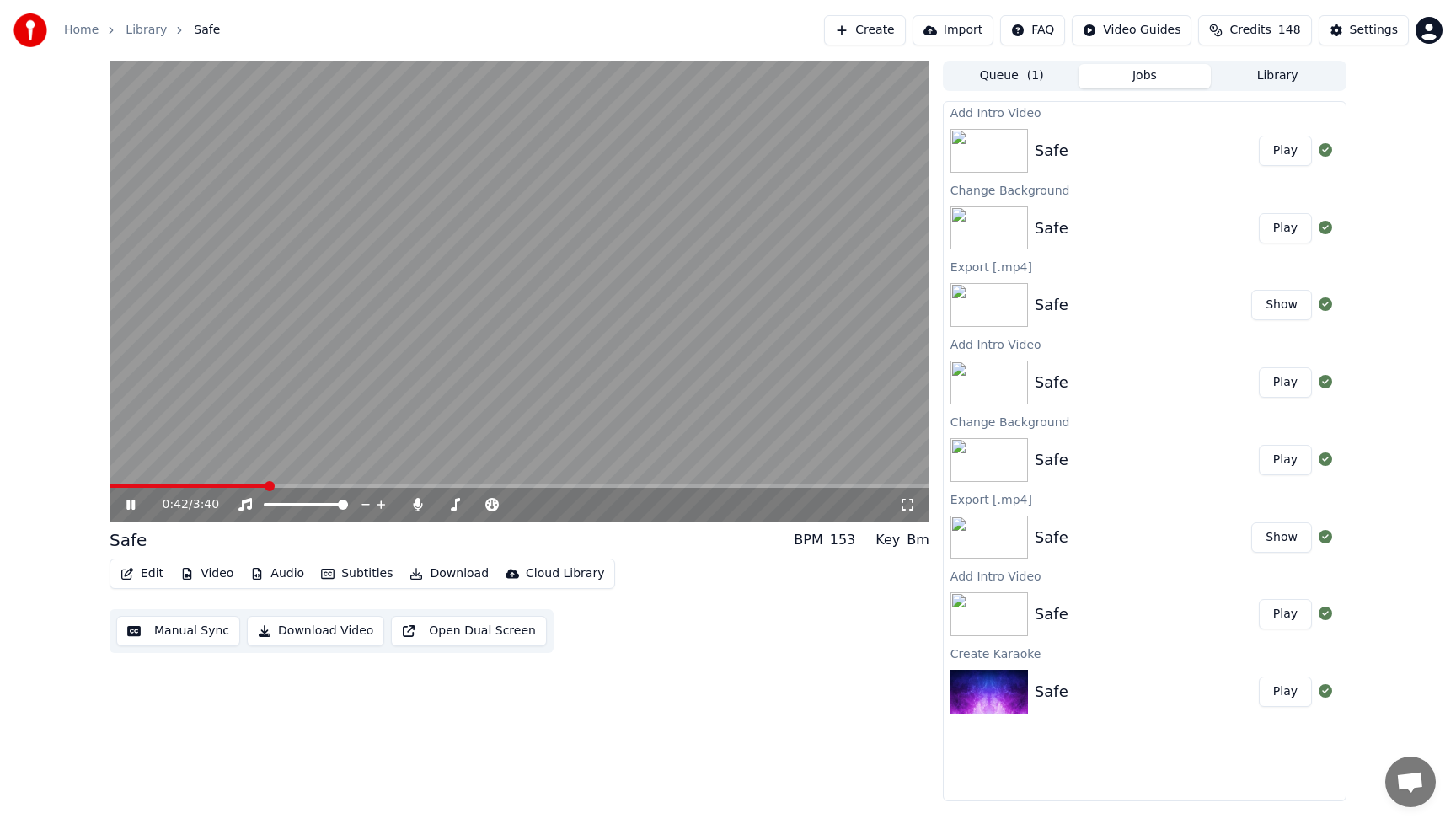
click at [135, 503] on icon at bounding box center [143, 505] width 40 height 14
click at [225, 575] on button "Video" at bounding box center [207, 575] width 67 height 24
click at [365, 705] on div "0:42 / 3:40 Safe BPM 153 Key Bm Edit Video Audio Subtitles Download Cloud Libra…" at bounding box center [519, 430] width 820 height 741
click at [274, 576] on button "Audio" at bounding box center [277, 575] width 68 height 24
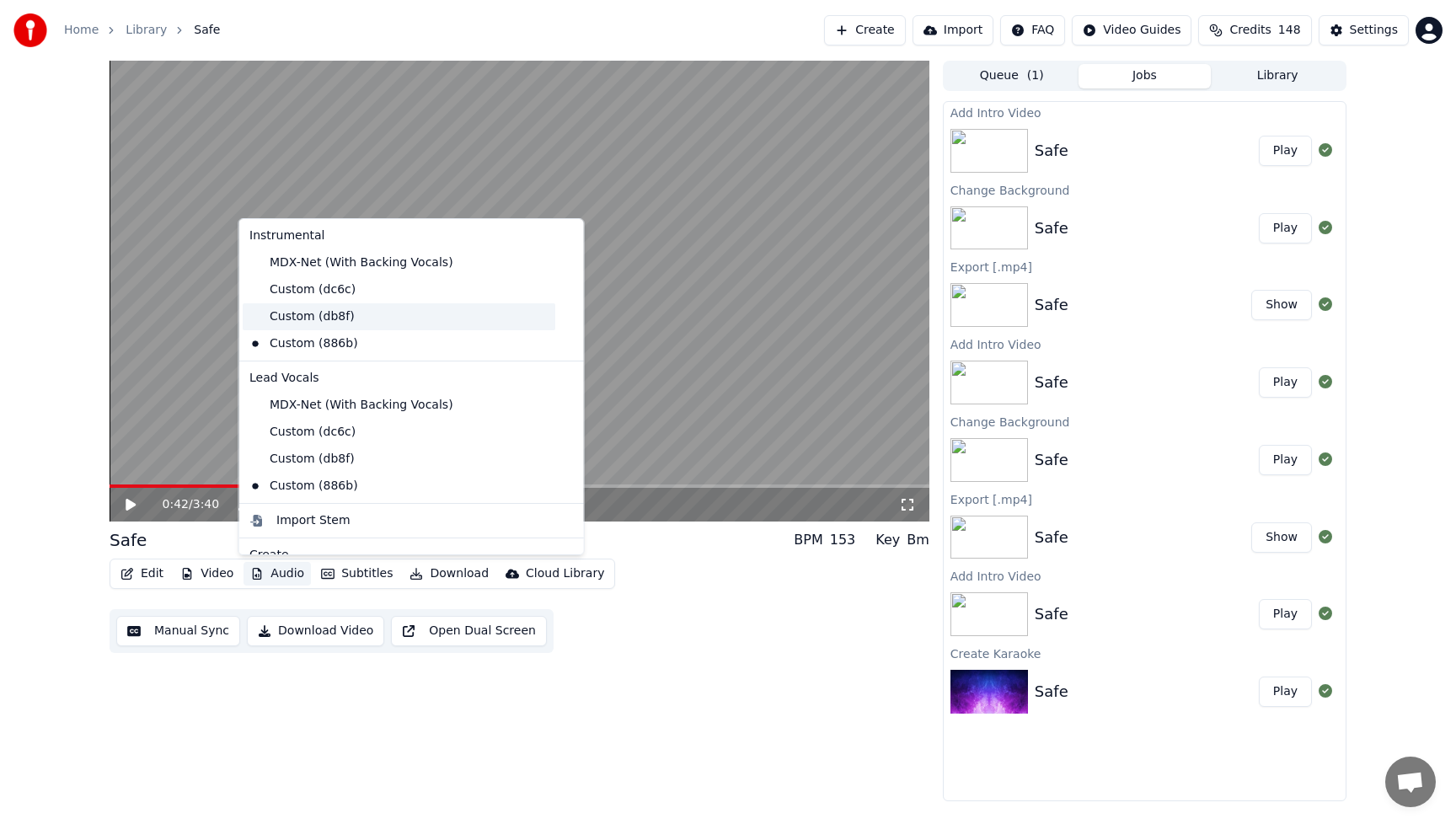
click at [327, 328] on div "Custom (db8f)" at bounding box center [399, 316] width 313 height 27
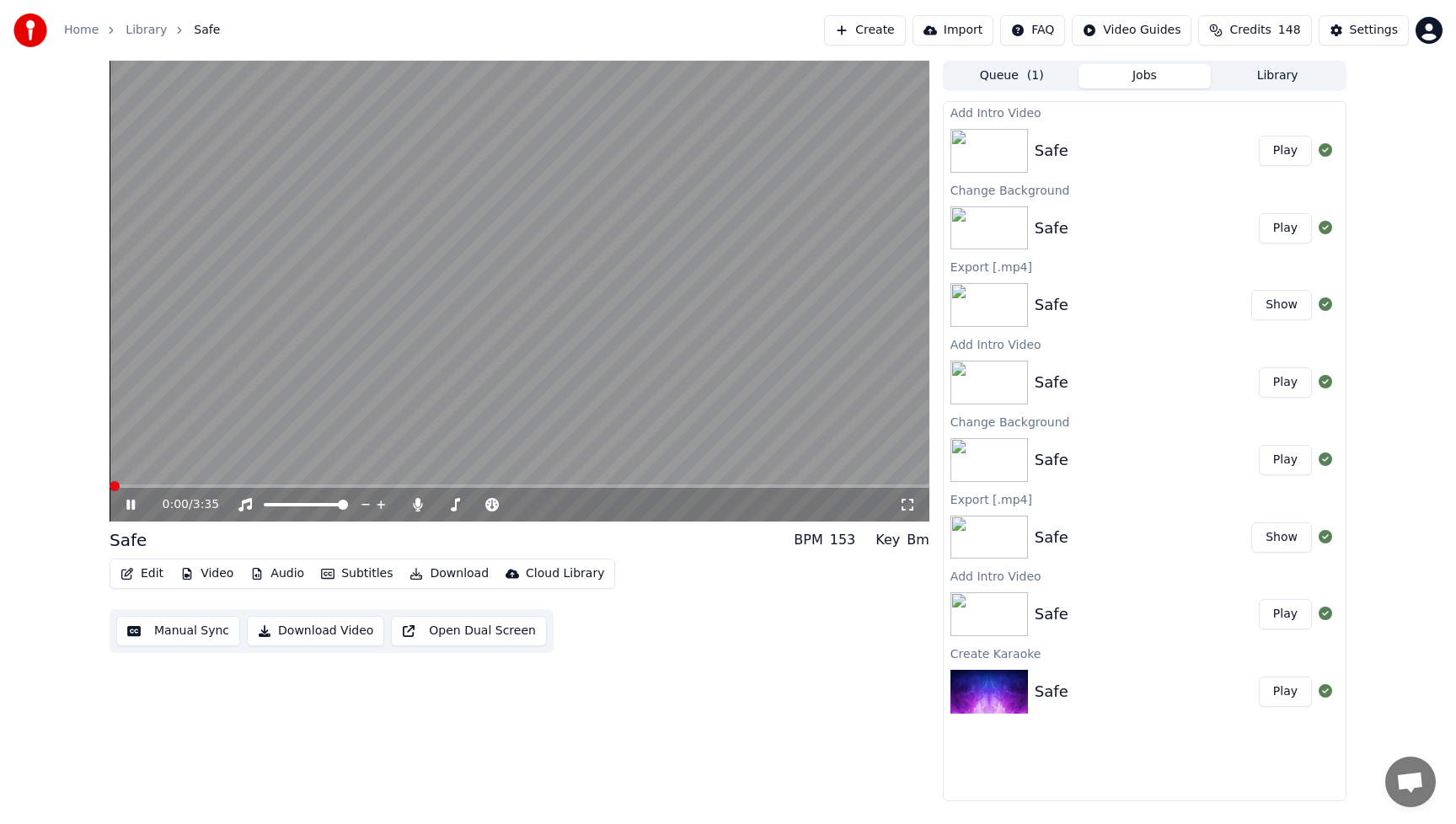
click at [109, 490] on span at bounding box center [114, 486] width 10 height 10
click at [217, 575] on button "Video" at bounding box center [207, 575] width 67 height 24
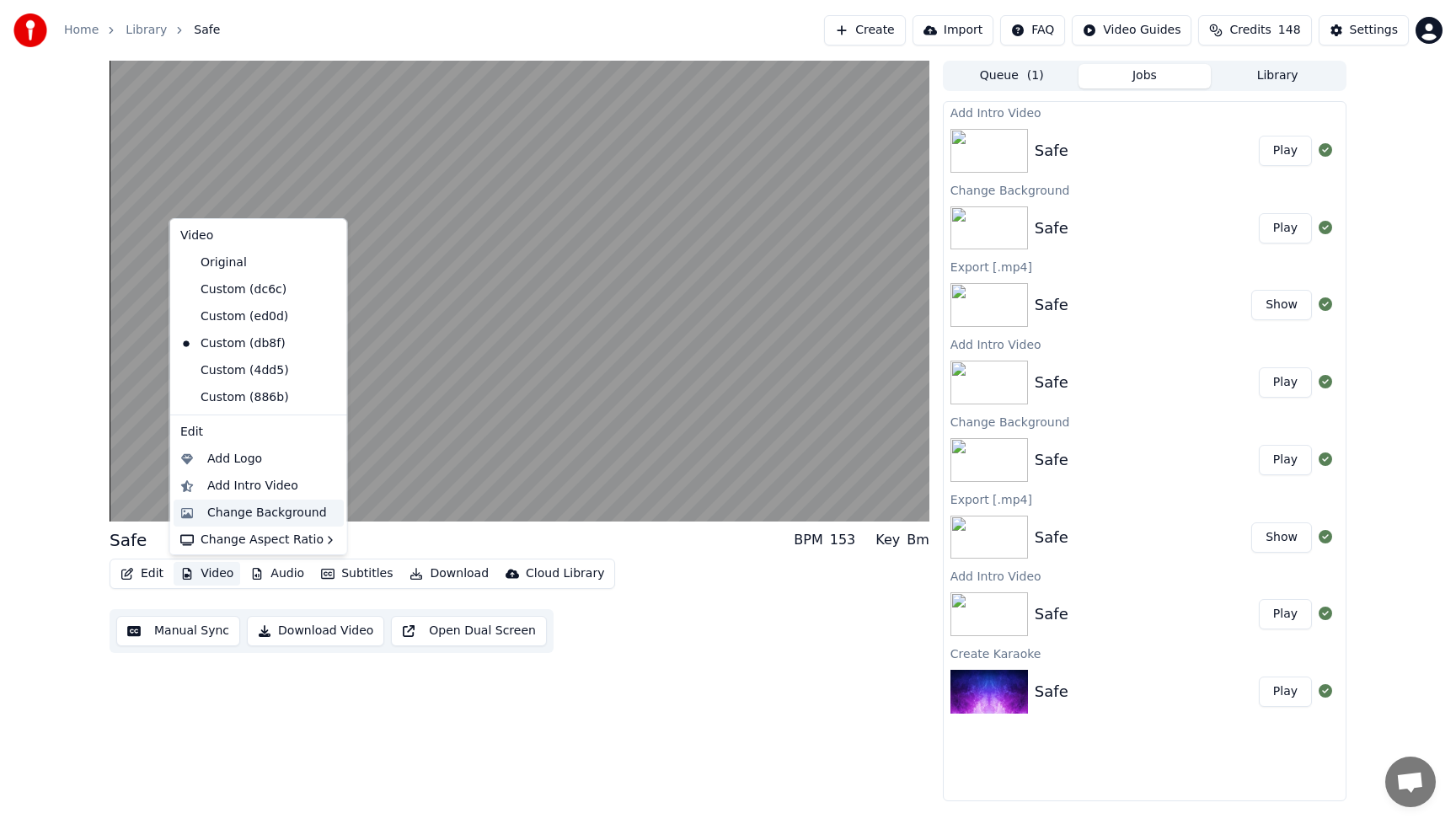
click at [238, 510] on div "Change Background" at bounding box center [267, 513] width 119 height 17
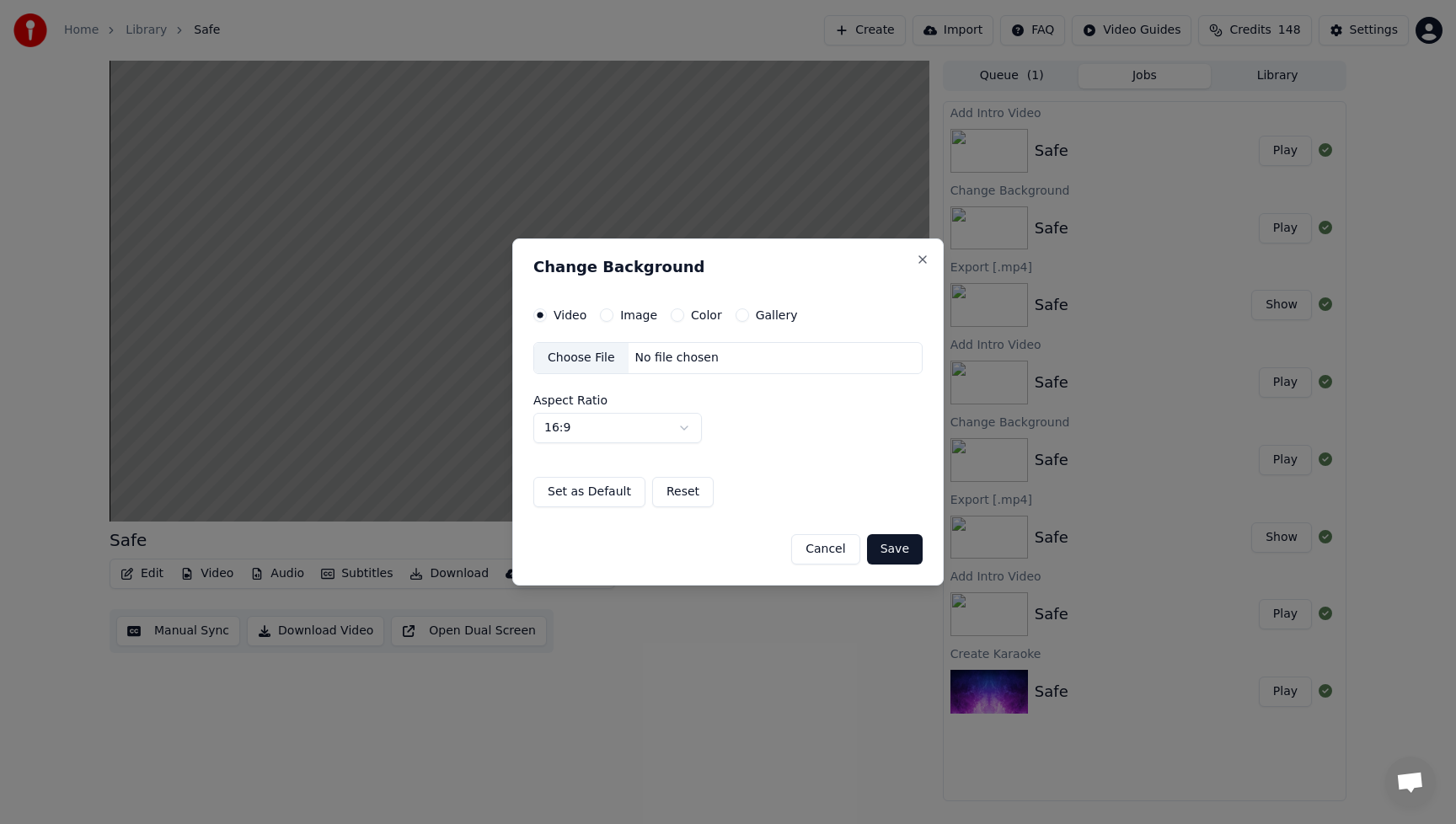
click at [824, 550] on button "Cancel" at bounding box center [825, 550] width 69 height 31
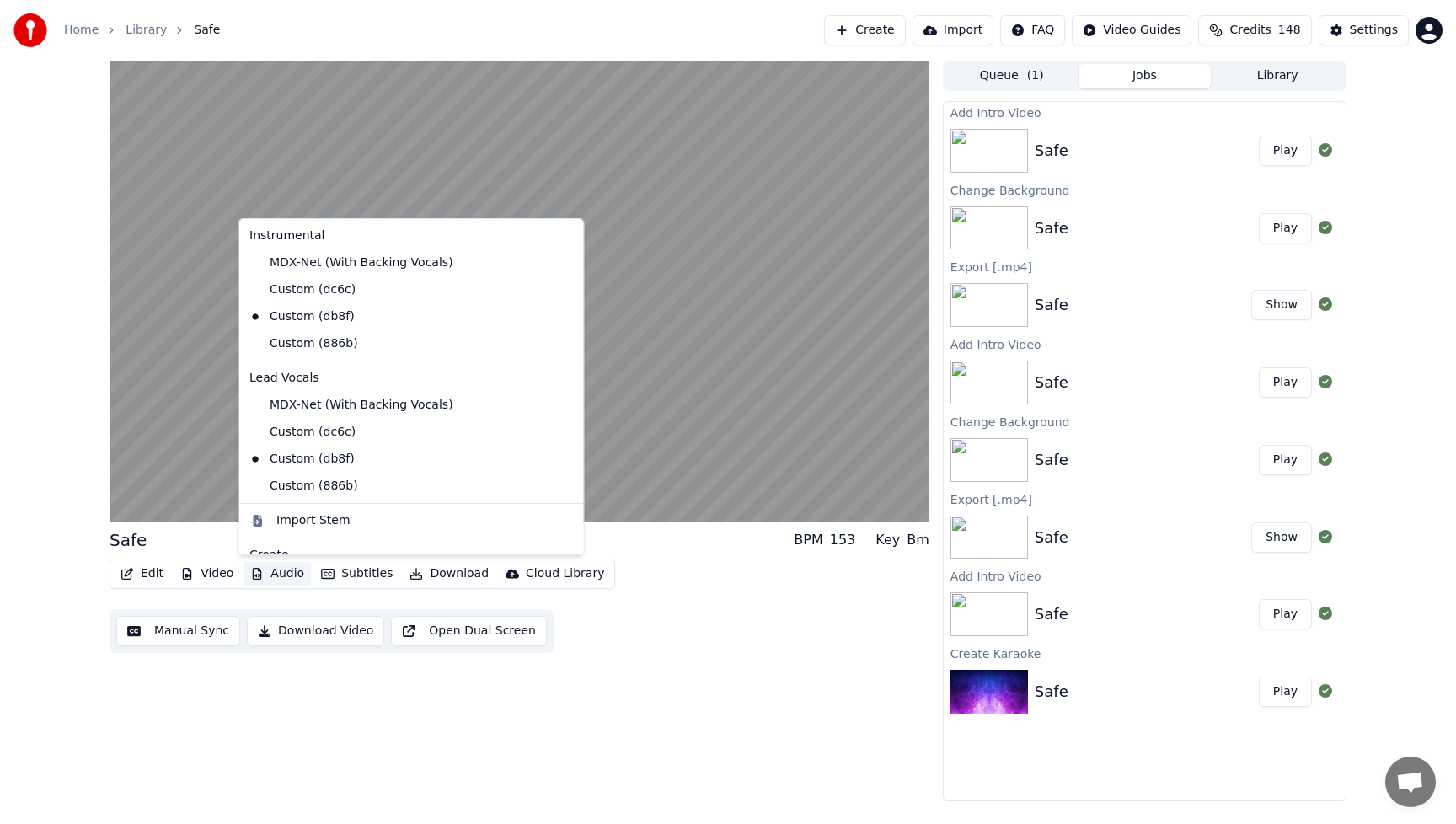
click at [268, 572] on button "Audio" at bounding box center [277, 575] width 68 height 24
click at [299, 486] on div "Custom (886b)" at bounding box center [399, 486] width 313 height 27
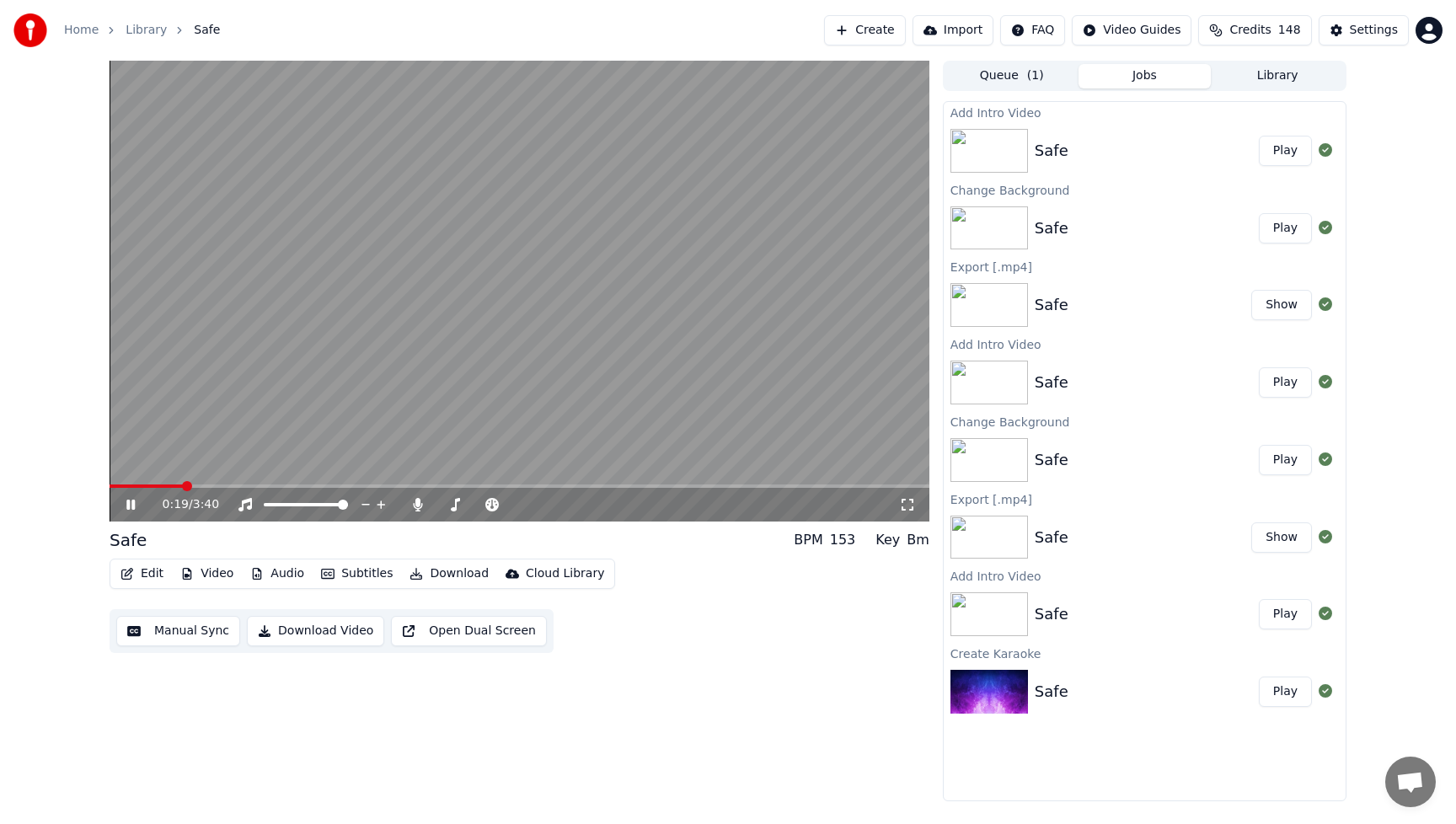
click at [131, 504] on icon at bounding box center [143, 505] width 40 height 14
click at [275, 574] on button "Audio" at bounding box center [277, 575] width 68 height 24
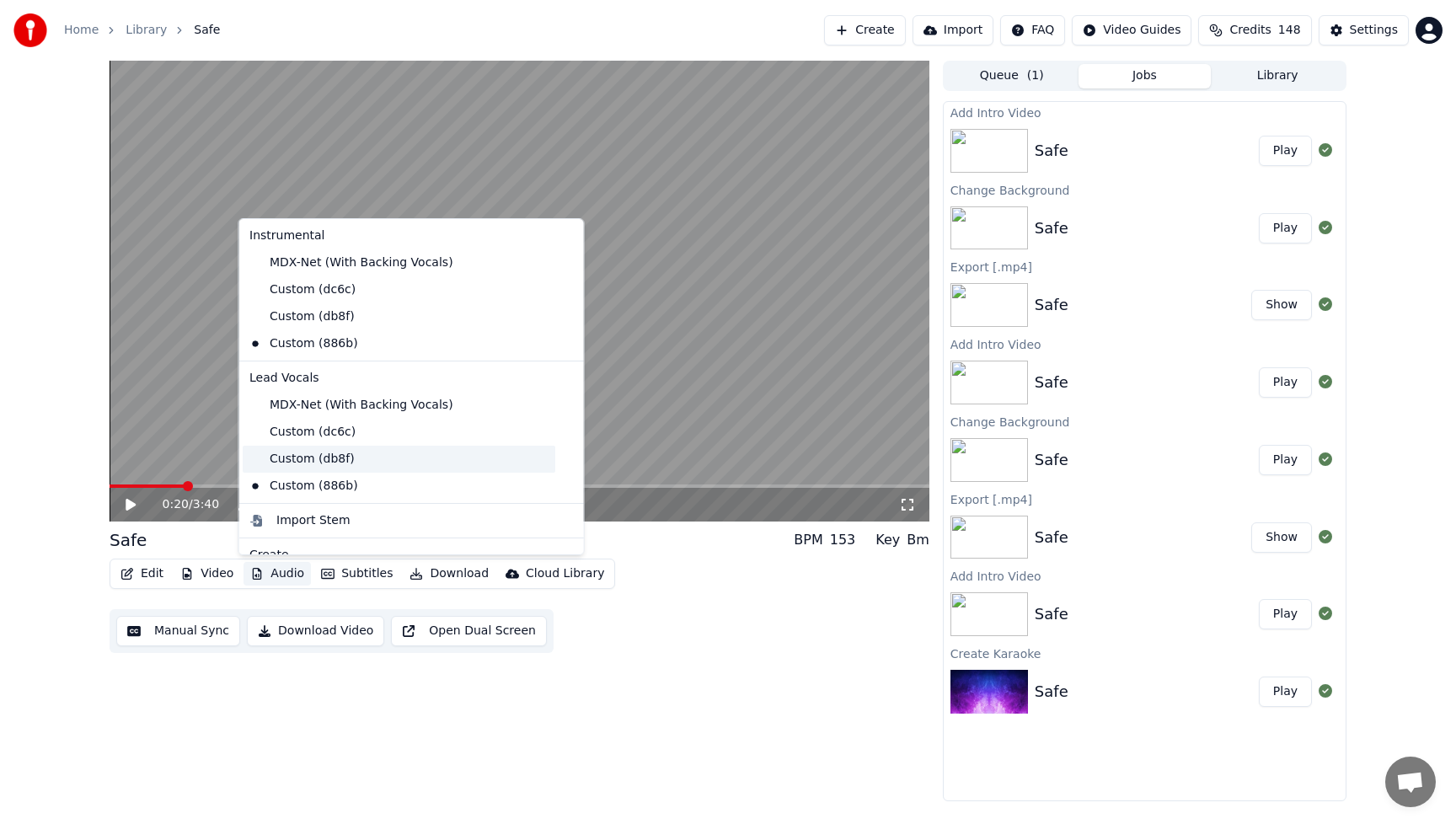
click at [307, 463] on div "Custom (db8f)" at bounding box center [399, 459] width 313 height 27
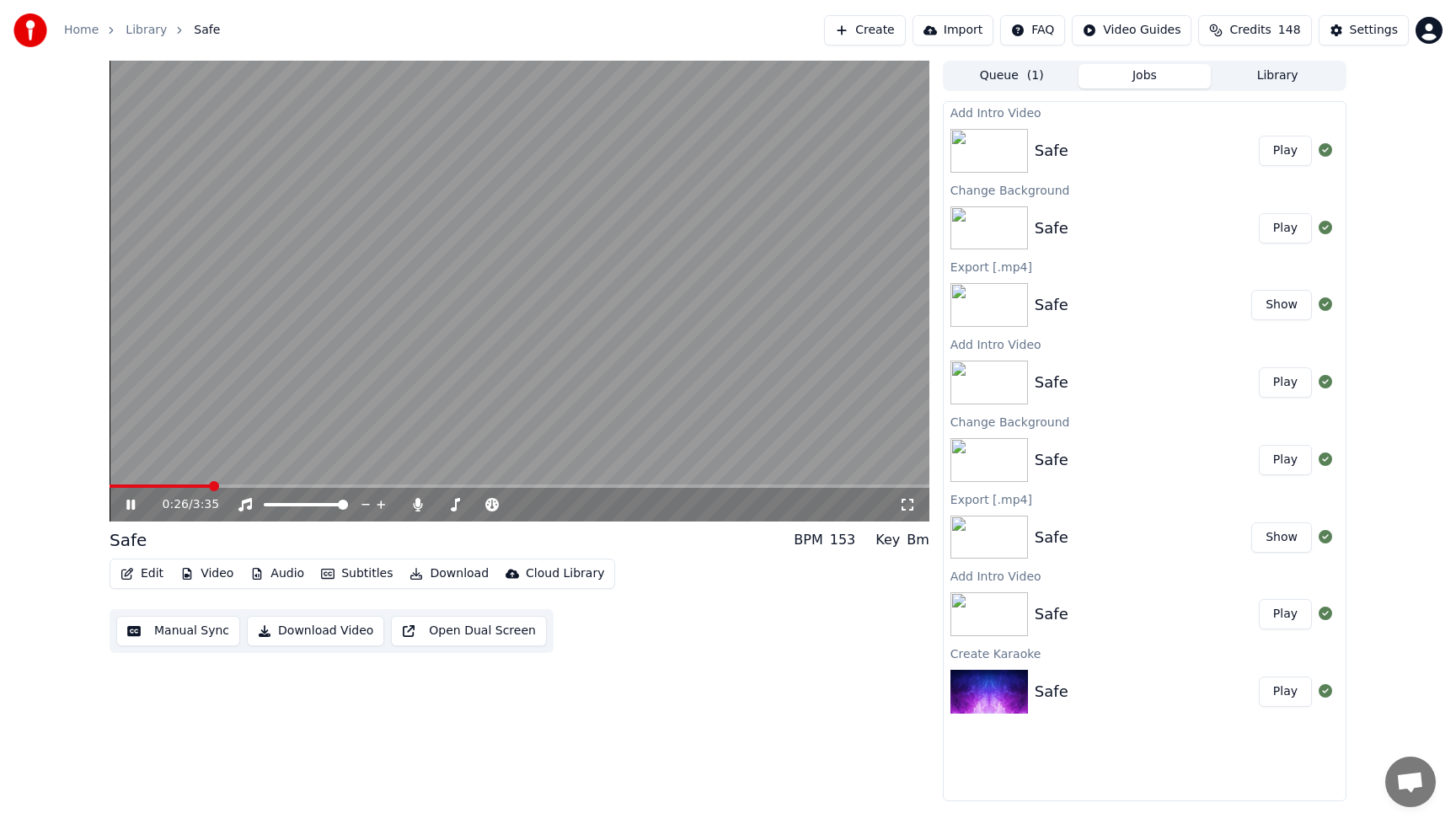
click at [127, 505] on icon at bounding box center [130, 505] width 8 height 10
click at [129, 512] on div "0:26 / 3:35" at bounding box center [519, 504] width 806 height 17
click at [128, 506] on icon at bounding box center [130, 505] width 10 height 12
click at [126, 501] on icon at bounding box center [130, 505] width 8 height 10
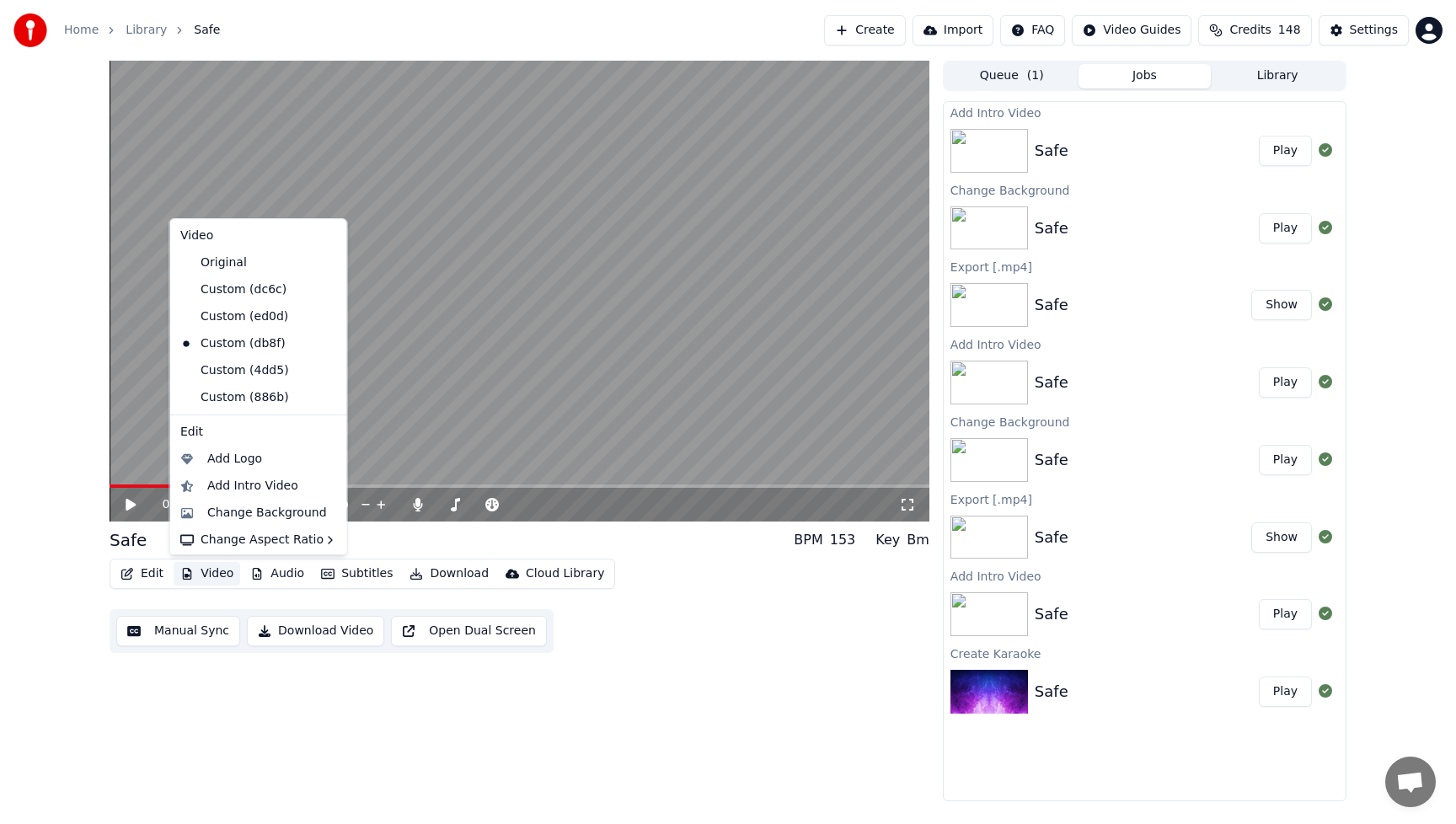
click at [219, 576] on button "Video" at bounding box center [207, 575] width 67 height 24
click at [244, 374] on div "Custom (4dd5)" at bounding box center [246, 370] width 145 height 27
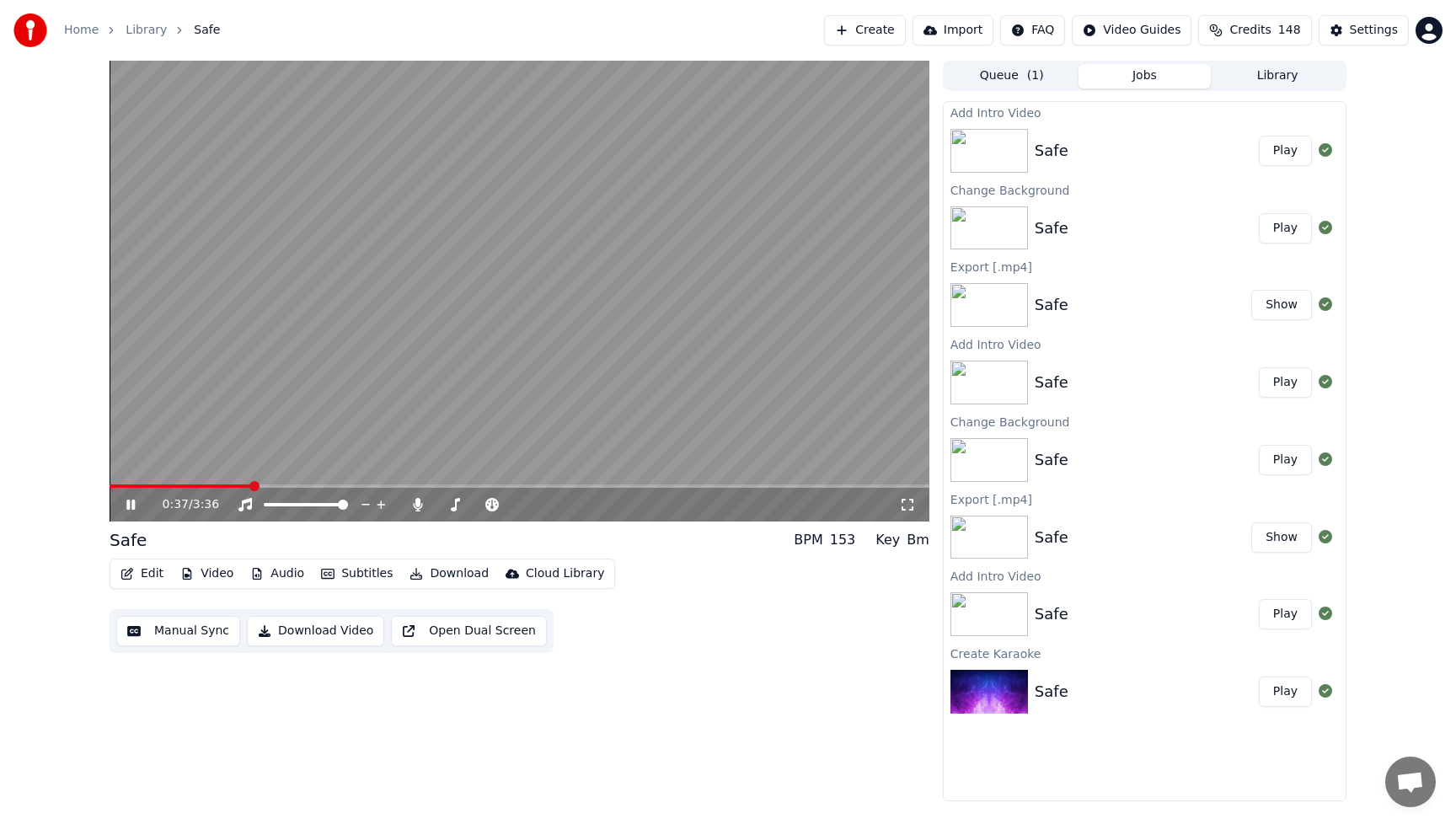
click at [130, 502] on icon at bounding box center [143, 505] width 40 height 14
click at [128, 505] on icon at bounding box center [130, 505] width 10 height 12
click at [418, 504] on icon at bounding box center [416, 505] width 9 height 14
click at [130, 507] on icon at bounding box center [143, 505] width 40 height 14
click at [322, 631] on button "Download Video" at bounding box center [315, 631] width 137 height 31
